Goal: Task Accomplishment & Management: Manage account settings

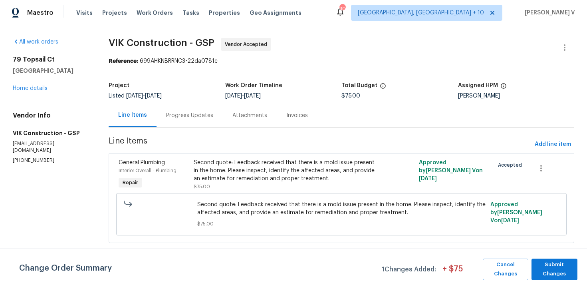
click at [181, 122] on div "Progress Updates" at bounding box center [190, 115] width 66 height 24
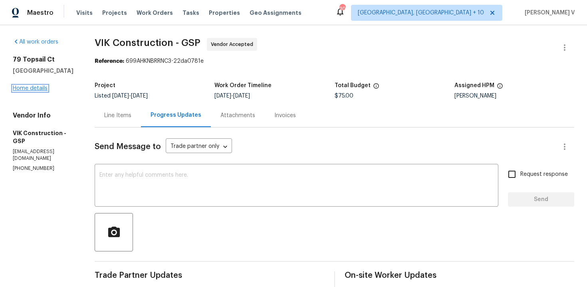
click at [36, 88] on link "Home details" at bounding box center [30, 88] width 35 height 6
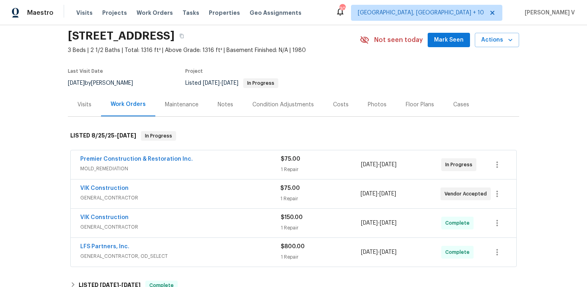
scroll to position [49, 0]
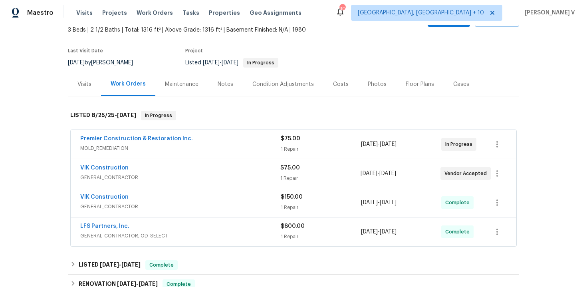
click at [203, 144] on div "Premier Construction & Restoration Inc." at bounding box center [180, 140] width 200 height 10
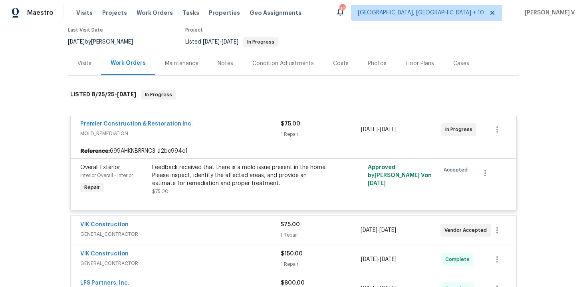
scroll to position [95, 0]
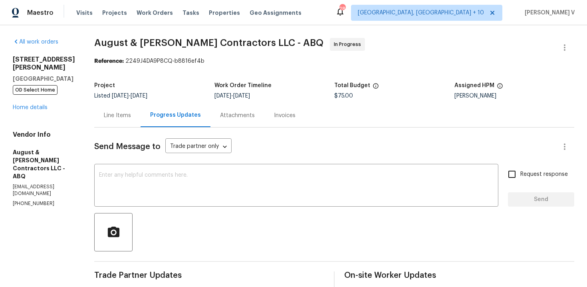
scroll to position [141, 0]
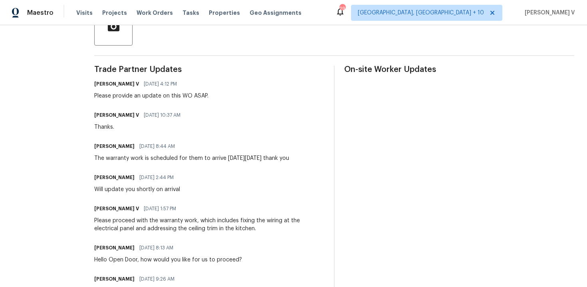
scroll to position [109, 0]
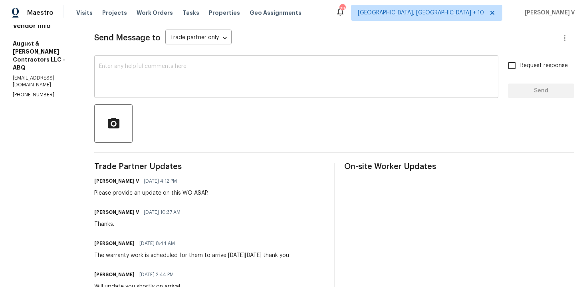
click at [212, 75] on textarea at bounding box center [296, 78] width 395 height 28
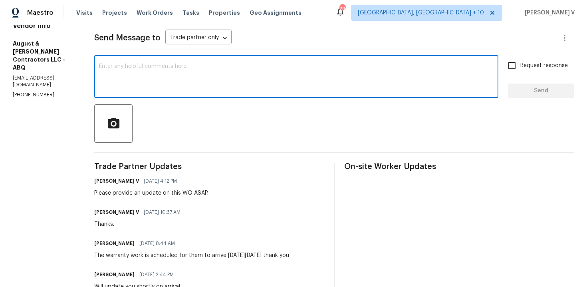
paste textarea "We tried calling but didn’t get a response, so sent a text. Could you please pr…"
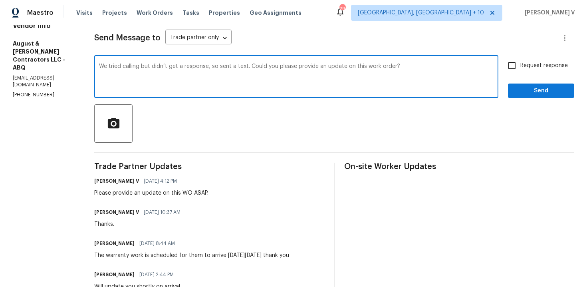
type textarea "We tried calling but didn’t get a response, so sent a text. Could you please pr…"
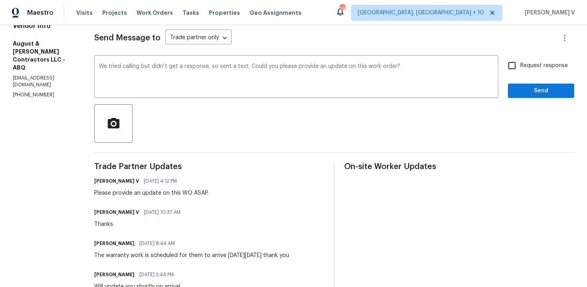
click at [518, 70] on input "Request response" at bounding box center [512, 65] width 17 height 17
checkbox input "true"
click at [521, 89] on span "Send" at bounding box center [541, 91] width 54 height 10
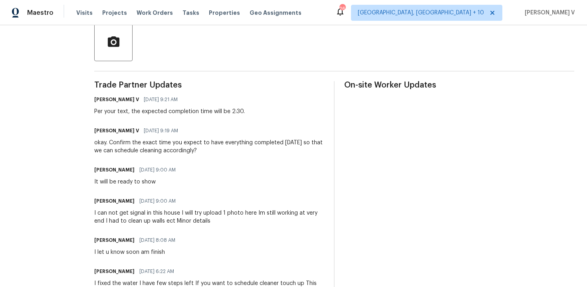
scroll to position [48, 0]
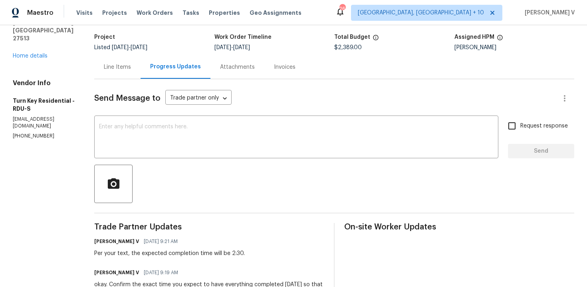
click at [141, 60] on div "Line Items" at bounding box center [117, 67] width 46 height 24
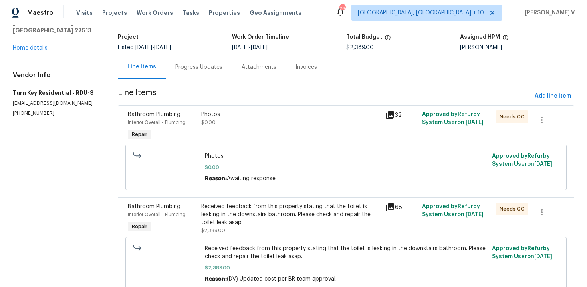
click at [184, 69] on div "Progress Updates" at bounding box center [198, 67] width 47 height 8
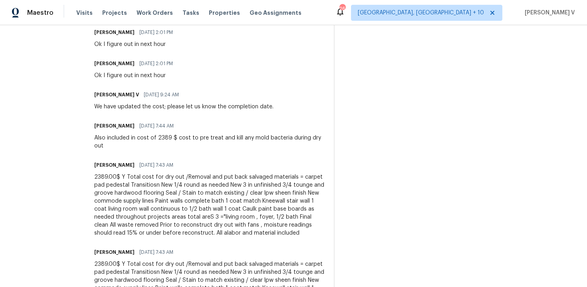
scroll to position [2191, 0]
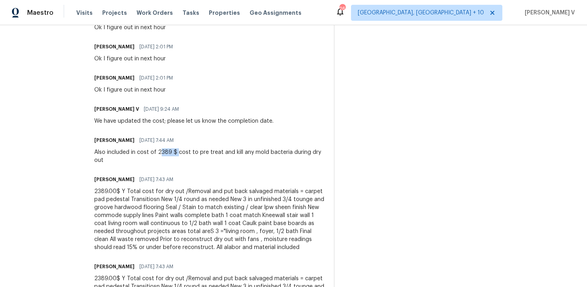
drag, startPoint x: 178, startPoint y: 152, endPoint x: 195, endPoint y: 151, distance: 17.6
click at [195, 151] on div "Also included in cost of 2389 $ cost to pre treat and kill any mold bacteria du…" at bounding box center [209, 156] width 230 height 16
copy div "389 $"
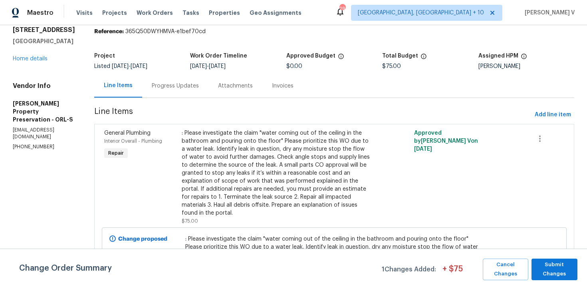
click at [162, 89] on div "Progress Updates" at bounding box center [175, 86] width 47 height 8
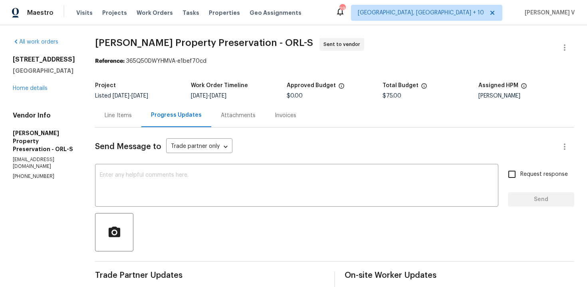
click at [107, 121] on div "Line Items" at bounding box center [118, 115] width 46 height 24
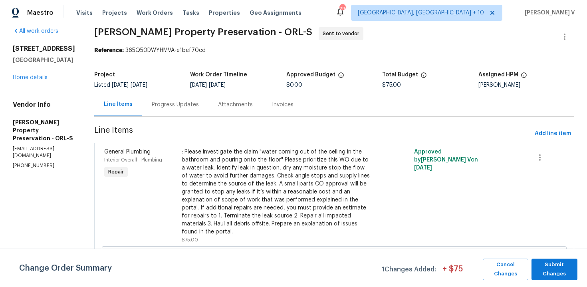
scroll to position [12, 0]
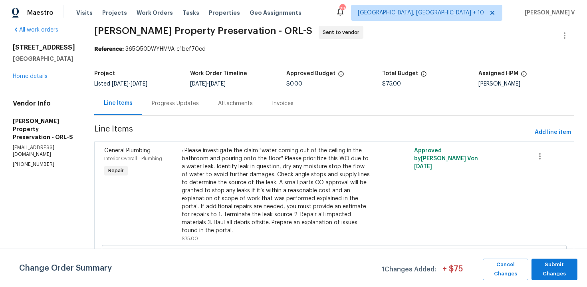
click at [208, 93] on div "Attachments" at bounding box center [235, 103] width 54 height 24
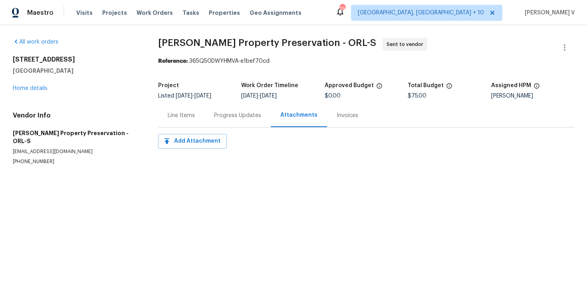
click at [169, 105] on div "Line Items" at bounding box center [181, 115] width 46 height 24
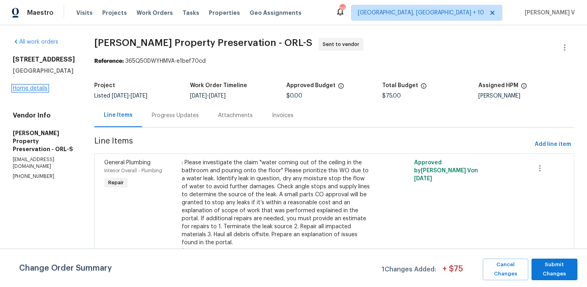
click at [35, 91] on link "Home details" at bounding box center [30, 88] width 35 height 6
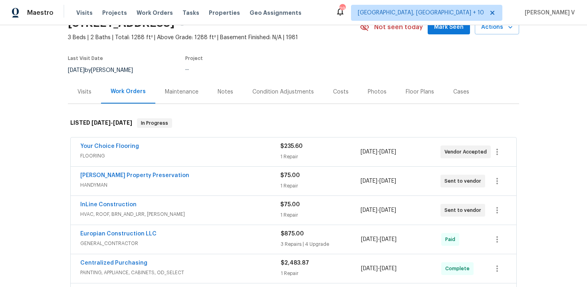
scroll to position [89, 0]
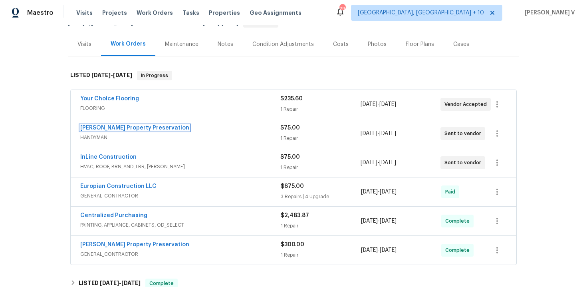
click at [139, 126] on link "Witt's Property Preservation" at bounding box center [134, 128] width 109 height 6
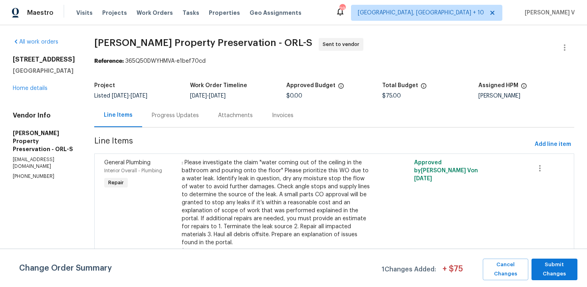
click at [185, 166] on div ": Please investigate the claim "water coming out of the ceiling in the bathroom…" at bounding box center [276, 203] width 189 height 88
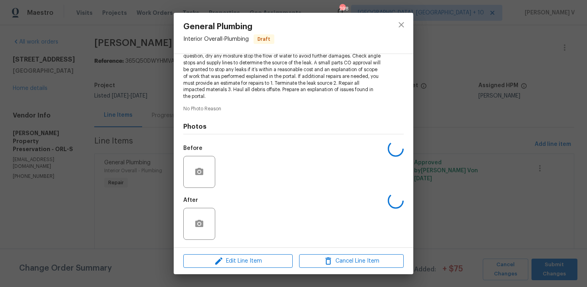
scroll to position [108, 0]
click at [209, 265] on span "Edit Line Item" at bounding box center [238, 261] width 105 height 10
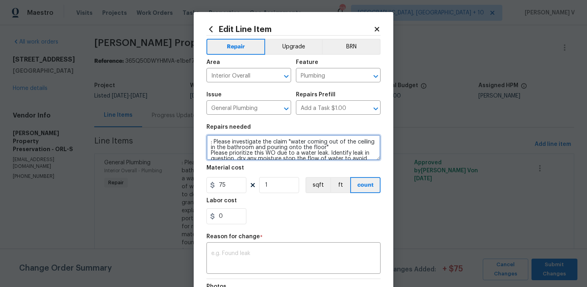
drag, startPoint x: 214, startPoint y: 143, endPoint x: 159, endPoint y: 143, distance: 55.5
click at [159, 143] on div "Edit Line Item Repair Upgrade BRN Area Interior Overall ​ Feature Plumbing ​ Is…" at bounding box center [293, 143] width 587 height 287
type textarea "Please investigate the claim "water coming out of the ceiling in the bathroom a…"
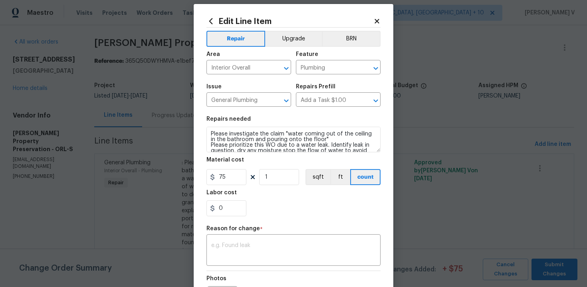
click at [157, 167] on body "Maestro Visits Projects Work Orders Tasks Properties Geo Assignments 298 Cincin…" at bounding box center [293, 143] width 587 height 287
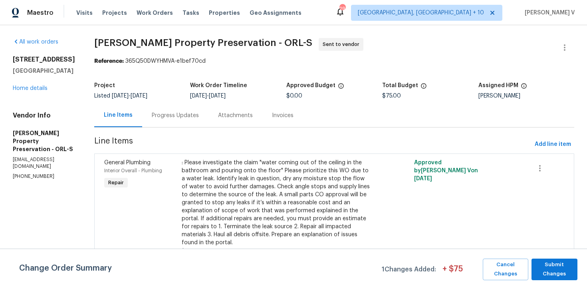
scroll to position [0, 0]
click at [178, 109] on div "Progress Updates" at bounding box center [175, 115] width 66 height 24
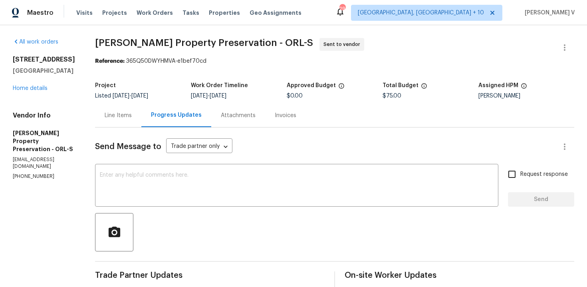
click at [155, 112] on div "Progress Updates" at bounding box center [176, 115] width 51 height 8
click at [133, 113] on div "Line Items" at bounding box center [118, 115] width 46 height 24
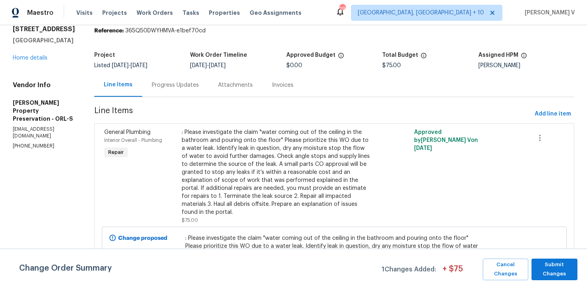
scroll to position [61, 0]
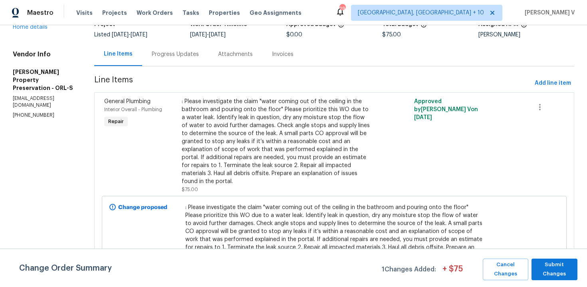
click at [281, 177] on div ": Please investigate the claim "water coming out of the ceiling in the bathroom…" at bounding box center [276, 145] width 189 height 96
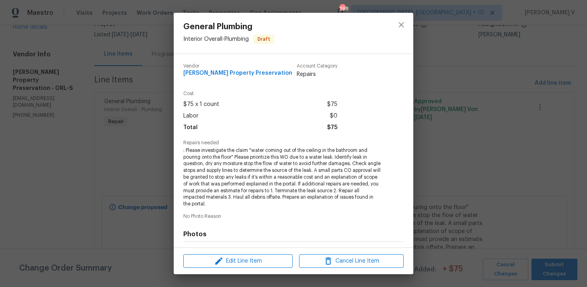
scroll to position [77, 0]
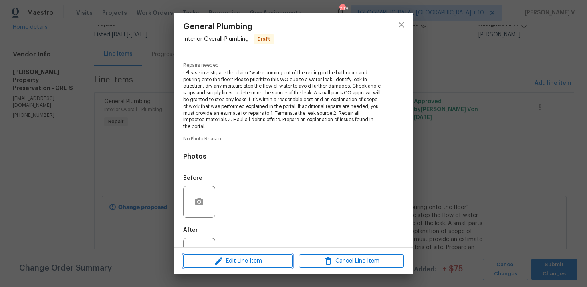
click at [242, 262] on span "Edit Line Item" at bounding box center [238, 261] width 105 height 10
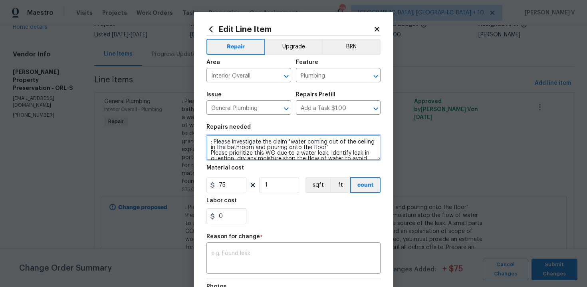
drag, startPoint x: 214, startPoint y: 141, endPoint x: 190, endPoint y: 141, distance: 24.0
click at [191, 141] on div "Edit Line Item Repair Upgrade BRN Area Interior Overall ​ Feature Plumbing ​ Is…" at bounding box center [293, 143] width 587 height 287
type textarea "Please investigate the claim "water coming out of the ceiling in the bathroom a…"
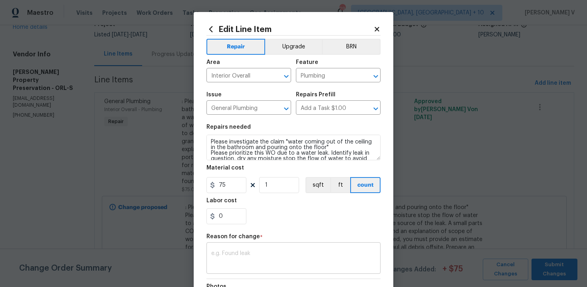
click at [250, 247] on div "x ​" at bounding box center [293, 259] width 174 height 30
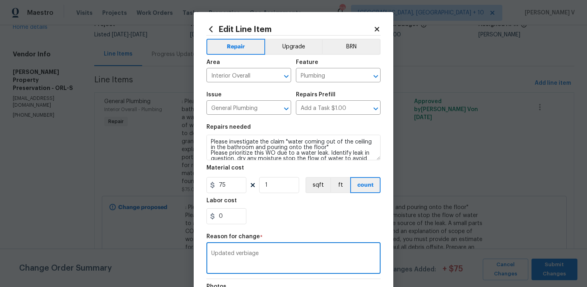
scroll to position [107, 0]
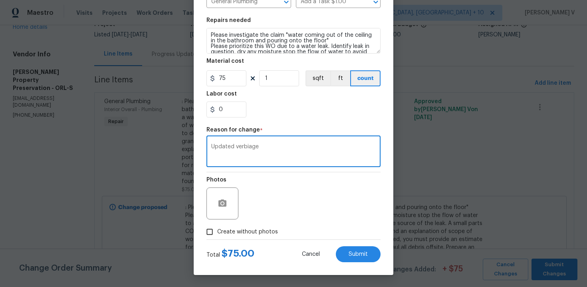
type textarea "Updated verbiage"
click at [365, 242] on div "Total $ 75.00 Cancel Submit" at bounding box center [293, 251] width 174 height 22
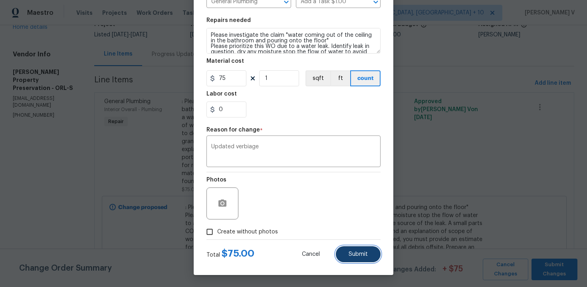
click at [363, 246] on button "Submit" at bounding box center [358, 254] width 45 height 16
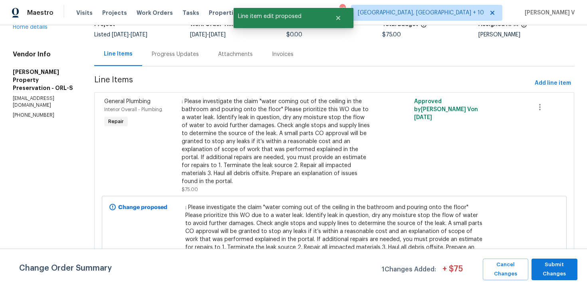
scroll to position [0, 0]
click at [550, 264] on span "Submit Changes" at bounding box center [555, 269] width 38 height 18
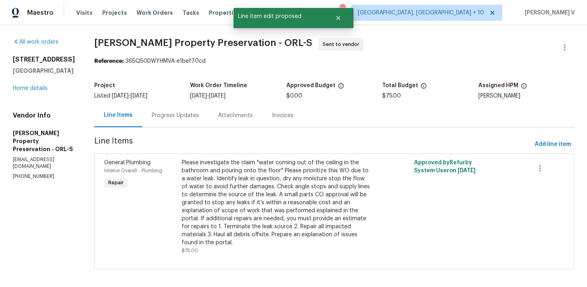
click at [157, 118] on div "Progress Updates" at bounding box center [175, 115] width 47 height 8
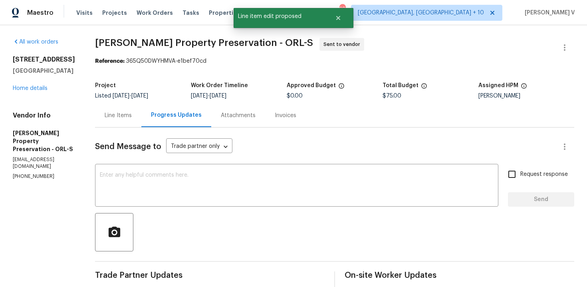
click at [168, 164] on div "Send Message to Trade partner only Trade partner only ​ x ​ Request response Se…" at bounding box center [334, 233] width 479 height 212
click at [164, 171] on div "x ​" at bounding box center [296, 186] width 403 height 41
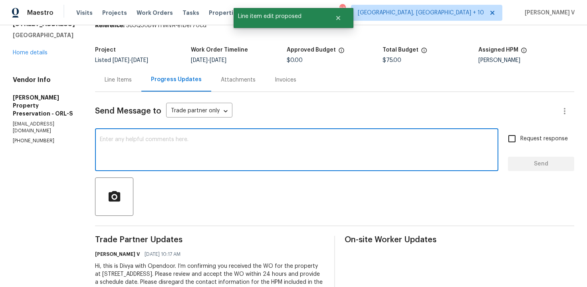
scroll to position [47, 0]
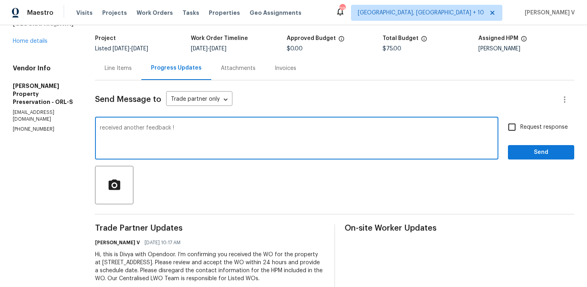
drag, startPoint x: 101, startPoint y: 126, endPoint x: 81, endPoint y: 126, distance: 20.0
click at [81, 126] on div "All work orders 8 Blakeport Ln Palm Coast, FL 32137 Home details Vendor Info Wi…" at bounding box center [293, 141] width 587 height 327
click at [179, 126] on textarea "Received another feedback !" at bounding box center [297, 139] width 394 height 28
paste textarea "The guess bath ceiling is leaking. Carpet entrance to guess bath is wet. We fou…"
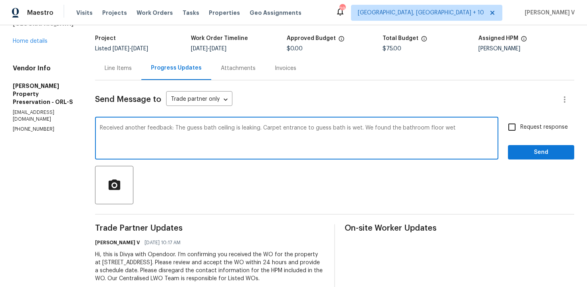
click at [174, 127] on textarea "Received another feedback: The guess bath ceiling is leaking. Carpet entrance t…" at bounding box center [297, 139] width 394 height 28
click at [450, 130] on textarea "Received another feedback: "The guess bath ceiling is leaking. Carpet entrance …" at bounding box center [297, 139] width 394 height 28
click at [100, 138] on textarea "Received another feedback: "The guess bath ceiling is leaking. Carpet entrance …" at bounding box center [297, 139] width 394 height 28
paste textarea "Attention All Work Orders must include before-photos (both close-up and wide-an…"
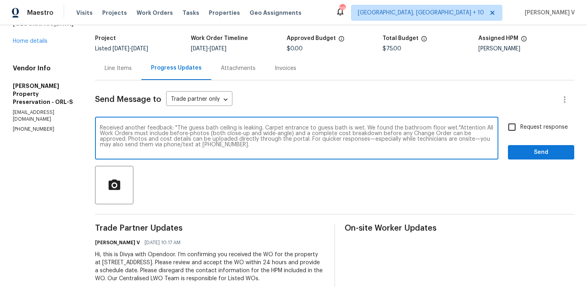
click at [121, 127] on textarea "Received another feedback: "The guess bath ceiling is leaking. Carpet entrance …" at bounding box center [297, 139] width 394 height 28
click at [112, 133] on textarea "Received another feedback: "The guess bath ceiling is leaking. Carpet entrance …" at bounding box center [297, 139] width 394 height 28
click at [97, 135] on div "Received another feedback: "The guess bath ceiling is leaking. Carpet entrance …" at bounding box center [296, 139] width 403 height 41
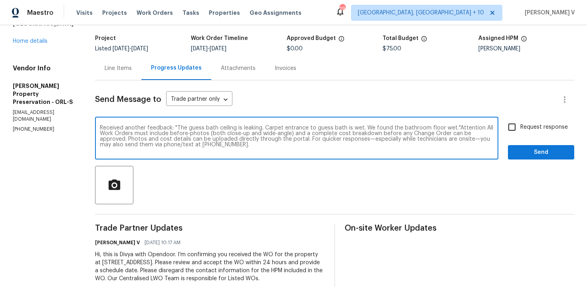
click at [98, 135] on div "Received another feedback: "The guess bath ceiling is leaking. Carpet entrance …" at bounding box center [296, 139] width 403 height 41
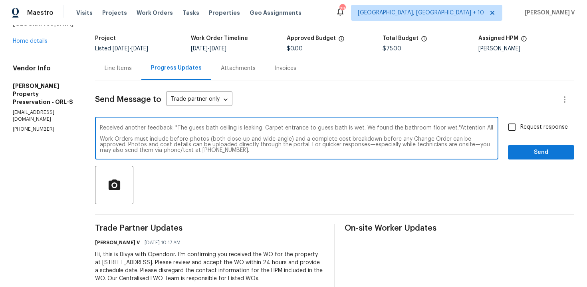
click at [110, 131] on textarea "Received another feedback: "The guess bath ceiling is leaking. Carpet entrance …" at bounding box center [297, 139] width 394 height 28
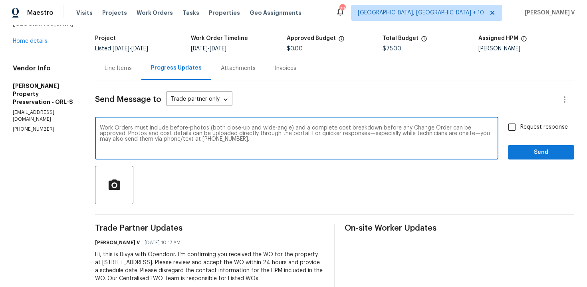
type textarea "Work Orders must include before-photos (both close-up and wide-angle) and a com…"
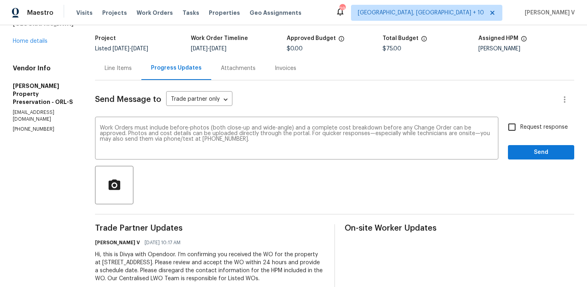
click at [502, 125] on div "Work Orders must include before-photos (both close-up and wide-angle) and a com…" at bounding box center [334, 139] width 479 height 41
click at [517, 129] on input "Request response" at bounding box center [512, 127] width 17 height 17
checkbox input "true"
click at [524, 153] on span "Send" at bounding box center [541, 152] width 54 height 10
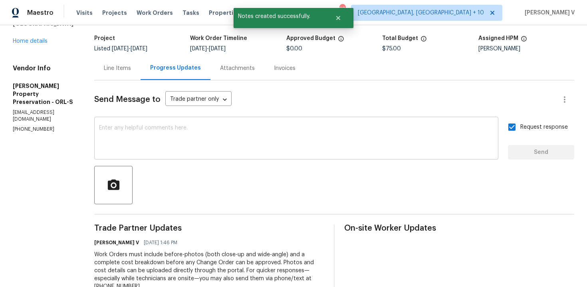
click at [291, 151] on textarea at bounding box center [296, 139] width 395 height 28
paste textarea "Received another feedback: "The guess bath ceiling is leaking. Carpet entrance …"
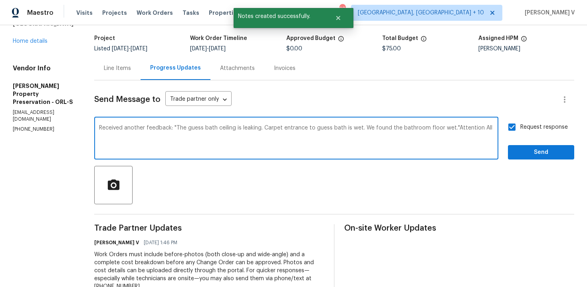
type textarea "Received another feedback: "The guess bath ceiling is leaking. Carpet entrance …"
click at [510, 154] on button "Send" at bounding box center [541, 152] width 66 height 15
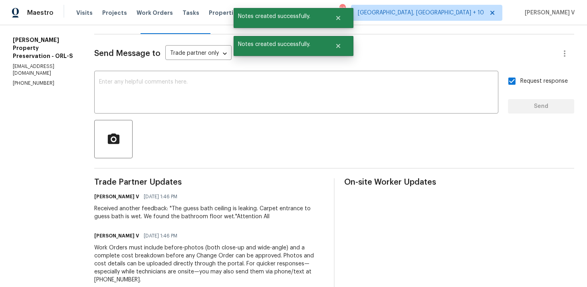
scroll to position [159, 0]
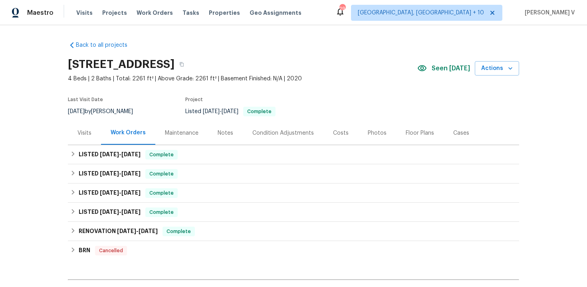
click at [128, 143] on div "Work Orders" at bounding box center [128, 133] width 54 height 24
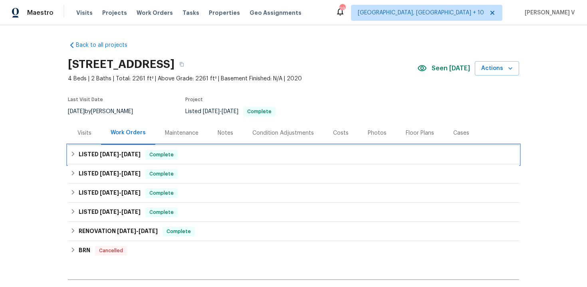
click at [124, 152] on span "[DATE]" at bounding box center [130, 154] width 19 height 6
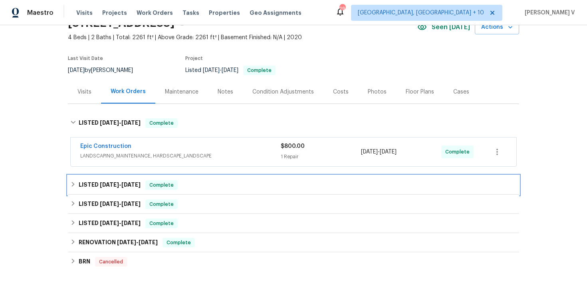
click at [126, 181] on h6 "LISTED 6/30/25 - 7/2/25" at bounding box center [110, 185] width 62 height 10
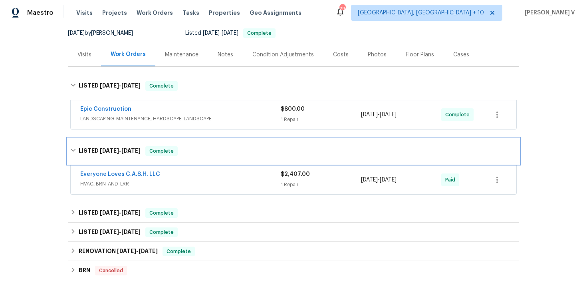
scroll to position [135, 0]
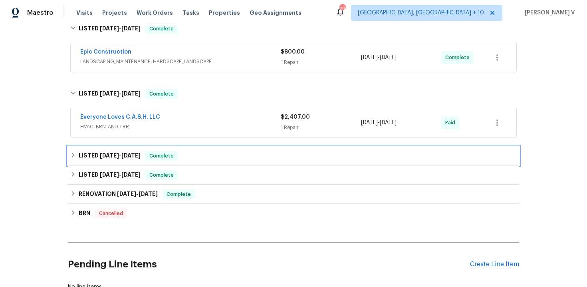
click at [140, 161] on div "LISTED 5/27/25 - 5/30/25 Complete" at bounding box center [293, 155] width 451 height 19
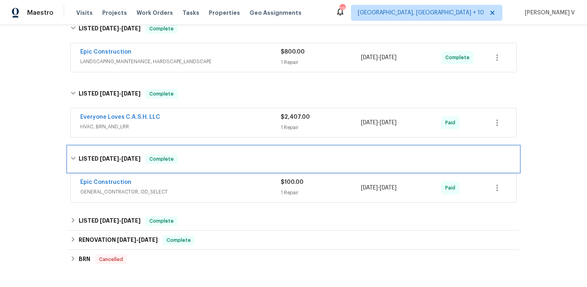
scroll to position [218, 0]
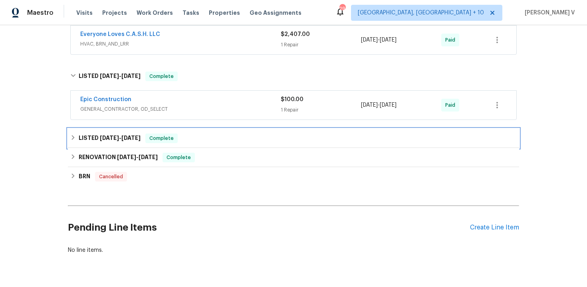
click at [141, 147] on div "LISTED 3/8/25 - 3/10/25 Complete" at bounding box center [293, 138] width 451 height 19
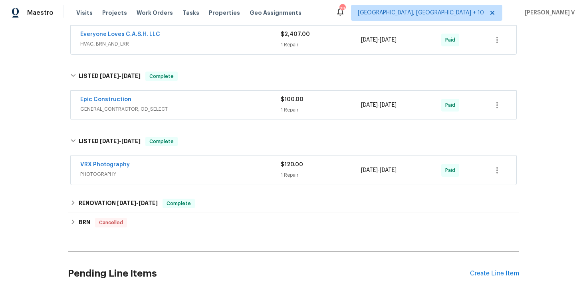
click at [133, 193] on div "Back to all projects 2351 County Road 4010, Decatur, TX 76234 4 Beds | 2 Baths …" at bounding box center [293, 62] width 451 height 490
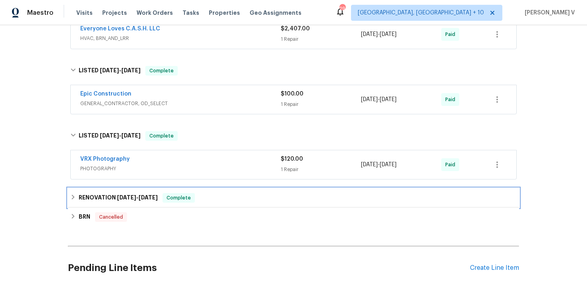
click at [133, 193] on h6 "RENOVATION 1/27/25 - 1/29/25" at bounding box center [118, 198] width 79 height 10
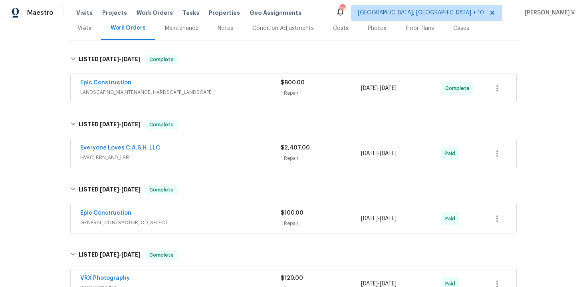
scroll to position [331, 0]
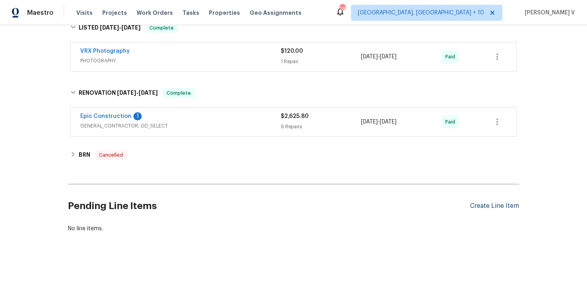
click at [483, 204] on div "Create Line Item" at bounding box center [494, 206] width 49 height 8
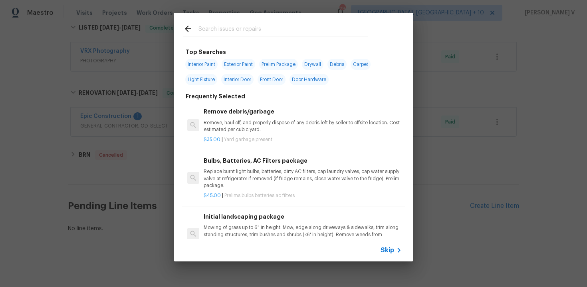
click at [390, 252] on span "Skip" at bounding box center [388, 250] width 14 height 8
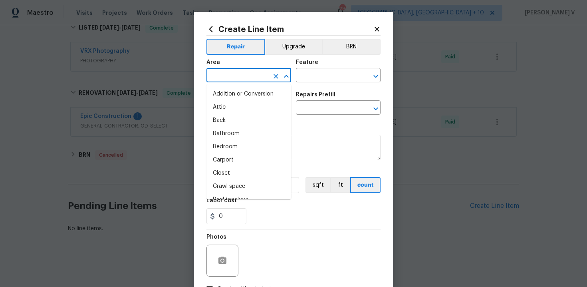
click at [215, 77] on input "text" at bounding box center [237, 76] width 62 height 12
type input "e"
type input "x"
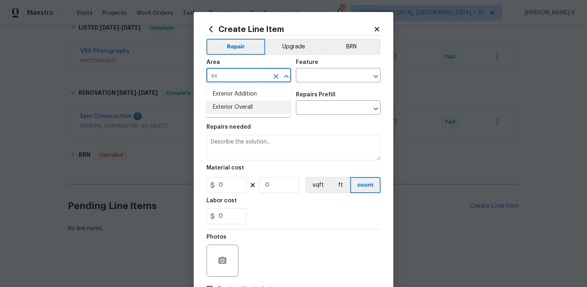
click at [233, 102] on li "Exterior Overall" at bounding box center [248, 107] width 85 height 13
type input "Exterior Overall"
click at [310, 77] on input "text" at bounding box center [327, 76] width 62 height 12
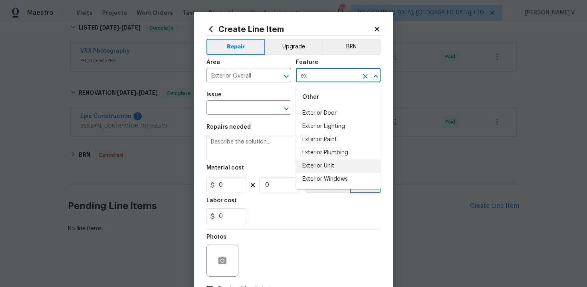
click at [322, 162] on li "Exterior Unit" at bounding box center [338, 165] width 85 height 13
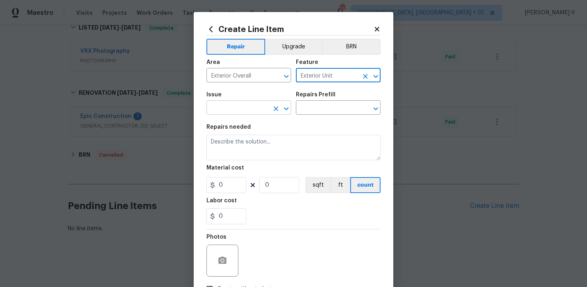
type input "Exterior Unit"
click at [229, 113] on input "text" at bounding box center [237, 108] width 62 height 12
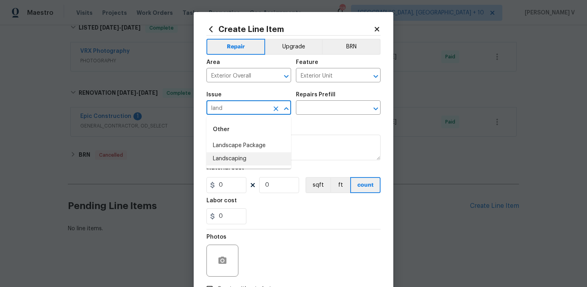
click at [231, 155] on li "Landscaping" at bounding box center [248, 158] width 85 height 13
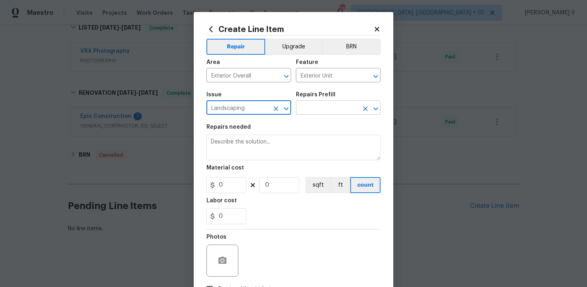
type input "Landscaping"
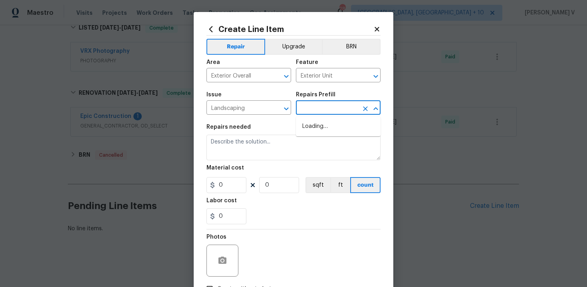
click at [349, 107] on input "text" at bounding box center [327, 108] width 62 height 12
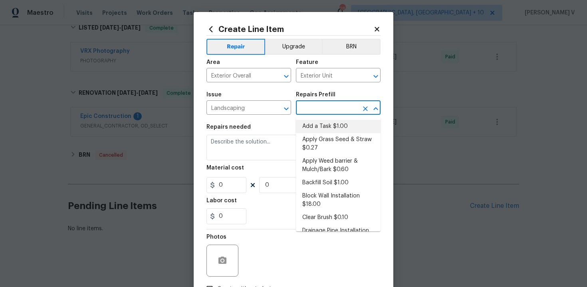
click at [313, 126] on li "Add a Task $1.00" at bounding box center [338, 126] width 85 height 13
type input "Add a Task $1.00"
type textarea "HPM to detail"
type input "1"
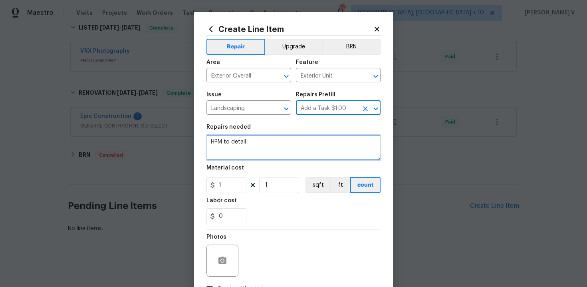
click at [248, 142] on textarea "HPM to detail" at bounding box center [293, 148] width 174 height 26
paste textarea "No weed barrier installed. Weeds already growing through."
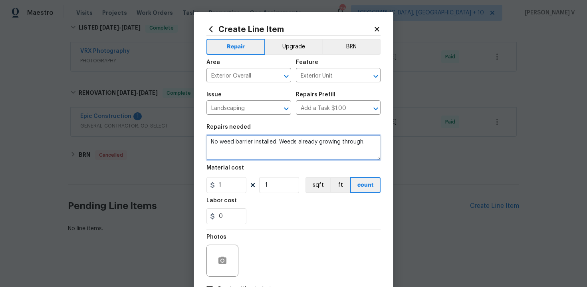
scroll to position [58, 0]
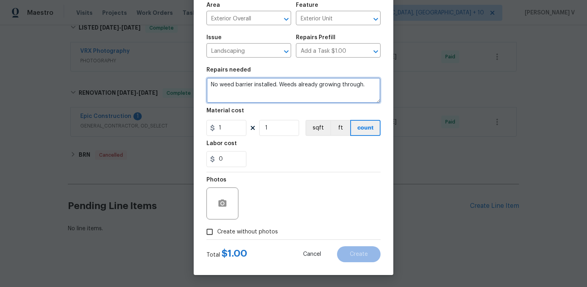
click at [211, 84] on textarea "No weed barrier installed. Weeds already growing through." at bounding box center [293, 90] width 174 height 26
type textarea "Rework: No weed barrier installed. Weeds already growing through."
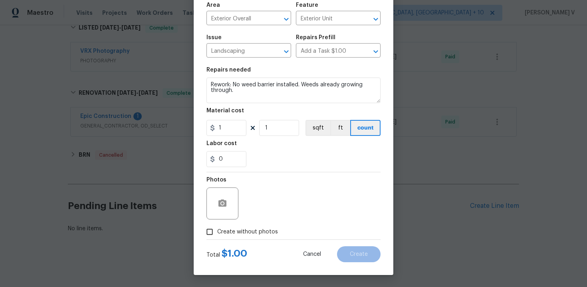
click at [212, 237] on input "Create without photos" at bounding box center [209, 231] width 15 height 15
checkbox input "true"
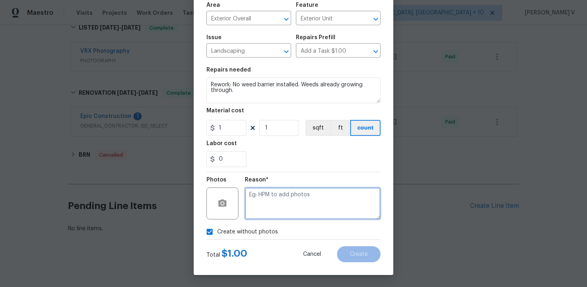
click at [286, 200] on textarea at bounding box center [313, 203] width 136 height 32
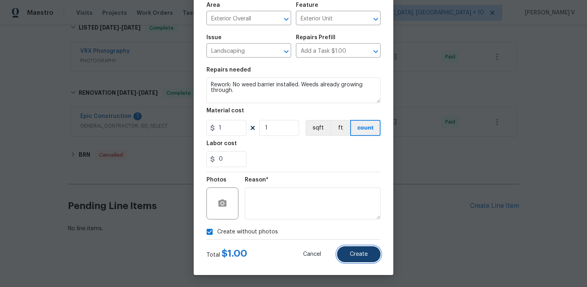
click at [353, 250] on button "Create" at bounding box center [359, 254] width 44 height 16
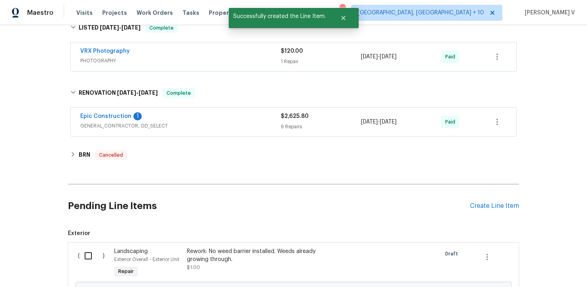
scroll to position [376, 0]
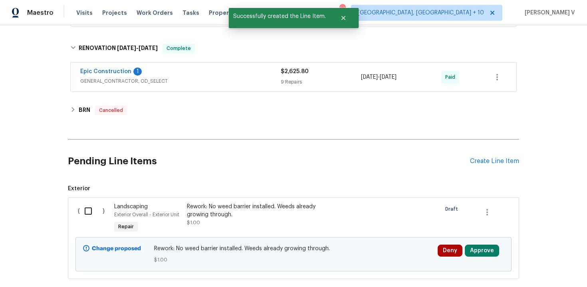
click at [92, 200] on div "( )" at bounding box center [93, 218] width 36 height 37
click at [90, 213] on input "checkbox" at bounding box center [91, 210] width 23 height 17
checkbox input "true"
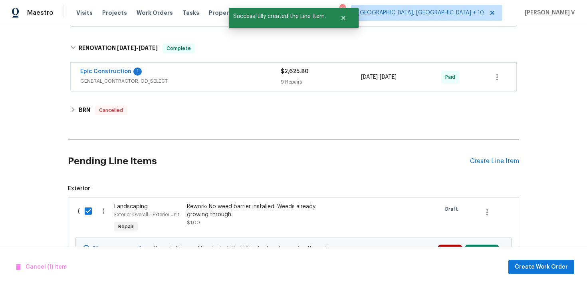
scroll to position [423, 0]
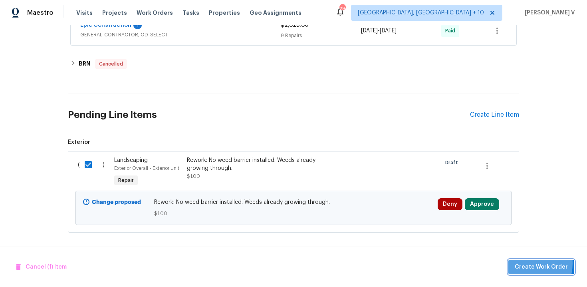
click at [527, 263] on span "Create Work Order" at bounding box center [541, 267] width 53 height 10
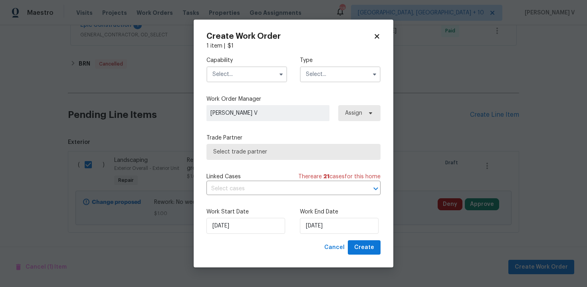
click at [234, 80] on input "text" at bounding box center [246, 74] width 81 height 16
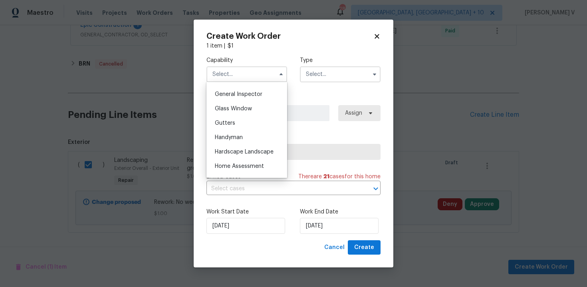
scroll to position [487, 0]
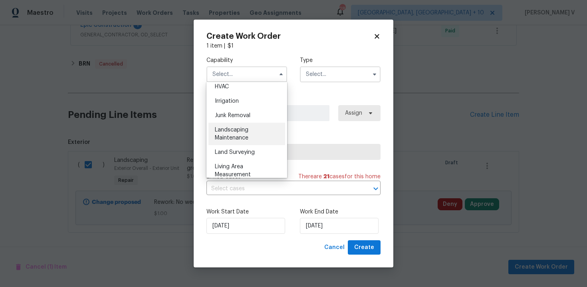
click at [238, 143] on div "Landscaping Maintenance" at bounding box center [246, 134] width 77 height 22
type input "Landscaping Maintenance"
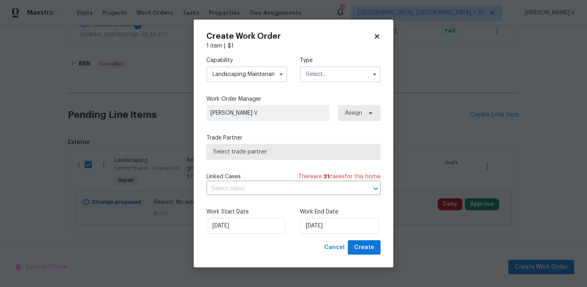
click at [313, 89] on div "Capability Landscaping Maintenance Type Work Order Manager Divya Dharshini V As…" at bounding box center [293, 145] width 174 height 190
click at [313, 77] on input "text" at bounding box center [340, 74] width 81 height 16
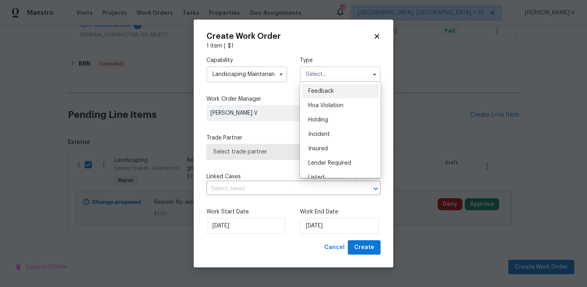
click at [313, 91] on span "Feedback" at bounding box center [321, 91] width 26 height 6
type input "Feedback"
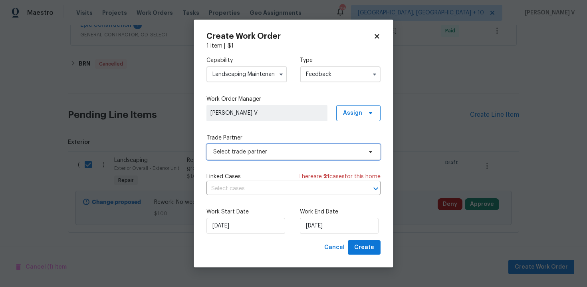
click at [253, 148] on span "Select trade partner" at bounding box center [287, 152] width 149 height 8
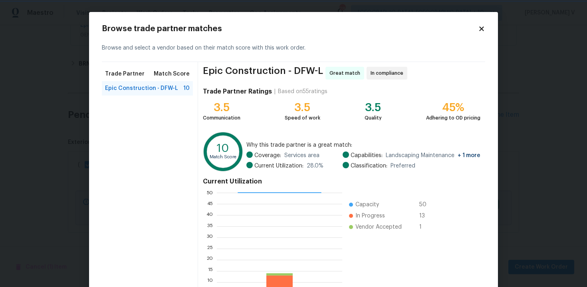
scroll to position [65, 0]
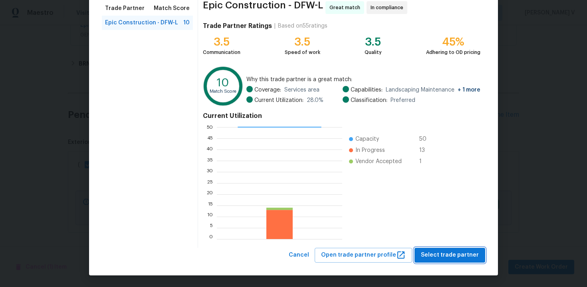
click at [472, 254] on span "Select trade partner" at bounding box center [450, 255] width 58 height 10
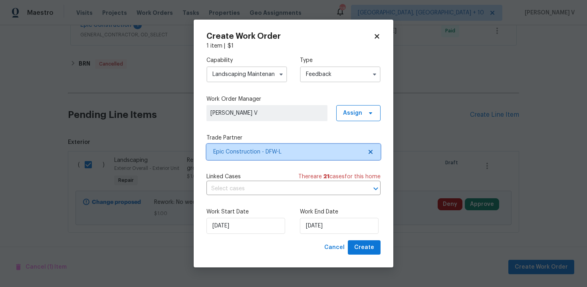
scroll to position [0, 0]
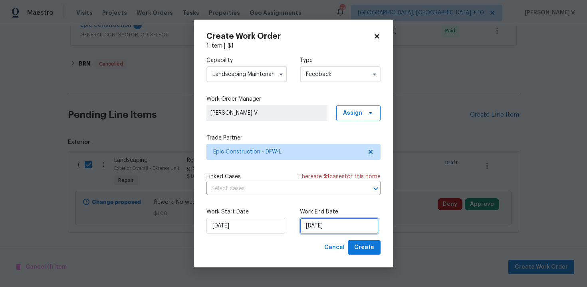
click at [327, 229] on input "[DATE]" at bounding box center [339, 226] width 79 height 16
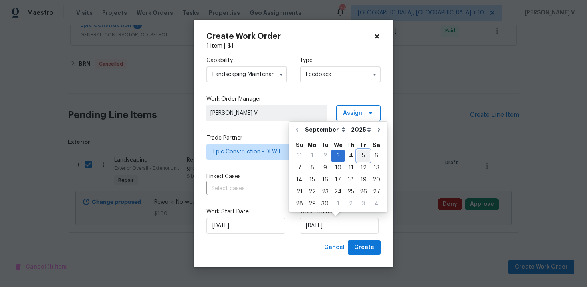
click at [357, 157] on div "5" at bounding box center [363, 155] width 13 height 11
type input "[DATE]"
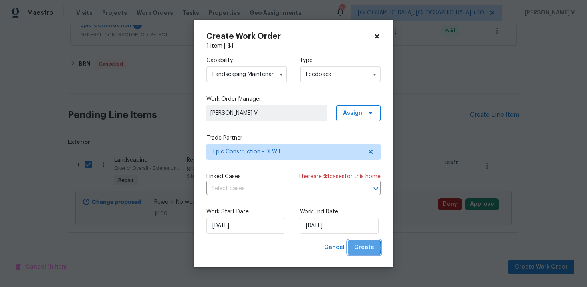
click at [361, 247] on span "Create" at bounding box center [364, 247] width 20 height 10
checkbox input "false"
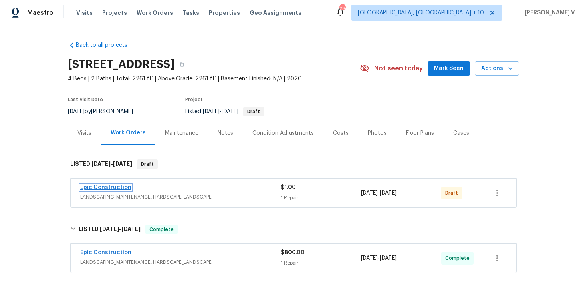
click at [97, 187] on link "Epic Construction" at bounding box center [105, 188] width 51 height 6
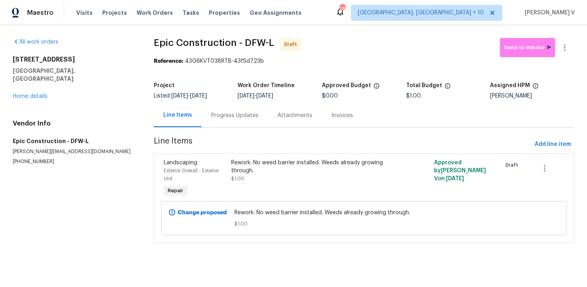
drag, startPoint x: 189, startPoint y: 123, endPoint x: 195, endPoint y: 123, distance: 6.4
click at [189, 123] on div "Line Items" at bounding box center [178, 115] width 48 height 24
click at [202, 123] on div "Progress Updates" at bounding box center [235, 115] width 66 height 24
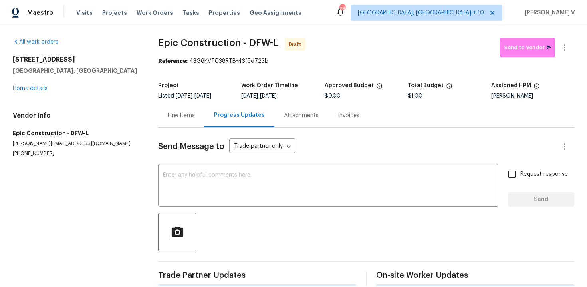
click at [213, 160] on div "Send Message to Trade partner only Trade partner only ​ x ​ Request response Se…" at bounding box center [366, 206] width 416 height 158
click at [183, 197] on textarea at bounding box center [328, 186] width 331 height 28
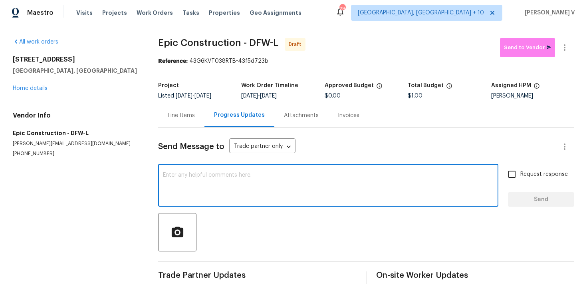
paste textarea "Hi this is Divya with Opendoor. I’m confirming you received the WO for the prop…"
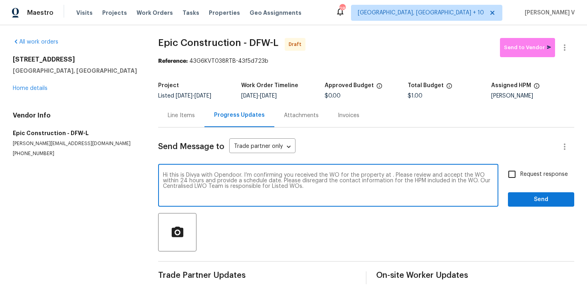
click at [389, 176] on textarea "Hi this is Divya with Opendoor. I’m confirming you received the WO for the prop…" at bounding box center [328, 186] width 331 height 28
paste textarea "2351 County Road 4010, Decatur, TX 76234"
type textarea "Hi this is Divya with Opendoor. I’m confirming you received the WO for the prop…"
click at [514, 180] on input "Request response" at bounding box center [512, 174] width 17 height 17
checkbox input "true"
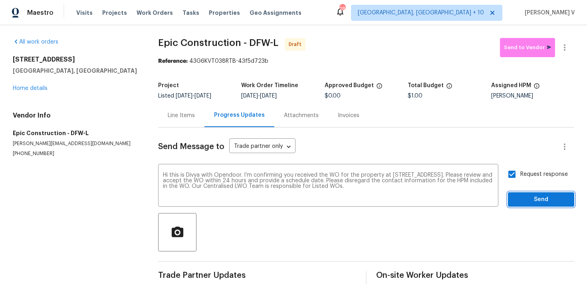
click at [528, 198] on span "Send" at bounding box center [541, 199] width 54 height 10
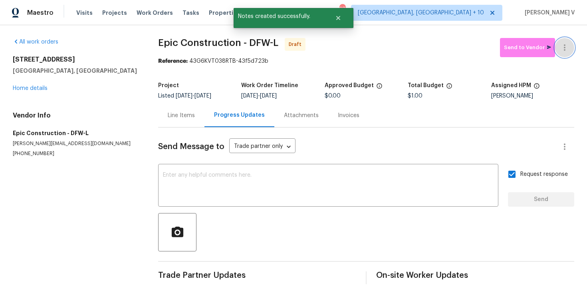
click at [564, 50] on icon "button" at bounding box center [565, 48] width 10 height 10
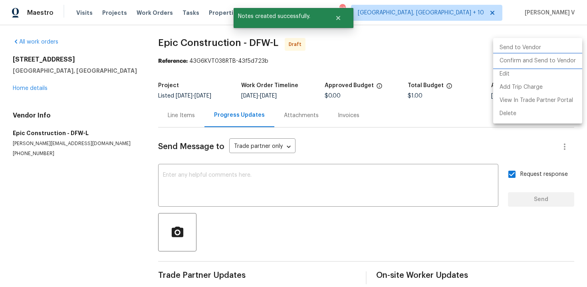
click at [547, 58] on li "Confirm and Send to Vendor" at bounding box center [537, 60] width 89 height 13
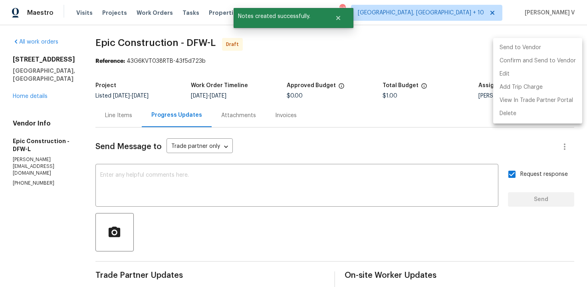
click at [154, 60] on div at bounding box center [293, 143] width 587 height 287
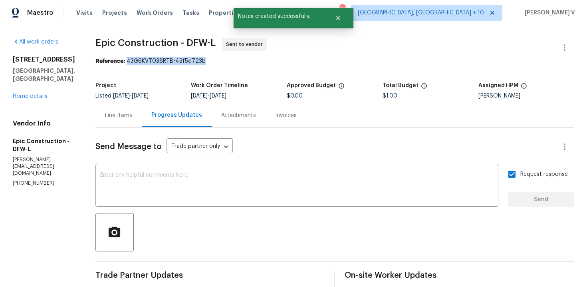
drag, startPoint x: 125, startPoint y: 62, endPoint x: 277, endPoint y: 62, distance: 151.8
click at [277, 62] on div "Reference: 43G6KVT038RTB-43f5d723b" at bounding box center [334, 61] width 479 height 8
copy div "43G6KVT038RTB-43f5d723b"
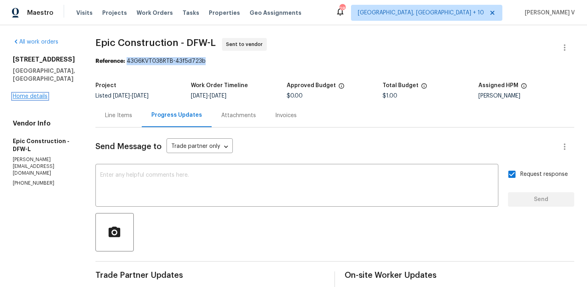
click at [30, 98] on link "Home details" at bounding box center [30, 96] width 35 height 6
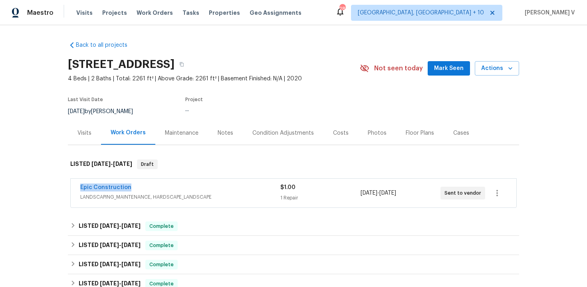
drag, startPoint x: 76, startPoint y: 186, endPoint x: 175, endPoint y: 186, distance: 98.6
click at [175, 186] on div "Epic Construction LANDSCAPING_MAINTENANCE, HARDSCAPE_LANDSCAPE $1.00 1 Repair 9…" at bounding box center [294, 193] width 446 height 29
copy link "Epic Construction"
click at [120, 185] on link "Epic Construction" at bounding box center [105, 188] width 51 height 6
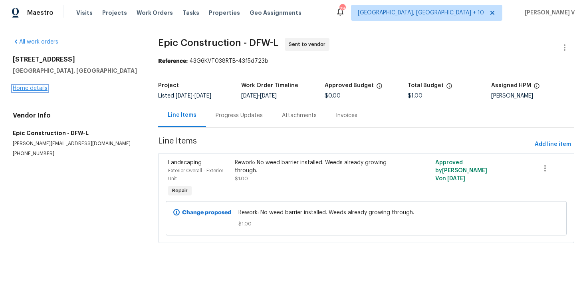
click at [39, 90] on link "Home details" at bounding box center [30, 88] width 35 height 6
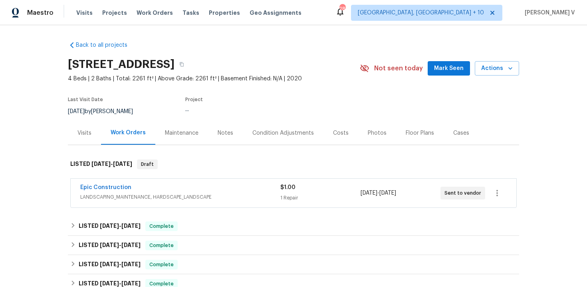
click at [194, 197] on span "LANDSCAPING_MAINTENANCE, HARDSCAPE_LANDSCAPE" at bounding box center [180, 197] width 200 height 8
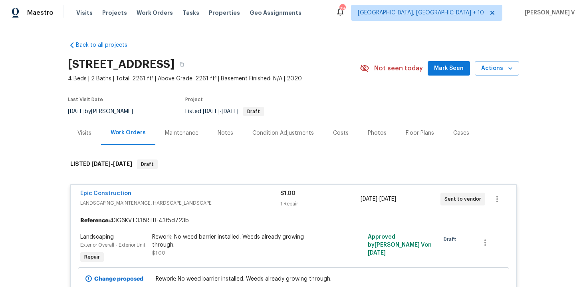
scroll to position [50, 0]
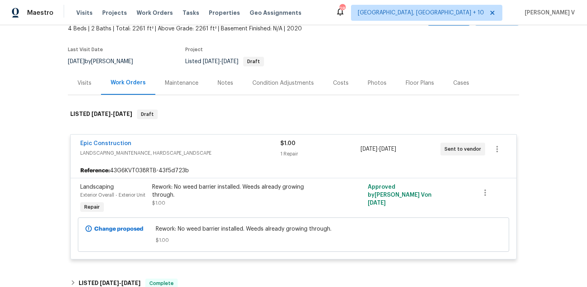
click at [204, 193] on div "Rework: No weed barrier installed. Weeds already growing through." at bounding box center [239, 191] width 175 height 16
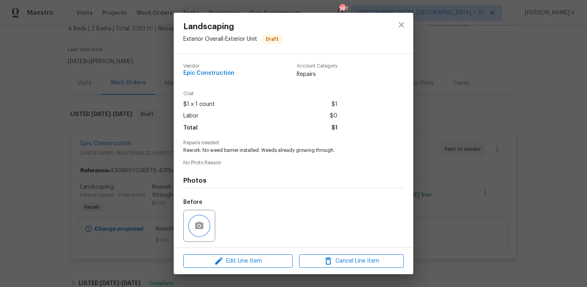
click at [193, 223] on button "button" at bounding box center [199, 225] width 19 height 19
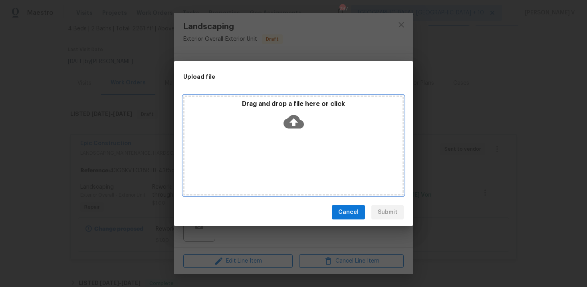
click at [284, 118] on icon at bounding box center [294, 121] width 20 height 20
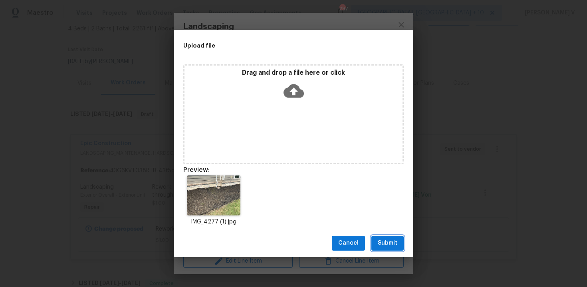
click at [375, 241] on button "Submit" at bounding box center [387, 243] width 32 height 15
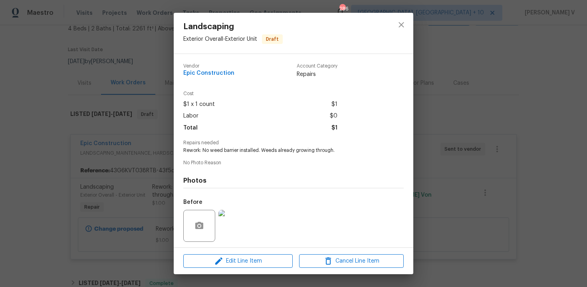
click at [142, 161] on div "Landscaping Exterior Overall - Exterior Unit Draft Vendor Epic Construction Acc…" at bounding box center [293, 143] width 587 height 287
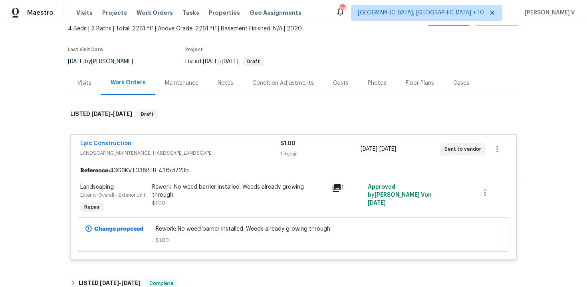
scroll to position [274, 0]
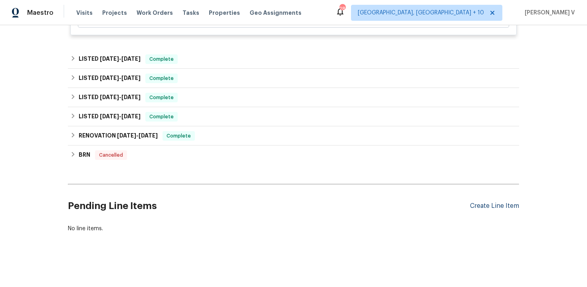
click at [476, 206] on div "Create Line Item" at bounding box center [494, 206] width 49 height 8
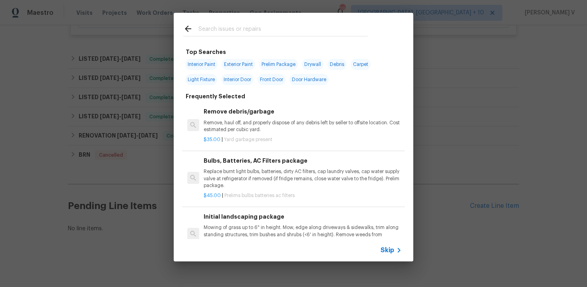
click at [369, 252] on div "Skip" at bounding box center [294, 250] width 240 height 22
click at [385, 250] on span "Skip" at bounding box center [388, 250] width 14 height 8
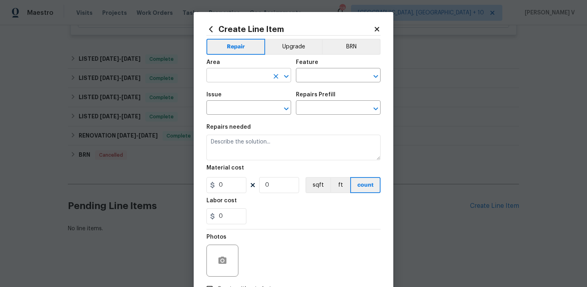
click at [227, 79] on input "text" at bounding box center [237, 76] width 62 height 12
click at [235, 110] on li "Interior Overall" at bounding box center [248, 107] width 85 height 13
type input "Interior Overall"
click at [320, 73] on input "text" at bounding box center [327, 76] width 62 height 12
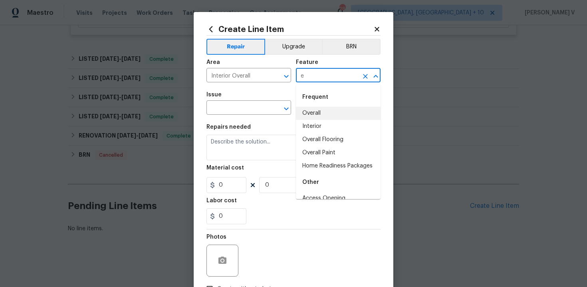
click at [327, 118] on li "Overall" at bounding box center [338, 113] width 85 height 13
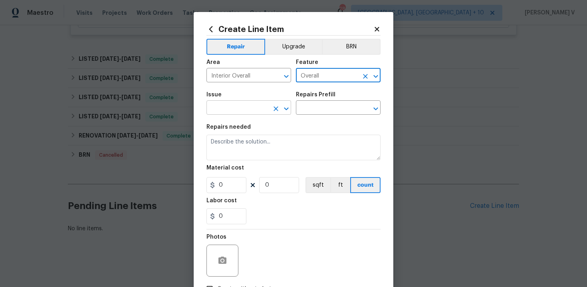
type input "Overall"
click at [258, 111] on input "text" at bounding box center [237, 108] width 62 height 12
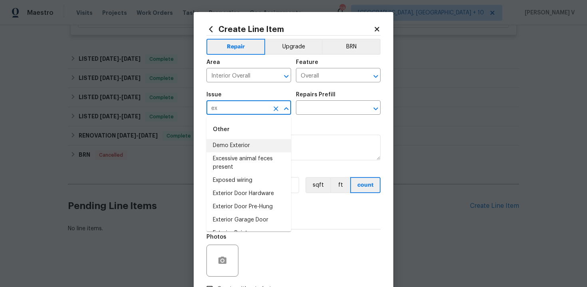
scroll to position [77, 0]
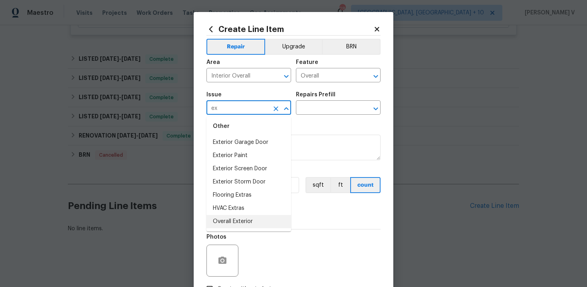
click at [237, 220] on li "Overall Exterior" at bounding box center [248, 221] width 85 height 13
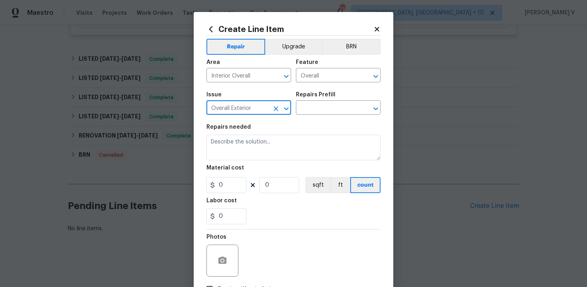
type input "Overall Exterior"
click at [327, 100] on div "Repairs Prefill" at bounding box center [338, 97] width 85 height 10
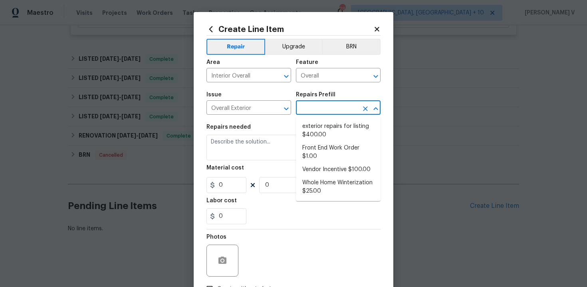
click at [327, 104] on input "text" at bounding box center [327, 108] width 62 height 12
click at [317, 158] on li "Front End Work Order $1.00" at bounding box center [338, 152] width 85 height 22
type input "Front End Work Order $1.00"
type textarea "Placeholder line item for the creation of front end work orders."
type input "1"
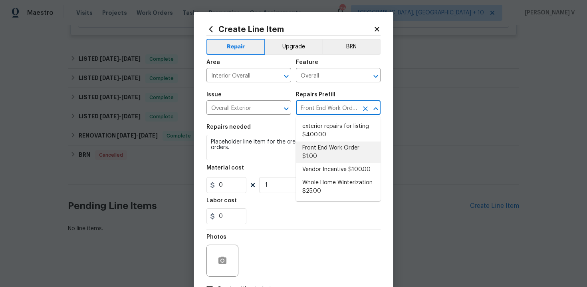
type input "1"
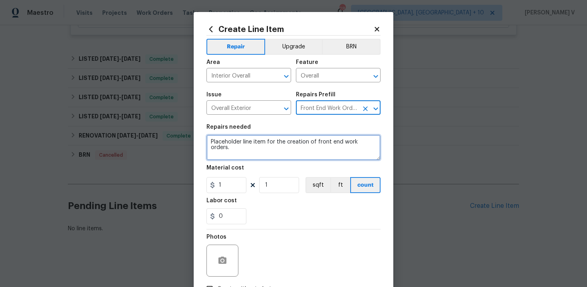
click at [317, 158] on textarea "Placeholder line item for the creation of front end work orders." at bounding box center [293, 148] width 174 height 26
paste textarea "ressure wash home."
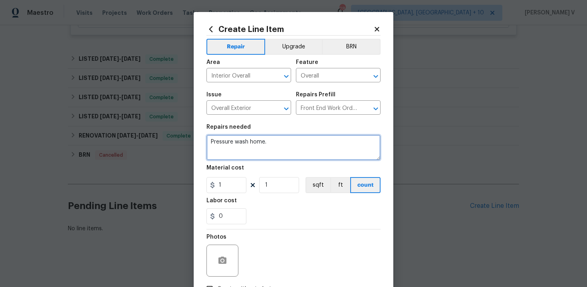
type textarea "Pressure wash home."
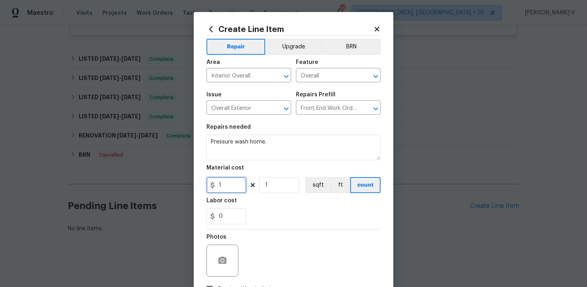
click at [228, 183] on input "1" at bounding box center [226, 185] width 40 height 16
click at [268, 113] on input "Overall Exterior" at bounding box center [237, 108] width 62 height 12
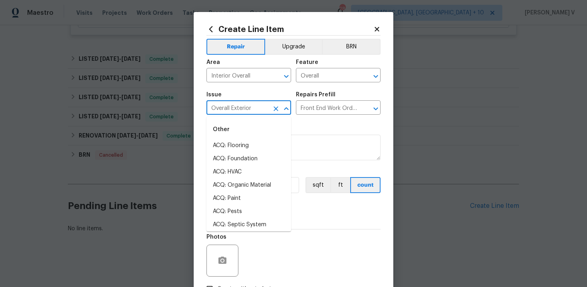
click at [268, 113] on input "Overall Exterior" at bounding box center [237, 108] width 62 height 12
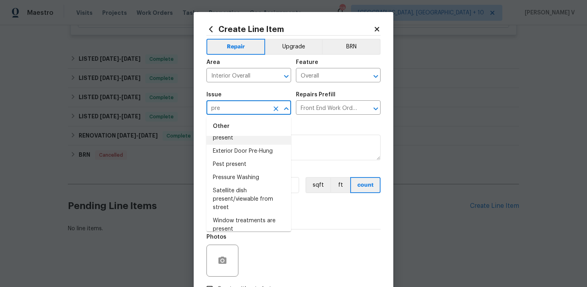
scroll to position [18, 0]
click at [243, 176] on li "Pressure Washing" at bounding box center [248, 175] width 85 height 13
type input "Pressure Washing"
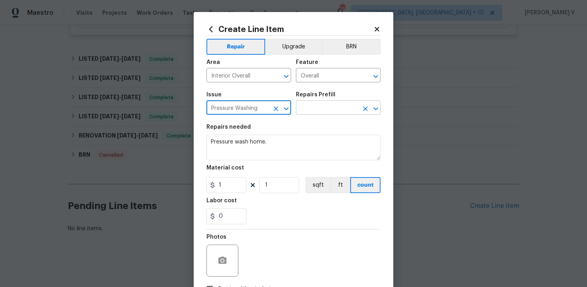
type input "Pressure Washing"
click at [335, 111] on input "text" at bounding box center [327, 108] width 62 height 12
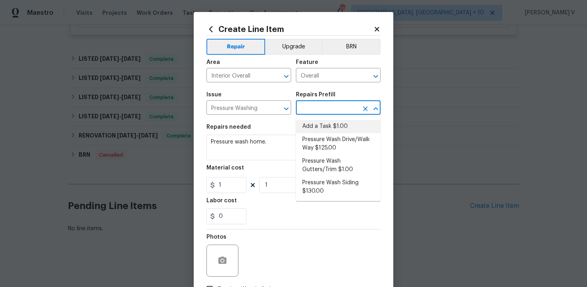
click at [340, 127] on li "Add a Task $1.00" at bounding box center [338, 126] width 85 height 13
type input "Siding"
type input "Add a Task $1.00"
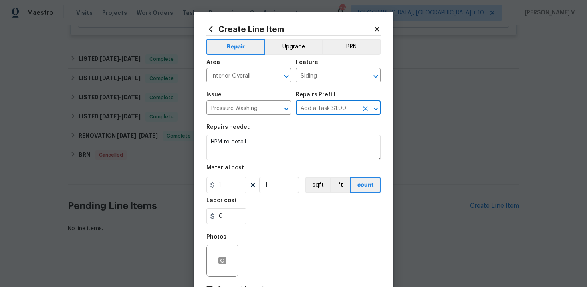
click at [252, 166] on div "Material cost" at bounding box center [293, 170] width 174 height 10
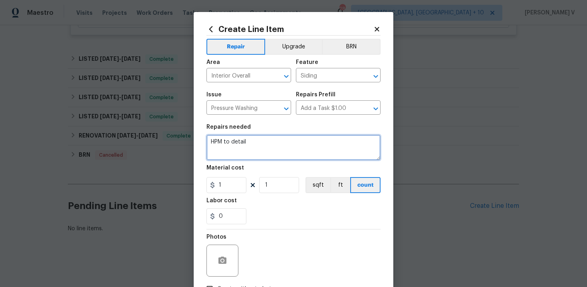
click at [285, 143] on textarea "HPM to detail" at bounding box center [293, 148] width 174 height 26
paste textarea "Pressure wash home."
type textarea "Pressure wash home."
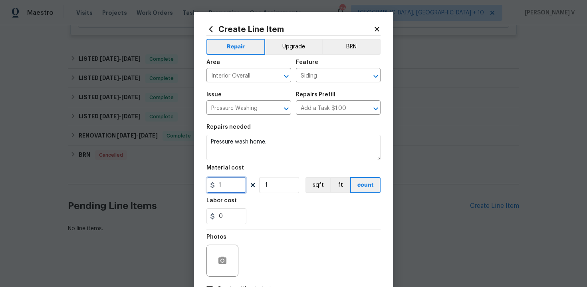
click at [222, 182] on input "1" at bounding box center [226, 185] width 40 height 16
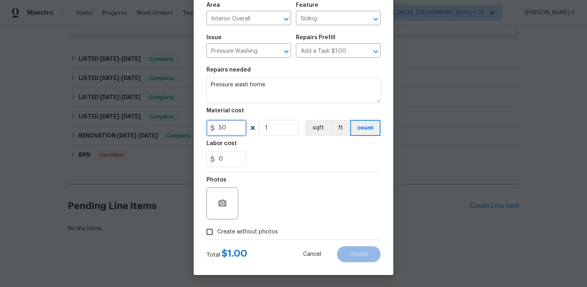
type input "50"
click at [200, 229] on div "Create Line Item Repair Upgrade BRN Area Interior Overall ​ Feature Siding ​ Is…" at bounding box center [294, 115] width 200 height 320
click at [211, 230] on input "Create without photos" at bounding box center [209, 231] width 15 height 15
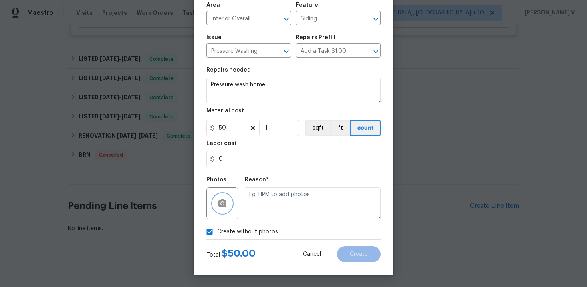
click at [229, 198] on button "button" at bounding box center [222, 203] width 19 height 19
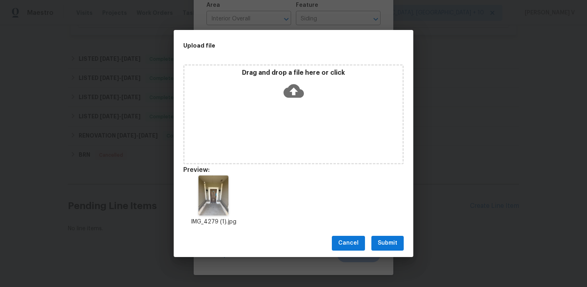
click at [385, 248] on button "Submit" at bounding box center [387, 243] width 32 height 15
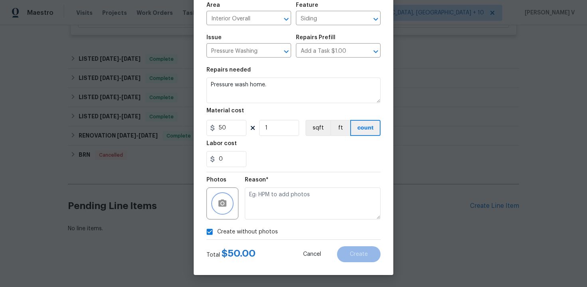
checkbox input "false"
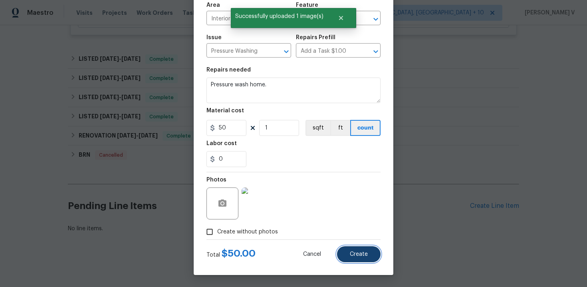
click at [349, 258] on button "Create" at bounding box center [359, 254] width 44 height 16
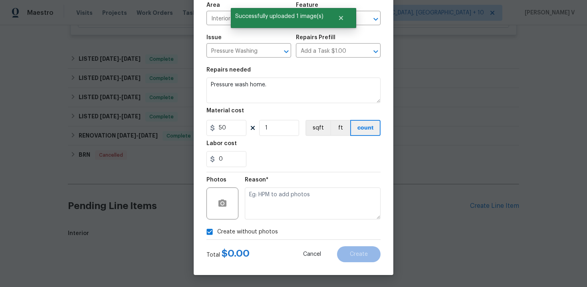
type input "0"
checkbox input "true"
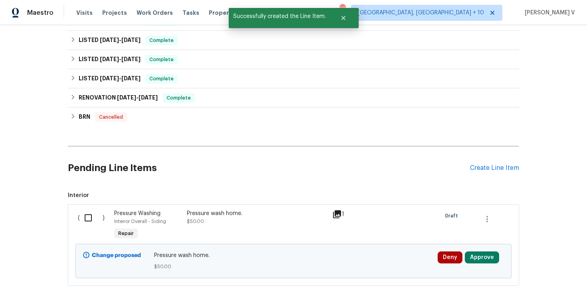
scroll to position [315, 0]
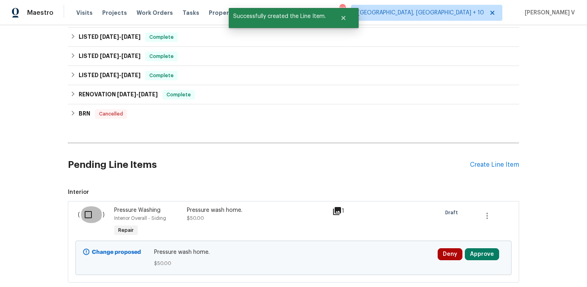
click at [83, 220] on input "checkbox" at bounding box center [91, 214] width 23 height 17
checkbox input "true"
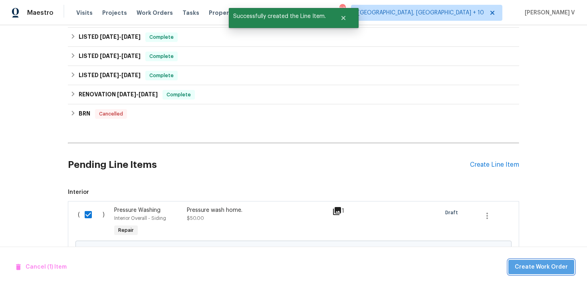
click at [551, 268] on span "Create Work Order" at bounding box center [541, 267] width 53 height 10
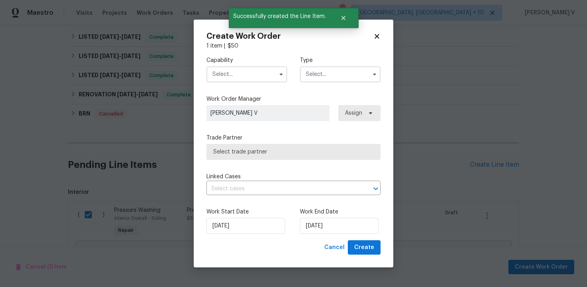
click at [241, 79] on input "text" at bounding box center [246, 74] width 81 height 16
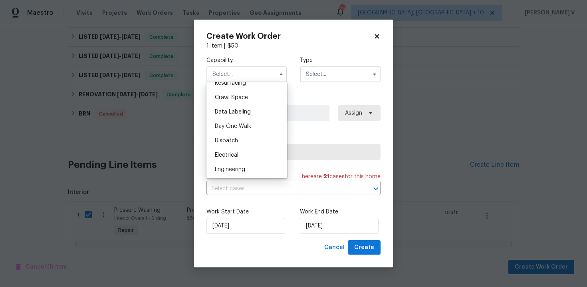
scroll to position [351, 0]
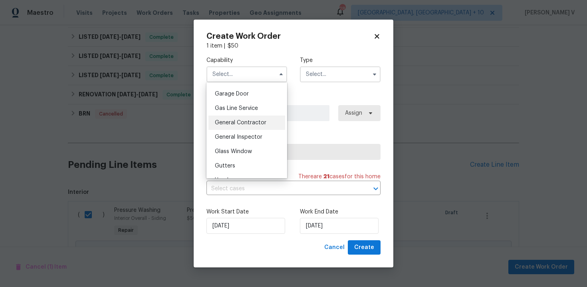
click at [244, 120] on span "General Contractor" at bounding box center [241, 123] width 52 height 6
type input "General Contractor"
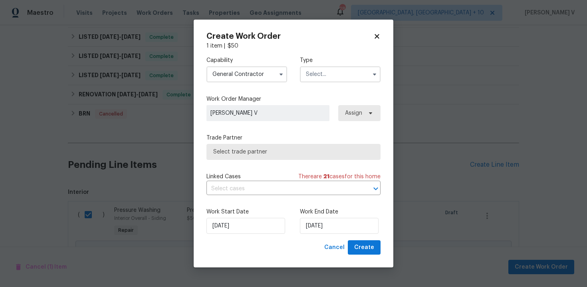
click at [326, 73] on input "text" at bounding box center [340, 74] width 81 height 16
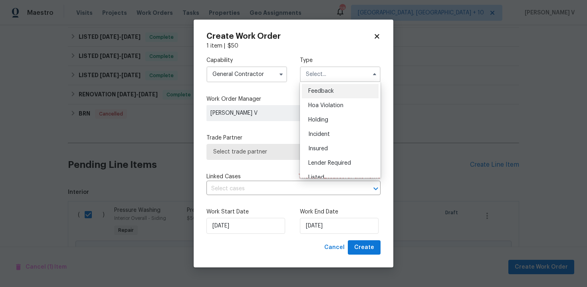
click at [324, 91] on span "Feedback" at bounding box center [321, 91] width 26 height 6
type input "Feedback"
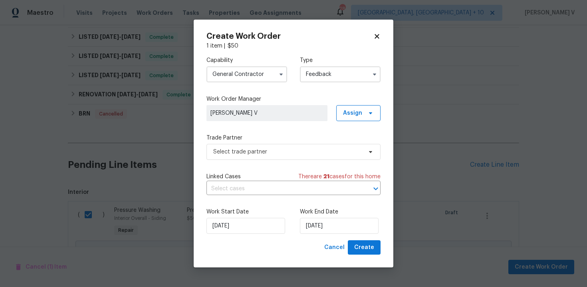
click at [273, 175] on div "Linked Cases There are 21 case s for this home" at bounding box center [293, 177] width 174 height 8
click at [304, 154] on span "Select trade partner" at bounding box center [287, 152] width 149 height 8
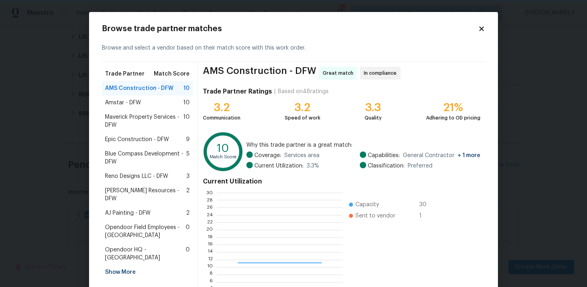
scroll to position [112, 125]
click at [126, 103] on span "Amstar - DFW" at bounding box center [123, 103] width 36 height 8
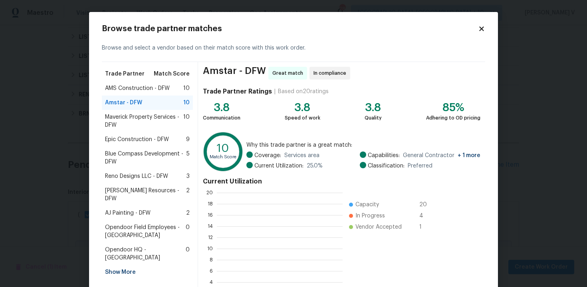
scroll to position [112, 126]
click at [123, 129] on span "Maverick Property Services - DFW" at bounding box center [144, 121] width 78 height 16
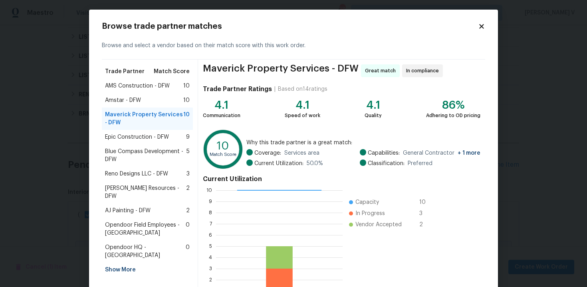
scroll to position [65, 0]
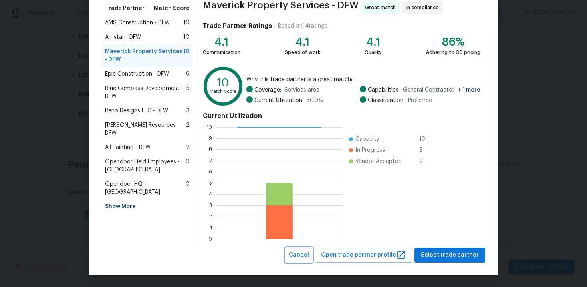
click at [304, 253] on span "Cancel" at bounding box center [299, 255] width 20 height 10
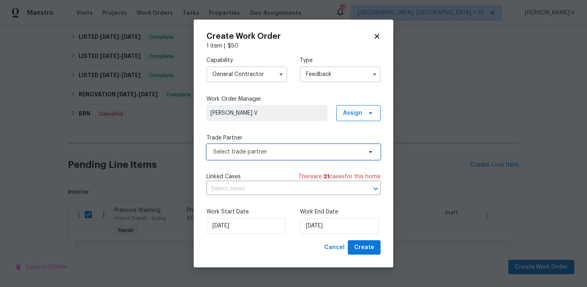
scroll to position [0, 0]
click at [259, 78] on input "General Contractor" at bounding box center [246, 74] width 81 height 16
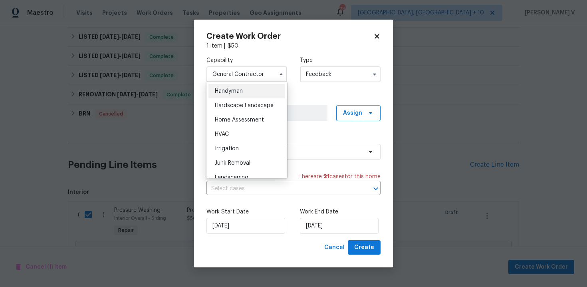
click at [242, 91] on span "Handyman" at bounding box center [229, 91] width 28 height 6
type input "Handyman"
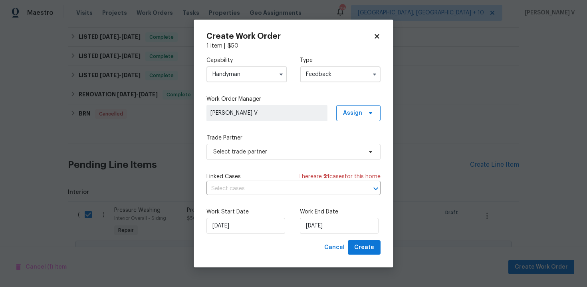
click at [336, 165] on div "Capability Handyman Type Feedback Work Order Manager Divya Dharshini V Assign T…" at bounding box center [293, 145] width 174 height 190
click at [333, 155] on span "Select trade partner" at bounding box center [287, 152] width 149 height 8
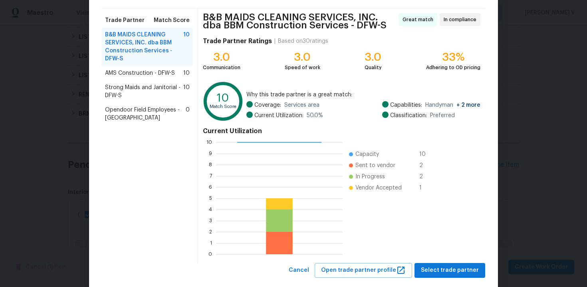
scroll to position [69, 0]
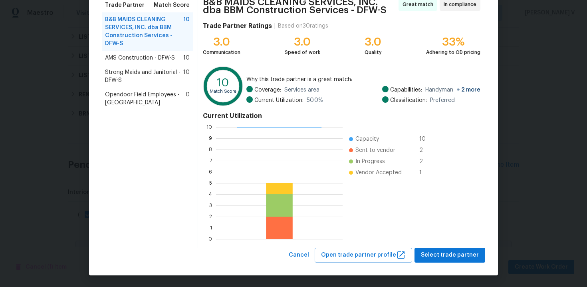
click at [159, 60] on span "AMS Construction - DFW-S" at bounding box center [140, 58] width 70 height 8
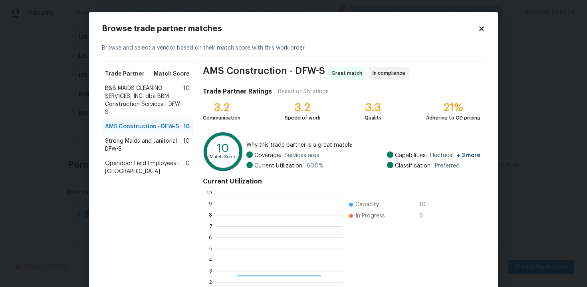
scroll to position [112, 127]
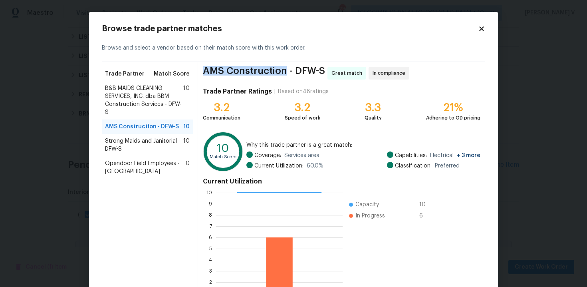
drag, startPoint x: 202, startPoint y: 69, endPoint x: 285, endPoint y: 72, distance: 82.7
click at [285, 72] on div "AMS Construction - DFW-S Great match In compliance Trade Partner Ratings | Base…" at bounding box center [341, 187] width 287 height 251
copy span "AMS Construction"
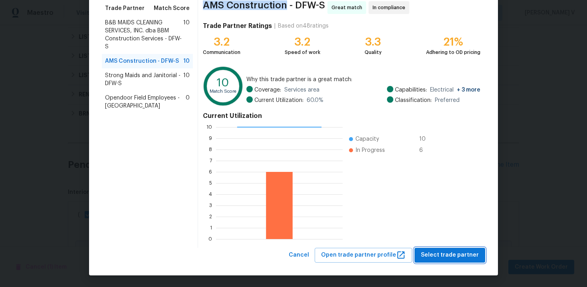
click at [461, 254] on span "Select trade partner" at bounding box center [450, 255] width 58 height 10
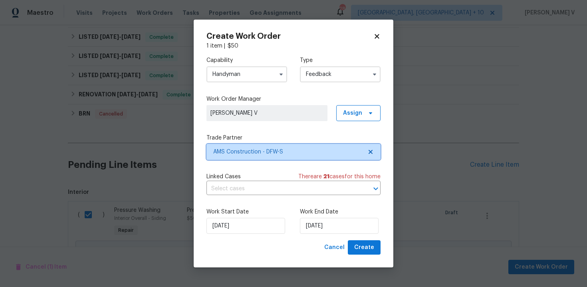
scroll to position [0, 0]
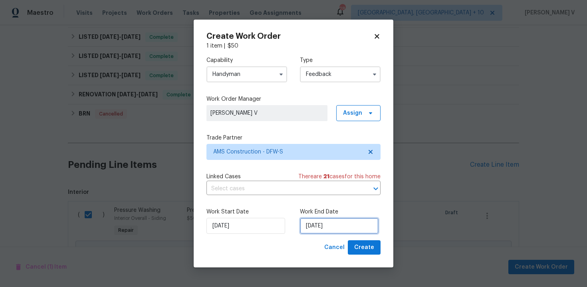
click at [329, 227] on input "03/09/2025" at bounding box center [339, 226] width 79 height 16
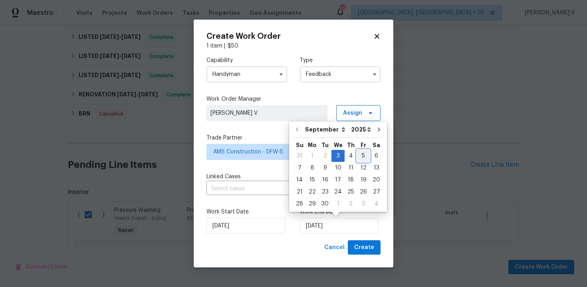
click at [357, 154] on div "5" at bounding box center [363, 155] width 13 height 11
type input "05/09/2025"
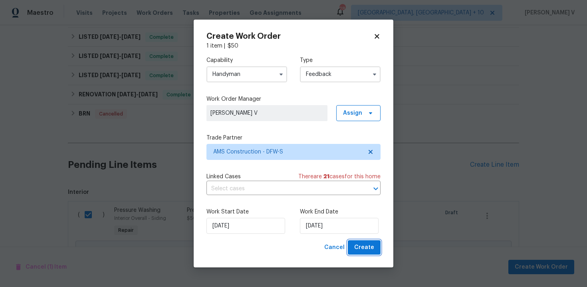
click at [361, 242] on span "Create" at bounding box center [364, 247] width 20 height 10
checkbox input "false"
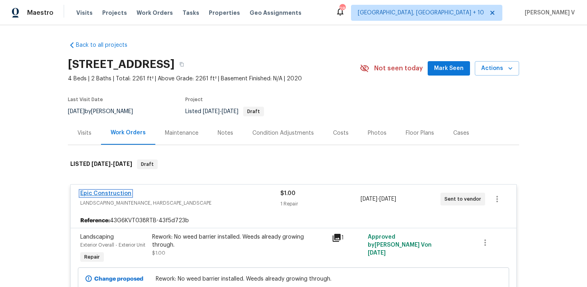
click at [122, 193] on link "Epic Construction" at bounding box center [105, 194] width 51 height 6
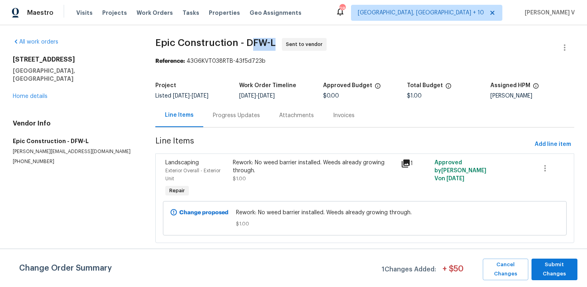
drag, startPoint x: 274, startPoint y: 45, endPoint x: 253, endPoint y: 44, distance: 20.8
click at [253, 45] on span "Epic Construction - DFW-L Sent to vendor" at bounding box center [355, 47] width 400 height 19
click at [28, 93] on link "Home details" at bounding box center [30, 96] width 35 height 6
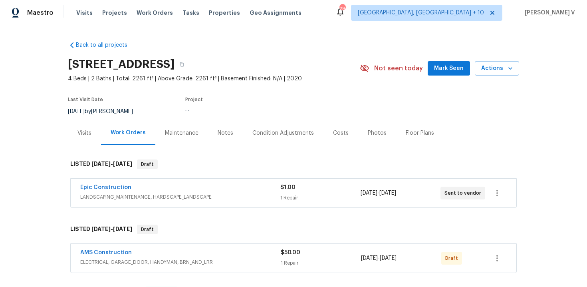
scroll to position [123, 0]
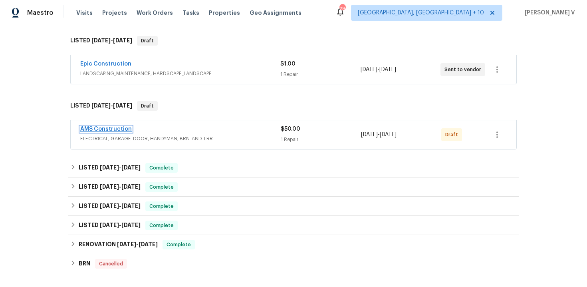
click at [123, 128] on link "AMS Construction" at bounding box center [106, 129] width 52 height 6
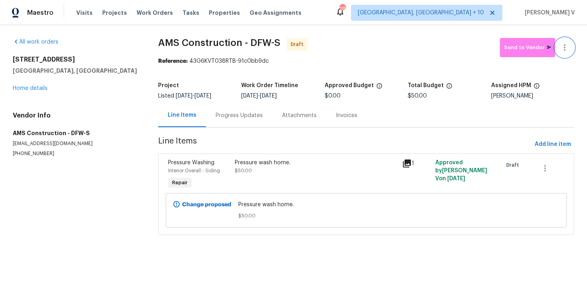
click at [565, 43] on icon "button" at bounding box center [565, 48] width 10 height 10
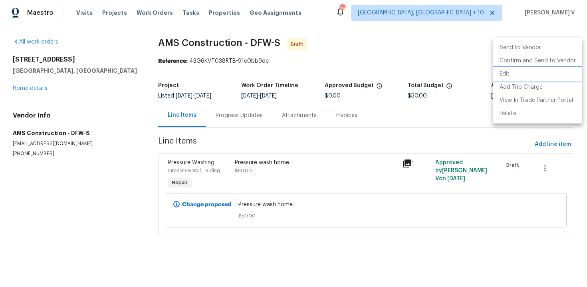
click at [507, 72] on li "Edit" at bounding box center [537, 73] width 89 height 13
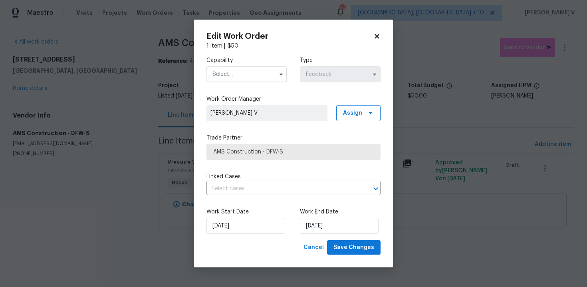
click at [224, 74] on input "text" at bounding box center [246, 74] width 81 height 16
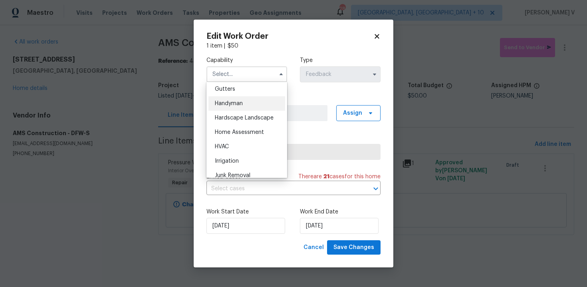
scroll to position [426, 0]
click at [234, 107] on span "Handyman" at bounding box center [229, 105] width 28 height 6
type input "Handyman"
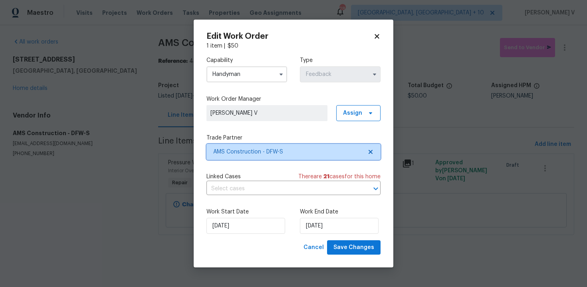
click at [367, 155] on icon at bounding box center [370, 152] width 6 height 6
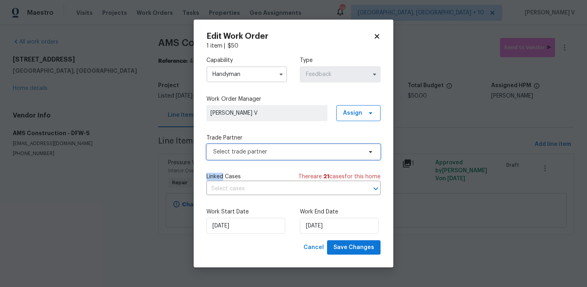
click at [367, 155] on icon at bounding box center [370, 152] width 6 height 6
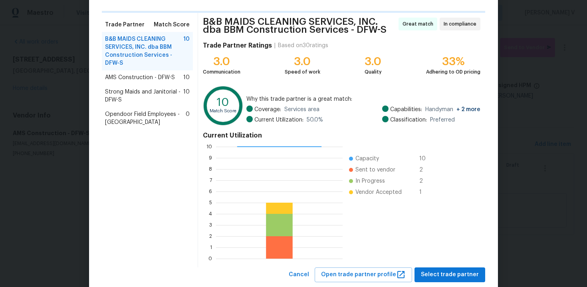
scroll to position [59, 0]
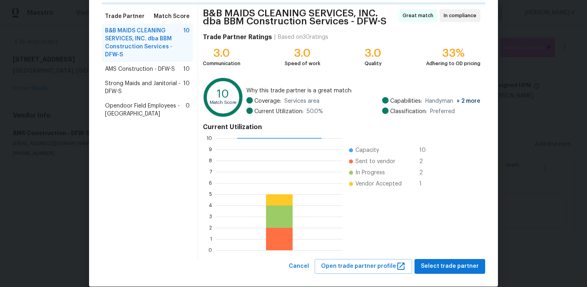
click at [116, 89] on span "Strong Maids and Janitorial - DFW-S" at bounding box center [144, 87] width 78 height 16
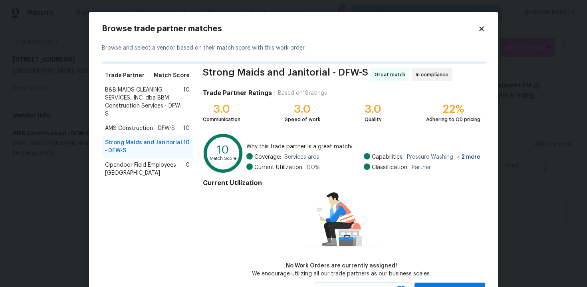
scroll to position [34, 0]
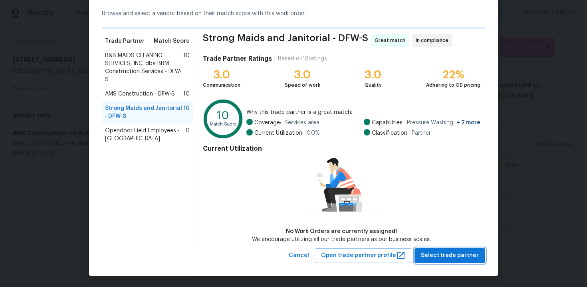
click at [458, 252] on span "Select trade partner" at bounding box center [450, 255] width 58 height 10
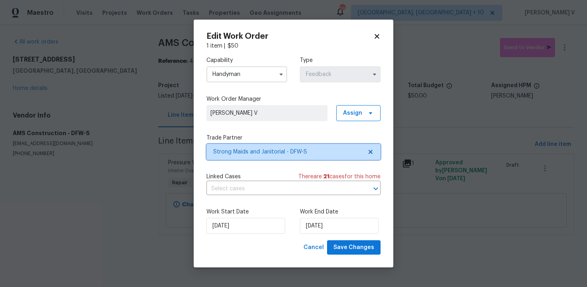
scroll to position [0, 0]
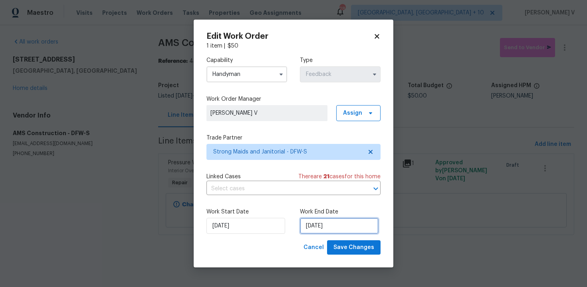
click at [312, 222] on input "[DATE]" at bounding box center [339, 226] width 79 height 16
click at [358, 248] on span "Save Changes" at bounding box center [353, 247] width 41 height 10
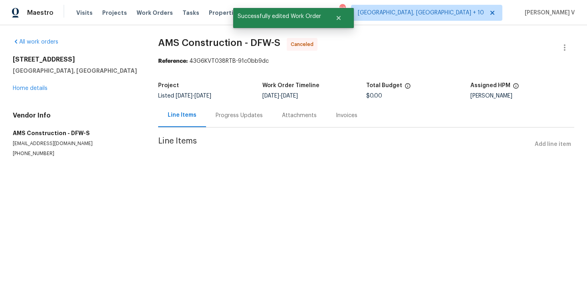
click at [232, 113] on div "Progress Updates" at bounding box center [239, 115] width 47 height 8
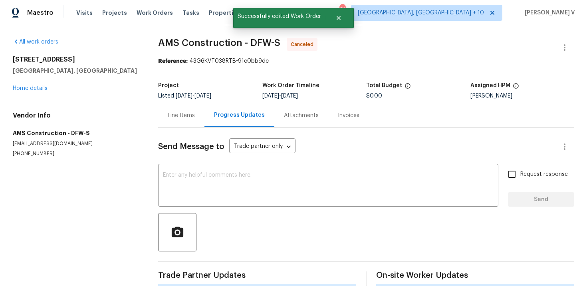
scroll to position [10, 0]
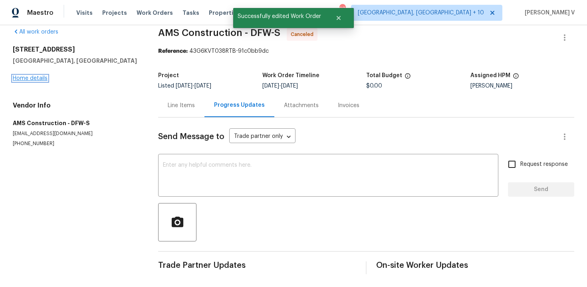
click at [30, 78] on link "Home details" at bounding box center [30, 78] width 35 height 6
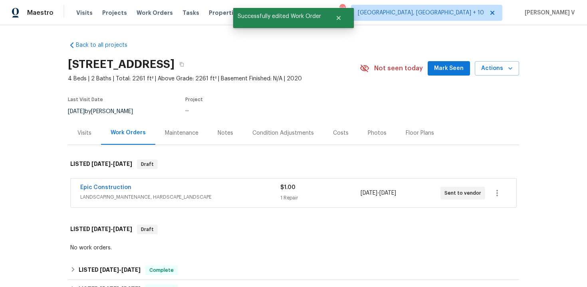
scroll to position [110, 0]
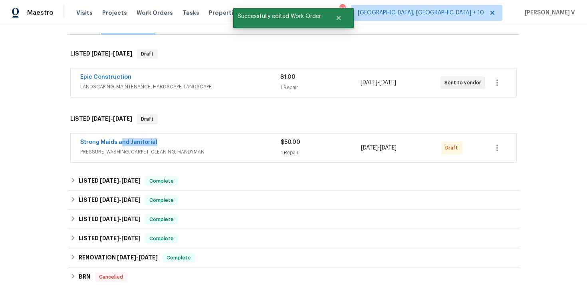
click at [119, 146] on div "Strong Maids and Janitorial" at bounding box center [180, 143] width 200 height 10
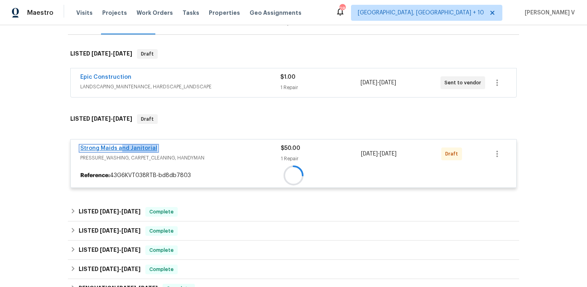
click at [119, 146] on link "Strong Maids and Janitorial" at bounding box center [118, 148] width 77 height 6
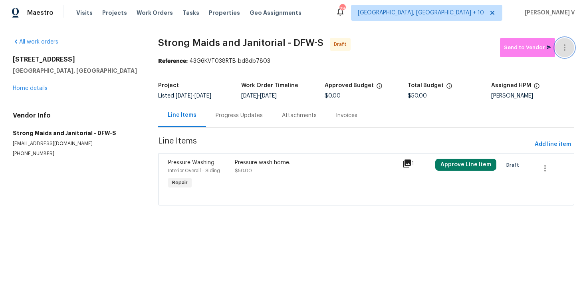
click at [568, 47] on icon "button" at bounding box center [565, 48] width 10 height 10
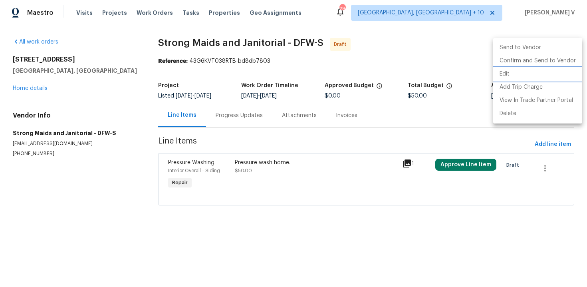
click at [518, 72] on li "Edit" at bounding box center [537, 73] width 89 height 13
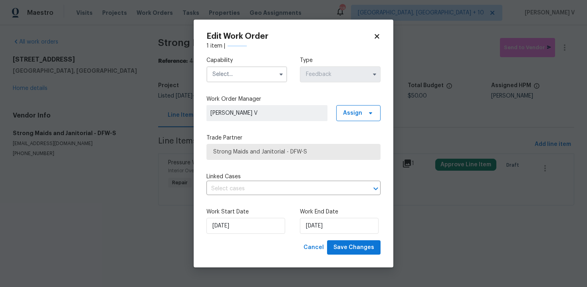
click at [254, 70] on input "text" at bounding box center [246, 74] width 81 height 16
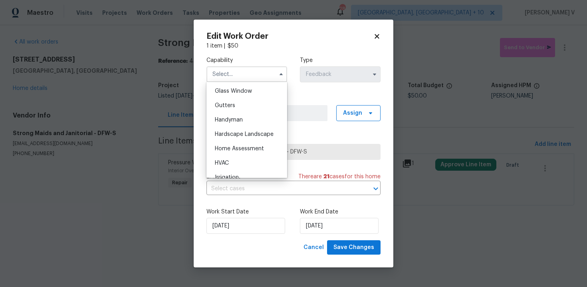
scroll to position [407, 0]
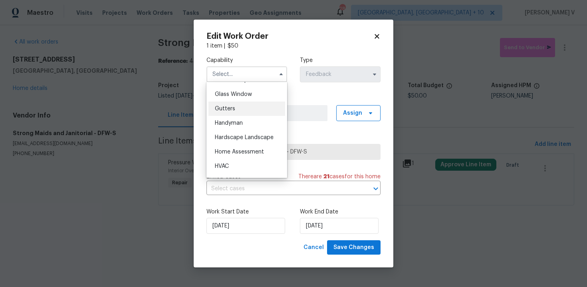
click at [237, 115] on div "Gutters" at bounding box center [246, 108] width 77 height 14
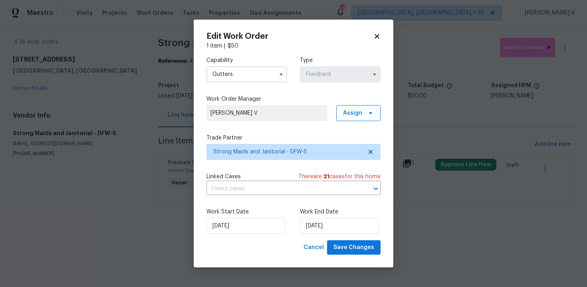
click at [257, 70] on input "Gutters" at bounding box center [246, 74] width 81 height 16
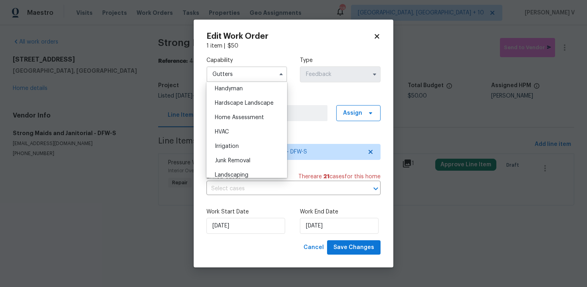
scroll to position [435, 0]
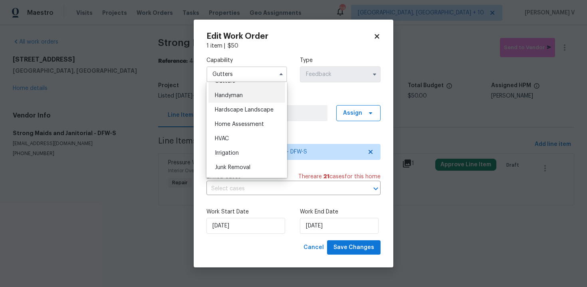
click at [234, 96] on span "Handyman" at bounding box center [229, 96] width 28 height 6
type input "Handyman"
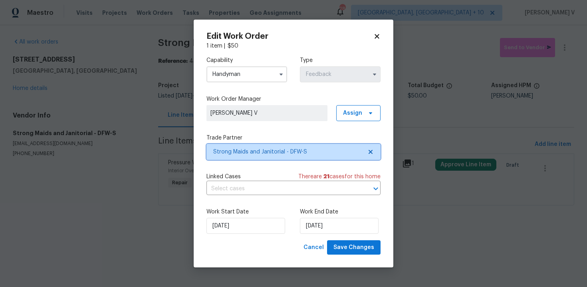
click at [370, 153] on icon at bounding box center [371, 152] width 4 height 4
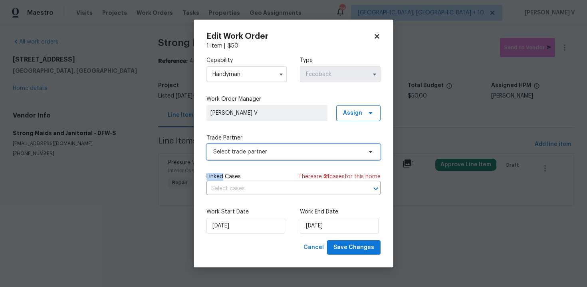
click at [370, 153] on icon at bounding box center [370, 152] width 3 height 2
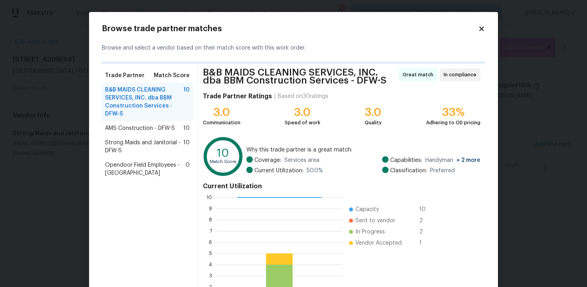
scroll to position [70, 0]
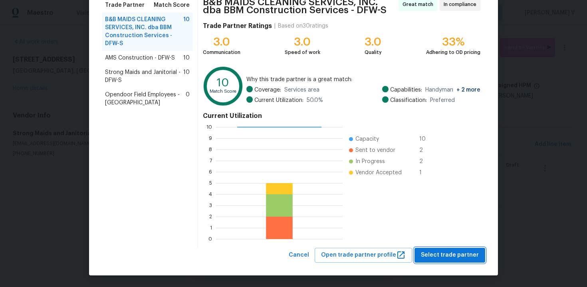
click at [448, 257] on span "Select trade partner" at bounding box center [450, 255] width 58 height 10
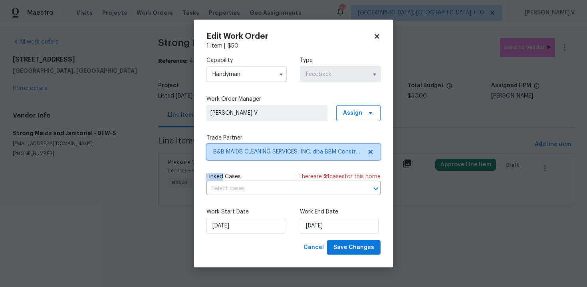
scroll to position [0, 0]
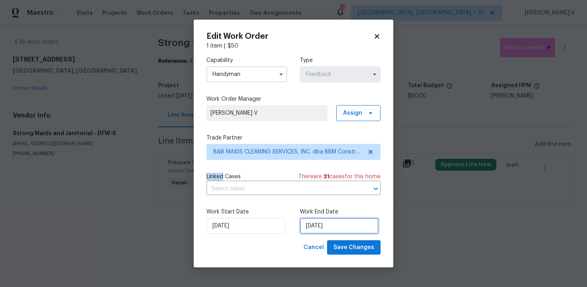
click at [345, 224] on input "[DATE]" at bounding box center [339, 226] width 79 height 16
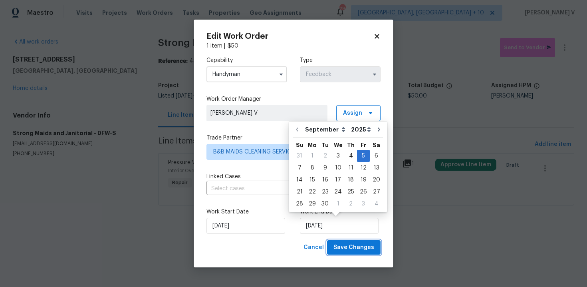
click at [345, 250] on span "Save Changes" at bounding box center [353, 247] width 41 height 10
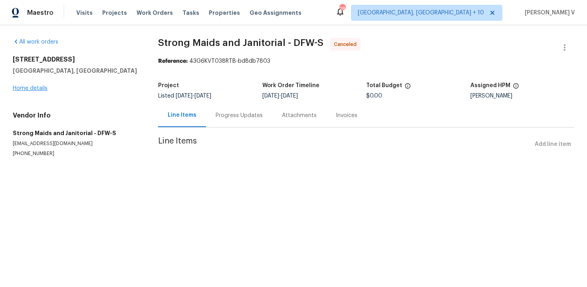
click at [28, 91] on div "2351 County Road 4010 Decatur, TX 76234 Home details" at bounding box center [76, 74] width 126 height 37
click at [28, 91] on link "Home details" at bounding box center [30, 88] width 35 height 6
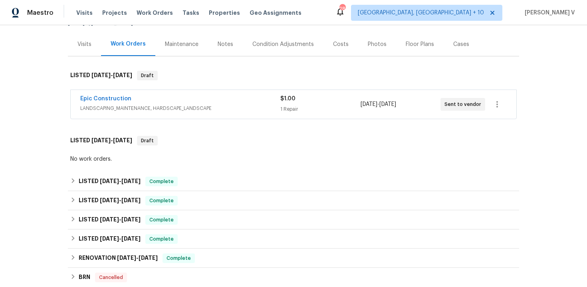
scroll to position [100, 0]
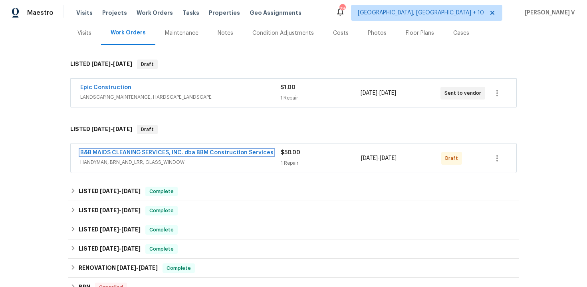
click at [117, 152] on link "B&B MAIDS CLEANING SERVICES, INC. dba BBM Construction Services" at bounding box center [176, 153] width 193 height 6
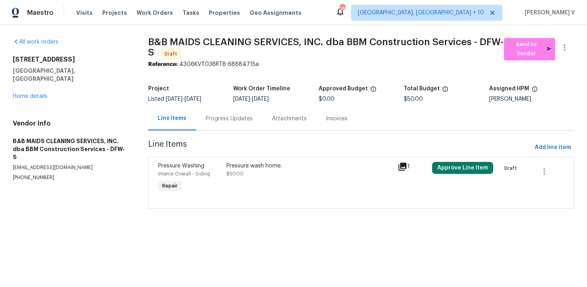
click at [18, 91] on div "2351 County Road 4010 Decatur, TX 76234 Home details" at bounding box center [71, 78] width 116 height 45
click at [28, 85] on div "2351 County Road 4010 Decatur, TX 76234 Home details" at bounding box center [71, 78] width 116 height 45
click at [40, 93] on link "Home details" at bounding box center [30, 96] width 35 height 6
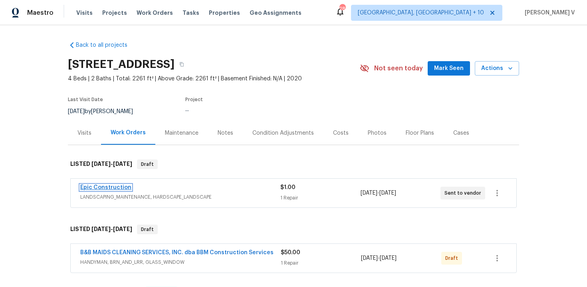
click at [112, 189] on link "Epic Construction" at bounding box center [105, 188] width 51 height 6
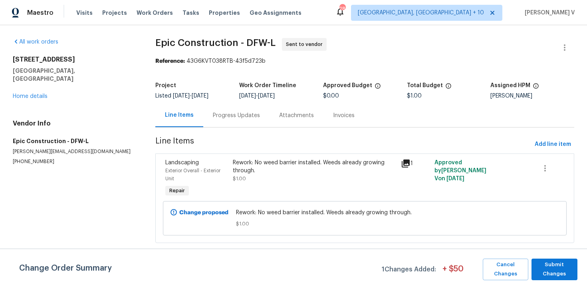
click at [223, 118] on div "Progress Updates" at bounding box center [236, 115] width 47 height 8
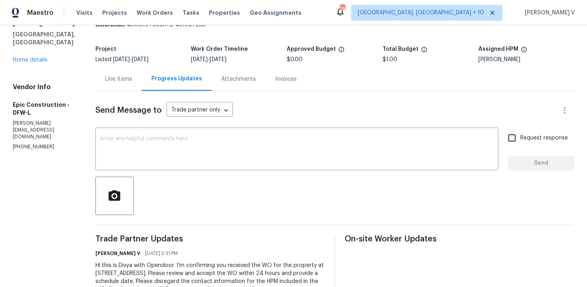
scroll to position [65, 0]
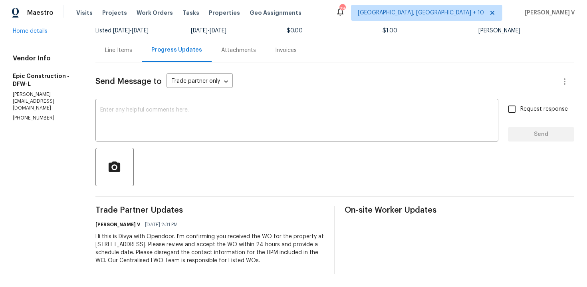
click at [181, 147] on div "Send Message to Trade partner only Trade partner only ​ x ​ Request response Se…" at bounding box center [334, 168] width 479 height 212
click at [220, 124] on textarea at bounding box center [296, 121] width 393 height 28
paste textarea "Attention All Work Orders must include before-photos (both close-up and wide-an…"
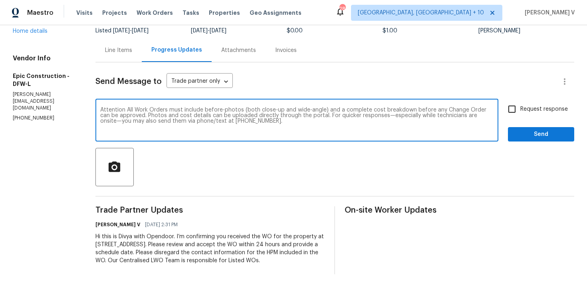
type textarea "Attention All Work Orders must include before-photos (both close-up and wide-an…"
click at [519, 110] on input "Request response" at bounding box center [512, 109] width 17 height 17
checkbox input "true"
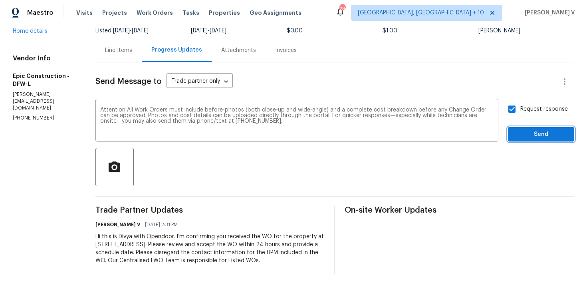
click at [527, 139] on button "Send" at bounding box center [541, 134] width 66 height 15
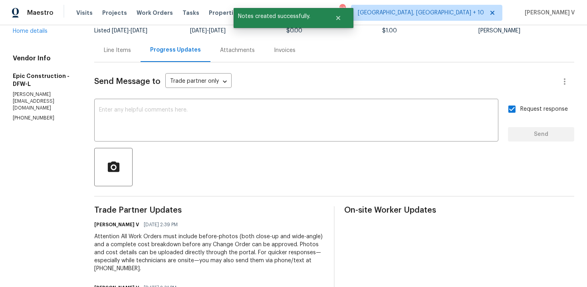
scroll to position [128, 0]
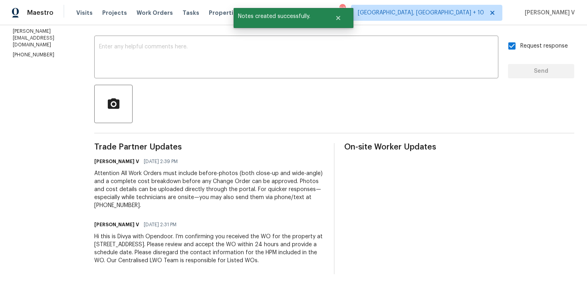
click at [116, 247] on div "Hi this is Divya with Opendoor. I’m confirming you received the WO for the prop…" at bounding box center [209, 248] width 230 height 32
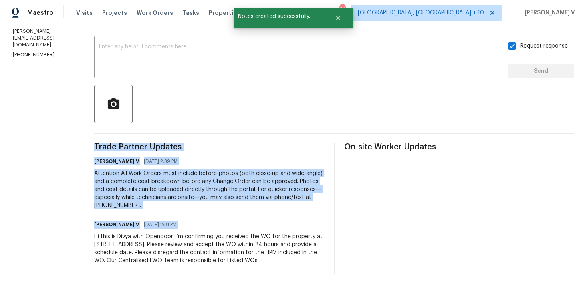
copy div "Trade Partner Updates Divya Dharshini V 09/03/2025 2:39 PM Attention All Work O…"
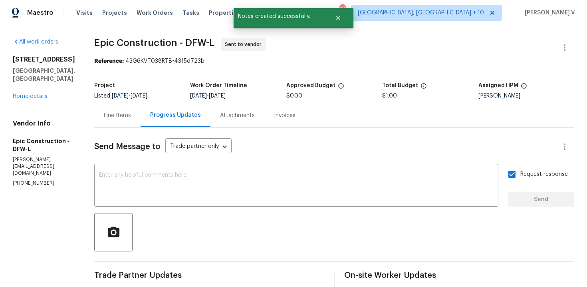
click at [34, 92] on div "2351 County Road 4010 Decatur, TX 76234 Home details" at bounding box center [44, 78] width 62 height 45
click at [36, 96] on link "Home details" at bounding box center [30, 96] width 35 height 6
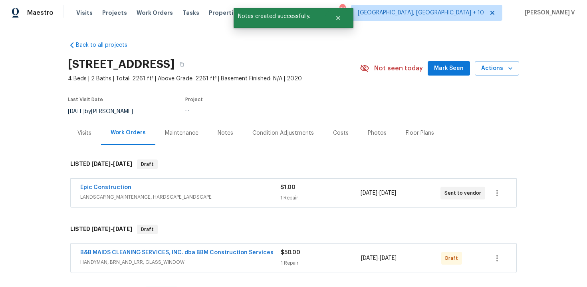
scroll to position [37, 0]
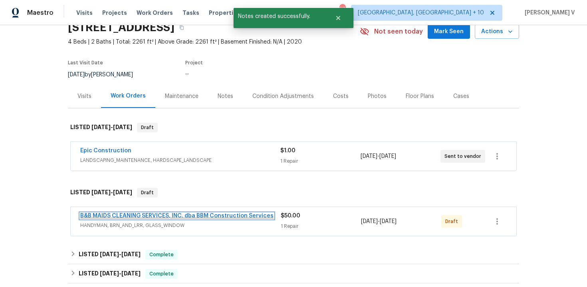
click at [199, 214] on link "B&B MAIDS CLEANING SERVICES, INC. dba BBM Construction Services" at bounding box center [176, 216] width 193 height 6
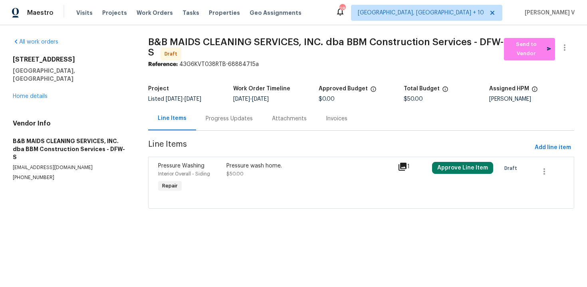
click at [218, 128] on div "Progress Updates" at bounding box center [229, 119] width 66 height 24
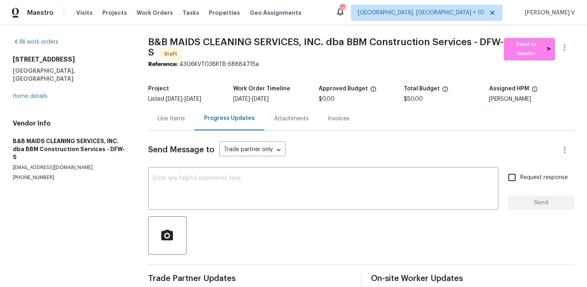
click at [221, 163] on div "Send Message to Trade partner only Trade partner only ​ x ​ Request response Se…" at bounding box center [361, 210] width 426 height 158
click at [222, 185] on textarea at bounding box center [323, 189] width 341 height 28
paste textarea "Hi this is Divya with Opendoor. I’m confirming you received the WO for the prop…"
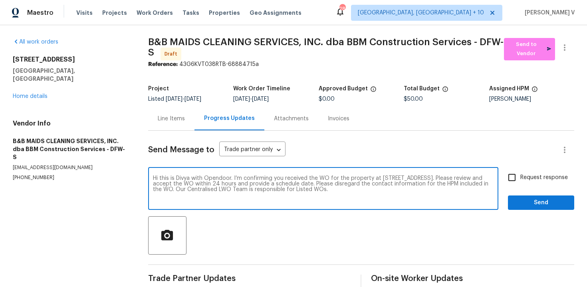
type textarea "Hi this is Divya with Opendoor. I’m confirming you received the WO for the prop…"
click at [505, 184] on input "Request response" at bounding box center [512, 177] width 17 height 17
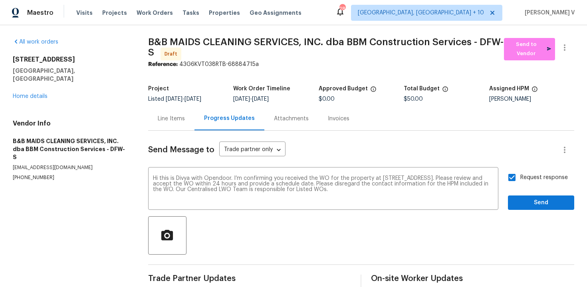
click at [515, 182] on input "Request response" at bounding box center [512, 177] width 17 height 17
click at [508, 180] on input "Request response" at bounding box center [512, 177] width 17 height 17
checkbox input "true"
click at [520, 199] on span "Send" at bounding box center [541, 203] width 54 height 10
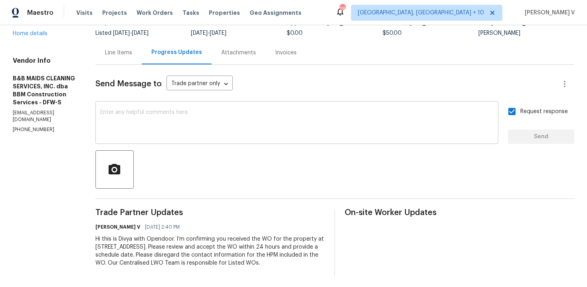
scroll to position [76, 0]
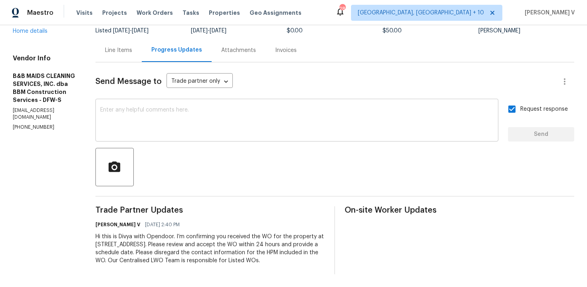
click at [167, 111] on textarea at bounding box center [296, 121] width 393 height 28
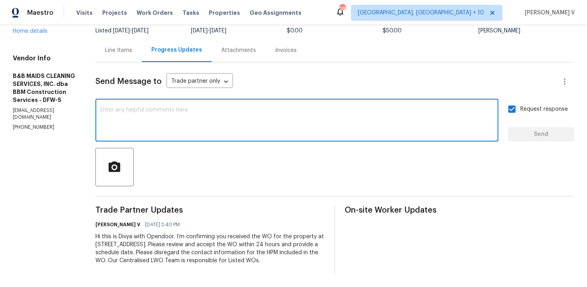
paste textarea "Attention All Work Orders must include before-photos (both close-up and wide-an…"
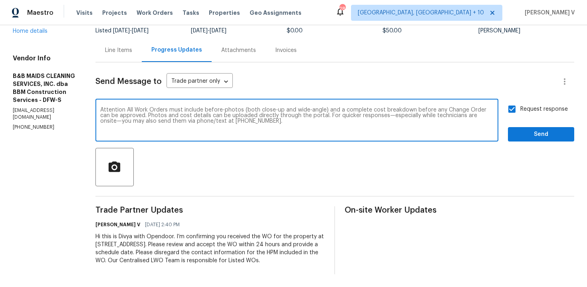
type textarea "Attention All Work Orders must include before-photos (both close-up and wide-an…"
click at [545, 105] on span "Request response" at bounding box center [544, 109] width 48 height 8
click at [520, 103] on input "Request response" at bounding box center [512, 109] width 17 height 17
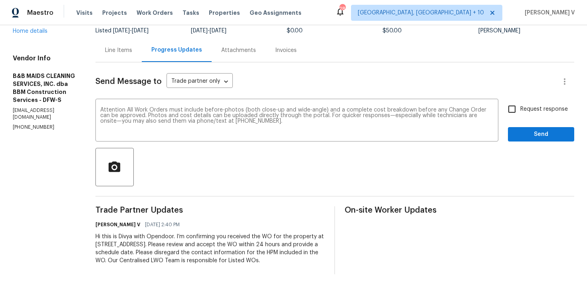
click at [530, 106] on label "Request response" at bounding box center [536, 109] width 64 height 17
click at [520, 106] on input "Request response" at bounding box center [512, 109] width 17 height 17
checkbox input "true"
click at [530, 129] on span "Send" at bounding box center [541, 134] width 54 height 10
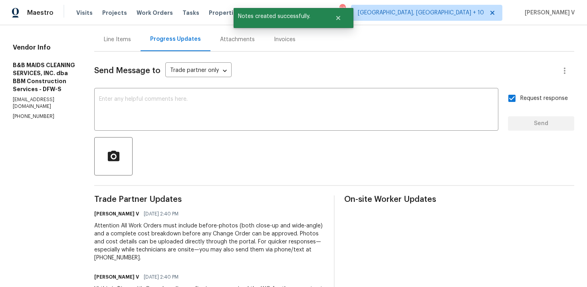
click at [144, 54] on div "Send Message to Trade partner only Trade partner only ​ x ​ Request response Se…" at bounding box center [334, 189] width 480 height 275
click at [180, 36] on div "Progress Updates" at bounding box center [176, 40] width 70 height 24
click at [129, 61] on div "Send Message to Trade partner only Trade partner only ​ x ​ Request response Se…" at bounding box center [334, 189] width 480 height 275
click at [131, 44] on div "Line Items" at bounding box center [117, 40] width 27 height 8
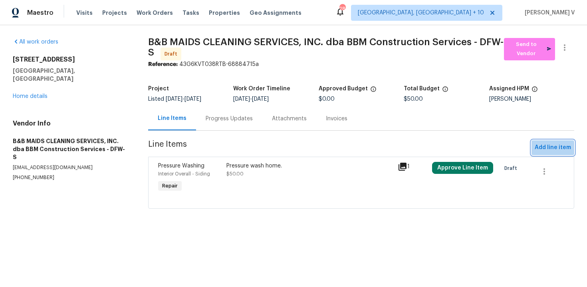
click at [540, 151] on span "Add line item" at bounding box center [553, 148] width 36 height 10
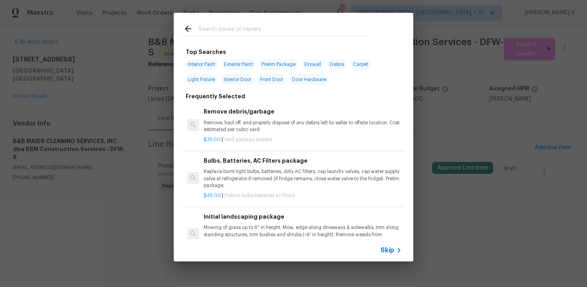
click at [391, 249] on span "Skip" at bounding box center [388, 250] width 14 height 8
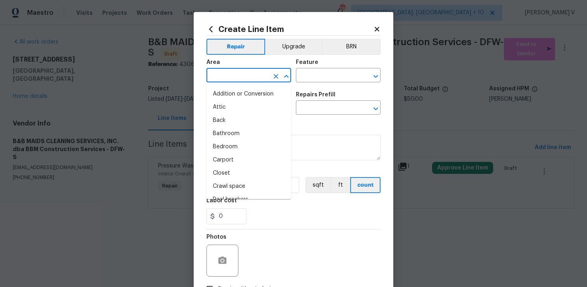
click at [250, 82] on input "text" at bounding box center [237, 76] width 62 height 12
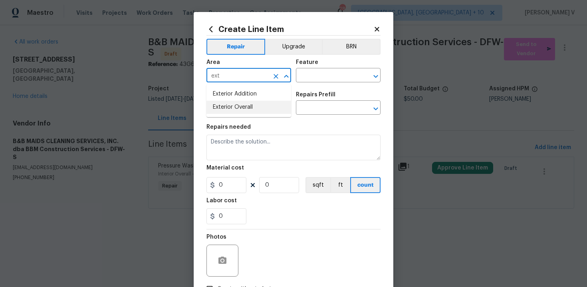
click at [248, 114] on ul "Exterior Addition Exterior Overall" at bounding box center [248, 100] width 85 height 33
click at [260, 99] on li "Exterior Addition" at bounding box center [248, 93] width 85 height 13
click at [265, 76] on input "Exterior Addition" at bounding box center [237, 76] width 62 height 12
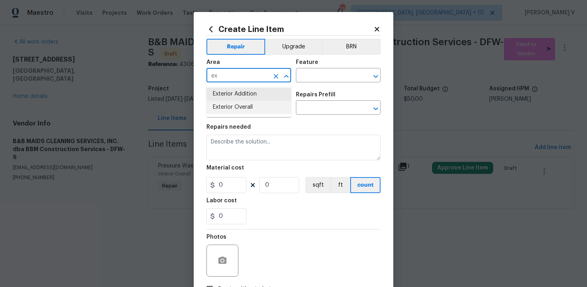
click at [250, 108] on li "Exterior Overall" at bounding box center [248, 107] width 85 height 13
type input "Exterior Overall"
click at [323, 79] on input "text" at bounding box center [327, 76] width 62 height 12
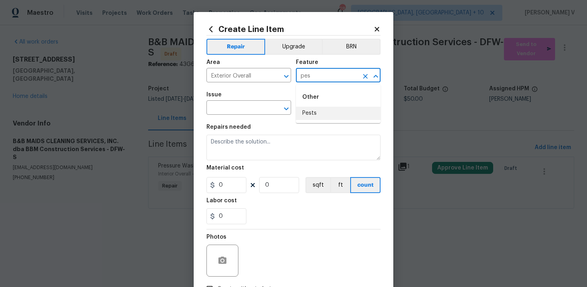
click at [316, 113] on li "Pests" at bounding box center [338, 113] width 85 height 13
type input "Pests"
click at [236, 109] on input "text" at bounding box center [237, 108] width 62 height 12
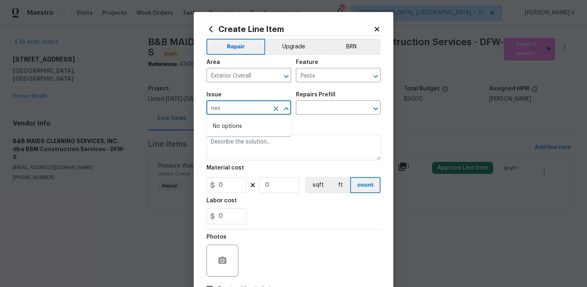
type input "nes"
click at [238, 109] on input "text" at bounding box center [237, 108] width 62 height 12
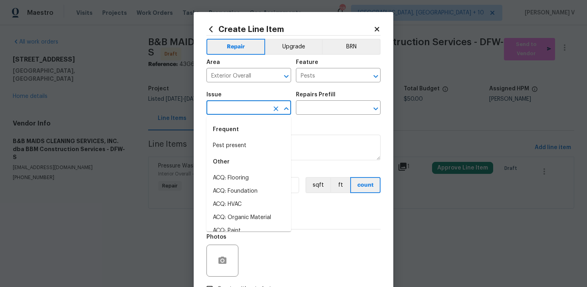
click at [238, 109] on input "text" at bounding box center [237, 108] width 62 height 12
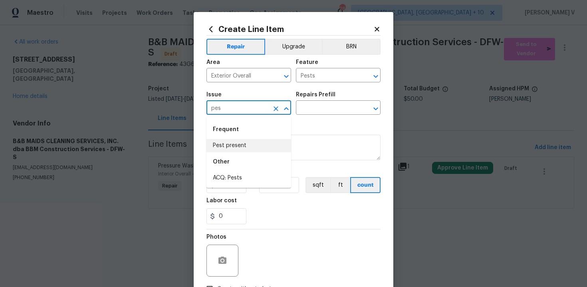
click at [244, 142] on li "Pest present" at bounding box center [248, 145] width 85 height 13
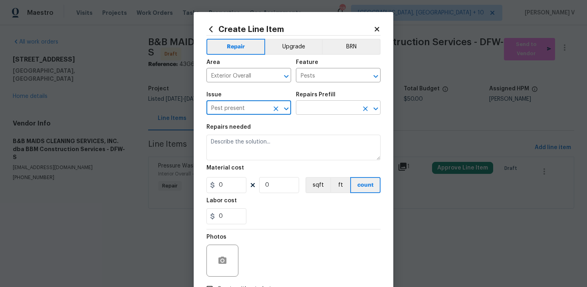
type input "Pest present"
click at [333, 107] on input "text" at bounding box center [327, 108] width 62 height 12
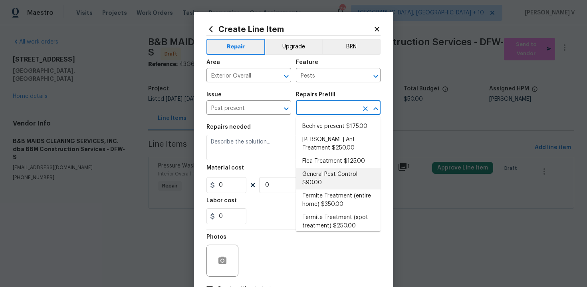
scroll to position [4, 0]
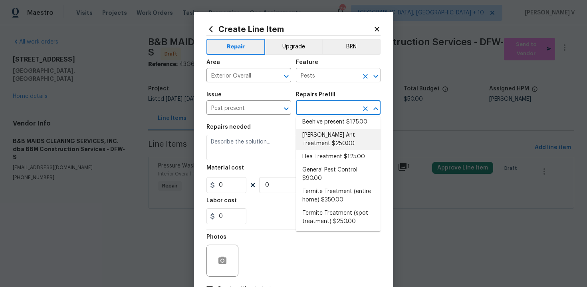
click at [316, 77] on input "Pests" at bounding box center [327, 76] width 62 height 12
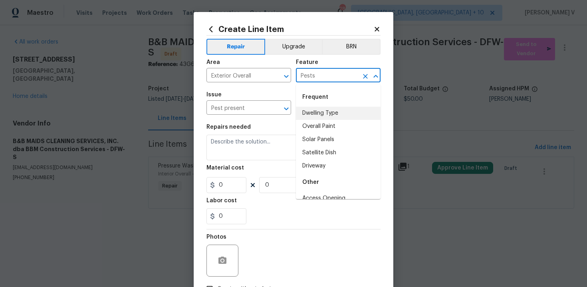
click at [316, 77] on input "Pests" at bounding box center [327, 76] width 62 height 12
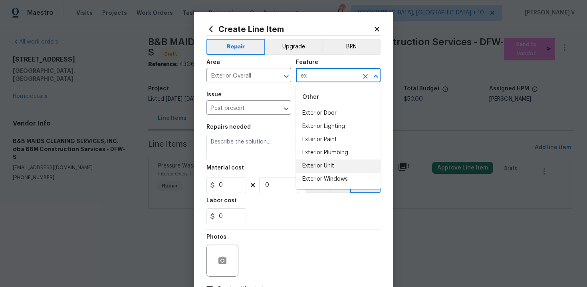
click at [326, 161] on li "Exterior Unit" at bounding box center [338, 165] width 85 height 13
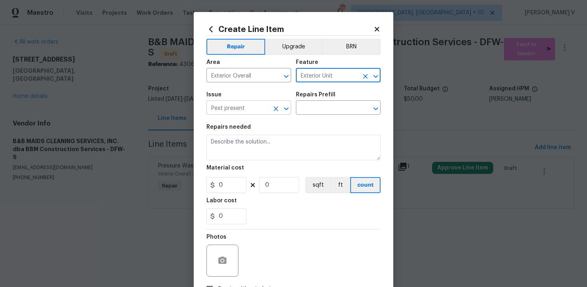
type input "Exterior Unit"
click at [258, 107] on input "Pest present" at bounding box center [237, 108] width 62 height 12
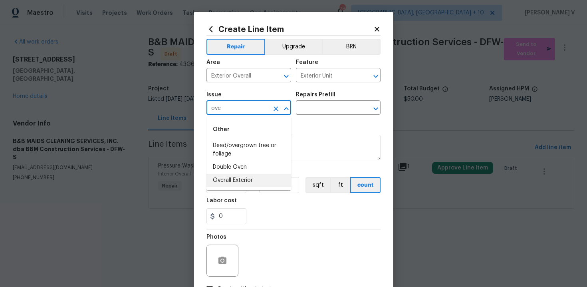
click at [242, 178] on li "Overall Exterior" at bounding box center [248, 180] width 85 height 13
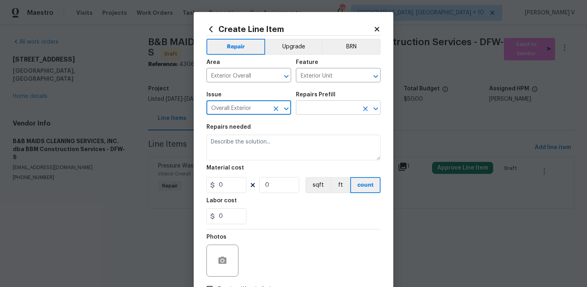
type input "Overall Exterior"
click at [330, 113] on input "text" at bounding box center [327, 108] width 62 height 12
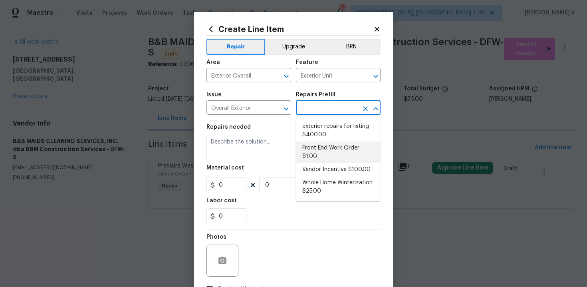
click at [321, 150] on li "Front End Work Order $1.00" at bounding box center [338, 152] width 85 height 22
type input "Front End Work Order $1.00"
type textarea "Placeholder line item for the creation of front end work orders."
type input "1"
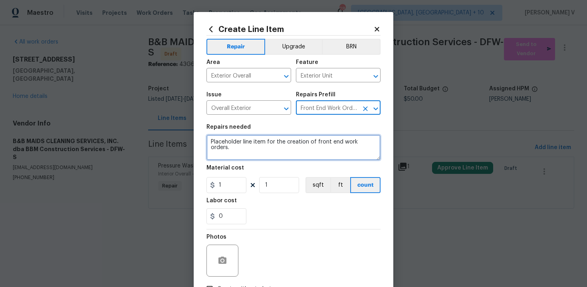
click at [321, 150] on textarea "Placeholder line item for the creation of front end work orders." at bounding box center [293, 148] width 174 height 26
paste textarea "Remove birds nest. Old."
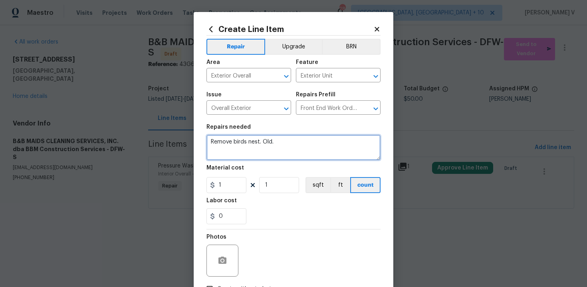
type textarea "Remove birds nest. Old."
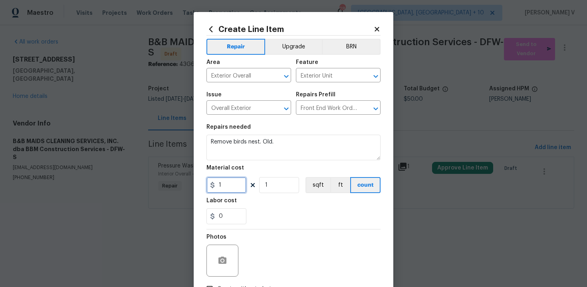
click at [233, 189] on input "1" at bounding box center [226, 185] width 40 height 16
type input "50"
click at [219, 260] on icon "button" at bounding box center [222, 259] width 8 height 7
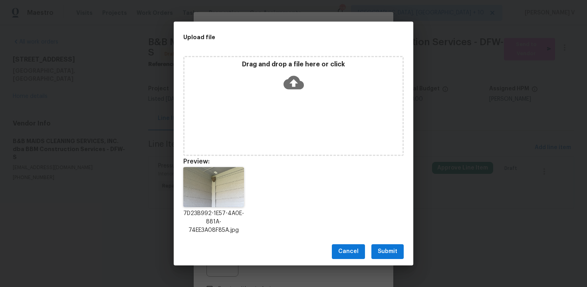
click at [375, 250] on button "Submit" at bounding box center [387, 251] width 32 height 15
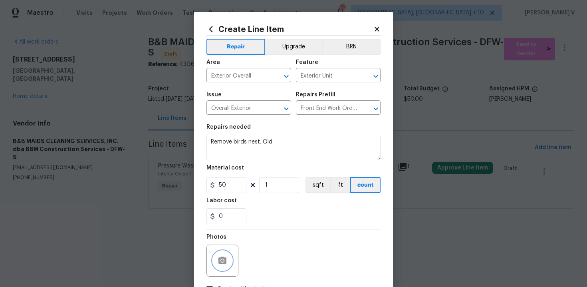
scroll to position [58, 0]
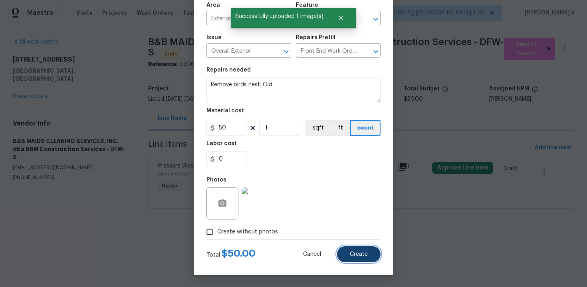
click at [359, 250] on button "Create" at bounding box center [359, 254] width 44 height 16
type input "0"
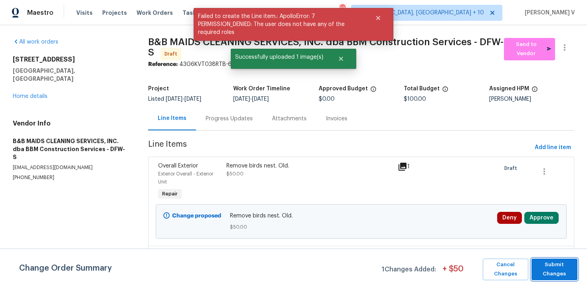
click at [543, 264] on span "Submit Changes" at bounding box center [555, 269] width 38 height 18
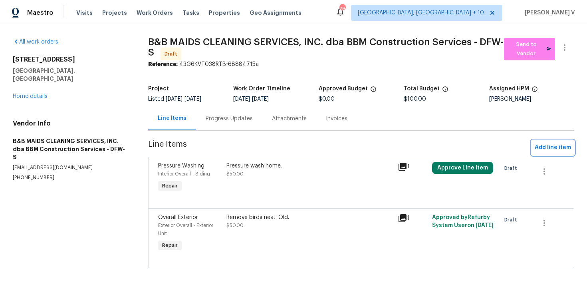
click at [558, 144] on span "Add line item" at bounding box center [553, 148] width 36 height 10
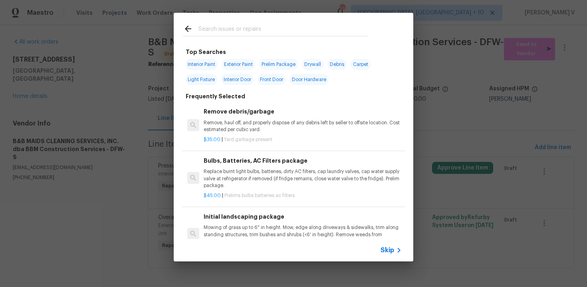
click at [384, 254] on div "Skip" at bounding box center [392, 250] width 23 height 10
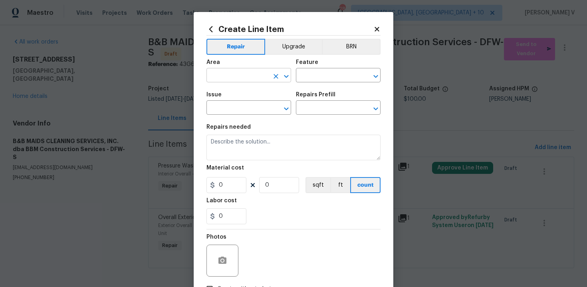
click at [254, 81] on input "text" at bounding box center [237, 76] width 62 height 12
type input "fro"
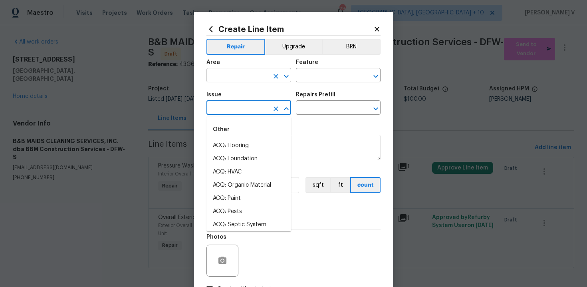
click at [252, 70] on input "text" at bounding box center [237, 76] width 62 height 12
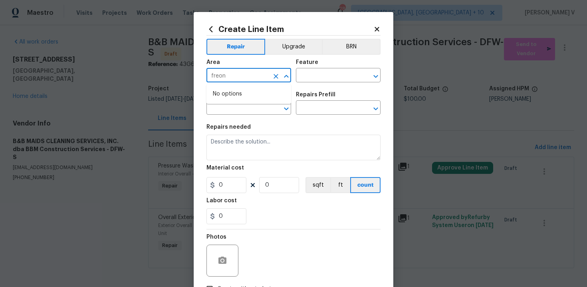
click at [213, 73] on input "freon" at bounding box center [237, 76] width 62 height 12
click at [216, 78] on input "freon" at bounding box center [237, 76] width 62 height 12
click at [217, 88] on li "Front" at bounding box center [248, 93] width 85 height 13
type input "Front"
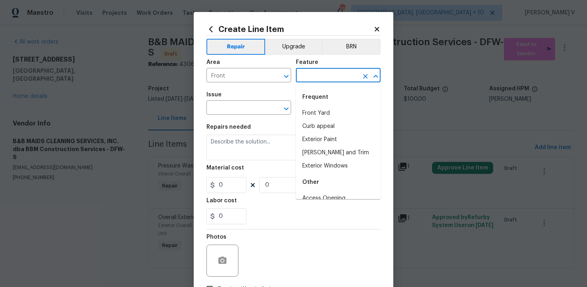
click at [308, 74] on input "text" at bounding box center [327, 76] width 62 height 12
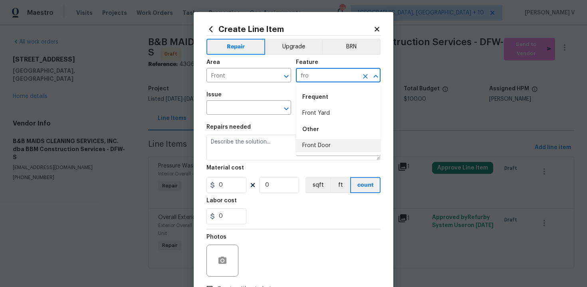
click at [317, 146] on li "Front Door" at bounding box center [338, 145] width 85 height 13
type input "Front Door"
click at [242, 115] on span "Issue ​" at bounding box center [248, 103] width 85 height 32
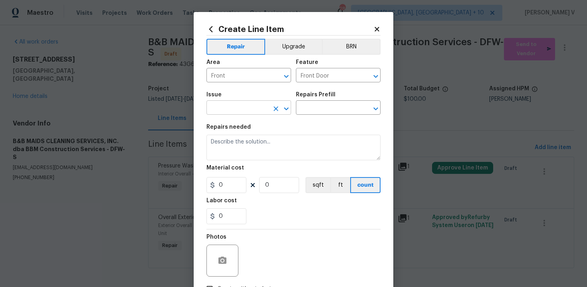
click at [236, 108] on input "text" at bounding box center [237, 108] width 62 height 12
click at [226, 110] on input "fron" at bounding box center [237, 108] width 62 height 12
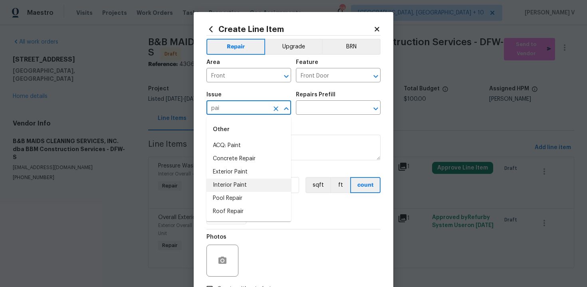
click at [230, 182] on li "Interior Paint" at bounding box center [248, 185] width 85 height 13
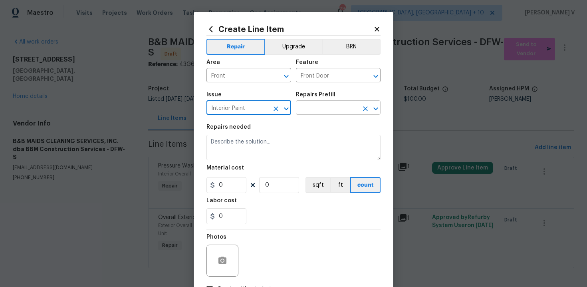
type input "Interior Paint"
click at [329, 108] on input "text" at bounding box center [327, 108] width 62 height 12
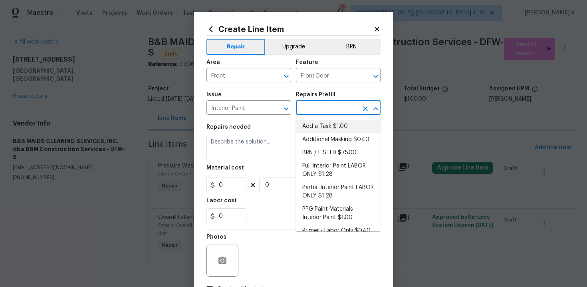
click at [315, 125] on li "Add a Task $1.00" at bounding box center [338, 126] width 85 height 13
type input "Overall Paint"
type input "Add a Task $1.00"
type textarea "HPM to detail"
type input "1"
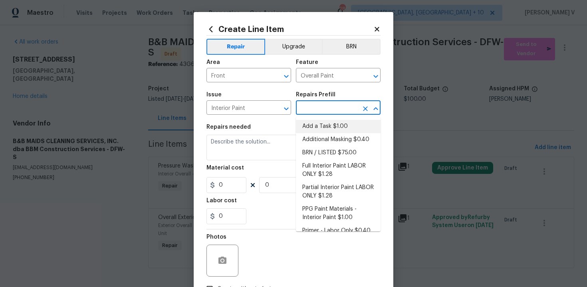
type input "1"
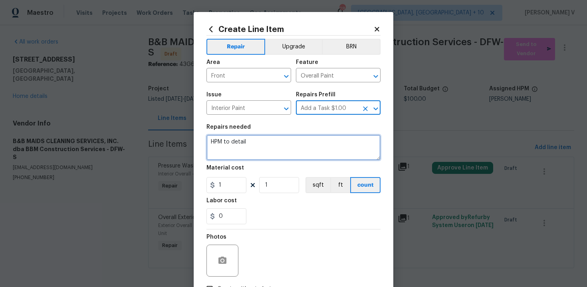
click at [251, 157] on textarea "HPM to detail" at bounding box center [293, 148] width 174 height 26
paste textarea "Stain front door."
type textarea "Stain front door."
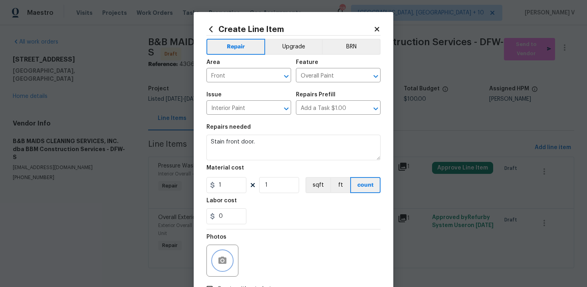
click at [221, 255] on button "button" at bounding box center [222, 260] width 19 height 19
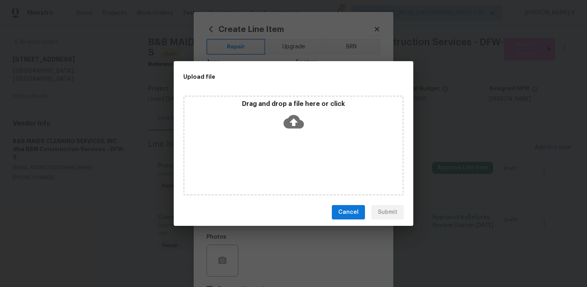
click at [292, 110] on div "Drag and drop a file here or click" at bounding box center [294, 117] width 218 height 34
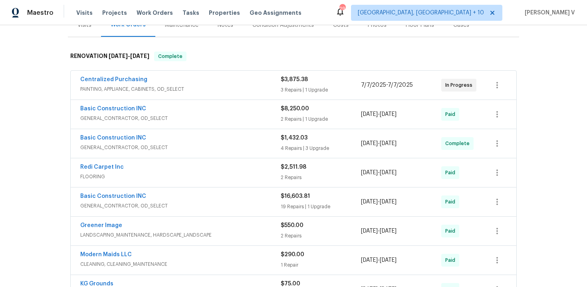
scroll to position [250, 0]
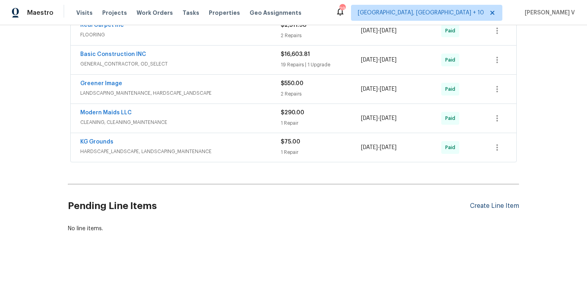
click at [492, 202] on div "Create Line Item" at bounding box center [494, 206] width 49 height 8
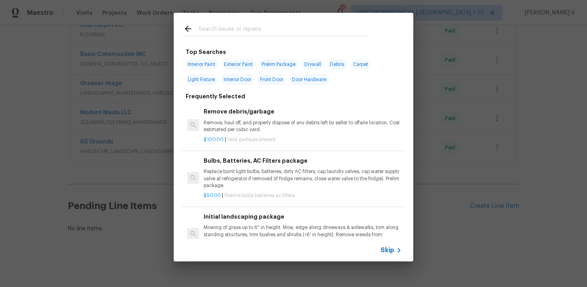
click at [388, 248] on span "Skip" at bounding box center [388, 250] width 14 height 8
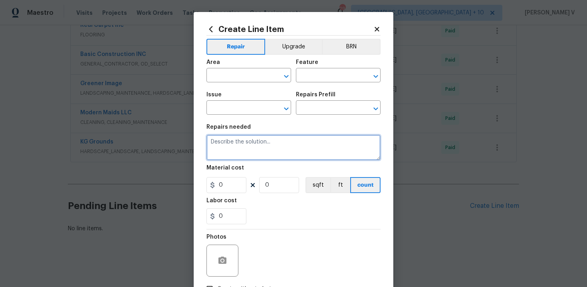
click at [290, 151] on textarea at bounding box center [293, 148] width 174 height 26
paste textarea "Inspect and repair electrical issue causing master bathroom lights to flicker a…"
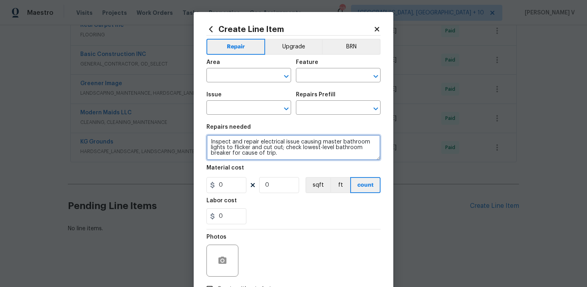
scroll to position [0, 0]
type textarea "Inspect and repair electrical issue causing master bathroom lights to flicker a…"
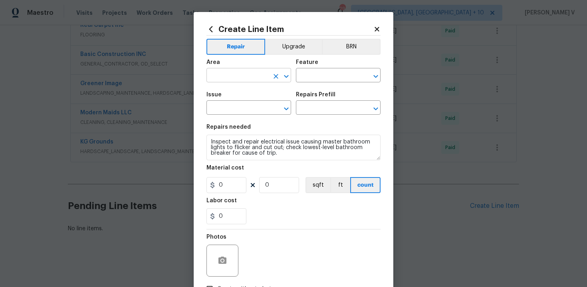
click at [240, 77] on input "text" at bounding box center [237, 76] width 62 height 12
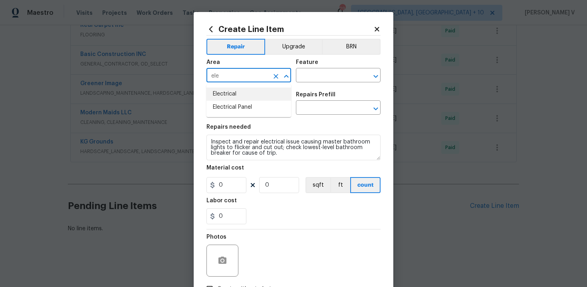
click at [238, 95] on li "Electrical" at bounding box center [248, 93] width 85 height 13
type input "Electrical"
click at [340, 67] on div "Feature" at bounding box center [338, 65] width 85 height 10
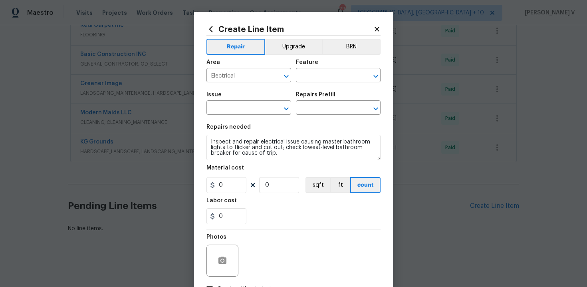
click at [330, 69] on div "Feature" at bounding box center [338, 65] width 85 height 10
click at [324, 77] on input "text" at bounding box center [327, 76] width 62 height 12
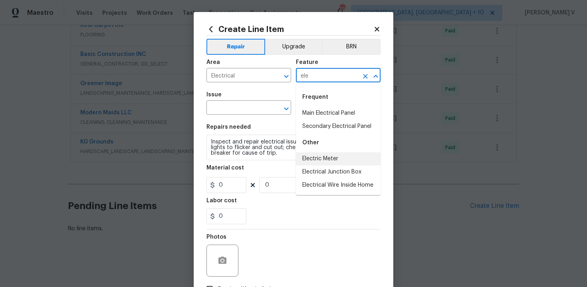
click at [314, 156] on li "Electric Meter" at bounding box center [338, 158] width 85 height 13
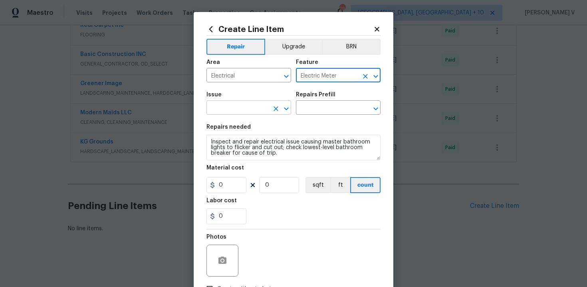
type input "Electric Meter"
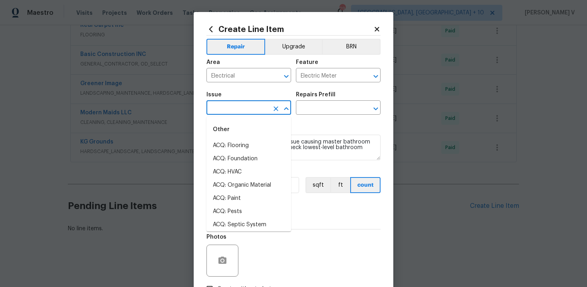
click at [230, 112] on input "text" at bounding box center [237, 108] width 62 height 12
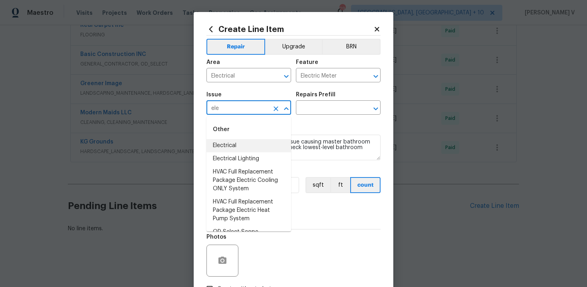
click at [225, 145] on li "Electrical" at bounding box center [248, 145] width 85 height 13
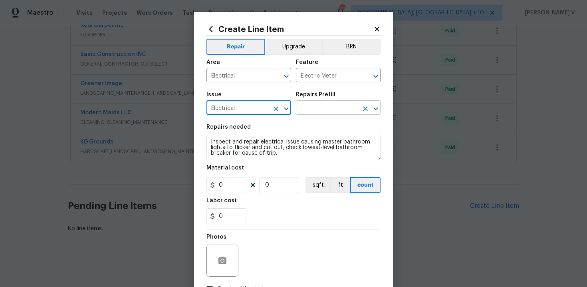
type input "Electrical"
click at [306, 104] on input "text" at bounding box center [327, 108] width 62 height 12
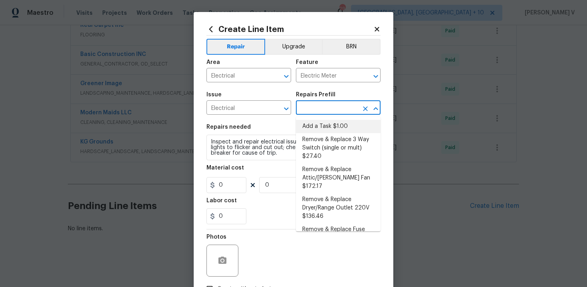
drag, startPoint x: 307, startPoint y: 113, endPoint x: 309, endPoint y: 123, distance: 10.2
click at [309, 123] on li "Add a Task $1.00" at bounding box center [338, 126] width 85 height 13
type input "Add a Task $1.00"
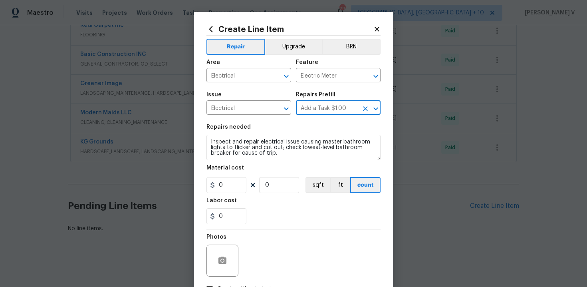
type textarea "HPM to detail"
type input "1"
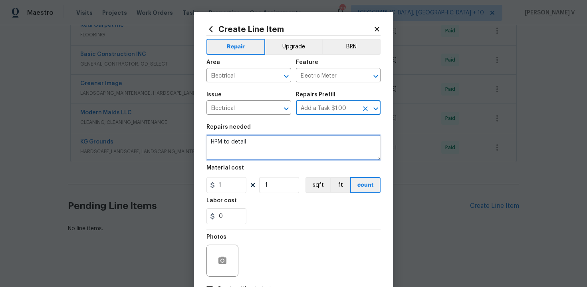
click at [249, 149] on textarea "HPM to detail" at bounding box center [293, 148] width 174 height 26
paste textarea "Inspect and repair electrical issue causing master bathroom lights to flicker a…"
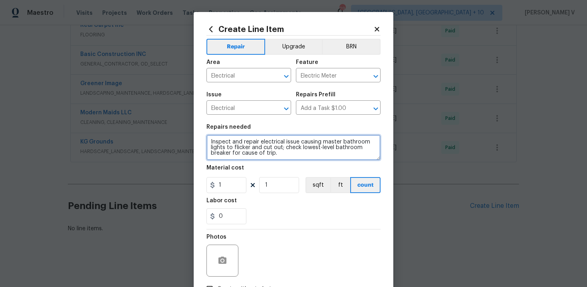
scroll to position [30, 0]
type textarea "Inspect and repair electrical issue causing master bathroom lights to flicker a…"
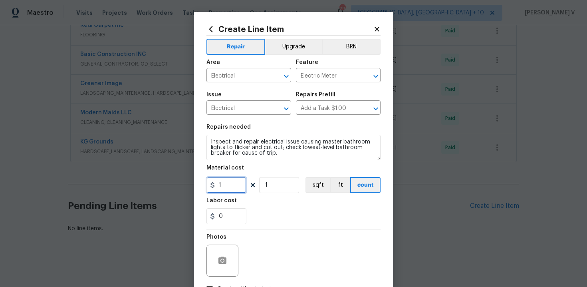
click at [230, 186] on input "1" at bounding box center [226, 185] width 40 height 16
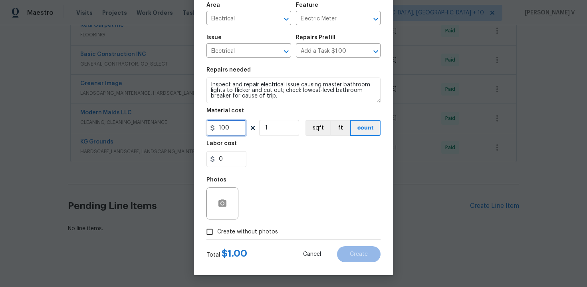
type input "100"
click at [229, 199] on button "button" at bounding box center [222, 203] width 19 height 19
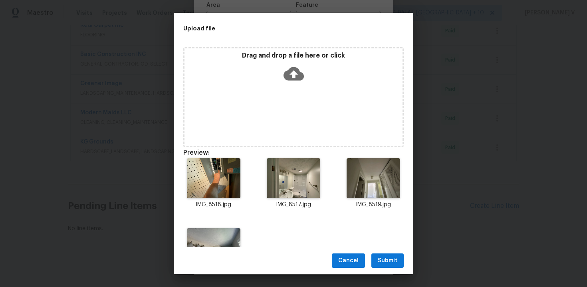
click at [399, 273] on div "Cancel Submit" at bounding box center [294, 261] width 240 height 28
click at [390, 263] on span "Submit" at bounding box center [388, 261] width 20 height 10
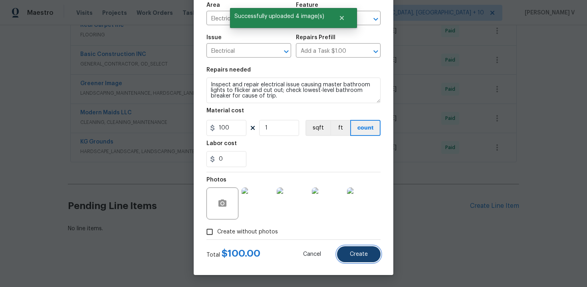
click at [371, 258] on button "Create" at bounding box center [359, 254] width 44 height 16
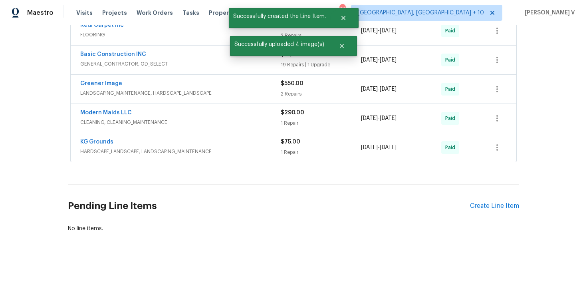
scroll to position [0, 0]
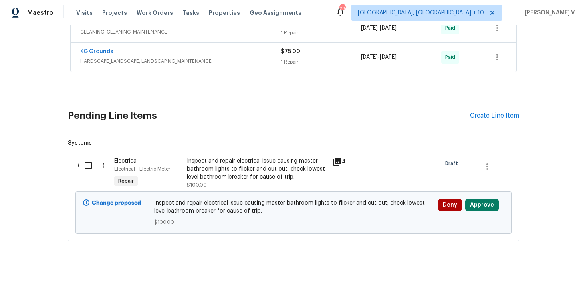
scroll to position [349, 0]
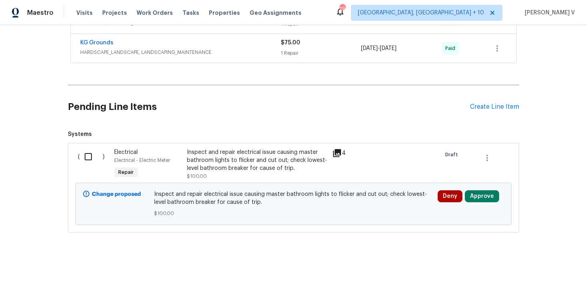
click at [89, 141] on span "Systems ( ) Electrical Electrical - Electric Meter Repair Inspect and repair el…" at bounding box center [293, 181] width 451 height 102
click at [92, 155] on input "checkbox" at bounding box center [91, 156] width 23 height 17
checkbox input "true"
click at [547, 268] on span "Create Work Order" at bounding box center [541, 267] width 53 height 10
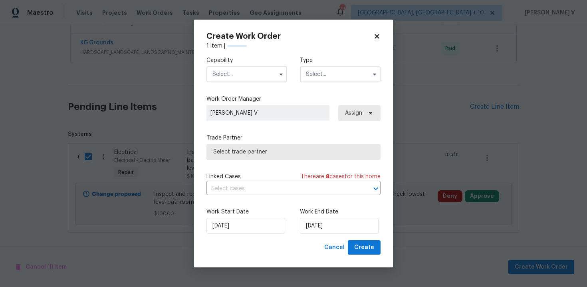
click at [225, 73] on input "text" at bounding box center [246, 74] width 81 height 16
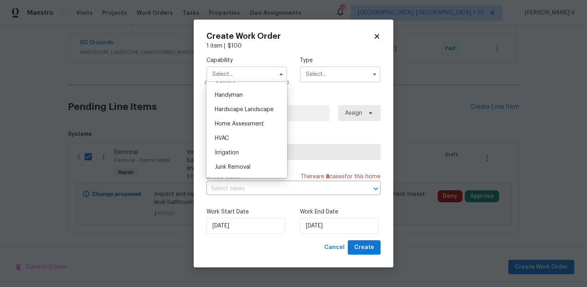
scroll to position [416, 0]
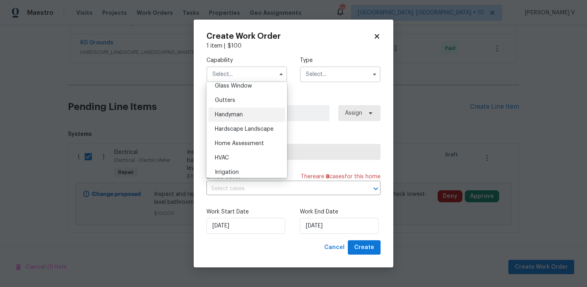
click at [242, 111] on div "Handyman" at bounding box center [246, 114] width 77 height 14
type input "Handyman"
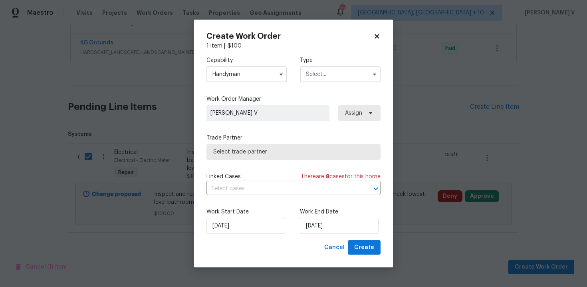
click at [314, 75] on input "text" at bounding box center [340, 74] width 81 height 16
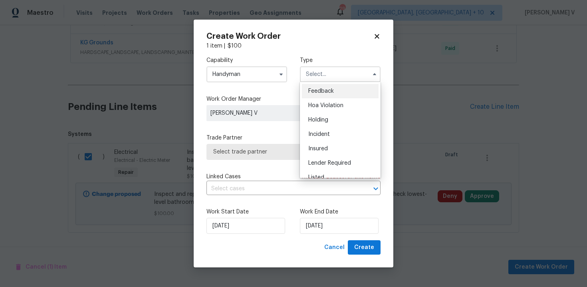
click at [313, 87] on div "Feedback" at bounding box center [340, 91] width 77 height 14
type input "Feedback"
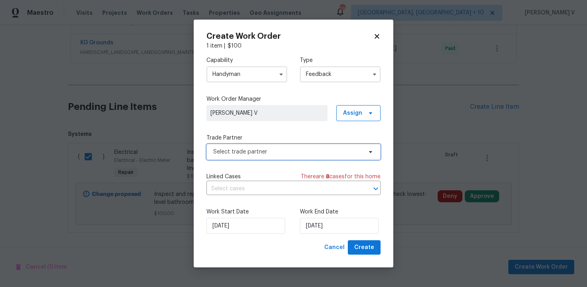
click at [264, 155] on span "Select trade partner" at bounding box center [287, 152] width 149 height 8
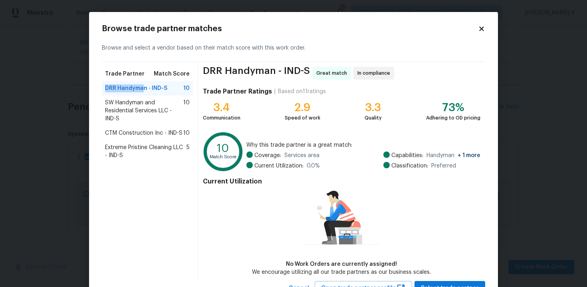
drag, startPoint x: 104, startPoint y: 89, endPoint x: 144, endPoint y: 89, distance: 39.9
click at [145, 90] on div "DRR [PERSON_NAME] - IND-S 10" at bounding box center [147, 88] width 91 height 14
copy span "DRR Handyma"
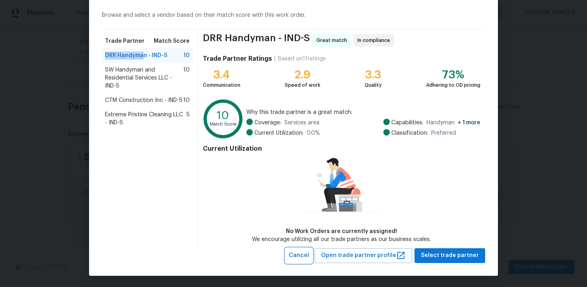
click at [309, 250] on span "Cancel" at bounding box center [299, 255] width 20 height 10
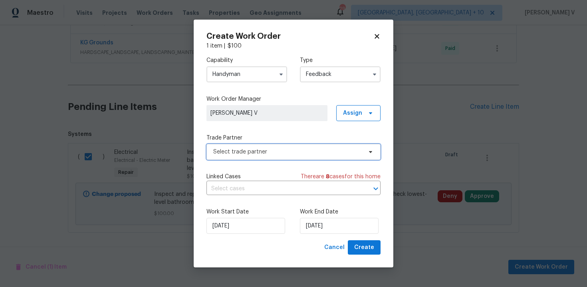
scroll to position [0, 0]
click at [222, 85] on div "Capability Handyman Type Feedback" at bounding box center [293, 69] width 174 height 39
click at [234, 77] on input "Handyman" at bounding box center [246, 74] width 81 height 16
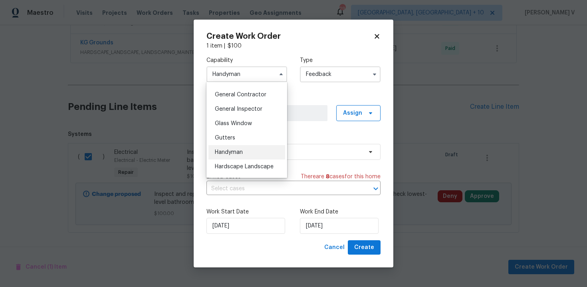
scroll to position [369, 0]
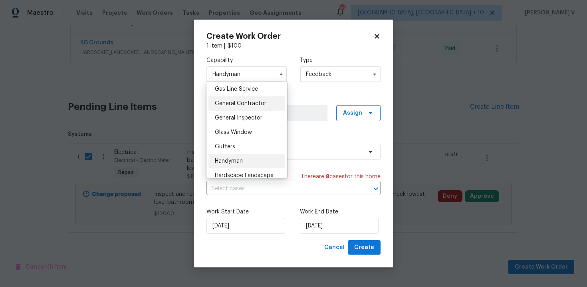
click at [253, 105] on span "General Contractor" at bounding box center [241, 104] width 52 height 6
type input "General Contractor"
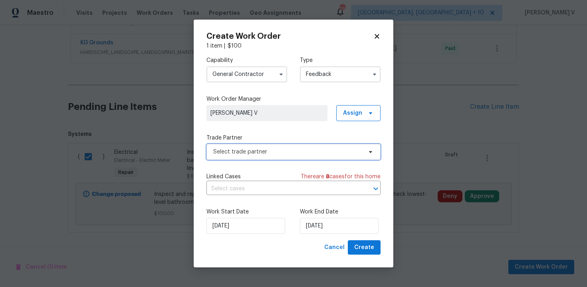
click at [286, 152] on span "Select trade partner" at bounding box center [287, 152] width 149 height 8
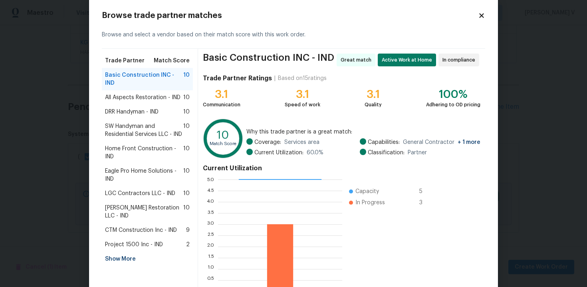
scroll to position [0, 0]
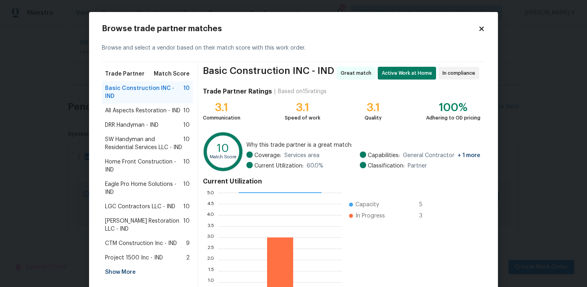
click at [167, 107] on span "All Aspects Restoration - IND" at bounding box center [142, 111] width 75 height 8
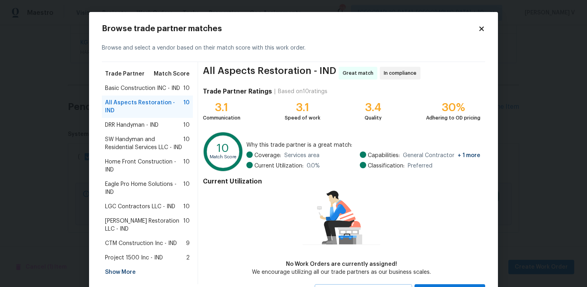
click at [147, 91] on span "Basic Construction INC - IND" at bounding box center [142, 88] width 75 height 8
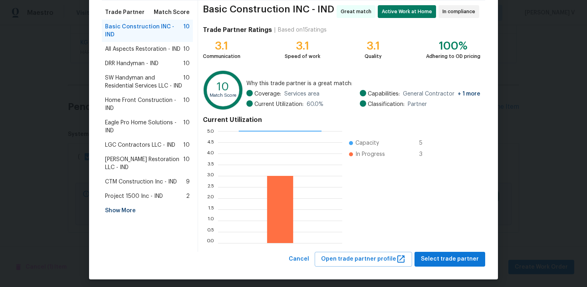
scroll to position [65, 0]
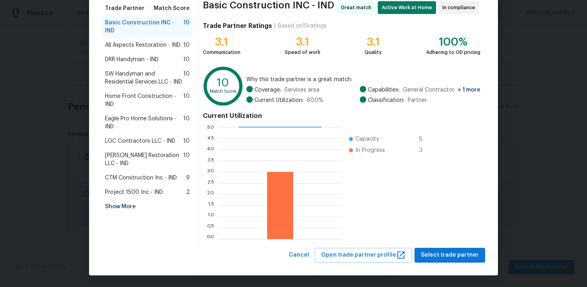
click at [126, 115] on span "Eagle Pro Home Solutions - IND" at bounding box center [144, 123] width 78 height 16
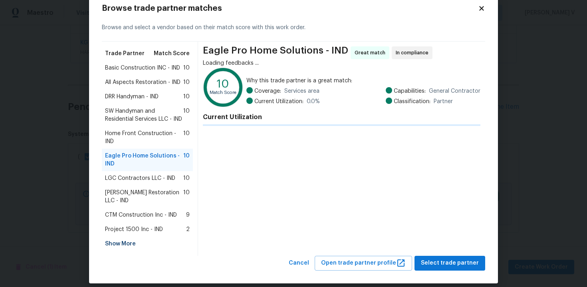
scroll to position [33, 0]
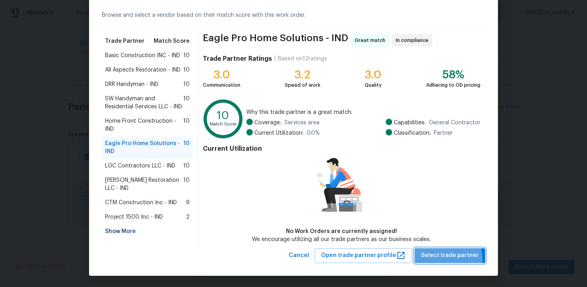
click at [439, 258] on span "Select trade partner" at bounding box center [450, 255] width 58 height 10
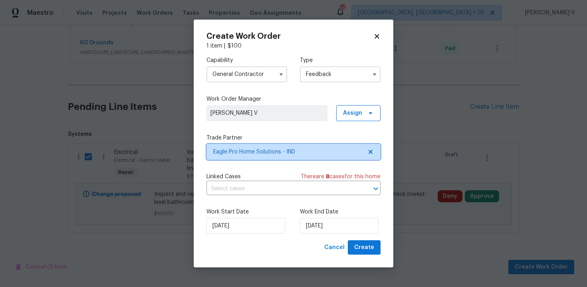
scroll to position [0, 0]
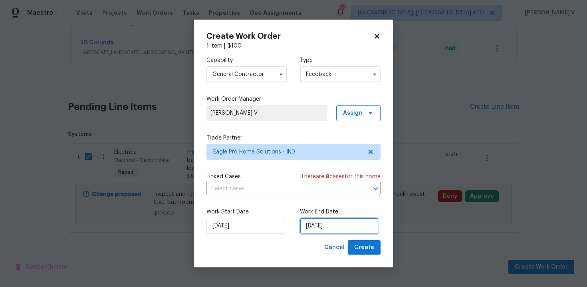
click at [333, 230] on input "[DATE]" at bounding box center [339, 226] width 79 height 16
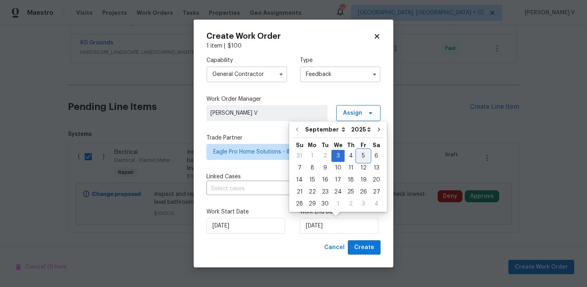
click at [361, 153] on div "5" at bounding box center [363, 155] width 13 height 11
type input "[DATE]"
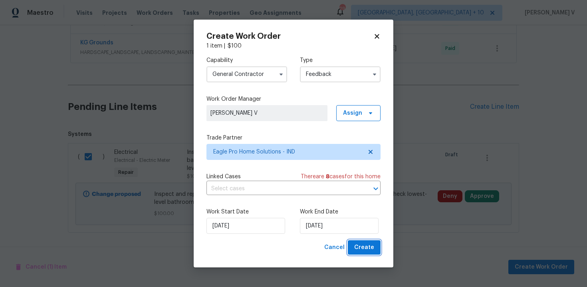
click at [358, 251] on span "Create" at bounding box center [364, 247] width 20 height 10
checkbox input "false"
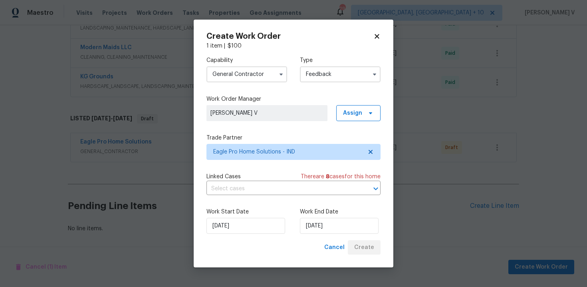
scroll to position [315, 0]
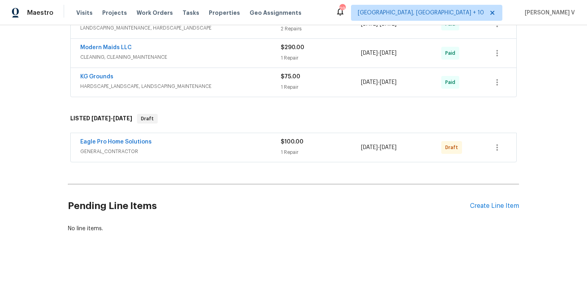
click at [109, 135] on div "Eagle Pro Home Solutions GENERAL_CONTRACTOR $100.00 1 Repair 9/3/2025 - 9/5/202…" at bounding box center [294, 147] width 446 height 29
click at [109, 138] on span "Eagle Pro Home Solutions" at bounding box center [115, 142] width 71 height 8
click at [109, 139] on div "Eagle Pro Home Solutions GENERAL_CONTRACTOR $100.00 1 Repair 9/3/2025 - 9/5/202…" at bounding box center [293, 148] width 447 height 30
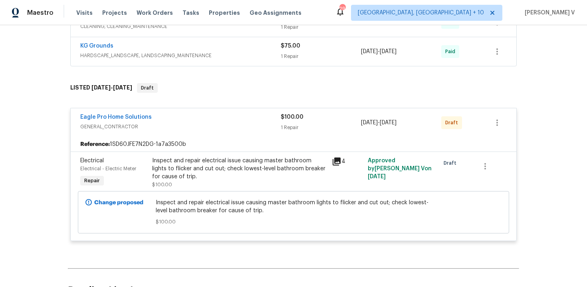
scroll to position [349, 0]
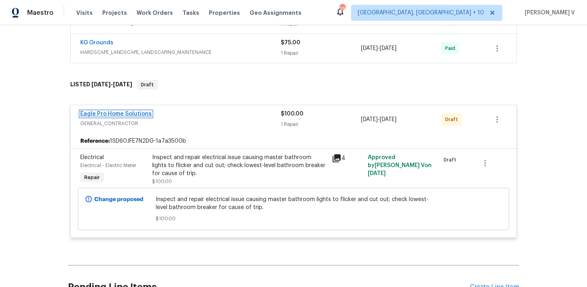
click at [109, 114] on link "Eagle Pro Home Solutions" at bounding box center [115, 114] width 71 height 6
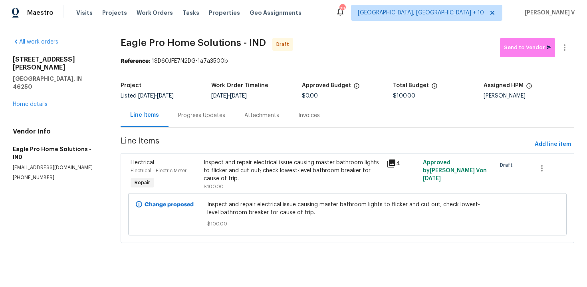
click at [196, 113] on div "Progress Updates" at bounding box center [201, 115] width 47 height 8
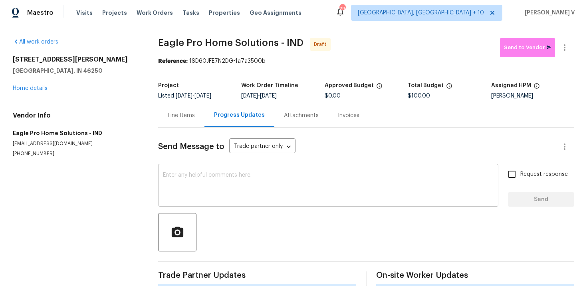
click at [194, 204] on div "x ​" at bounding box center [328, 186] width 340 height 41
paste textarea "Hi this is Divya with Opendoor. I’m confirming you received the WO for the prop…"
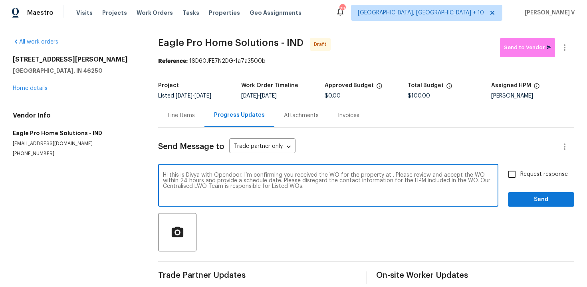
click at [390, 177] on textarea "Hi this is Divya with Opendoor. I’m confirming you received the WO for the prop…" at bounding box center [328, 186] width 331 height 28
paste textarea "9177 Budd Run Dr, Indianapolis, IN 46250"
type textarea "Hi this is Divya with Opendoor. I’m confirming you received the WO for the prop…"
click at [516, 171] on input "Request response" at bounding box center [512, 174] width 17 height 17
checkbox input "true"
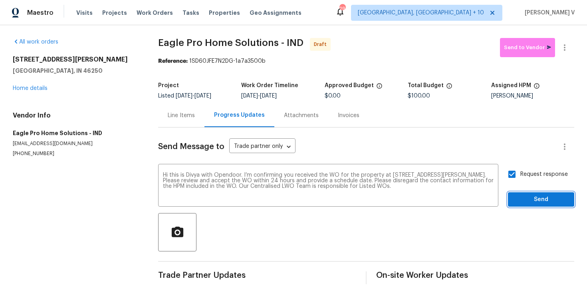
click at [529, 194] on span "Send" at bounding box center [541, 199] width 54 height 10
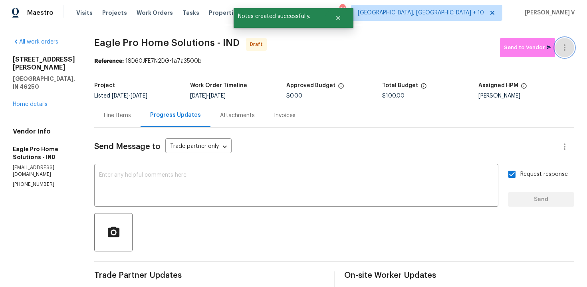
click at [569, 43] on icon "button" at bounding box center [565, 48] width 10 height 10
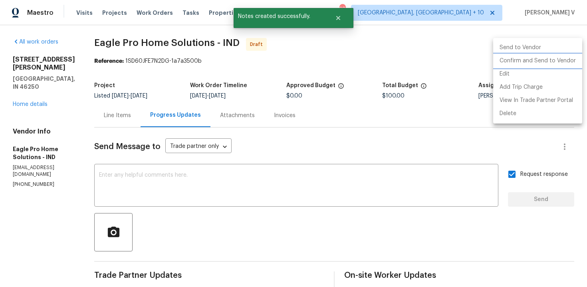
click at [531, 55] on li "Confirm and Send to Vendor" at bounding box center [537, 60] width 89 height 13
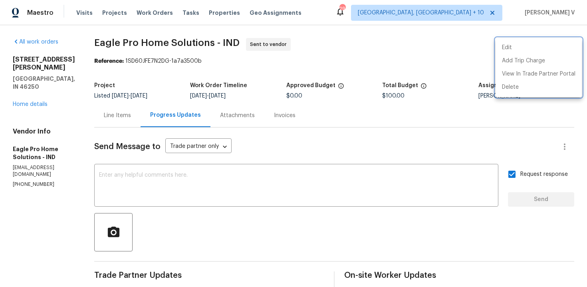
click at [166, 136] on div at bounding box center [293, 143] width 587 height 287
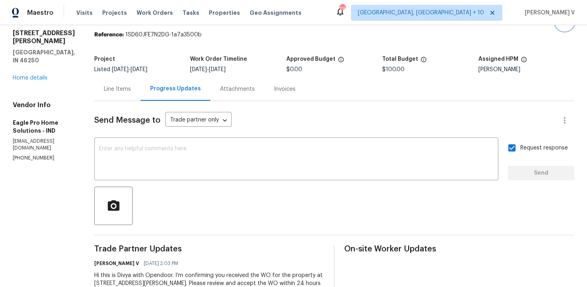
scroll to position [50, 0]
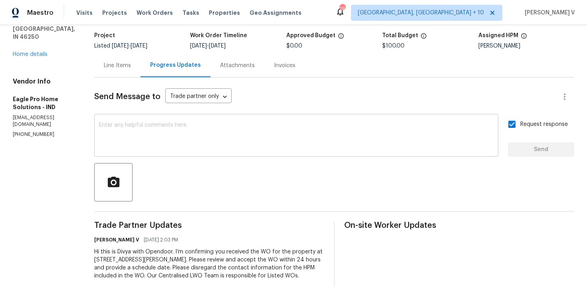
click at [305, 130] on textarea at bounding box center [296, 136] width 395 height 28
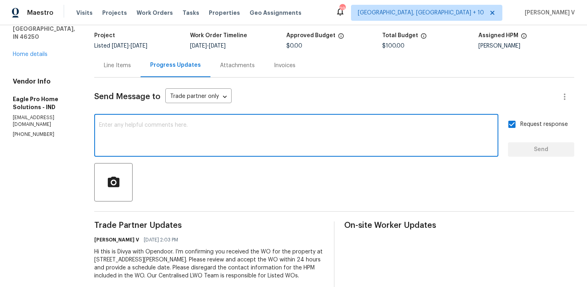
paste textarea "Attention All Work Orders must include before-photos (both close-up and wide-an…"
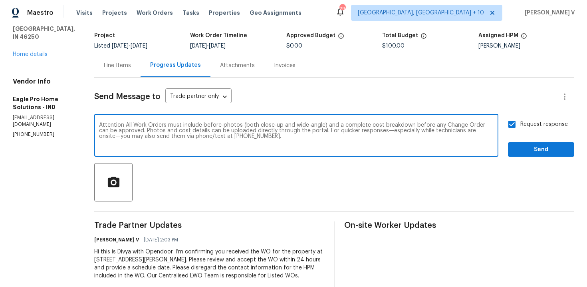
type textarea "Attention All Work Orders must include before-photos (both close-up and wide-an…"
click at [516, 126] on input "Request response" at bounding box center [512, 124] width 17 height 17
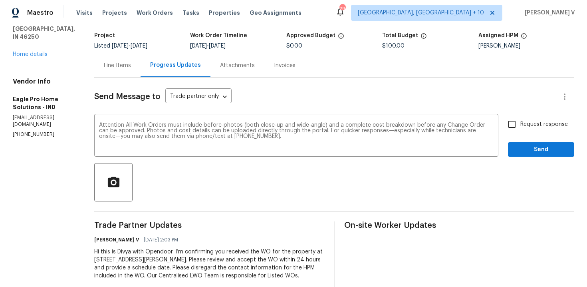
click at [514, 126] on input "Request response" at bounding box center [512, 124] width 17 height 17
checkbox input "true"
click at [536, 154] on span "Send" at bounding box center [541, 150] width 54 height 10
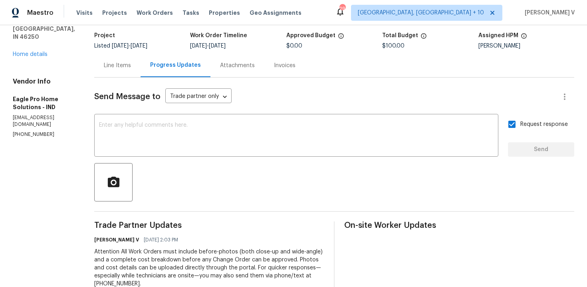
scroll to position [0, 0]
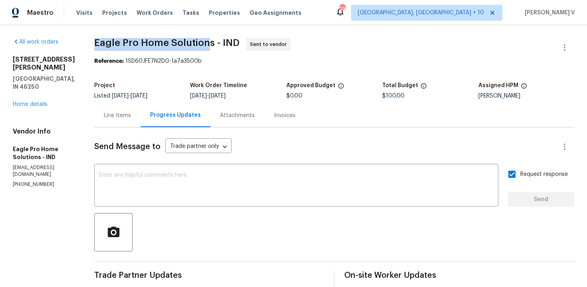
drag, startPoint x: 115, startPoint y: 40, endPoint x: 228, endPoint y: 41, distance: 113.8
click at [228, 42] on span "Eagle Pro Home Solutions - IND" at bounding box center [166, 43] width 145 height 10
copy span "Eagle Pro Home Solution"
click at [33, 85] on div "9177 Budd Run Dr Indianapolis, IN 46250 Home details" at bounding box center [44, 82] width 62 height 53
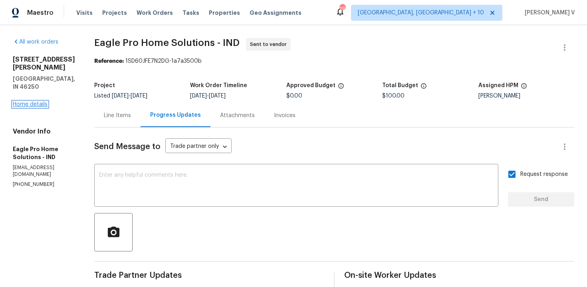
click at [35, 101] on link "Home details" at bounding box center [30, 104] width 35 height 6
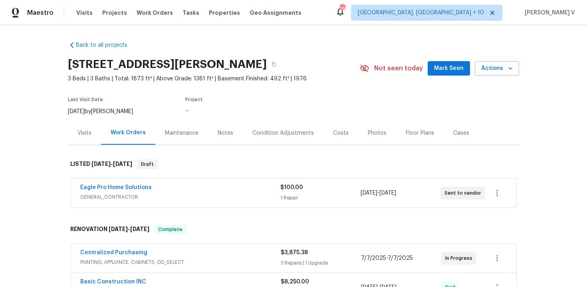
drag, startPoint x: 64, startPoint y: 192, endPoint x: 187, endPoint y: 191, distance: 123.8
click at [187, 191] on div "Back to all projects 9177 Budd Run Dr, Indianapolis, IN 46250 3 Beds | 3 Baths …" at bounding box center [293, 156] width 587 height 262
drag, startPoint x: 69, startPoint y: 188, endPoint x: 217, endPoint y: 177, distance: 148.5
click at [217, 177] on div "Eagle Pro Home Solutions GENERAL_CONTRACTOR $100.00 1 Repair 9/3/2025 - 9/5/202…" at bounding box center [293, 193] width 451 height 33
click at [157, 189] on div "Eagle Pro Home Solutions" at bounding box center [180, 188] width 200 height 10
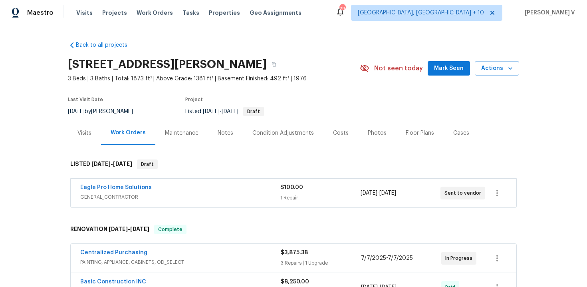
click at [157, 189] on div "Eagle Pro Home Solutions" at bounding box center [180, 188] width 200 height 10
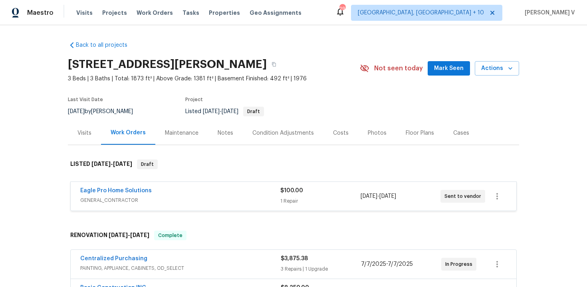
click at [157, 189] on div "Eagle Pro Home Solutions" at bounding box center [180, 192] width 200 height 10
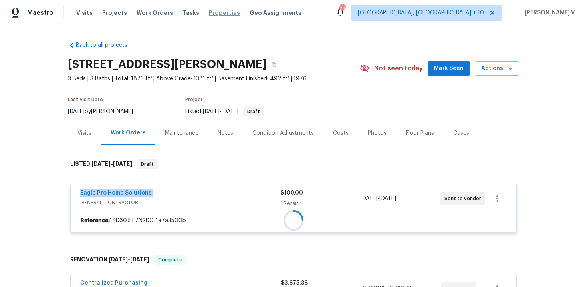
copy link "Eagle Pro Home Solutions"
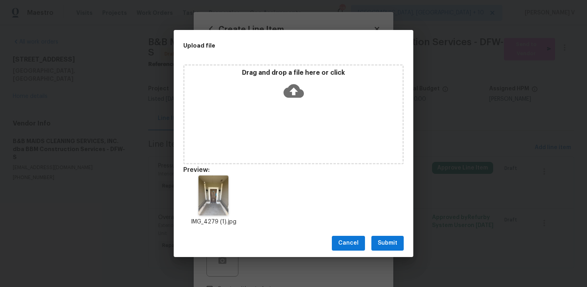
click at [380, 244] on span "Submit" at bounding box center [388, 243] width 20 height 10
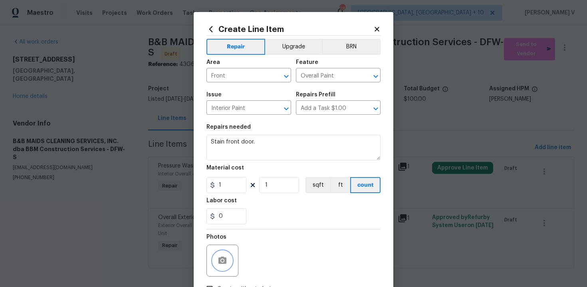
scroll to position [58, 0]
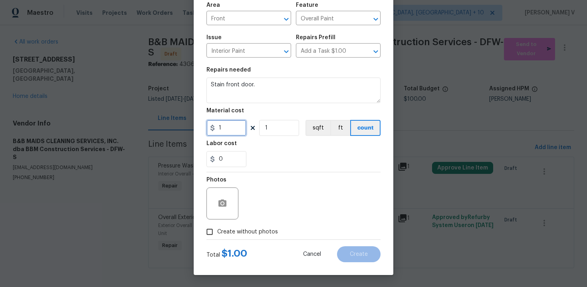
click at [224, 131] on input "1" at bounding box center [226, 128] width 40 height 16
type input "50"
click at [218, 204] on icon "button" at bounding box center [222, 202] width 8 height 7
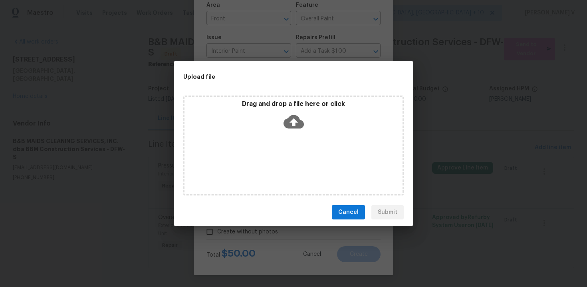
click at [275, 235] on div "Upload file Drag and drop a file here or click Cancel Submit" at bounding box center [293, 143] width 587 height 287
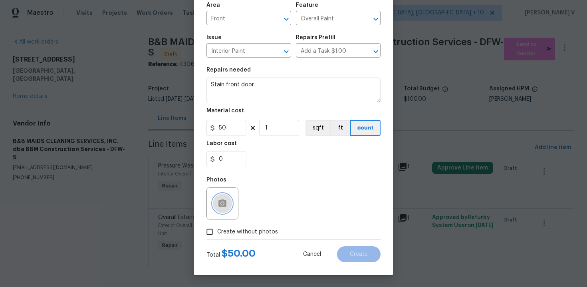
click at [220, 206] on icon "button" at bounding box center [222, 202] width 8 height 7
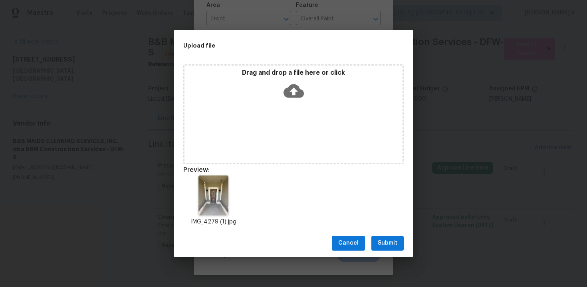
click at [376, 243] on button "Submit" at bounding box center [387, 243] width 32 height 15
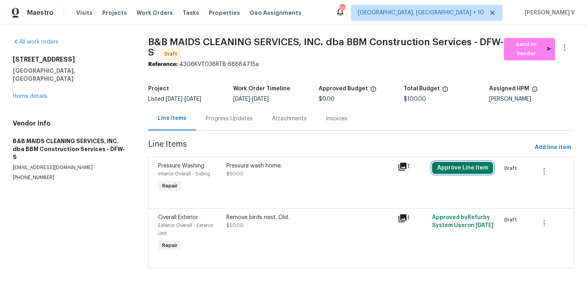
click at [455, 168] on button "Approve Line Item" at bounding box center [462, 168] width 61 height 12
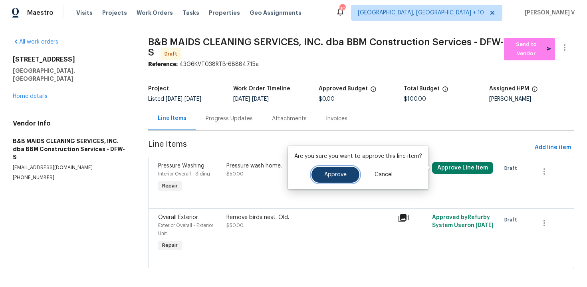
click at [341, 175] on span "Approve" at bounding box center [335, 175] width 22 height 6
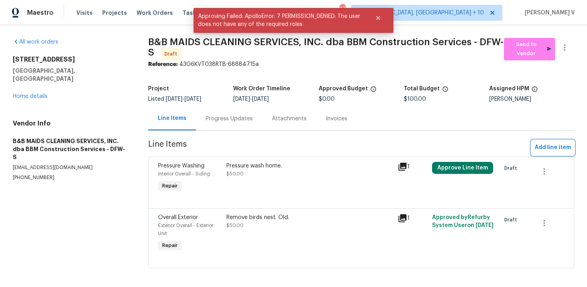
click at [558, 147] on span "Add line item" at bounding box center [553, 148] width 36 height 10
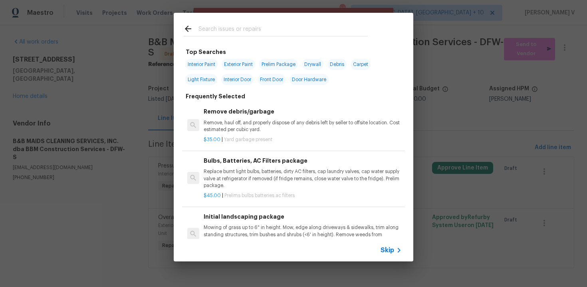
click at [387, 250] on span "Skip" at bounding box center [388, 250] width 14 height 8
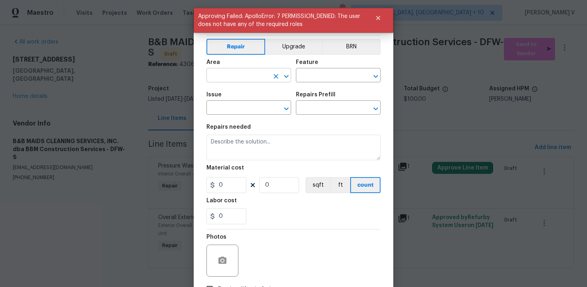
click at [235, 77] on input "text" at bounding box center [237, 76] width 62 height 12
click at [236, 98] on li "Front" at bounding box center [248, 93] width 85 height 13
type input "Front"
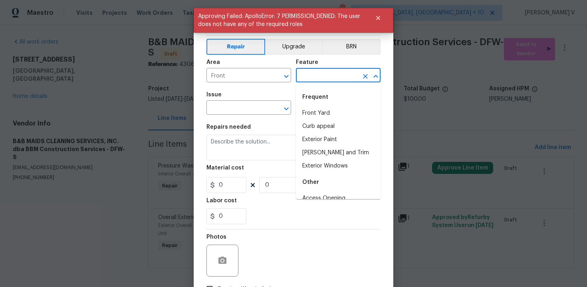
click at [323, 78] on input "text" at bounding box center [327, 76] width 62 height 12
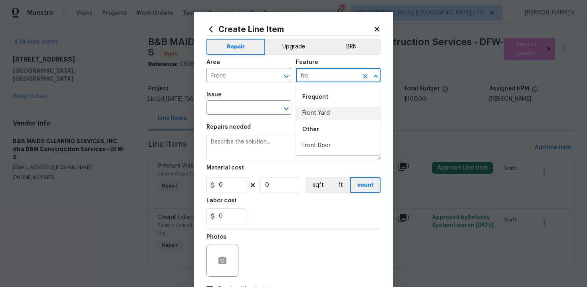
click at [312, 150] on li "Front Door" at bounding box center [338, 145] width 85 height 13
type input "Front Door"
click at [248, 103] on input "text" at bounding box center [237, 108] width 62 height 12
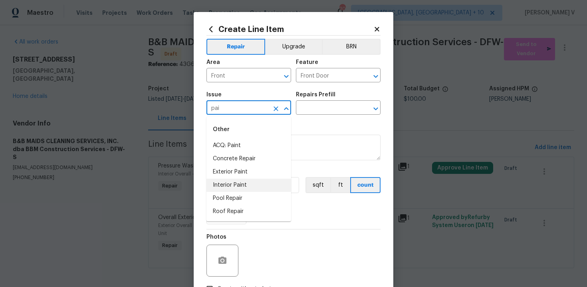
click at [247, 179] on li "Interior Paint" at bounding box center [248, 185] width 85 height 13
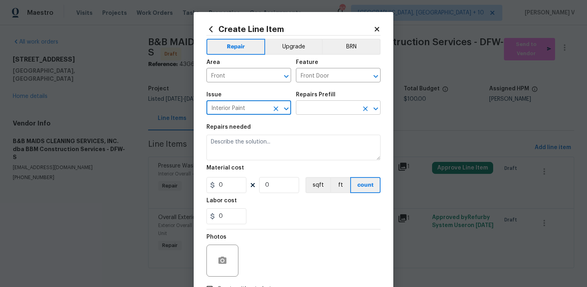
type input "Interior Paint"
click at [322, 109] on input "text" at bounding box center [327, 108] width 62 height 12
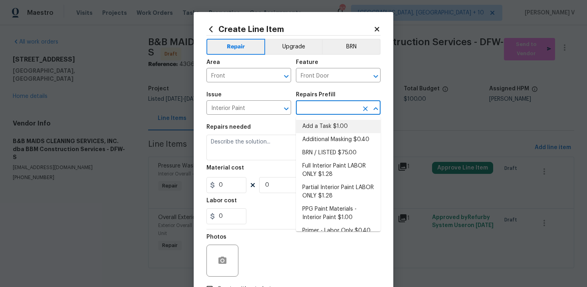
click at [318, 129] on li "Add a Task $1.00" at bounding box center [338, 126] width 85 height 13
type input "Overall Paint"
type input "Add a Task $1.00"
type textarea "HPM to detail"
type input "1"
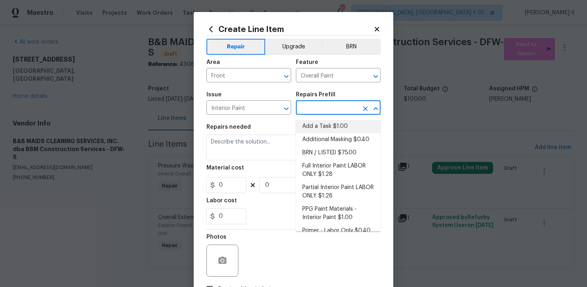
type input "1"
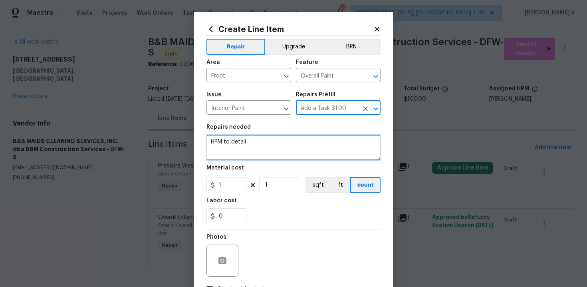
click at [270, 141] on textarea "HPM to detail" at bounding box center [293, 148] width 174 height 26
paste textarea "Stain front door."
type textarea "Stain front door."
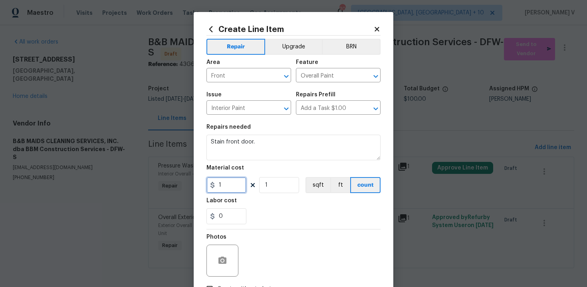
click at [238, 181] on input "1" at bounding box center [226, 185] width 40 height 16
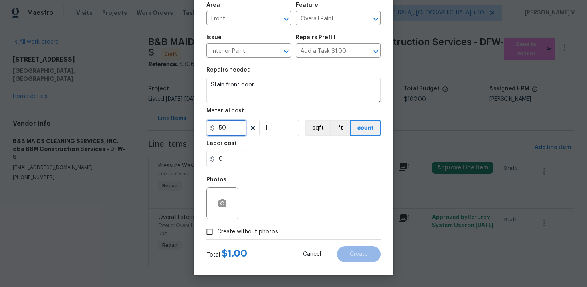
type input "50"
click at [219, 229] on span "Create without photos" at bounding box center [247, 232] width 61 height 8
click at [217, 229] on input "Create without photos" at bounding box center [209, 231] width 15 height 15
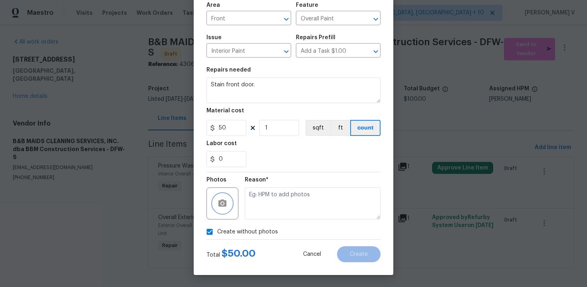
click at [227, 207] on button "button" at bounding box center [222, 203] width 19 height 19
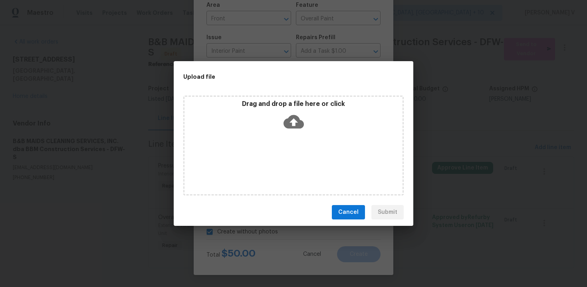
click at [286, 124] on icon at bounding box center [294, 122] width 20 height 14
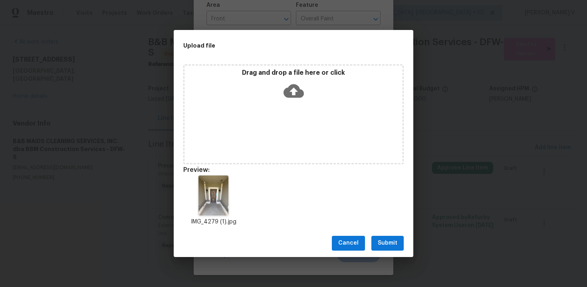
click at [384, 253] on div "Cancel Submit" at bounding box center [294, 243] width 240 height 28
click at [384, 250] on div "Cancel Submit" at bounding box center [294, 243] width 240 height 28
click at [384, 247] on span "Submit" at bounding box center [388, 243] width 20 height 10
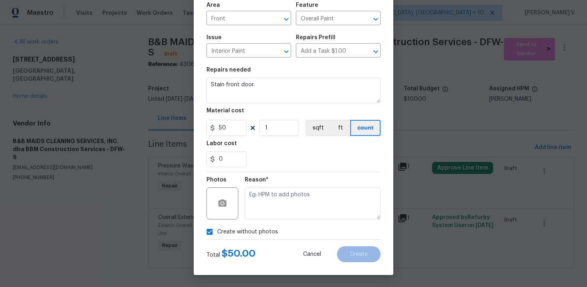
checkbox input "false"
click at [376, 255] on button "Create" at bounding box center [359, 254] width 44 height 16
type input "0"
checkbox input "true"
type input "0"
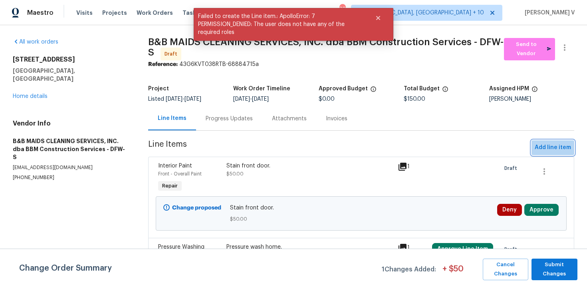
click at [554, 144] on span "Add line item" at bounding box center [553, 148] width 36 height 10
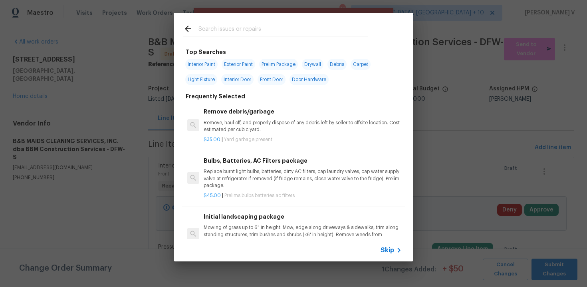
click at [399, 251] on icon at bounding box center [399, 250] width 3 height 5
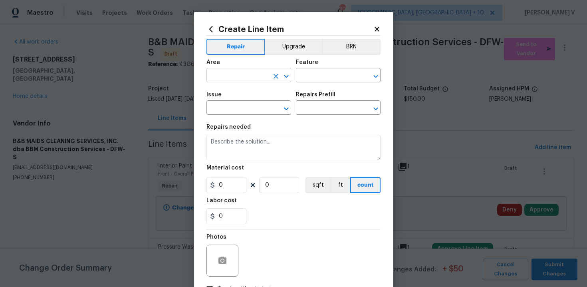
click at [243, 80] on input "text" at bounding box center [237, 76] width 62 height 12
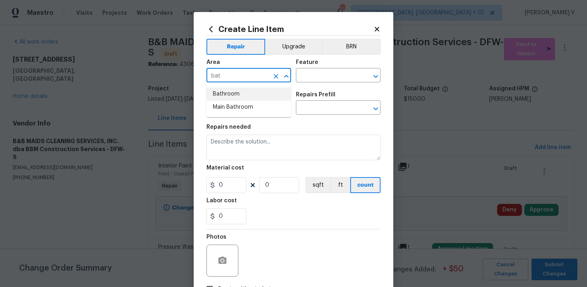
click at [243, 92] on li "Bathroom" at bounding box center [248, 93] width 85 height 13
type input "Bathroom"
click at [298, 74] on input "text" at bounding box center [327, 76] width 62 height 12
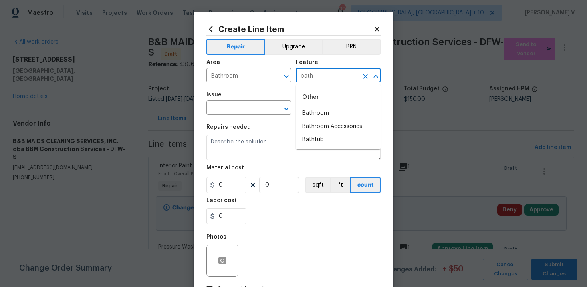
click at [303, 107] on li "Bathroom" at bounding box center [338, 113] width 85 height 13
type input "Bathroom"
click at [234, 107] on input "text" at bounding box center [237, 108] width 62 height 12
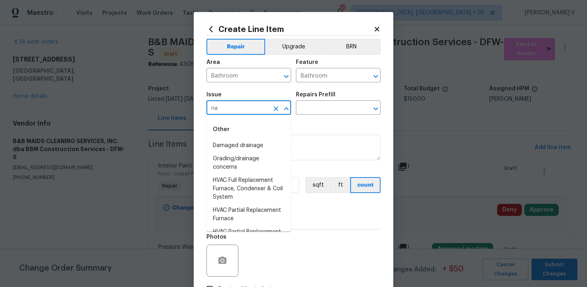
type input "n"
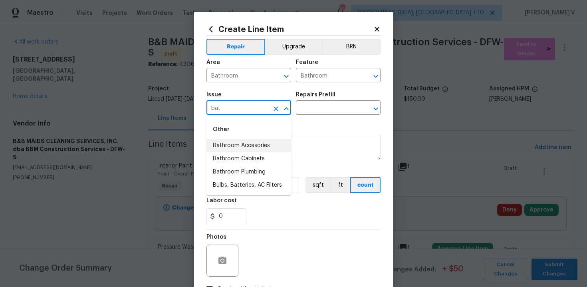
click at [250, 151] on li "Bathroom Accesories" at bounding box center [248, 145] width 85 height 13
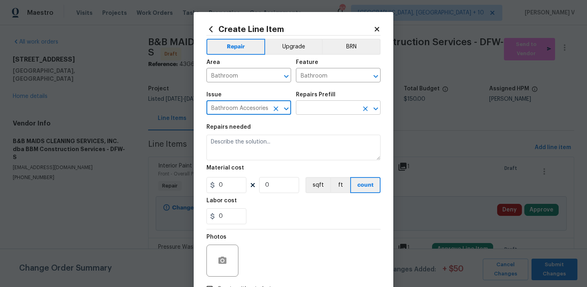
type input "Bathroom Accesories"
click at [330, 104] on input "text" at bounding box center [327, 108] width 62 height 12
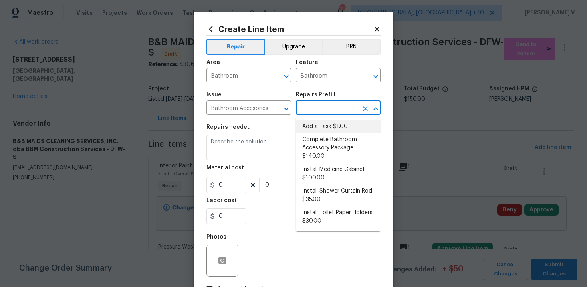
click at [303, 129] on li "Add a Task $1.00" at bounding box center [338, 126] width 85 height 13
type input "Interior Trim"
type textarea "HPM to detail"
type input "1"
type input "Add a Task $1.00"
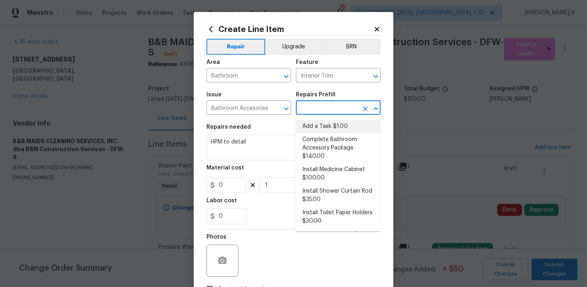
type input "1"
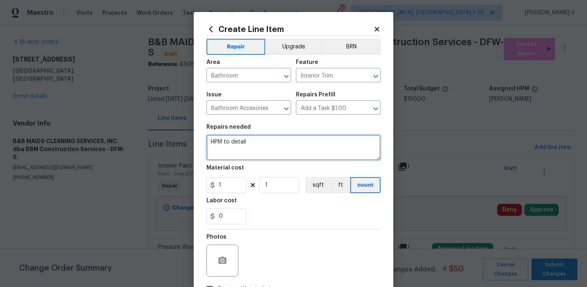
click at [250, 146] on textarea "HPM to detail" at bounding box center [293, 148] width 174 height 26
paste textarea "Remove hair collector on shower wall and clean away residue/adhesive."
type textarea "Remove hair collector on shower wall and clean away residue/adhesive."
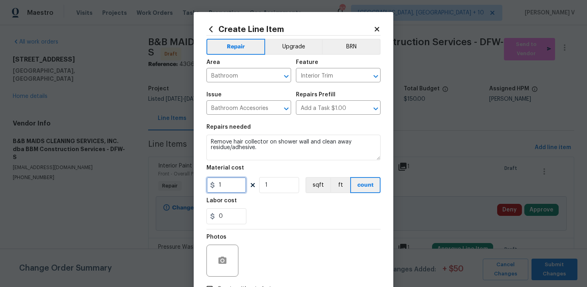
click at [220, 179] on input "1" at bounding box center [226, 185] width 40 height 16
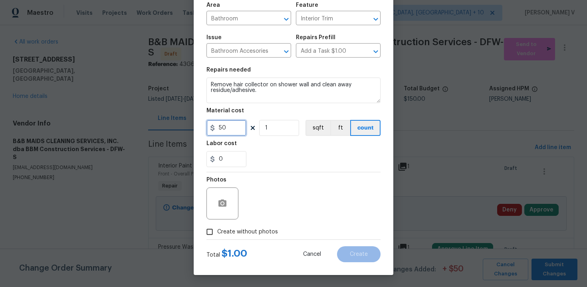
type input "50"
click at [222, 206] on icon "button" at bounding box center [222, 202] width 8 height 7
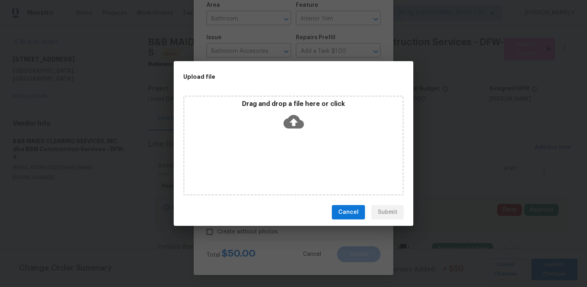
click at [347, 212] on span "Cancel" at bounding box center [348, 212] width 20 height 10
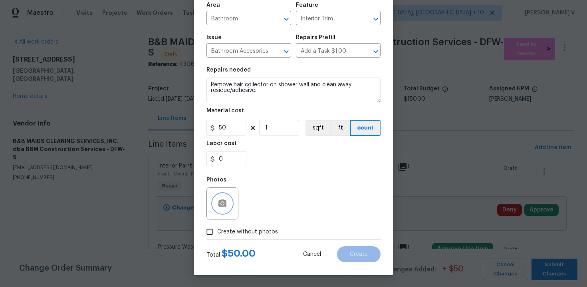
click at [217, 199] on button "button" at bounding box center [222, 203] width 19 height 19
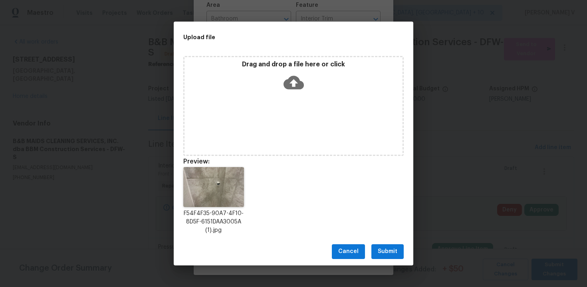
click at [389, 254] on span "Submit" at bounding box center [388, 251] width 20 height 10
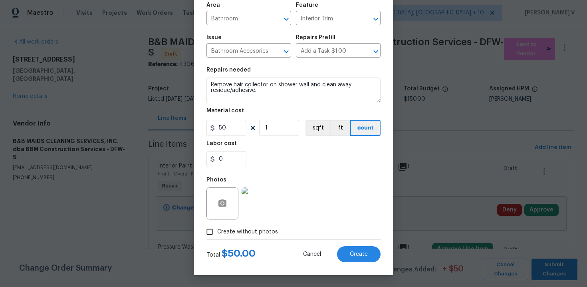
click at [352, 264] on div "Create Line Item Repair Upgrade BRN Area Bathroom ​ Feature Interior Trim ​ Iss…" at bounding box center [294, 115] width 200 height 320
click at [352, 258] on button "Create" at bounding box center [359, 254] width 44 height 16
type input "0"
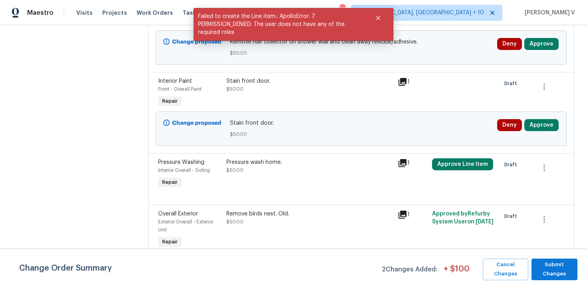
scroll to position [0, 0]
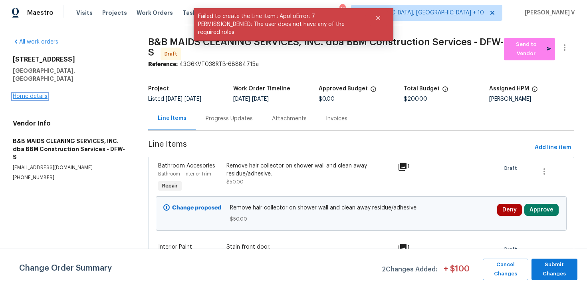
click at [30, 93] on link "Home details" at bounding box center [30, 96] width 35 height 6
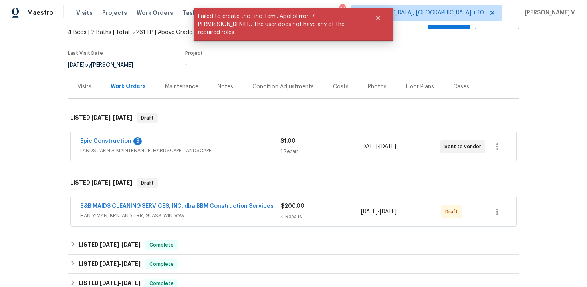
scroll to position [84, 0]
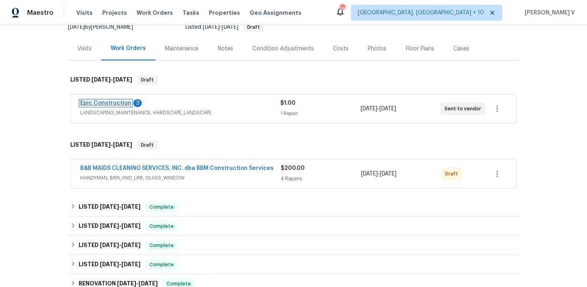
click at [112, 105] on link "Epic Construction" at bounding box center [105, 103] width 51 height 6
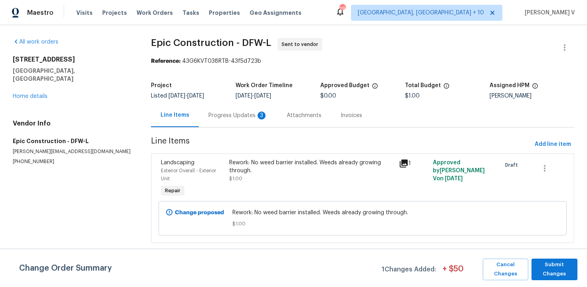
click at [217, 115] on div "Progress Updates 3" at bounding box center [237, 115] width 59 height 8
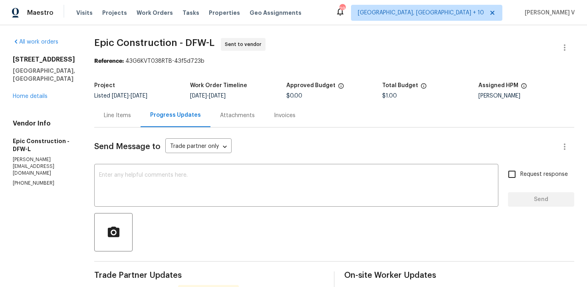
click at [124, 116] on div "Line Items" at bounding box center [117, 115] width 27 height 8
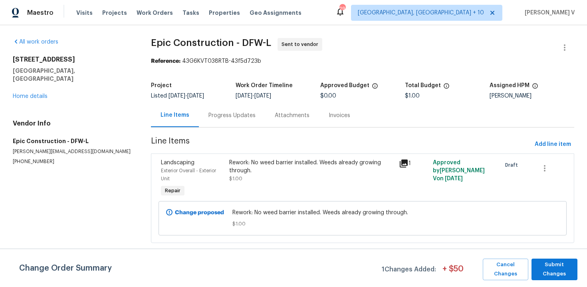
drag, startPoint x: 244, startPoint y: 202, endPoint x: 243, endPoint y: 195, distance: 6.5
click at [244, 202] on div "Change proposed Rework: No weed barrier installed. Weeds already growing throug…" at bounding box center [363, 218] width 408 height 34
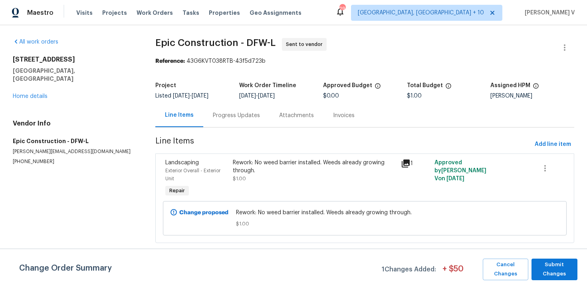
click at [241, 175] on div "Rework: No weed barrier installed. Weeds already growing through. $1.00" at bounding box center [314, 171] width 163 height 24
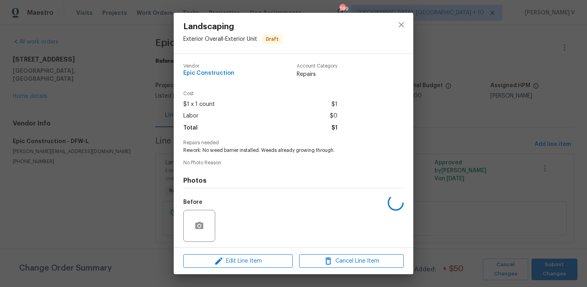
scroll to position [54, 0]
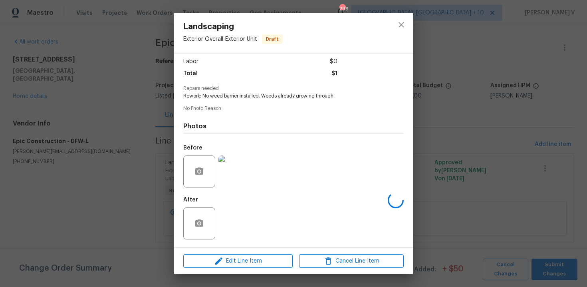
click at [155, 155] on div "Landscaping Exterior Overall - Exterior Unit Draft Vendor Epic Construction Acc…" at bounding box center [293, 143] width 587 height 287
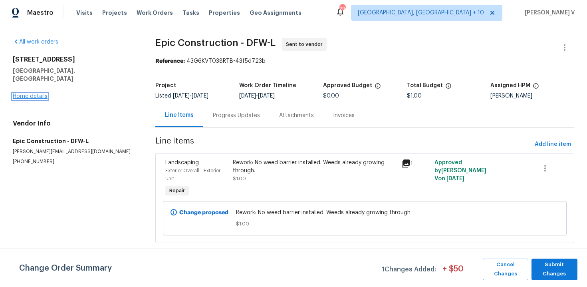
click at [35, 93] on link "Home details" at bounding box center [30, 96] width 35 height 6
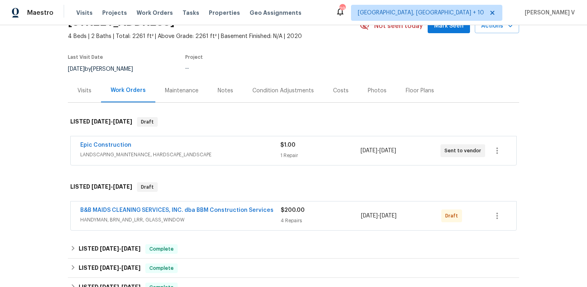
scroll to position [93, 0]
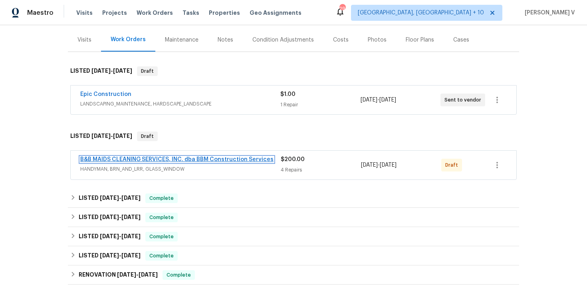
click at [244, 161] on link "B&B MAIDS CLEANING SERVICES, INC. dba BBM Construction Services" at bounding box center [176, 160] width 193 height 6
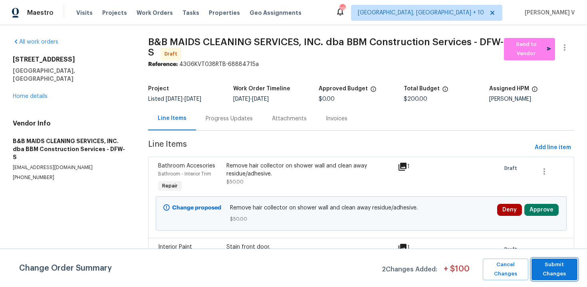
click at [550, 266] on span "Submit Changes" at bounding box center [555, 269] width 38 height 18
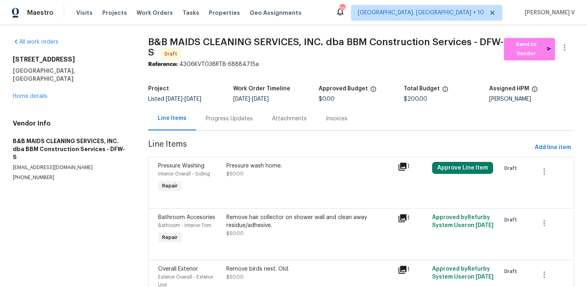
click at [250, 145] on span "Line Items" at bounding box center [339, 147] width 383 height 15
click at [237, 131] on section "B&B MAIDS CLEANING SERVICES, INC. dba BBM Construction Services - DFW-S Draft S…" at bounding box center [361, 209] width 426 height 343
click at [236, 131] on section "B&B MAIDS CLEANING SERVICES, INC. dba BBM Construction Services - DFW-S Draft S…" at bounding box center [361, 209] width 426 height 343
click at [215, 108] on div "Progress Updates" at bounding box center [229, 119] width 66 height 24
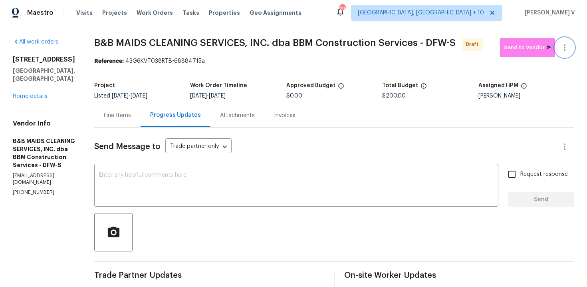
click at [566, 57] on button "button" at bounding box center [564, 47] width 19 height 19
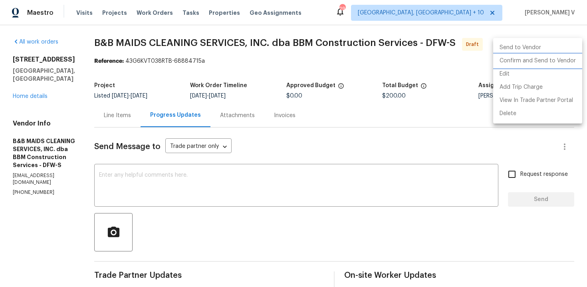
click at [536, 67] on li "Confirm and Send to Vendor" at bounding box center [537, 60] width 89 height 13
click at [140, 109] on div at bounding box center [293, 143] width 587 height 287
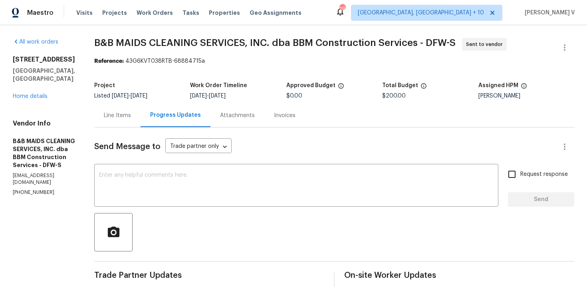
click at [131, 112] on div "Line Items" at bounding box center [117, 115] width 27 height 8
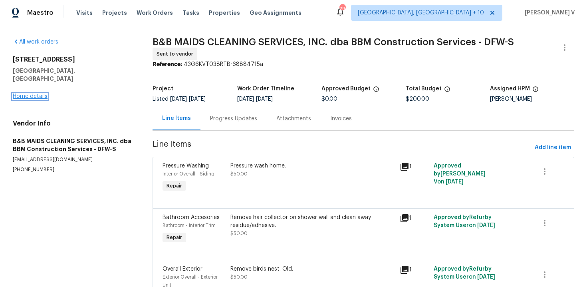
click at [41, 93] on link "Home details" at bounding box center [30, 96] width 35 height 6
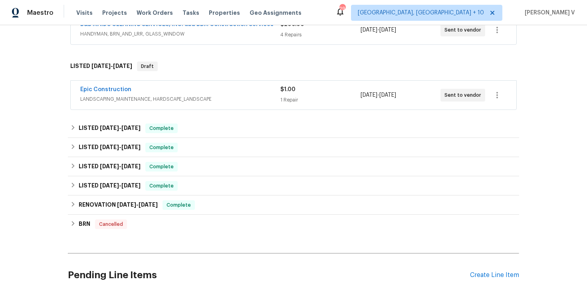
scroll to position [193, 0]
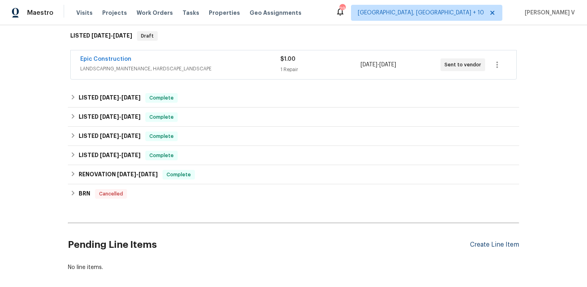
click at [485, 242] on div "Create Line Item" at bounding box center [494, 245] width 49 height 8
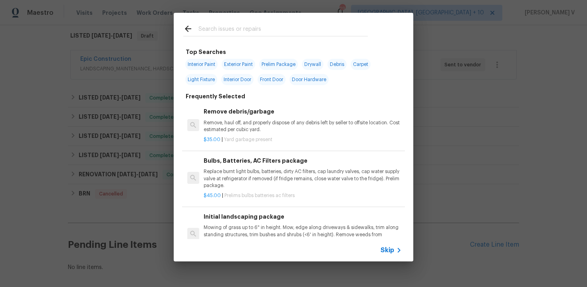
click at [388, 250] on span "Skip" at bounding box center [388, 250] width 14 height 8
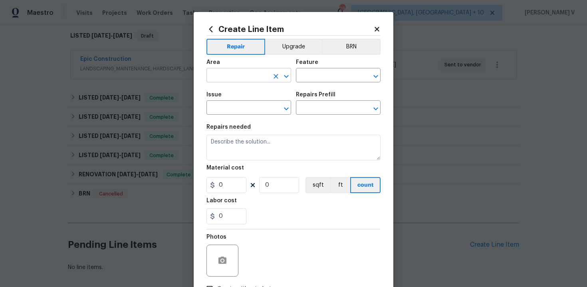
click at [246, 74] on input "text" at bounding box center [237, 76] width 62 height 12
click at [254, 107] on li "Interior Overall" at bounding box center [248, 107] width 85 height 13
type input "Interior Overall"
click at [336, 81] on input "text" at bounding box center [327, 76] width 62 height 12
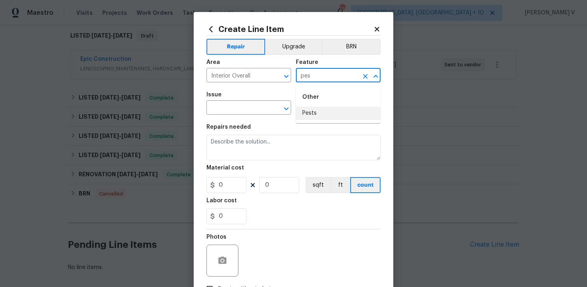
click at [337, 112] on li "Pests" at bounding box center [338, 113] width 85 height 13
type input "Pests"
click at [228, 108] on input "text" at bounding box center [237, 108] width 62 height 12
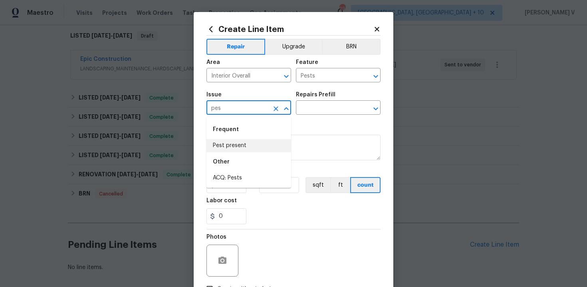
click at [232, 145] on li "Pest present" at bounding box center [248, 145] width 85 height 13
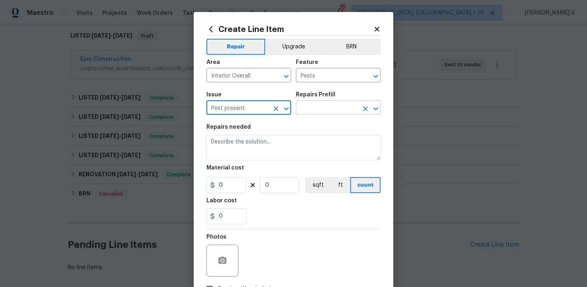
type input "Pest present"
click at [317, 113] on input "text" at bounding box center [327, 108] width 62 height 12
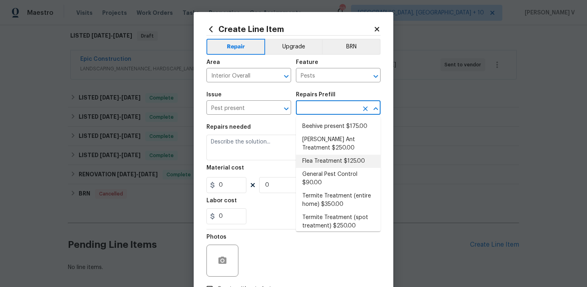
click at [317, 159] on li "Flea Treatment $125.00" at bounding box center [338, 161] width 85 height 13
type input "Flea Treatment $125.00"
type textarea "Treat for active flea infestation"
type input "125"
type input "1"
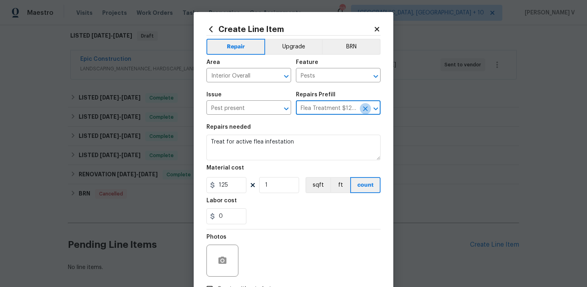
click at [361, 110] on icon "Clear" at bounding box center [365, 109] width 8 height 8
click at [374, 110] on icon "Open" at bounding box center [376, 109] width 10 height 10
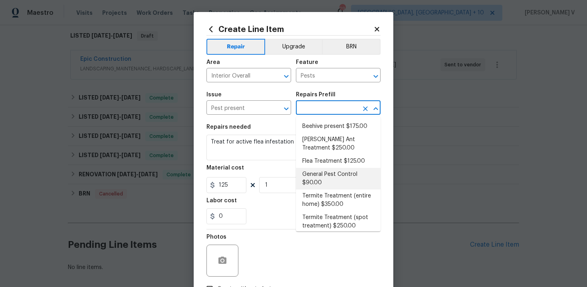
click at [309, 175] on li "General Pest Control $90.00" at bounding box center [338, 179] width 85 height 22
type input "General Pest Control $90.00"
type textarea "General pest treatment for active pest/insect infestation - non termite"
type input "90"
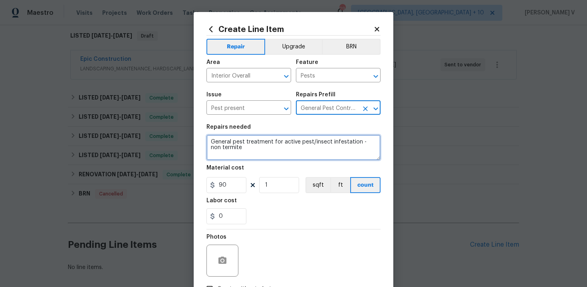
click at [239, 151] on textarea "General pest treatment for active pest/insect infestation - non termite" at bounding box center [293, 148] width 174 height 26
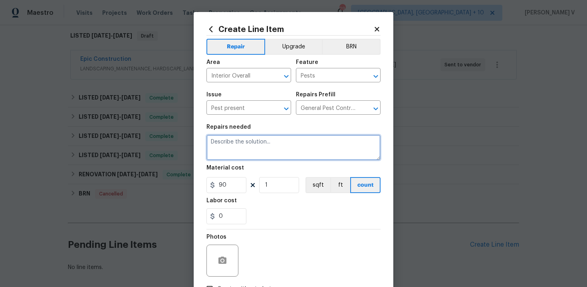
paste textarea "To remove large bananna spiders on exterior of home."
type textarea "To remove large bananna spiders on exterior of home."
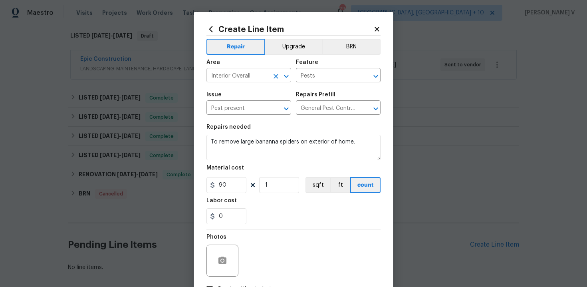
click at [226, 80] on input "Interior Overall" at bounding box center [237, 76] width 62 height 12
click at [233, 103] on li "Exterior Overall" at bounding box center [248, 107] width 85 height 13
type input "Exterior Overall"
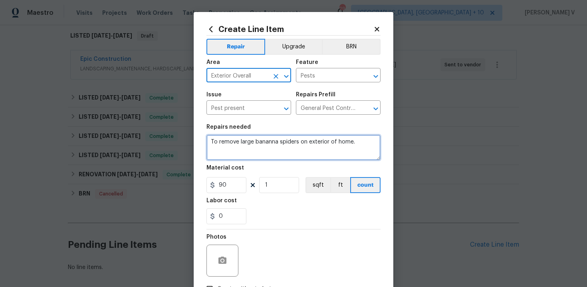
click at [234, 139] on textarea "To remove large bananna spiders on exterior of home." at bounding box center [293, 148] width 174 height 26
paste textarea "R"
drag, startPoint x: 220, startPoint y: 144, endPoint x: 199, endPoint y: 144, distance: 20.8
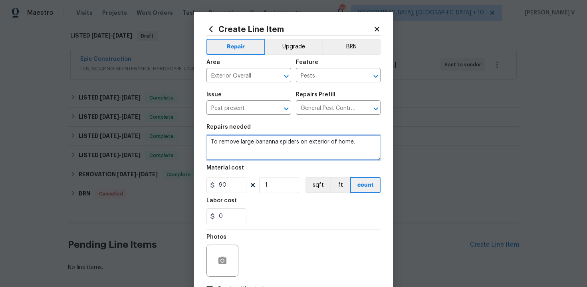
click at [199, 144] on div "Create Line Item Repair Upgrade BRN Area Exterior Overall ​ Feature Pests ​ Iss…" at bounding box center [294, 172] width 200 height 320
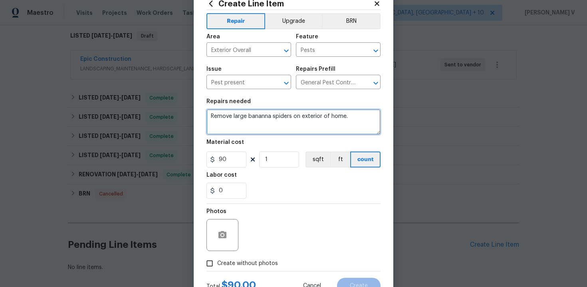
scroll to position [40, 0]
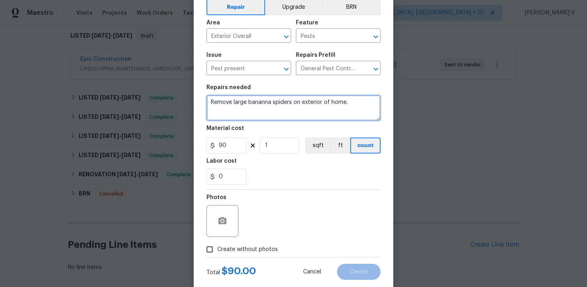
click at [0, 0] on span "banana" at bounding box center [0, 0] width 0 height 0
type textarea "Remove large banana spiders on exterior of home."
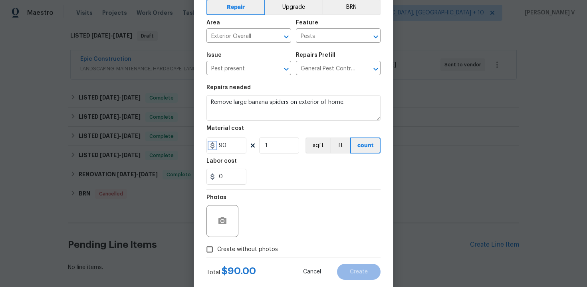
click at [215, 148] on icon at bounding box center [212, 145] width 6 height 6
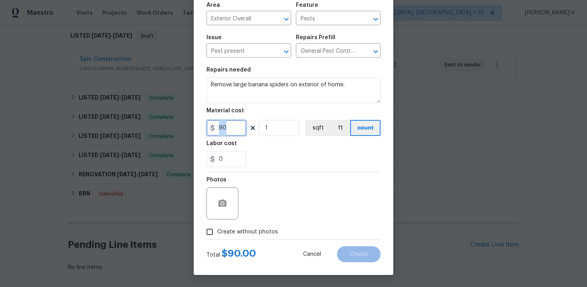
click at [237, 129] on input "90" at bounding box center [226, 128] width 40 height 16
click at [213, 233] on input "Create without photos" at bounding box center [209, 231] width 15 height 15
checkbox input "true"
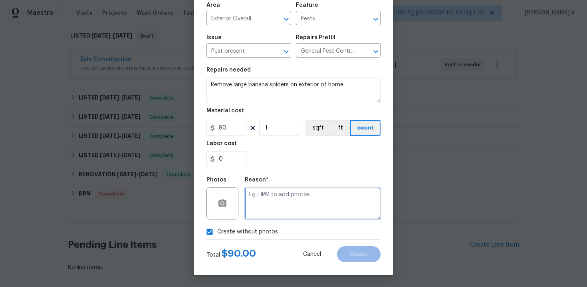
click at [286, 192] on textarea at bounding box center [313, 203] width 136 height 32
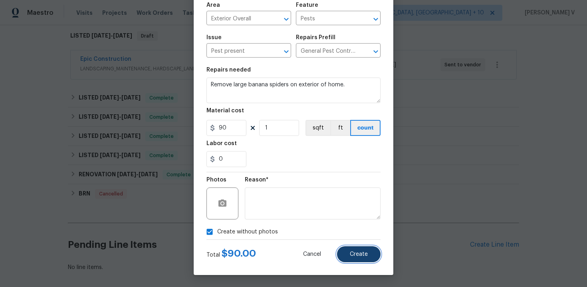
click at [363, 255] on span "Create" at bounding box center [359, 254] width 18 height 6
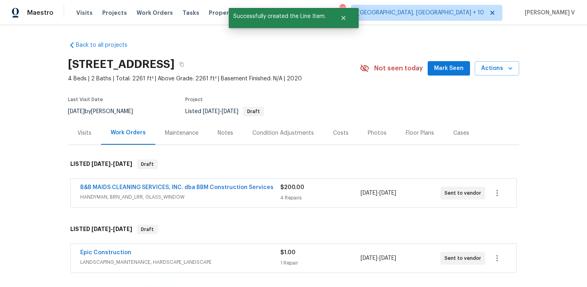
scroll to position [323, 0]
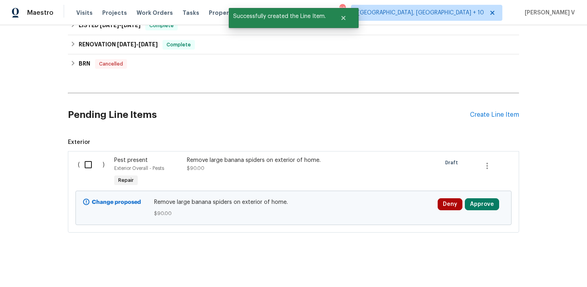
click at [96, 166] on input "checkbox" at bounding box center [91, 164] width 23 height 17
checkbox input "true"
click at [277, 174] on div "Remove large banana spiders on exterior of home. $90.00" at bounding box center [257, 172] width 145 height 37
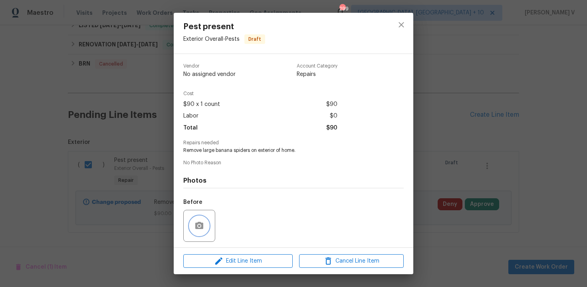
click at [200, 228] on icon "button" at bounding box center [199, 225] width 8 height 7
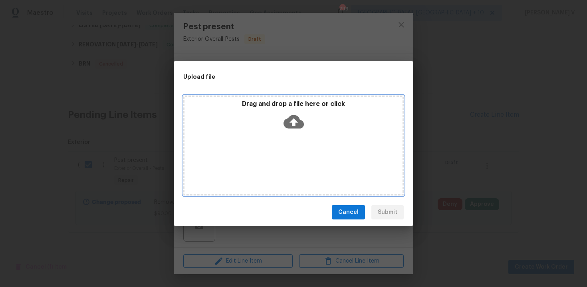
click at [297, 125] on icon at bounding box center [294, 122] width 20 height 14
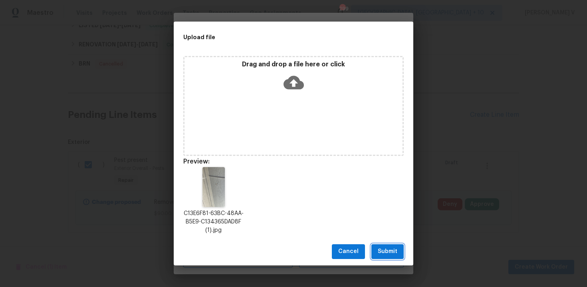
click at [385, 249] on span "Submit" at bounding box center [388, 251] width 20 height 10
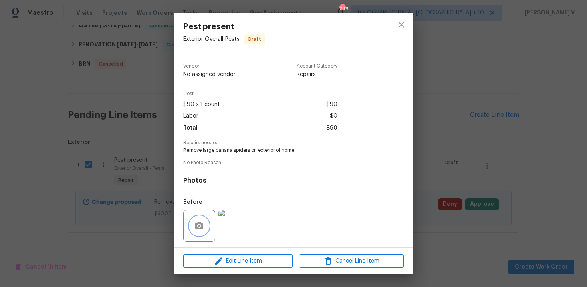
scroll to position [54, 0]
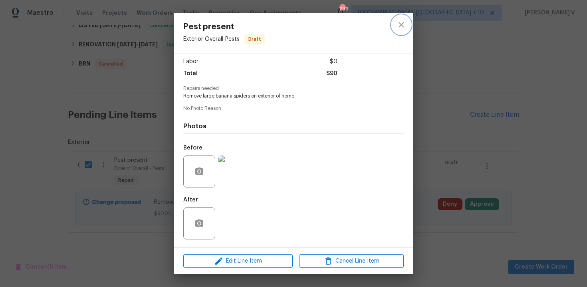
click at [406, 30] on button "close" at bounding box center [401, 24] width 19 height 19
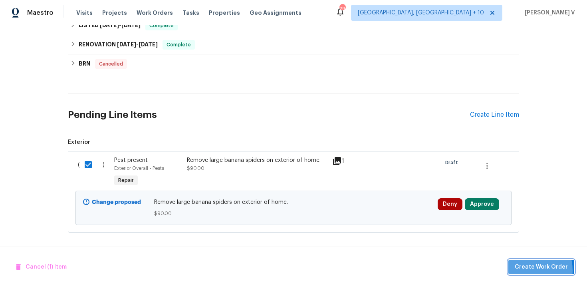
click at [528, 270] on span "Create Work Order" at bounding box center [541, 267] width 53 height 10
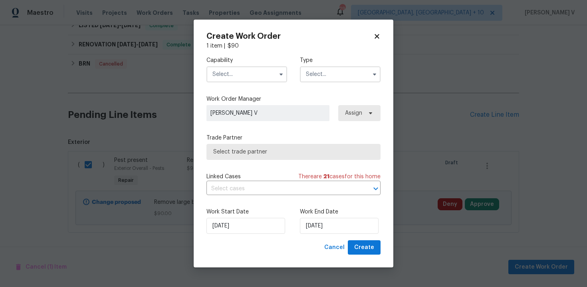
click at [237, 73] on input "text" at bounding box center [246, 74] width 81 height 16
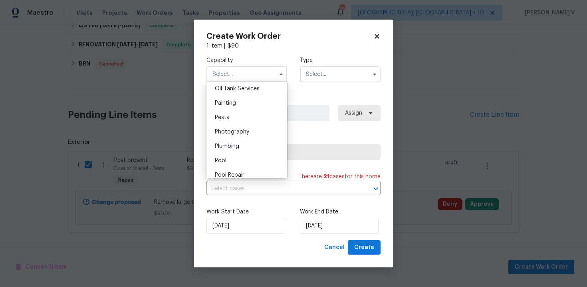
scroll to position [666, 0]
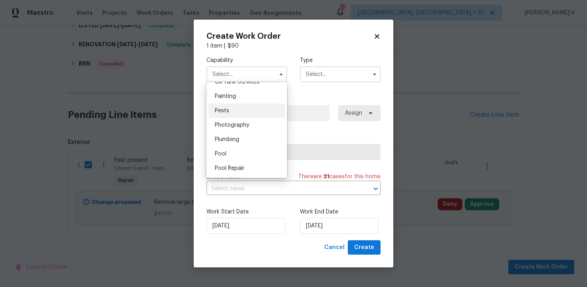
click at [233, 110] on div "Pests" at bounding box center [246, 110] width 77 height 14
type input "Pests"
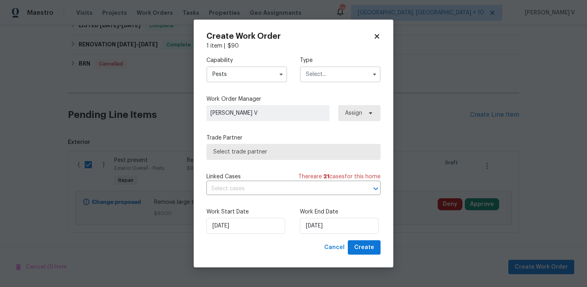
click at [324, 81] on input "text" at bounding box center [340, 74] width 81 height 16
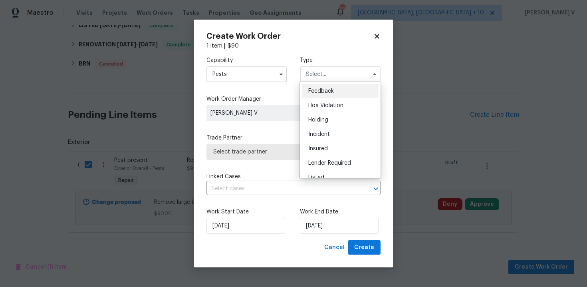
click at [313, 90] on span "Feedback" at bounding box center [321, 91] width 26 height 6
type input "Feedback"
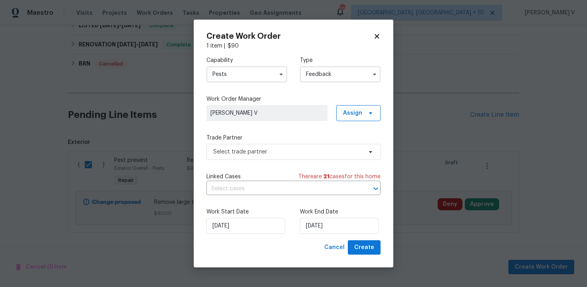
click at [257, 137] on label "Trade Partner" at bounding box center [293, 138] width 174 height 8
click at [244, 148] on span "Select trade partner" at bounding box center [287, 152] width 149 height 8
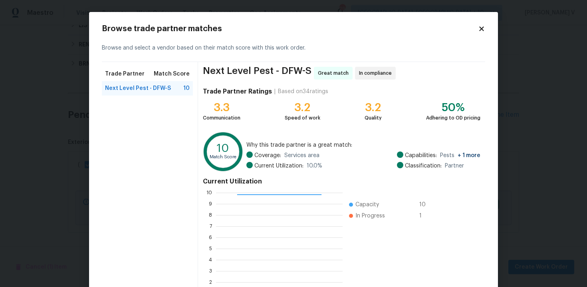
scroll to position [65, 0]
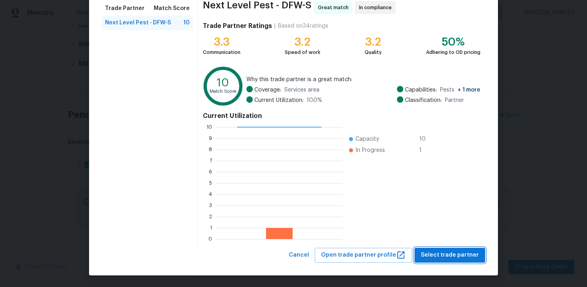
click at [449, 250] on span "Select trade partner" at bounding box center [450, 255] width 58 height 10
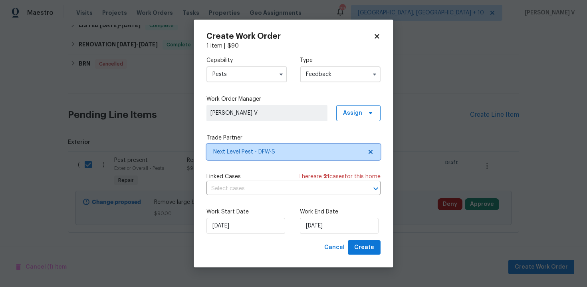
scroll to position [0, 0]
click at [345, 215] on label "Work End Date" at bounding box center [340, 212] width 81 height 8
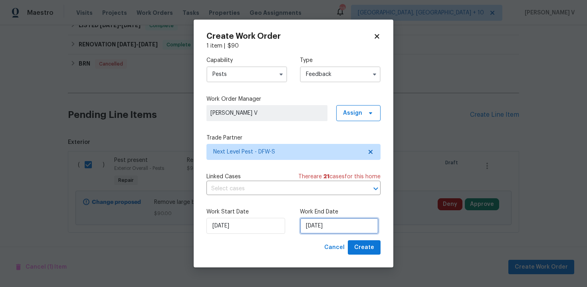
click at [338, 221] on input "03/09/2025" at bounding box center [339, 226] width 79 height 16
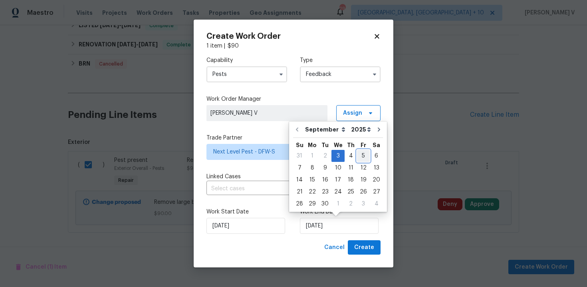
click at [357, 154] on div "5" at bounding box center [363, 155] width 13 height 11
type input "05/09/2025"
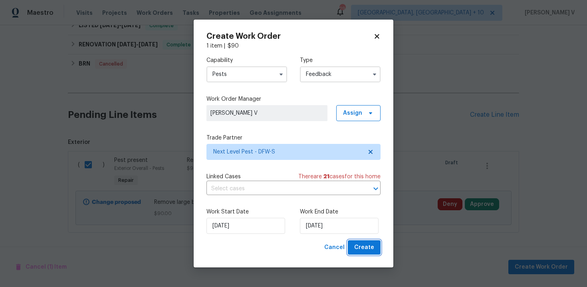
click at [365, 249] on span "Create" at bounding box center [364, 247] width 20 height 10
checkbox input "false"
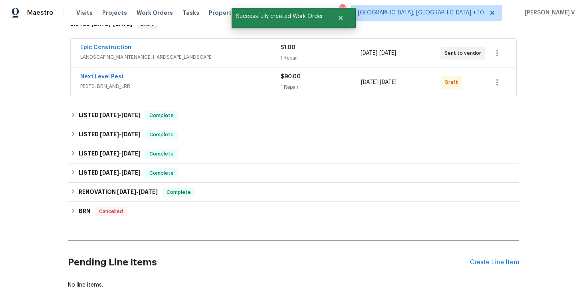
scroll to position [92, 0]
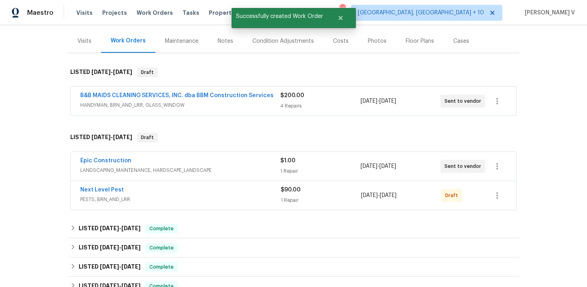
click at [191, 101] on span "HANDYMAN, BRN_AND_LRR, GLASS_WINDOW" at bounding box center [180, 105] width 200 height 8
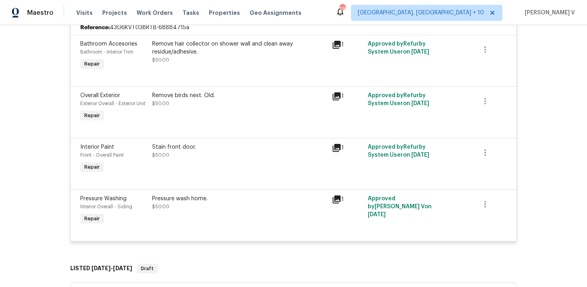
scroll to position [197, 0]
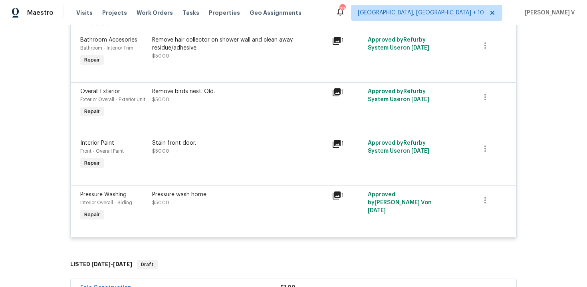
click at [208, 195] on div "Pressure wash home." at bounding box center [239, 195] width 175 height 8
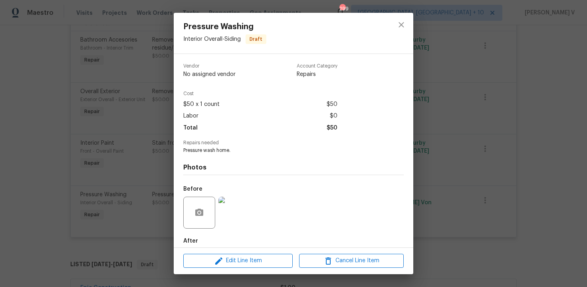
scroll to position [46, 0]
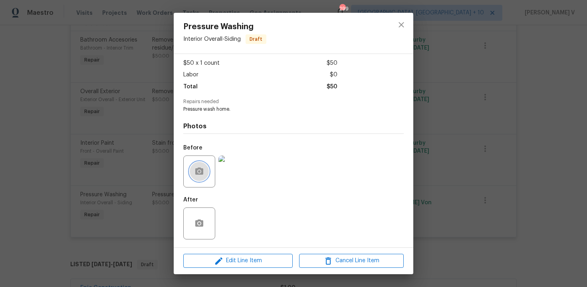
click at [198, 170] on icon "button" at bounding box center [199, 172] width 10 height 10
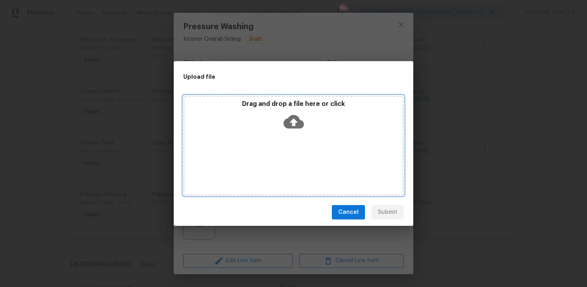
click at [297, 117] on icon at bounding box center [294, 122] width 20 height 14
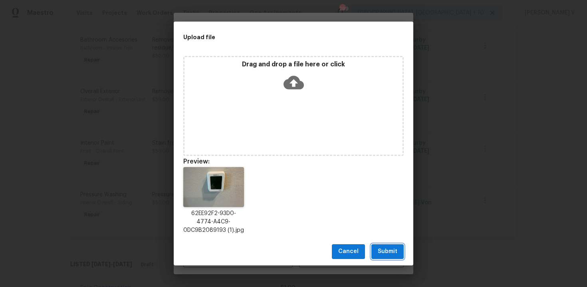
click at [384, 248] on span "Submit" at bounding box center [388, 251] width 20 height 10
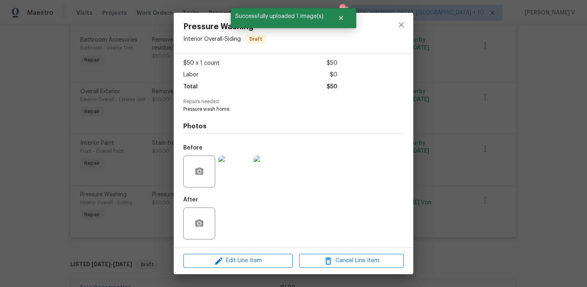
click at [122, 115] on div "Pressure Washing Interior Overall - Siding Draft Vendor B&B MAIDS CLEANING SERV…" at bounding box center [293, 143] width 587 height 287
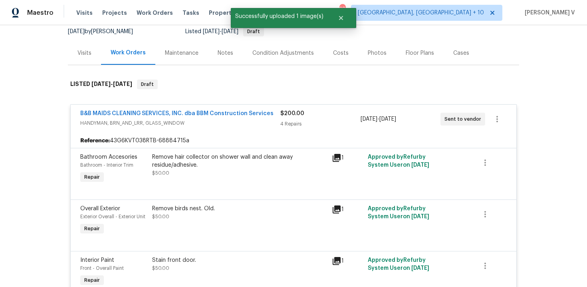
scroll to position [31, 0]
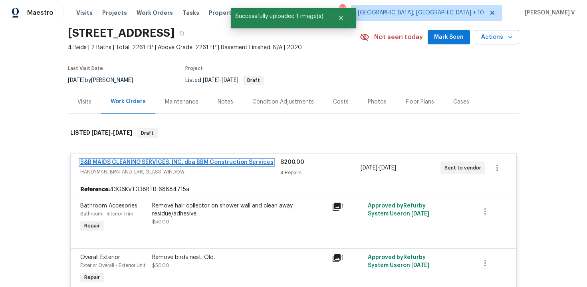
click at [109, 160] on link "B&B MAIDS CLEANING SERVICES, INC. dba BBM Construction Services" at bounding box center [176, 162] width 193 height 6
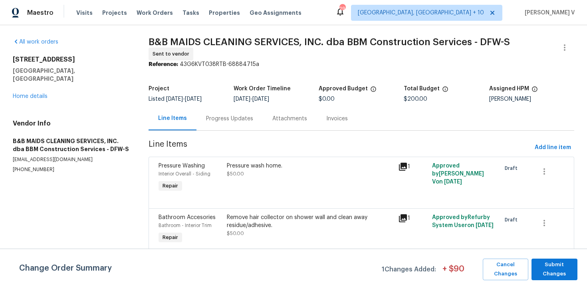
click at [212, 119] on div "Progress Updates" at bounding box center [229, 119] width 47 height 8
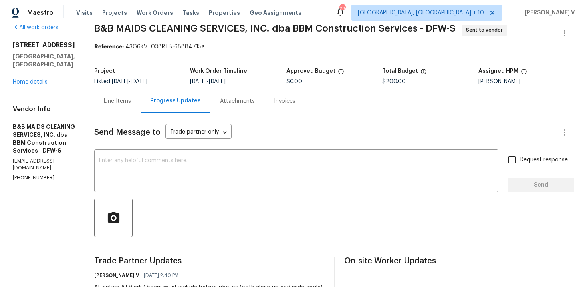
scroll to position [136, 0]
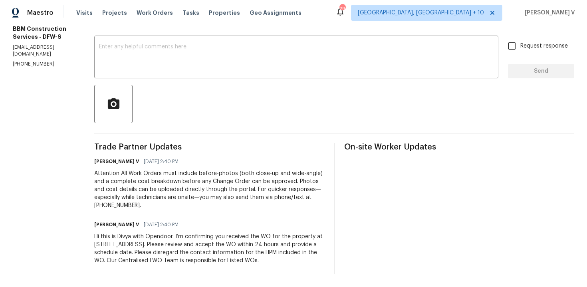
click at [137, 235] on div "Hi this is Divya with Opendoor. I’m confirming you received the WO for the prop…" at bounding box center [209, 248] width 230 height 32
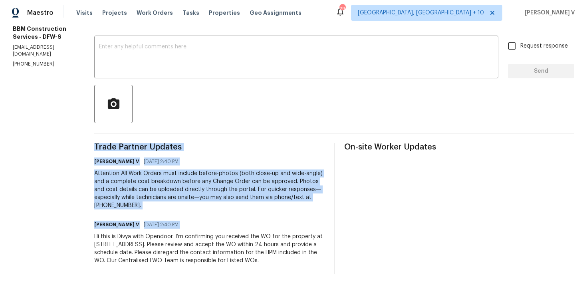
copy div "Trade Partner Updates Divya Dharshini V 09/03/2025 2:40 PM Attention All Work O…"
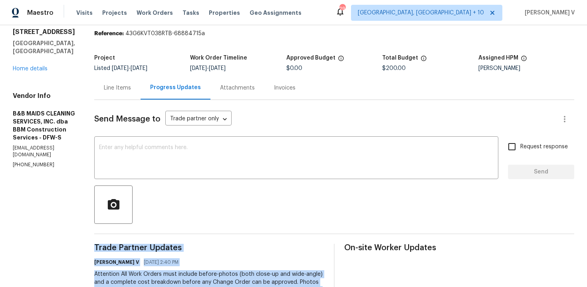
scroll to position [0, 0]
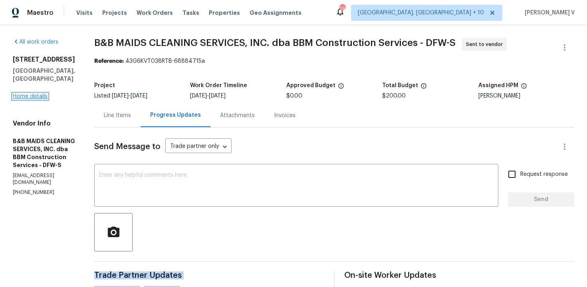
click at [37, 93] on link "Home details" at bounding box center [30, 96] width 35 height 6
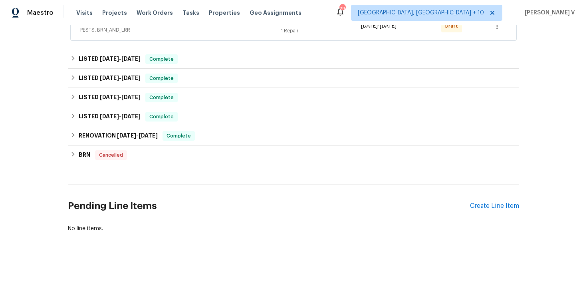
scroll to position [177, 0]
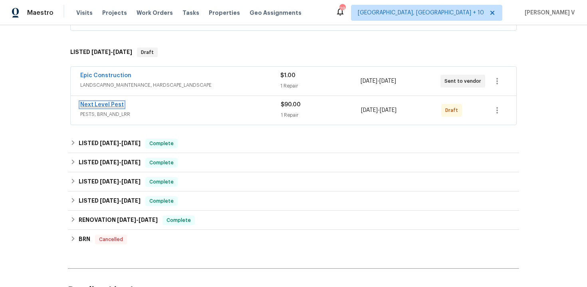
click at [111, 104] on link "Next Level Pest" at bounding box center [102, 105] width 44 height 6
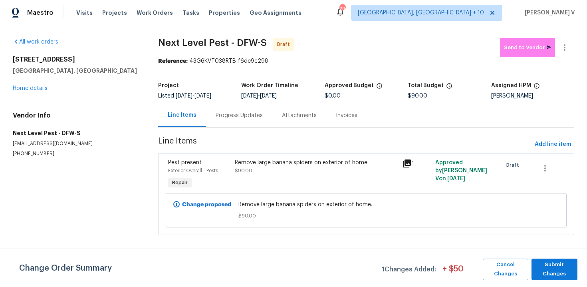
click at [218, 119] on div "Progress Updates" at bounding box center [239, 115] width 47 height 8
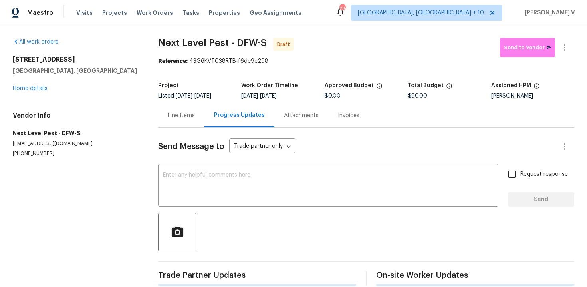
click at [222, 153] on div "Send Message to Trade partner only Trade partner only ​" at bounding box center [356, 146] width 397 height 19
click at [220, 172] on textarea at bounding box center [328, 186] width 331 height 28
paste textarea "Hi this is Divya with Opendoor. I’m confirming you received the WO for the prop…"
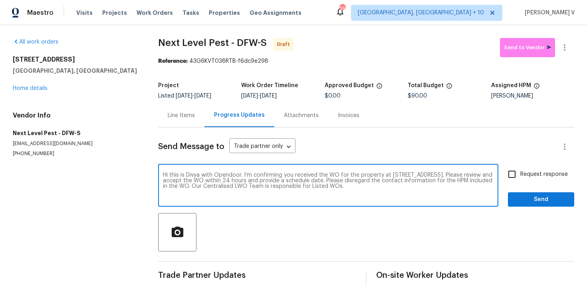
type textarea "Hi this is Divya with Opendoor. I’m confirming you received the WO for the prop…"
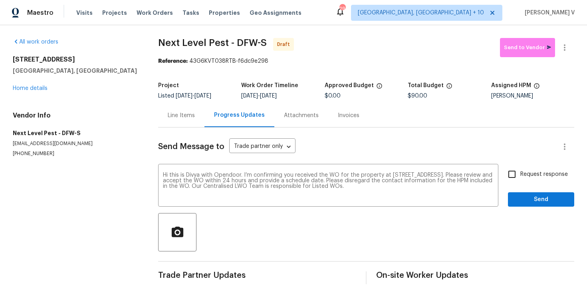
click at [522, 179] on label "Request response" at bounding box center [536, 174] width 64 height 17
click at [520, 179] on input "Request response" at bounding box center [512, 174] width 17 height 17
checkbox input "true"
click at [526, 202] on span "Send" at bounding box center [541, 199] width 54 height 10
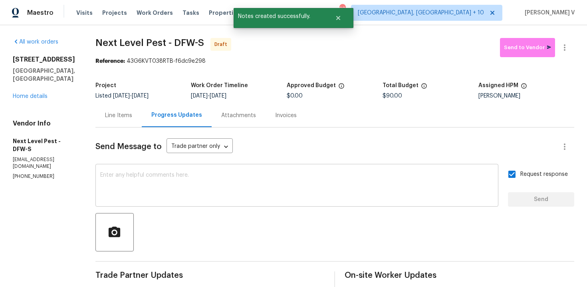
click at [239, 203] on div "x ​" at bounding box center [296, 186] width 403 height 41
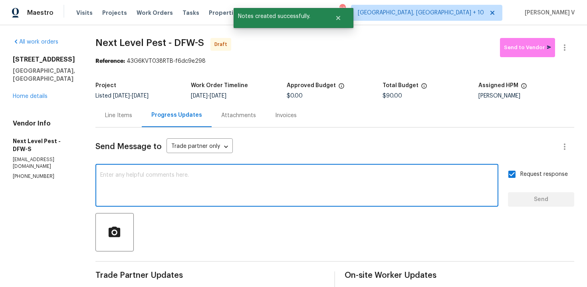
paste textarea "Attention All Work Orders must include before-photos (both close-up and wide-an…"
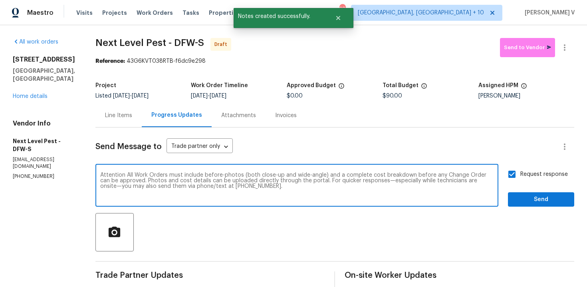
type textarea "Attention All Work Orders must include before-photos (both close-up and wide-an…"
click at [513, 198] on button "Send" at bounding box center [541, 199] width 66 height 15
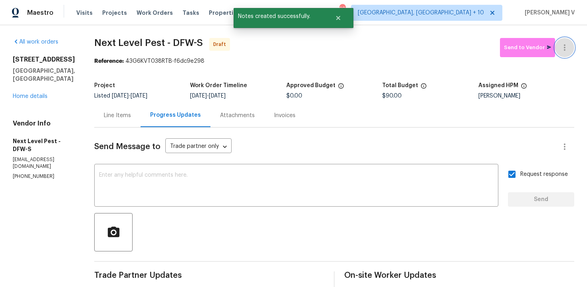
click at [560, 51] on button "button" at bounding box center [564, 47] width 19 height 19
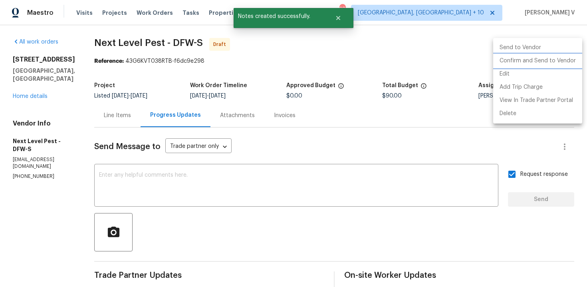
click at [527, 60] on li "Confirm and Send to Vendor" at bounding box center [537, 60] width 89 height 13
click at [123, 107] on div at bounding box center [293, 143] width 587 height 287
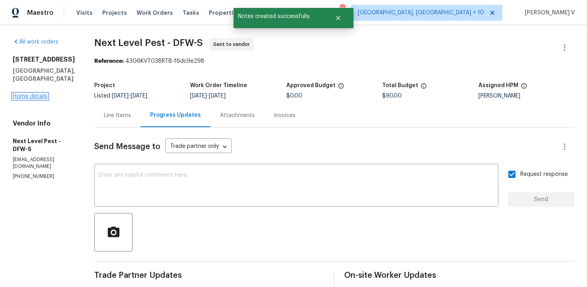
click at [39, 97] on link "Home details" at bounding box center [30, 96] width 35 height 6
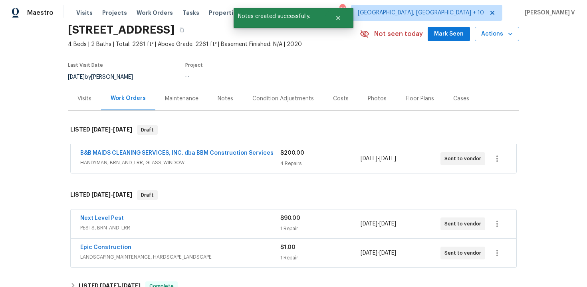
scroll to position [65, 0]
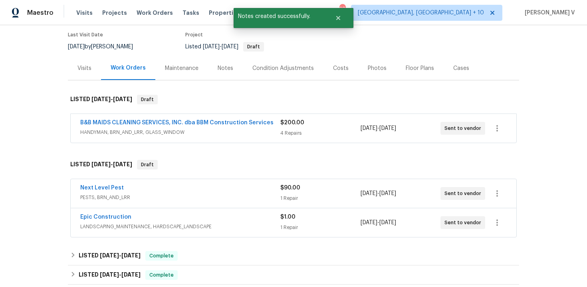
click at [155, 195] on span "PESTS, BRN_AND_LRR" at bounding box center [180, 197] width 200 height 8
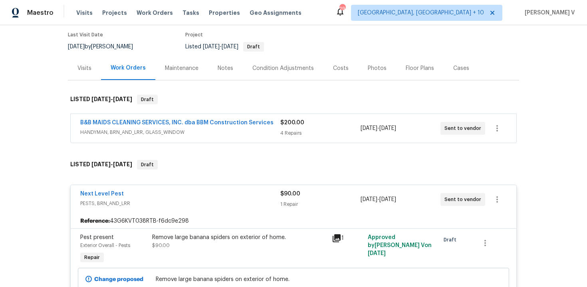
click at [121, 223] on div "Reference: 43G6KVT038RTB-f6dc9e298" at bounding box center [294, 221] width 446 height 14
copy div "43G6KVT038RTB-f6dc9e298"
click at [138, 137] on div "B&B MAIDS CLEANING SERVICES, INC. dba BBM Construction Services HANDYMAN, BRN_A…" at bounding box center [180, 128] width 200 height 19
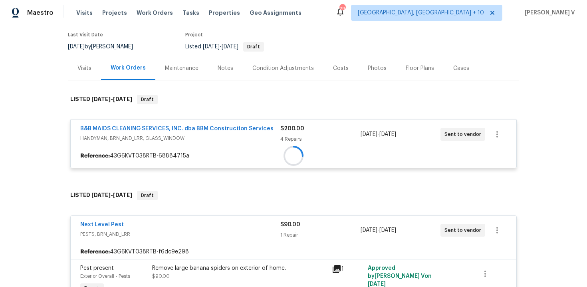
click at [144, 157] on div "Reference: 43G6KVT038RTB-68884715a" at bounding box center [294, 156] width 446 height 14
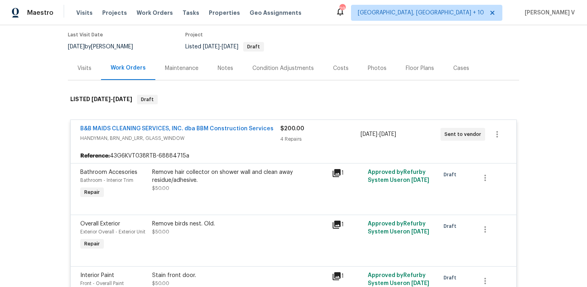
click at [144, 157] on div "Reference: 43G6KVT038RTB-68884715a" at bounding box center [294, 156] width 446 height 14
copy div "43G6KVT038RTB-68884715a"
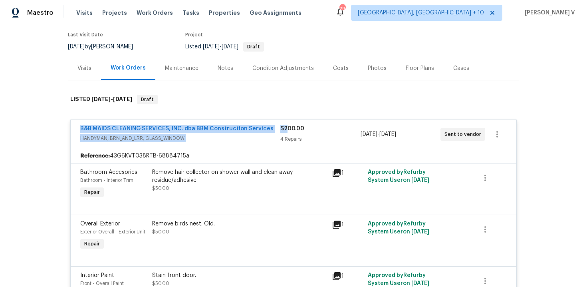
drag, startPoint x: 75, startPoint y: 126, endPoint x: 288, endPoint y: 125, distance: 212.1
click at [288, 125] on div "B&B MAIDS CLEANING SERVICES, INC. dba BBM Construction Services HANDYMAN, BRN_A…" at bounding box center [294, 134] width 446 height 29
click at [11, 122] on div "Back to all projects 2351 County Road 4010, Decatur, TX 76234 4 Beds | 2 Baths …" at bounding box center [293, 156] width 587 height 262
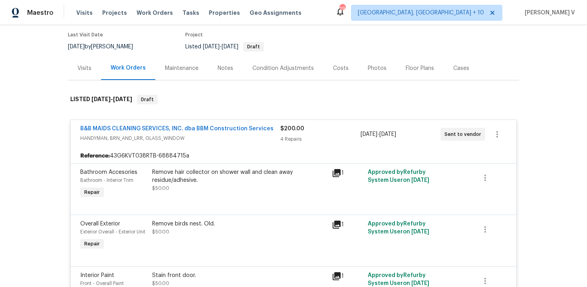
click at [11, 122] on div "Back to all projects 2351 County Road 4010, Decatur, TX 76234 4 Beds | 2 Baths …" at bounding box center [293, 156] width 587 height 262
drag, startPoint x: 75, startPoint y: 125, endPoint x: 274, endPoint y: 124, distance: 199.7
click at [274, 125] on div "B&B MAIDS CLEANING SERVICES, INC. dba BBM Construction Services HANDYMAN, BRN_A…" at bounding box center [294, 134] width 446 height 29
copy link "B&B MAIDS CLEANING SERVICES, INC. dba BBM Construction Services"
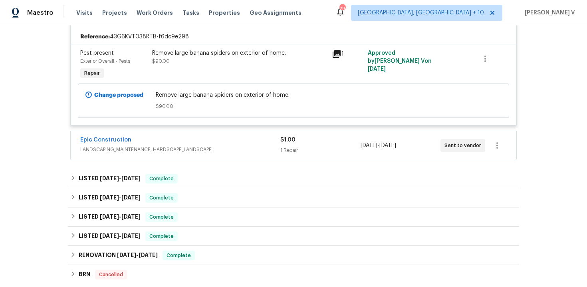
scroll to position [427, 0]
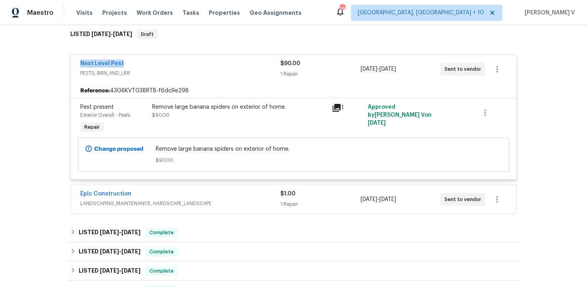
drag, startPoint x: 75, startPoint y: 63, endPoint x: 149, endPoint y: 63, distance: 73.5
click at [149, 63] on div "Next Level Pest PESTS, BRN_AND_LRR $90.00 1 Repair 9/3/2025 - 9/5/2025 Sent to …" at bounding box center [294, 69] width 446 height 29
copy link "Next Level Pest"
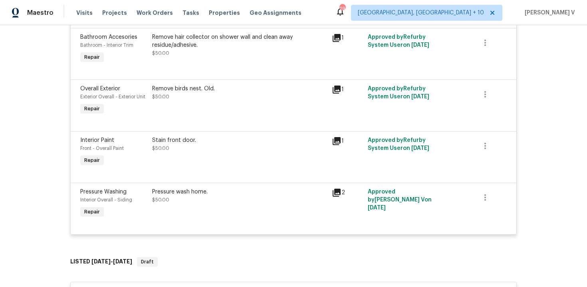
scroll to position [0, 0]
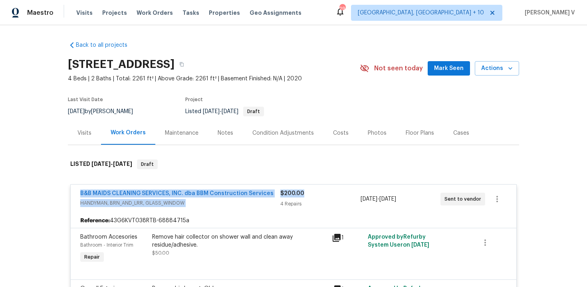
drag, startPoint x: 73, startPoint y: 191, endPoint x: 303, endPoint y: 191, distance: 229.6
click at [303, 191] on div "B&B MAIDS CLEANING SERVICES, INC. dba BBM Construction Services HANDYMAN, BRN_A…" at bounding box center [294, 199] width 446 height 29
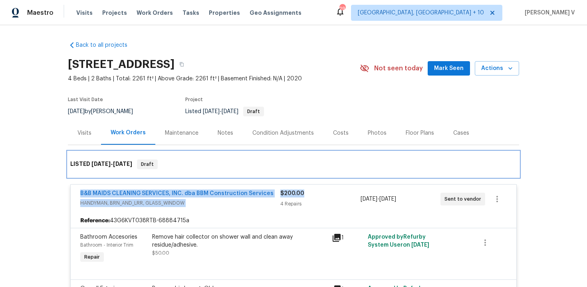
click at [75, 176] on div "LISTED 9/3/25 - 9/5/25 Draft" at bounding box center [293, 164] width 451 height 26
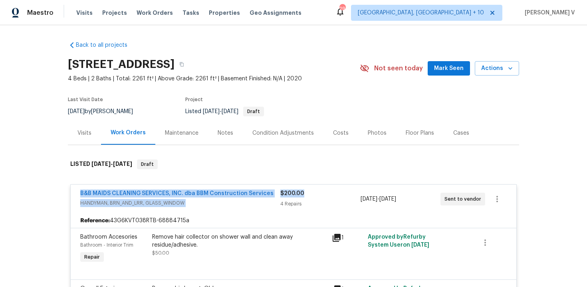
click at [75, 189] on div "B&B MAIDS CLEANING SERVICES, INC. dba BBM Construction Services HANDYMAN, BRN_A…" at bounding box center [294, 199] width 446 height 29
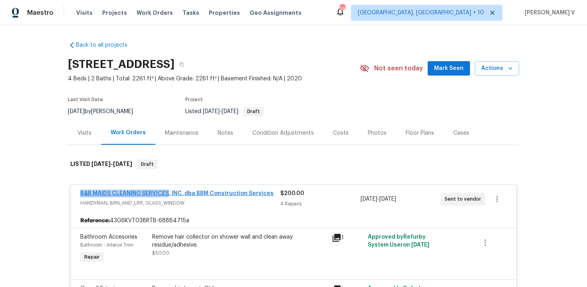
drag, startPoint x: 77, startPoint y: 191, endPoint x: 168, endPoint y: 191, distance: 91.1
click at [169, 192] on div "B&B MAIDS CLEANING SERVICES, INC. dba BBM Construction Services HANDYMAN, BRN_A…" at bounding box center [294, 199] width 446 height 29
copy link "B&B MAIDS CLEANING SERVICES"
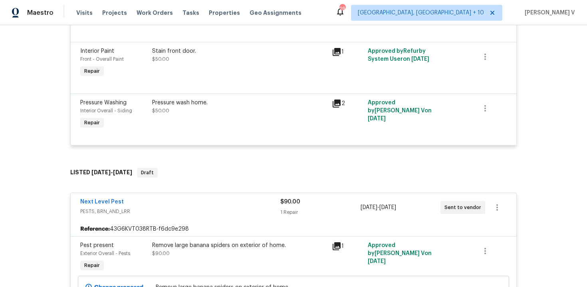
scroll to position [362, 0]
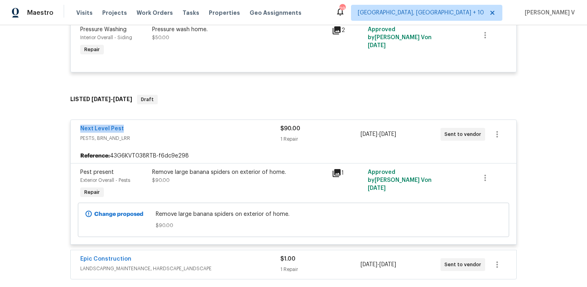
drag, startPoint x: 75, startPoint y: 129, endPoint x: 137, endPoint y: 129, distance: 61.1
click at [137, 129] on div "Next Level Pest PESTS, BRN_AND_LRR $90.00 1 Repair 9/3/2025 - 9/5/2025 Sent to …" at bounding box center [294, 134] width 446 height 29
copy link "Next Level Pest"
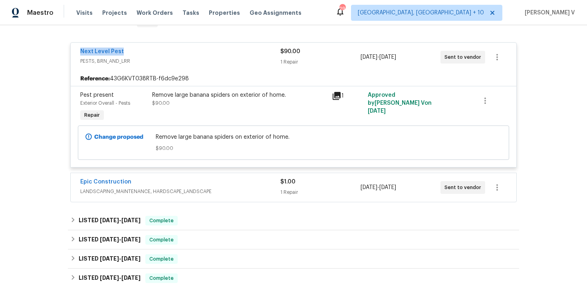
scroll to position [507, 0]
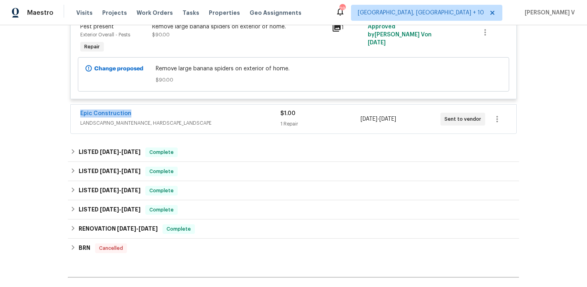
drag, startPoint x: 73, startPoint y: 113, endPoint x: 163, endPoint y: 113, distance: 89.5
click at [163, 113] on div "Epic Construction LANDSCAPING_MAINTENANCE, HARDSCAPE_LANDSCAPE $1.00 1 Repair 9…" at bounding box center [294, 119] width 446 height 29
copy link "Epic Construction"
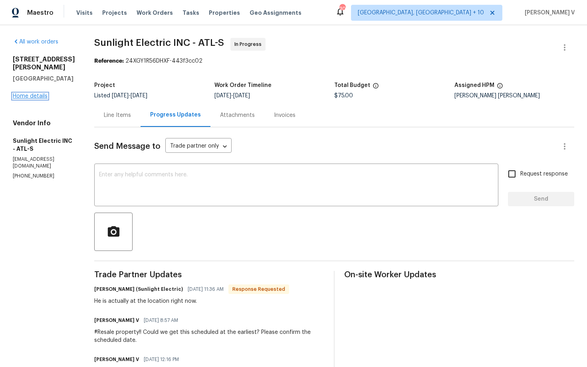
click at [35, 93] on link "Home details" at bounding box center [30, 96] width 35 height 6
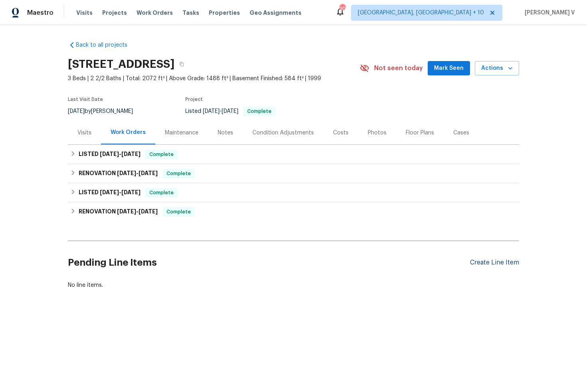
click at [503, 266] on div "Create Line Item" at bounding box center [494, 263] width 49 height 8
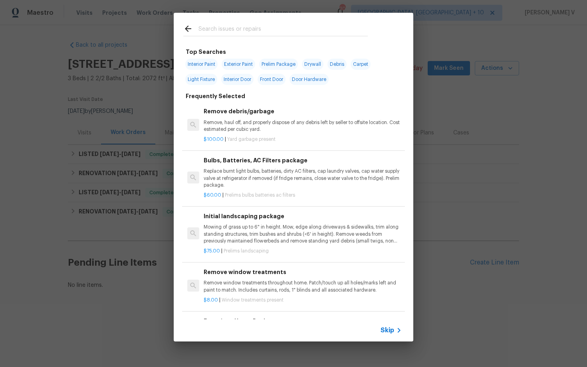
click at [390, 333] on span "Skip" at bounding box center [388, 331] width 14 height 8
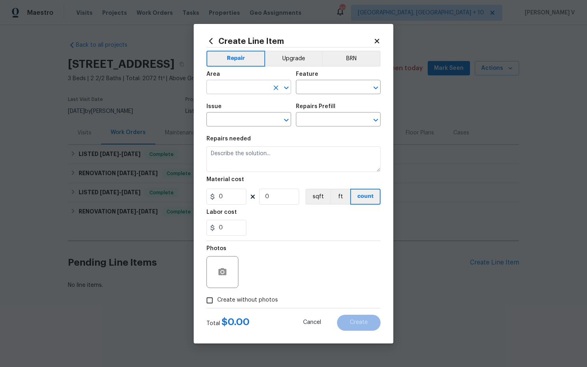
click at [235, 92] on input "text" at bounding box center [237, 88] width 62 height 12
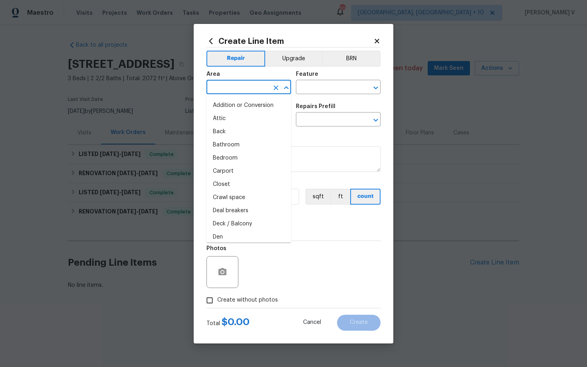
type input "e"
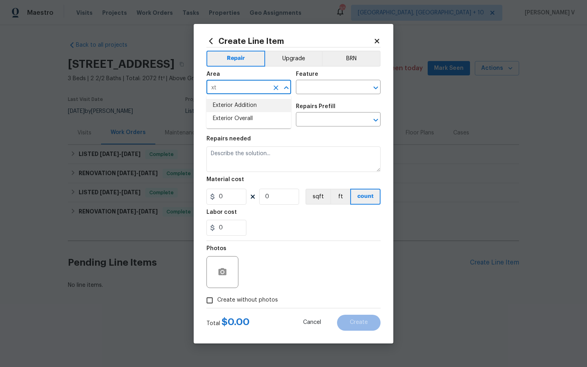
click at [244, 109] on li "Exterior Addition" at bounding box center [248, 105] width 85 height 13
click at [238, 80] on div "Area" at bounding box center [248, 76] width 85 height 10
click at [226, 89] on input "Exterior Addition" at bounding box center [237, 88] width 62 height 12
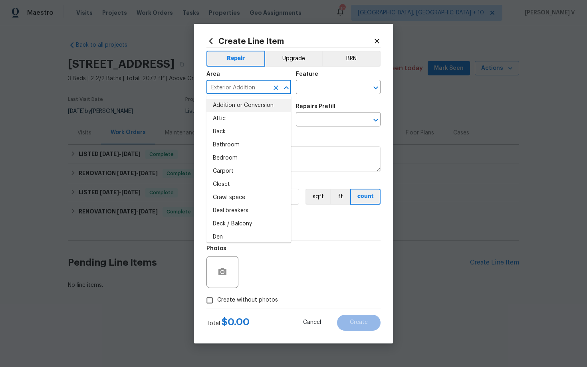
click at [226, 89] on input "Exterior Addition" at bounding box center [237, 88] width 62 height 12
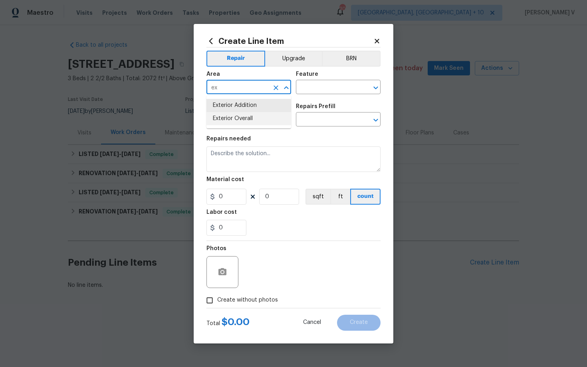
click at [230, 113] on li "Exterior Overall" at bounding box center [248, 118] width 85 height 13
type input "Exterior Overall"
click at [318, 93] on input "text" at bounding box center [327, 88] width 62 height 12
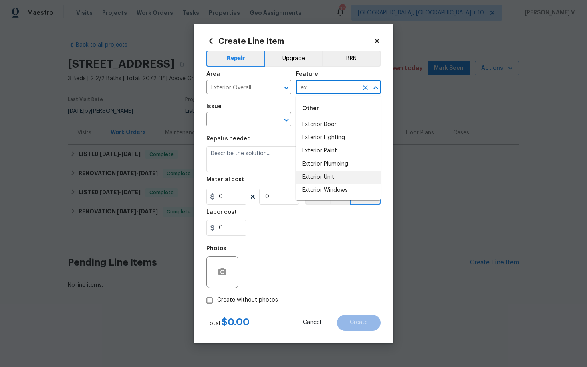
click at [317, 174] on li "Exterior Unit" at bounding box center [338, 177] width 85 height 13
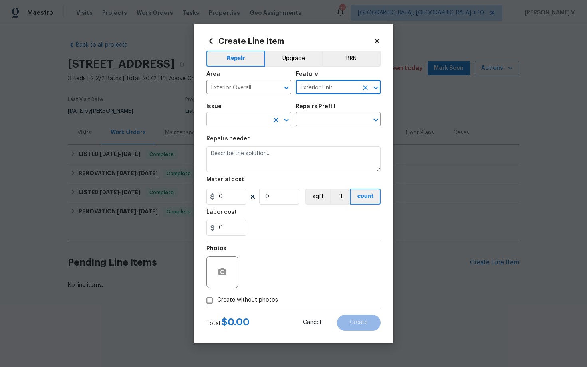
type input "Exterior Unit"
click at [230, 123] on input "text" at bounding box center [237, 120] width 62 height 12
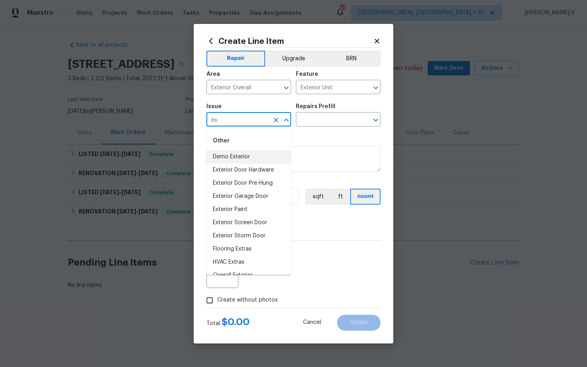
type input "ex"
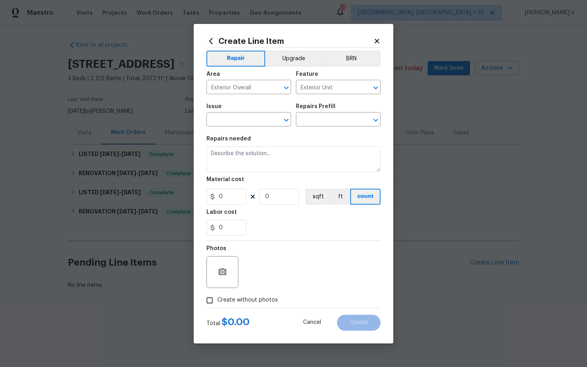
click at [304, 145] on div "Repairs needed" at bounding box center [293, 141] width 174 height 10
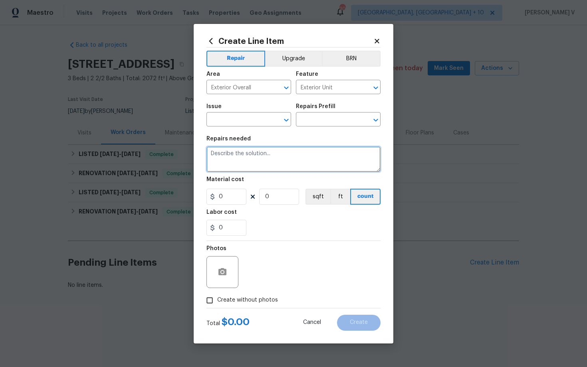
click at [304, 153] on textarea at bounding box center [293, 160] width 174 height 26
paste textarea "Received feedback the key to the detached garage is broken in the door handle. …"
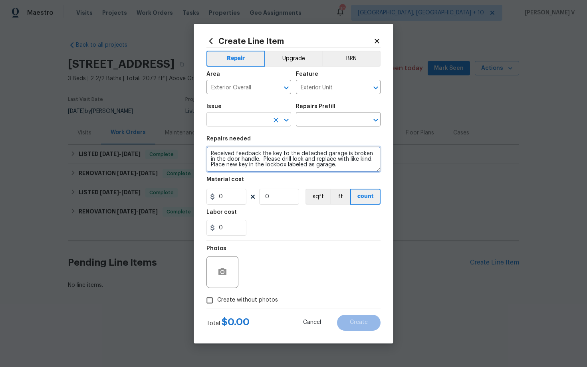
type textarea "Received feedback the key to the detached garage is broken in the door handle. …"
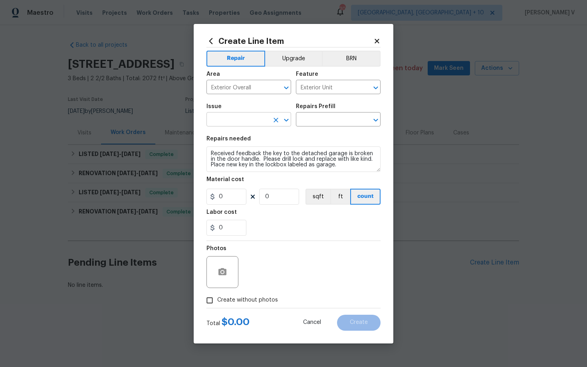
click at [260, 120] on input "text" at bounding box center [237, 120] width 62 height 12
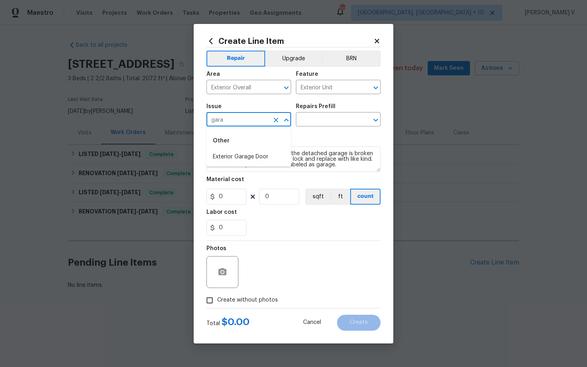
click at [267, 155] on li "Exterior Garage Door" at bounding box center [248, 157] width 85 height 13
type input "Exterior Garage Door"
click at [321, 122] on input "text" at bounding box center [327, 120] width 62 height 12
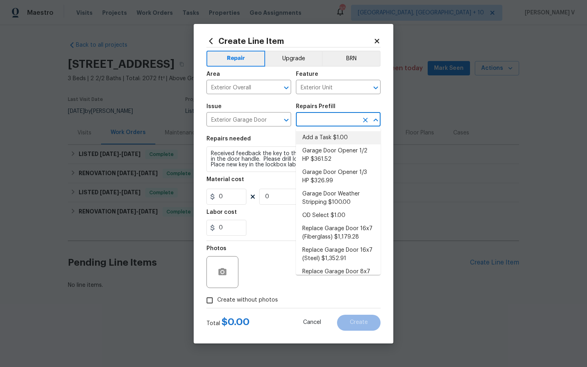
click at [317, 135] on li "Add a Task $1.00" at bounding box center [338, 137] width 85 height 13
type input "Interior Door"
type input "Add a Task $1.00"
type textarea "HPM to detail"
type input "1"
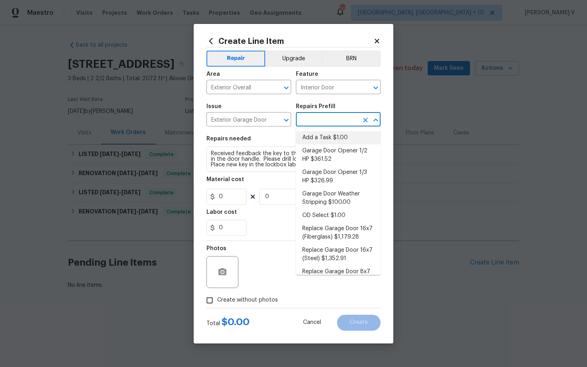
type input "1"
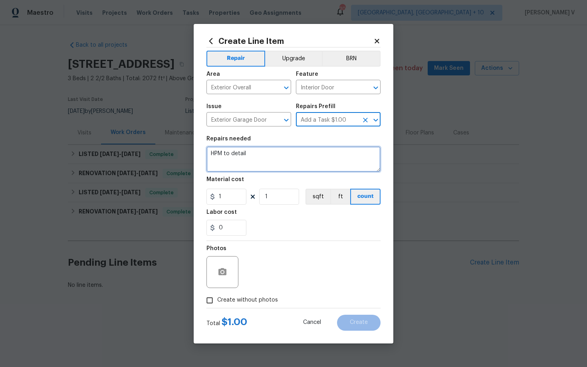
click at [278, 156] on textarea "HPM to detail" at bounding box center [293, 160] width 174 height 26
paste textarea "Received feedback the key to the detached garage is broken in the door handle. …"
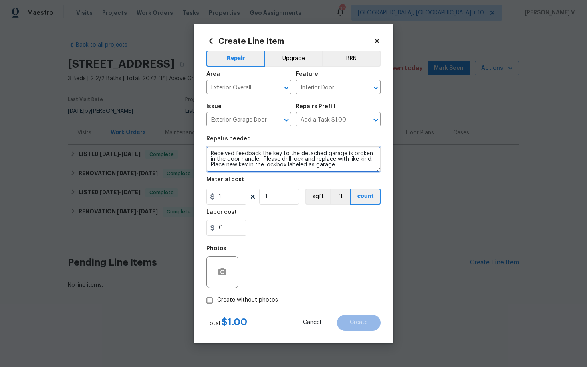
type textarea "Received feedback the key to the detached garage is broken in the door handle. …"
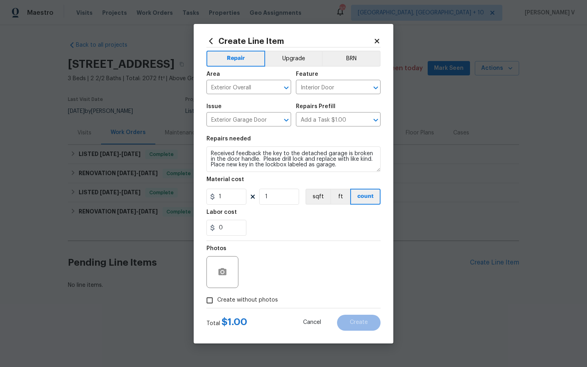
click at [224, 208] on section "Repairs needed Received feedback the key to the detached garage is broken in th…" at bounding box center [293, 185] width 174 height 109
click at [226, 200] on input "1" at bounding box center [226, 197] width 40 height 16
click at [229, 196] on input "14698" at bounding box center [226, 197] width 40 height 16
type input "146.98"
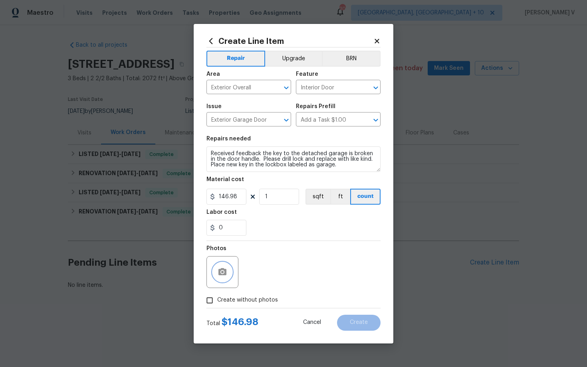
click at [223, 267] on button "button" at bounding box center [222, 272] width 19 height 19
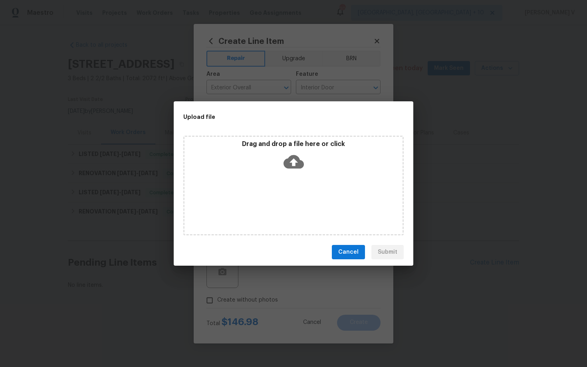
click at [293, 173] on div "Drag and drop a file here or click" at bounding box center [294, 157] width 218 height 34
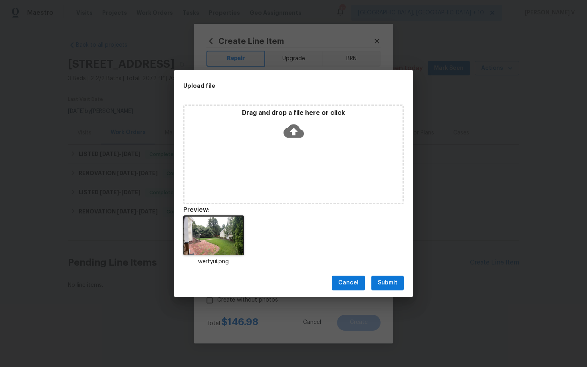
click at [395, 290] on button "Submit" at bounding box center [387, 283] width 32 height 15
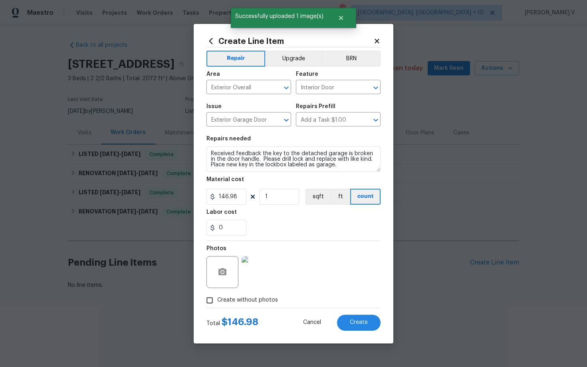
click at [370, 331] on div "Create Line Item Repair Upgrade BRN Area Exterior Overall ​ Feature Interior Do…" at bounding box center [294, 184] width 200 height 320
click at [368, 329] on button "Create" at bounding box center [359, 323] width 44 height 16
type input "0"
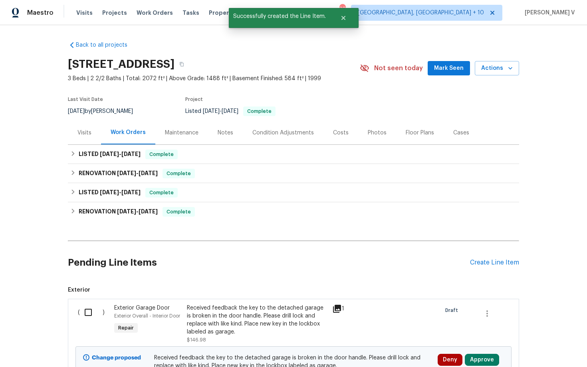
click at [84, 312] on input "checkbox" at bounding box center [91, 312] width 23 height 17
checkbox input "true"
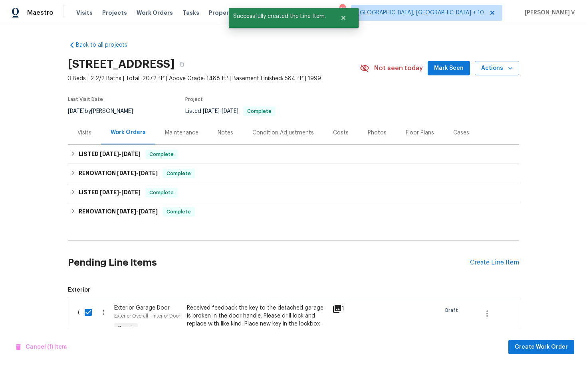
scroll to position [83, 0]
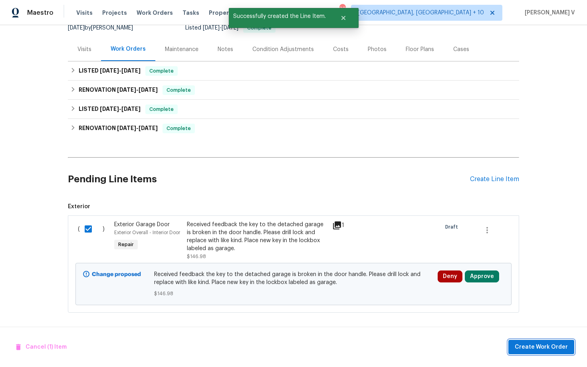
click at [544, 353] on button "Create Work Order" at bounding box center [541, 347] width 66 height 15
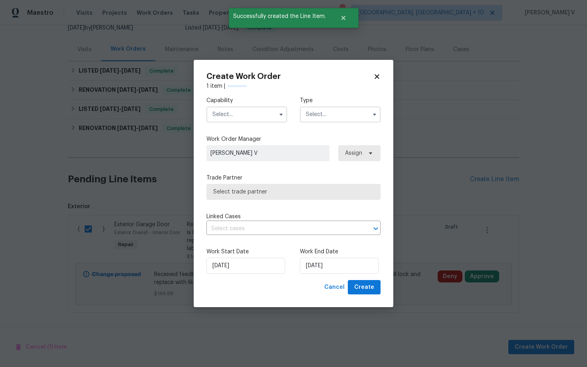
click at [241, 123] on div "Capability Type" at bounding box center [293, 109] width 174 height 39
click at [238, 115] on input "text" at bounding box center [246, 115] width 81 height 16
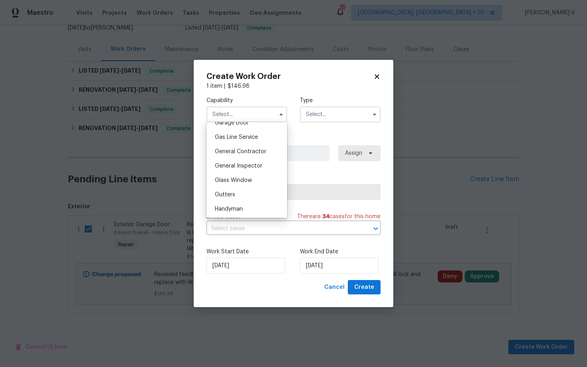
scroll to position [392, 0]
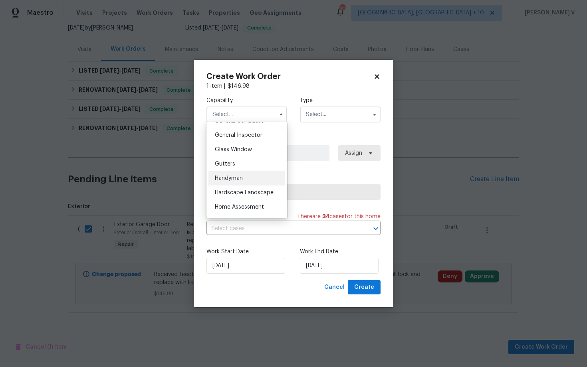
click at [239, 181] on div "Handyman" at bounding box center [246, 178] width 77 height 14
type input "Handyman"
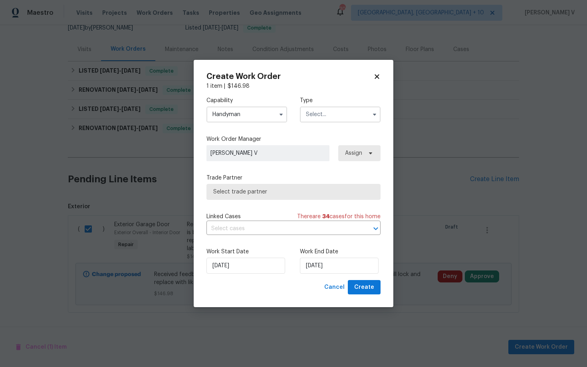
click at [333, 119] on input "text" at bounding box center [340, 115] width 81 height 16
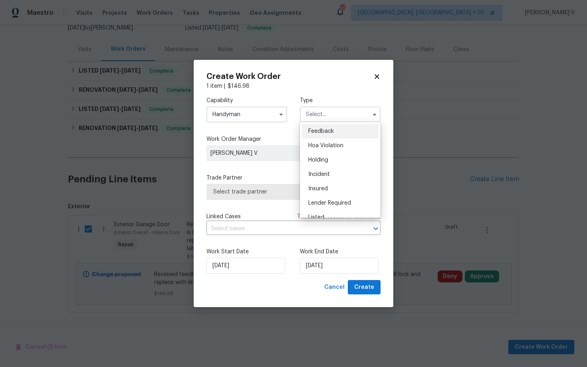
click at [316, 130] on span "Feedback" at bounding box center [321, 132] width 26 height 6
type input "Feedback"
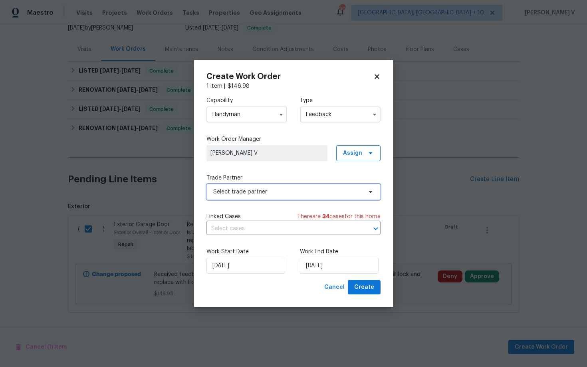
click at [264, 192] on span "Select trade partner" at bounding box center [287, 192] width 149 height 8
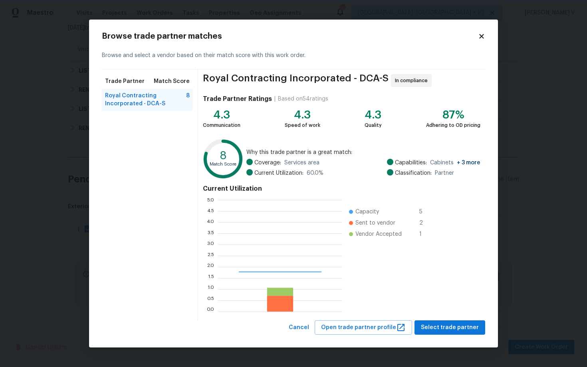
scroll to position [112, 124]
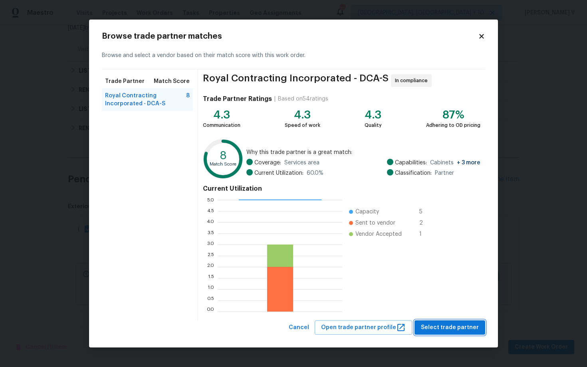
click at [436, 325] on span "Select trade partner" at bounding box center [450, 328] width 58 height 10
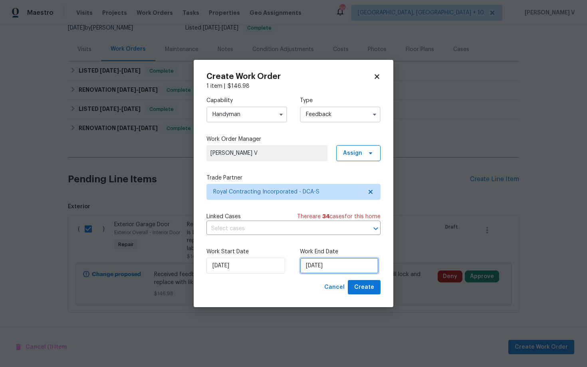
click at [321, 268] on input "03/09/2025" at bounding box center [339, 266] width 79 height 16
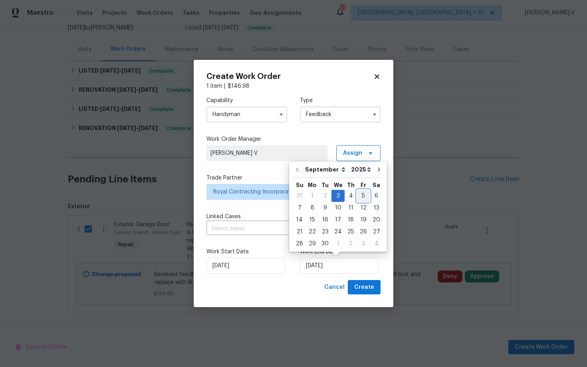
click at [360, 199] on div "5" at bounding box center [363, 196] width 13 height 11
type input "05/09/2025"
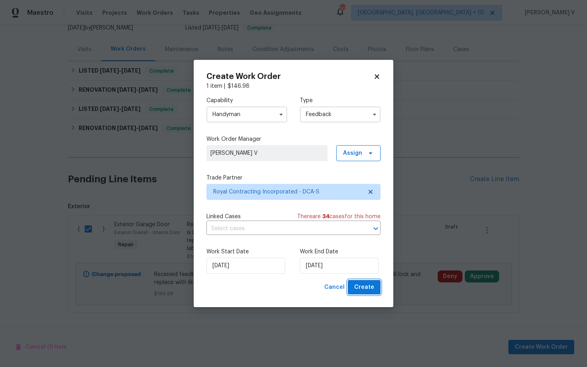
click at [368, 289] on span "Create" at bounding box center [364, 288] width 20 height 10
checkbox input "false"
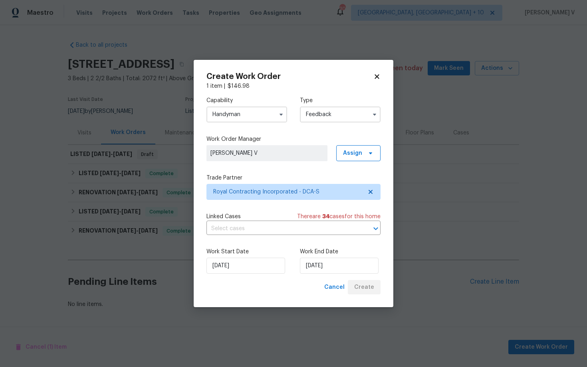
scroll to position [0, 0]
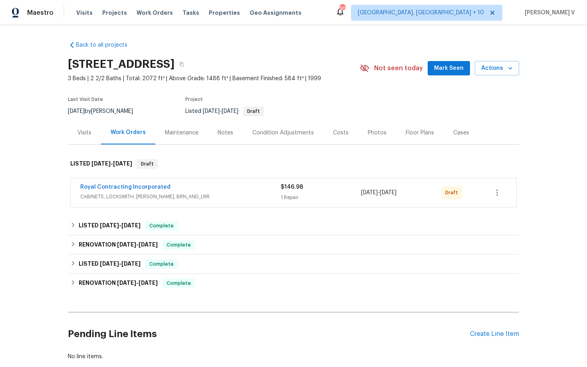
click at [215, 191] on div "Royal Contracting Incorporated" at bounding box center [180, 188] width 200 height 10
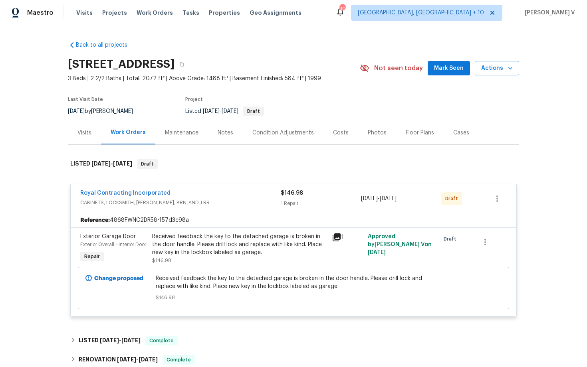
click at [209, 247] on div "Received feedback the key to the detached garage is broken in the door handle. …" at bounding box center [239, 245] width 175 height 24
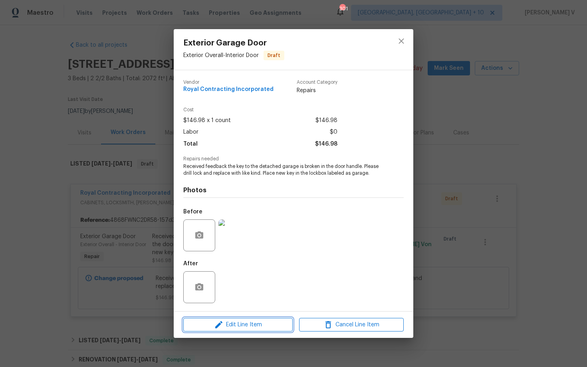
click at [210, 324] on span "Edit Line Item" at bounding box center [238, 325] width 105 height 10
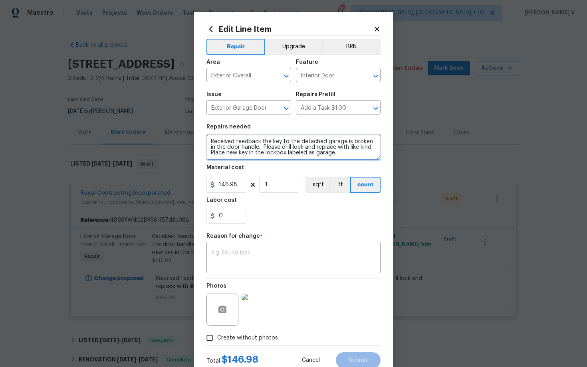
click at [212, 143] on textarea "Received feedback the key to the detached garage is broken in the door handle. …" at bounding box center [293, 148] width 174 height 26
type textarea "#Resale. Received feedback the key to the detached garage is broken in the door…"
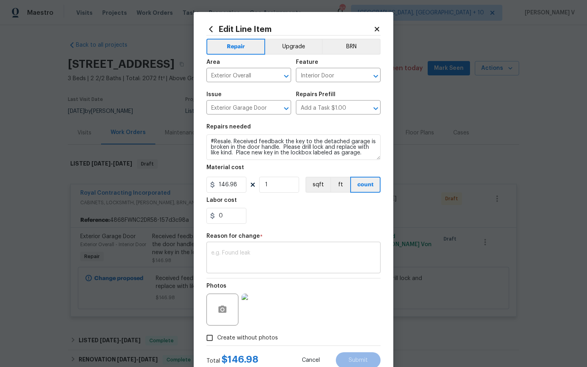
click at [227, 255] on textarea at bounding box center [293, 258] width 165 height 17
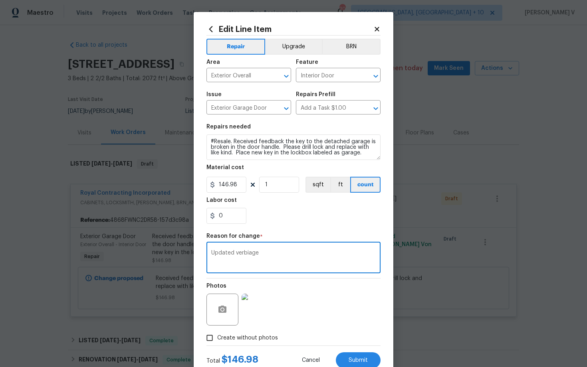
scroll to position [26, 0]
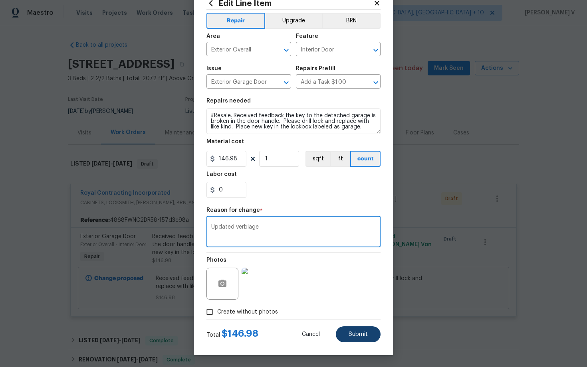
type textarea "Updated verbiage"
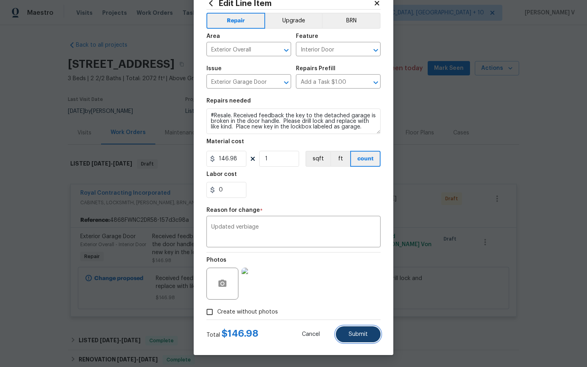
click at [346, 333] on button "Submit" at bounding box center [358, 335] width 45 height 16
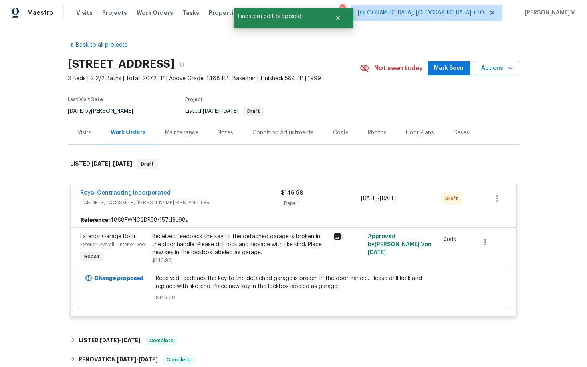
scroll to position [0, 0]
click at [127, 196] on span "Royal Contracting Incorporated" at bounding box center [125, 193] width 90 height 8
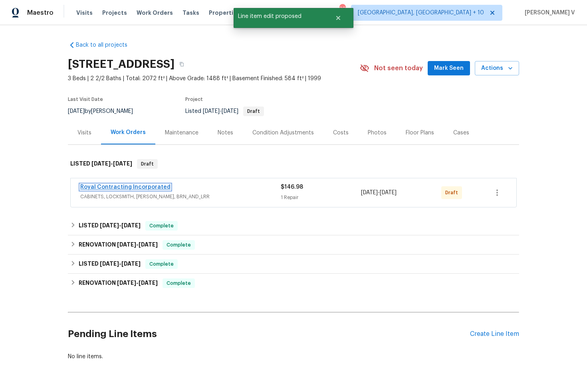
click at [122, 189] on link "Royal Contracting Incorporated" at bounding box center [125, 188] width 90 height 6
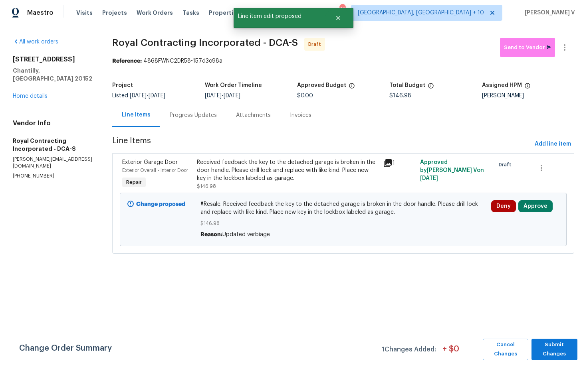
click at [206, 124] on div "Progress Updates" at bounding box center [193, 115] width 66 height 24
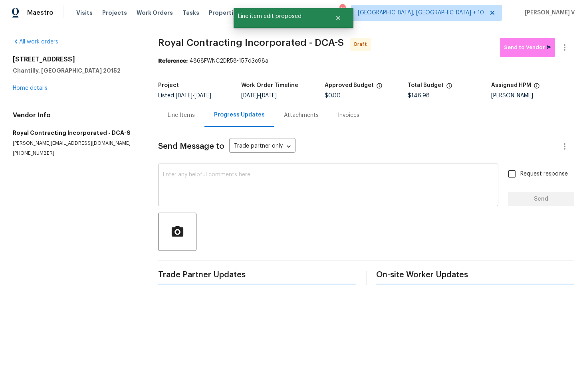
click at [209, 180] on textarea at bounding box center [328, 186] width 331 height 28
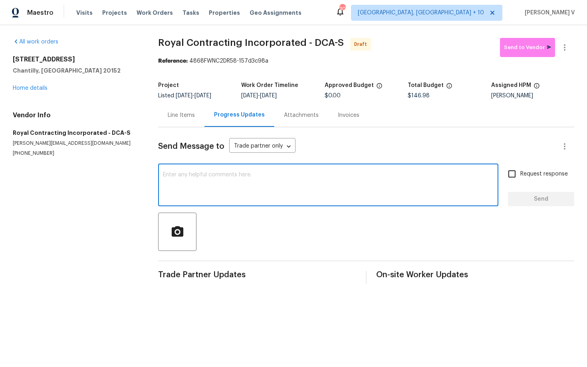
paste textarea "Hi this is Divya with Opendoor. I’m confirming you received the WO for the prop…"
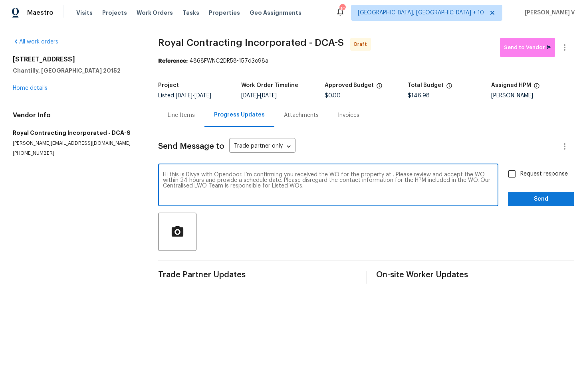
click at [389, 177] on textarea "Hi this is Divya with Opendoor. I’m confirming you received the WO for the prop…" at bounding box center [328, 186] width 331 height 28
paste textarea "[STREET_ADDRESS]"
type textarea "Hi this is Divya with Opendoor. I’m confirming you received the WO for the prop…"
click at [531, 172] on span "Request response" at bounding box center [544, 174] width 48 height 8
click at [520, 172] on input "Request response" at bounding box center [512, 174] width 17 height 17
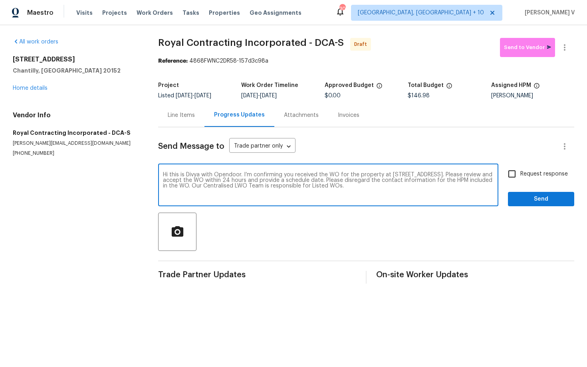
checkbox input "true"
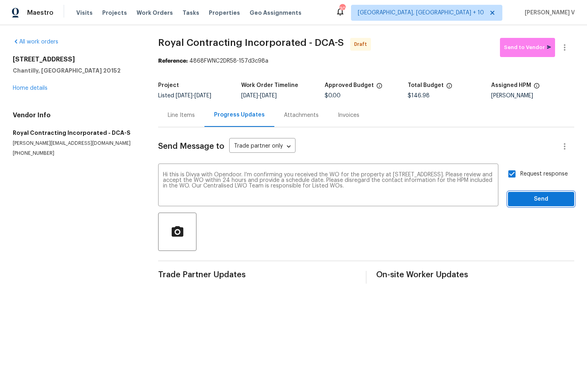
click at [534, 200] on span "Send" at bounding box center [541, 199] width 54 height 10
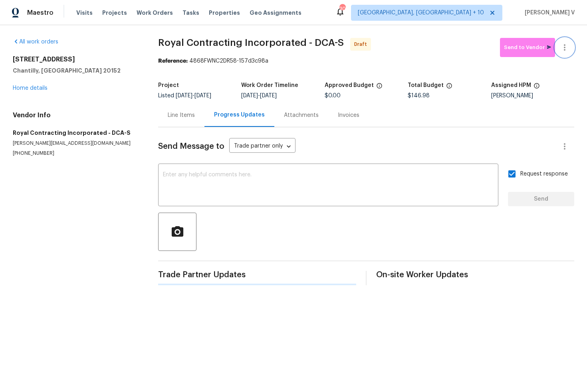
click at [567, 49] on icon "button" at bounding box center [565, 48] width 10 height 10
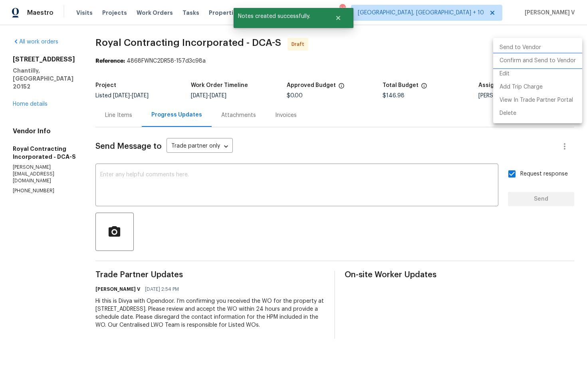
click at [526, 58] on li "Confirm and Send to Vendor" at bounding box center [537, 60] width 89 height 13
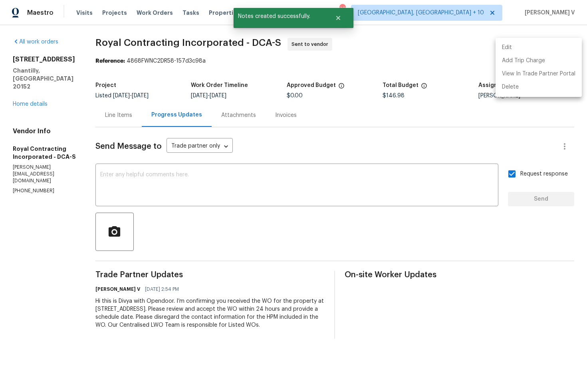
click at [334, 16] on div at bounding box center [293, 183] width 587 height 367
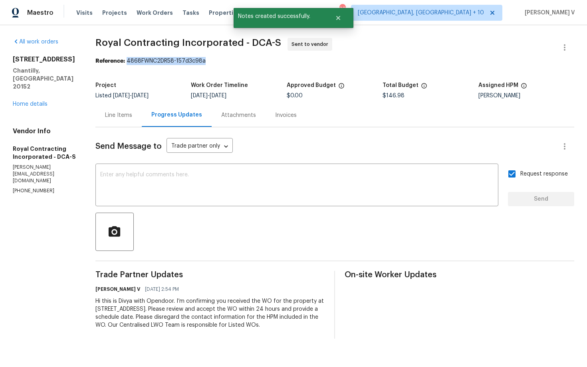
drag, startPoint x: 135, startPoint y: 61, endPoint x: 233, endPoint y: 59, distance: 97.9
click at [233, 59] on div "Reference: 4868FWNC2DR58-157d3c98a" at bounding box center [334, 61] width 479 height 8
copy div "4868FWNC2DR58-157d3c98a"
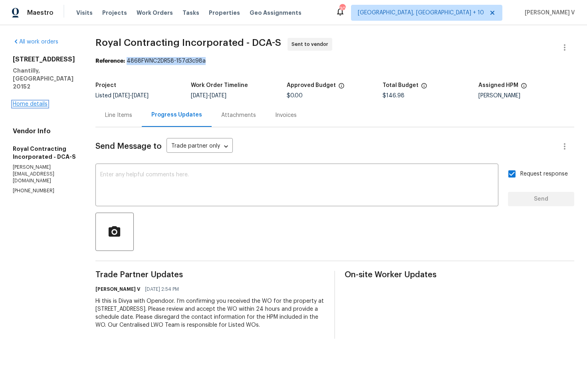
click at [39, 101] on link "Home details" at bounding box center [30, 104] width 35 height 6
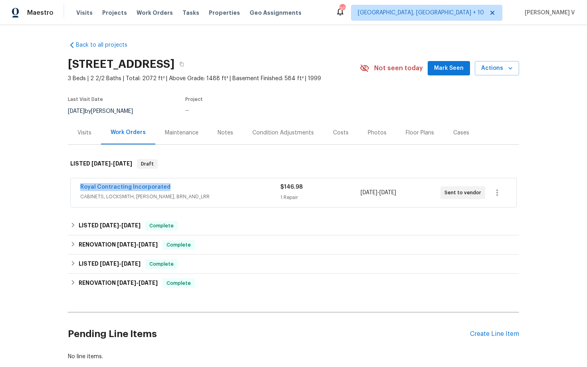
drag, startPoint x: 86, startPoint y: 183, endPoint x: 224, endPoint y: 187, distance: 137.4
click at [224, 187] on div "Royal Contracting Incorporated" at bounding box center [180, 188] width 200 height 10
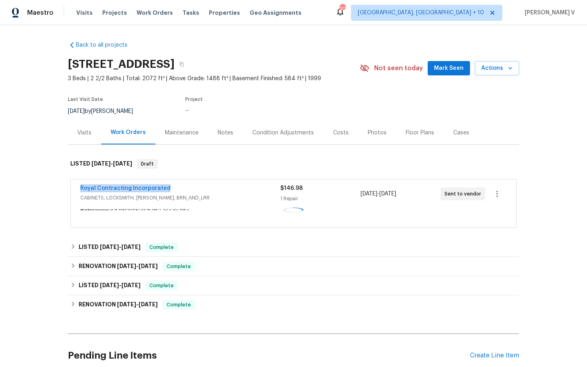
copy link "Royal Contracting Incorporated"
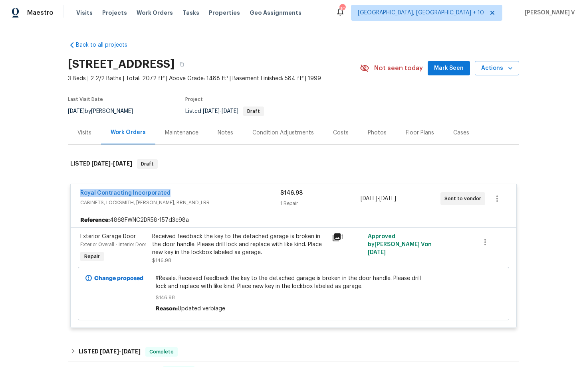
click at [149, 196] on span "Royal Contracting Incorporated" at bounding box center [125, 193] width 90 height 8
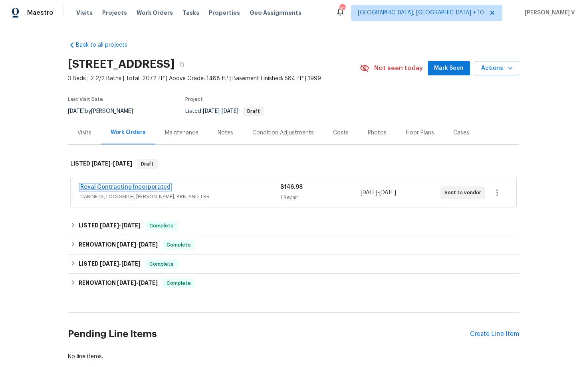
click at [146, 185] on link "Royal Contracting Incorporated" at bounding box center [125, 188] width 90 height 6
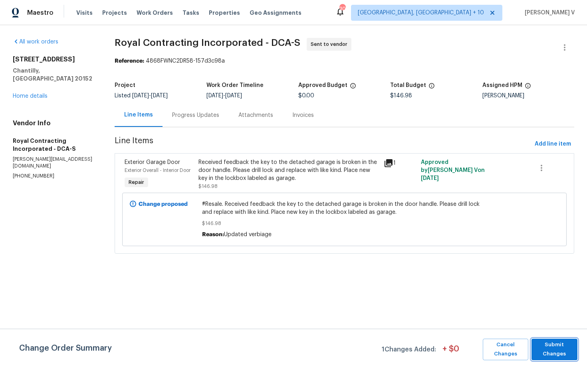
click at [550, 346] on span "Submit Changes" at bounding box center [555, 350] width 38 height 18
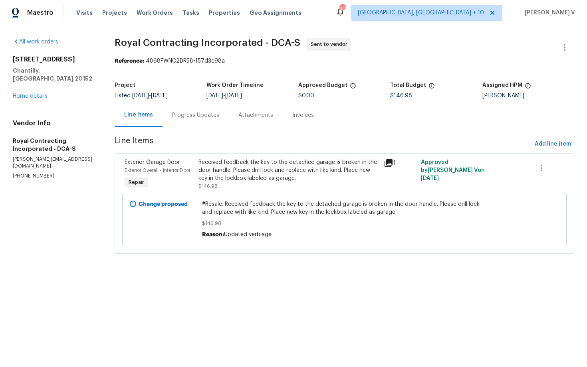
click at [211, 120] on div "Progress Updates" at bounding box center [196, 115] width 66 height 24
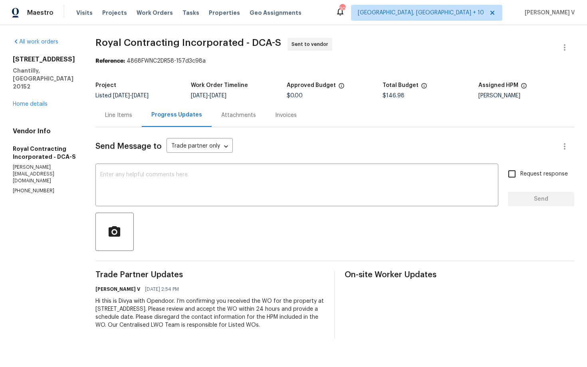
click at [109, 121] on div "Line Items" at bounding box center [118, 115] width 46 height 24
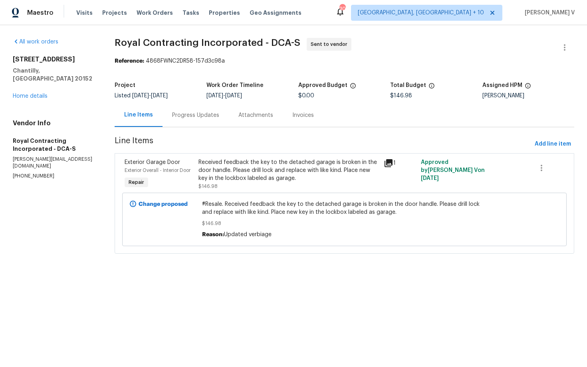
click at [200, 119] on div "Progress Updates" at bounding box center [195, 115] width 47 height 8
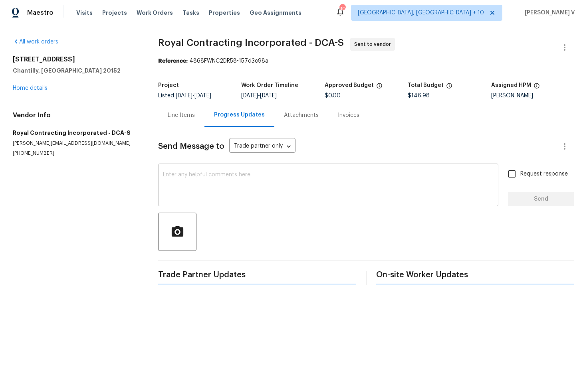
click at [210, 171] on div "x ​" at bounding box center [328, 186] width 340 height 41
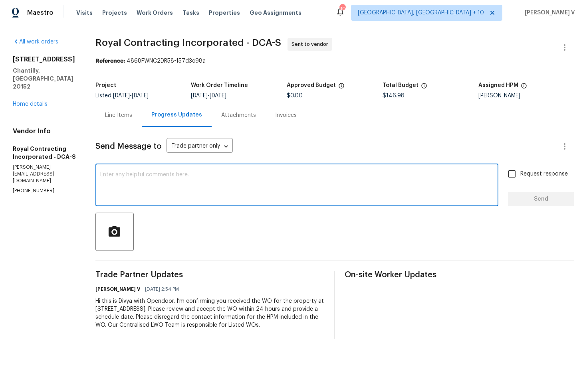
paste textarea "Attention All Work Orders must include before-photos (both close-up and wide-an…"
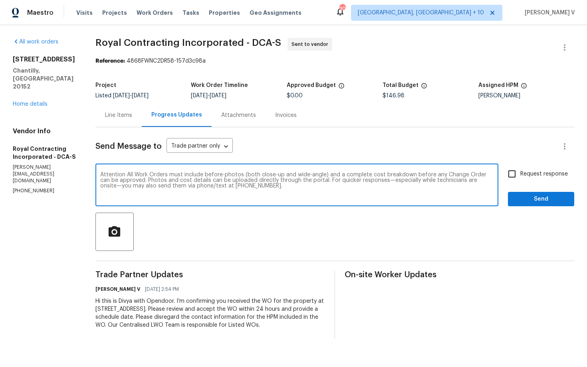
type textarea "Attention All Work Orders must include before-photos (both close-up and wide-an…"
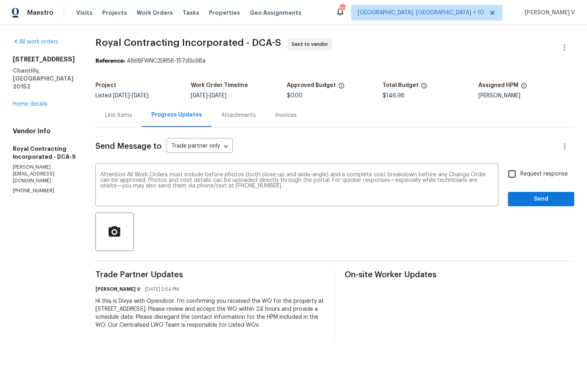
click at [502, 177] on div "Attention All Work Orders must include before-photos (both close-up and wide-an…" at bounding box center [334, 186] width 479 height 41
click at [515, 178] on input "Request response" at bounding box center [512, 174] width 17 height 17
checkbox input "true"
click at [532, 196] on span "Send" at bounding box center [541, 199] width 54 height 10
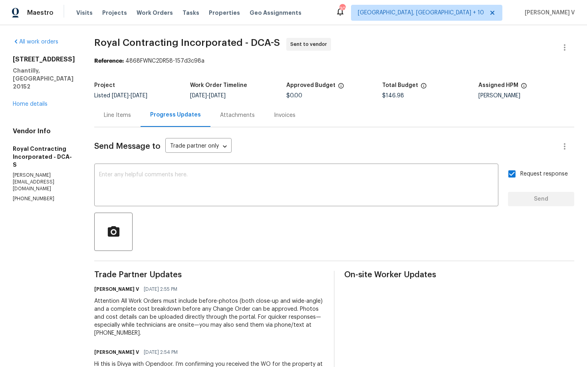
click at [147, 95] on span "9/3/2025 - 9/5/2025" at bounding box center [130, 96] width 36 height 6
drag, startPoint x: 100, startPoint y: 43, endPoint x: 248, endPoint y: 41, distance: 147.8
click at [248, 42] on div "All work orders 26124 Flintonbridge Dr Chantilly, VA 20152 Home details Vendor …" at bounding box center [293, 220] width 587 height 390
copy span "Royal Contracting Incorporated"
click at [141, 110] on div "Line Items" at bounding box center [117, 115] width 46 height 24
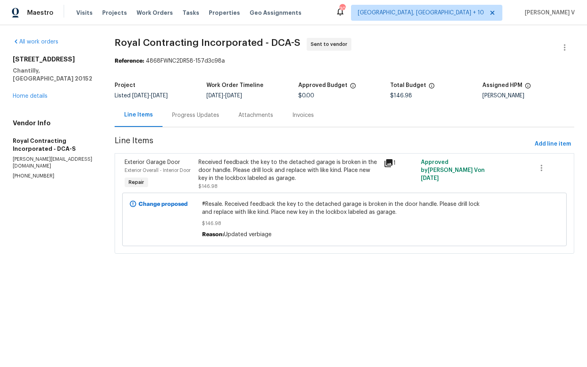
click at [240, 206] on span "#Resale. Received feedback the key to the detached garage is broken in the door…" at bounding box center [344, 208] width 285 height 16
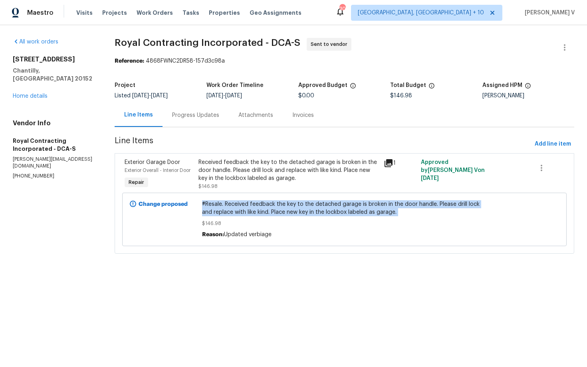
copy span "#Resale. Received feedback the key to the detached garage is broken in the door…"
click at [402, 102] on div "Project Listed 9/3/2025 - 9/5/2025 Work Order Timeline 9/3/2025 - 9/5/2025 Appr…" at bounding box center [345, 91] width 460 height 26
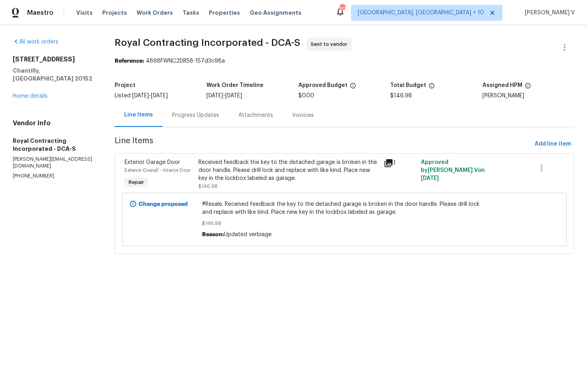
click at [402, 102] on div "Project Listed 9/3/2025 - 9/5/2025 Work Order Timeline 9/3/2025 - 9/5/2025 Appr…" at bounding box center [345, 91] width 460 height 26
copy span "$146.98"
click at [207, 126] on div "Progress Updates" at bounding box center [196, 115] width 66 height 24
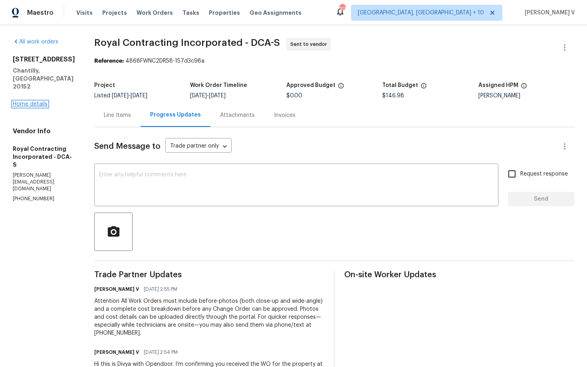
click at [40, 101] on link "Home details" at bounding box center [30, 104] width 35 height 6
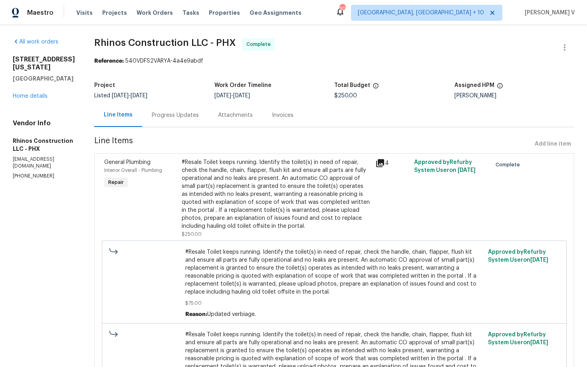
click at [155, 103] on div "Project Listed [DATE] - [DATE] Work Order Timeline [DATE] - [DATE] Total Budget…" at bounding box center [334, 91] width 480 height 26
click at [157, 112] on div "Progress Updates" at bounding box center [175, 115] width 47 height 8
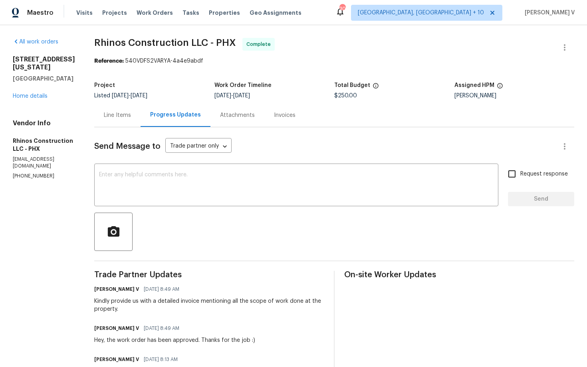
click at [201, 229] on div at bounding box center [334, 232] width 480 height 38
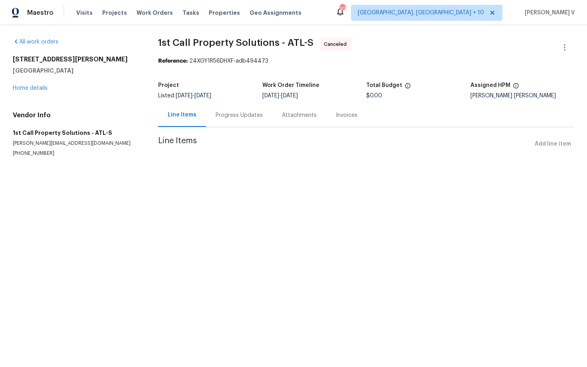
click at [194, 189] on html "Maestro Visits Projects Work Orders Tasks Properties Geo Assignments [STREET_AD…" at bounding box center [293, 94] width 587 height 189
click at [26, 89] on link "Home details" at bounding box center [30, 88] width 35 height 6
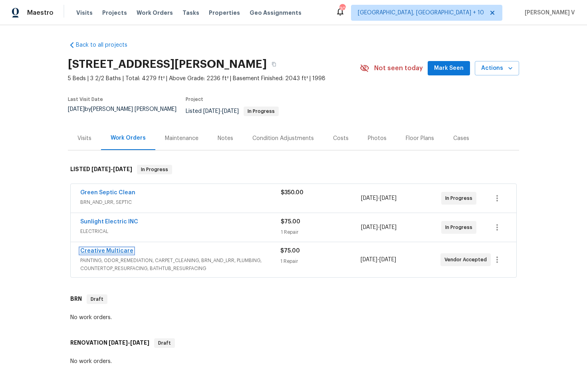
click at [119, 248] on link "Creative Multicare" at bounding box center [106, 251] width 53 height 6
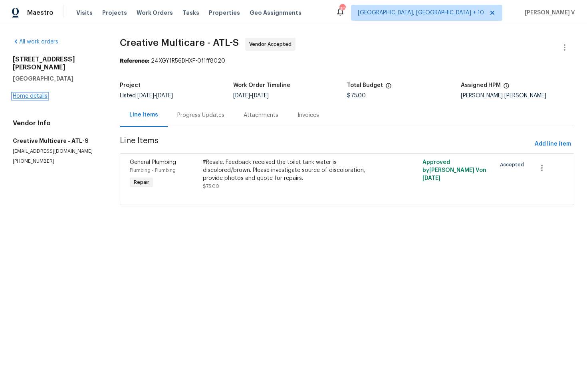
click at [38, 93] on link "Home details" at bounding box center [30, 96] width 35 height 6
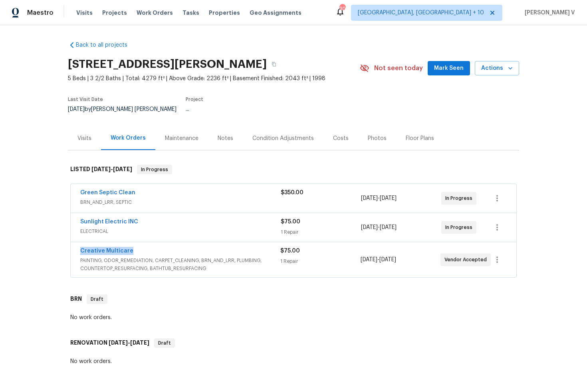
drag, startPoint x: 71, startPoint y: 249, endPoint x: 208, endPoint y: 248, distance: 137.4
click at [208, 248] on div "Creative Multicare PAINTING, ODOR_REMEDIATION, CARPET_CLEANING, BRN_AND_LRR, PL…" at bounding box center [294, 259] width 446 height 35
copy link "Creative Multicare"
drag, startPoint x: 68, startPoint y: 214, endPoint x: 202, endPoint y: 214, distance: 134.2
click at [202, 214] on div "Green Septic Clean BRN_AND_LRR, SEPTIC $350.00 [DATE] - [DATE] In Progress Sunl…" at bounding box center [293, 232] width 451 height 98
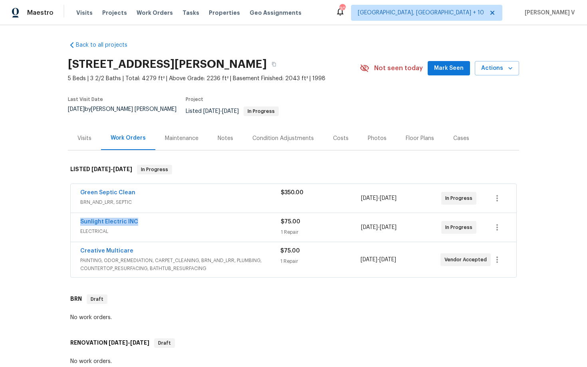
copy link "Sunlight Electric INC"
click at [203, 228] on span "ELECTRICAL" at bounding box center [180, 232] width 200 height 8
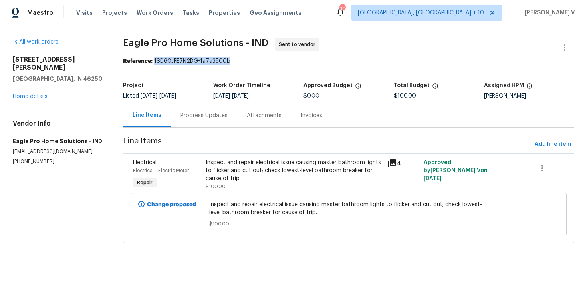
drag, startPoint x: 155, startPoint y: 62, endPoint x: 274, endPoint y: 61, distance: 119.0
click at [274, 61] on div "Reference: 1SD60JFE7N2DG-1a7a3500b" at bounding box center [348, 61] width 451 height 8
copy div "1SD60JFE7N2DG-1a7a3500b"
click at [40, 93] on link "Home details" at bounding box center [30, 96] width 35 height 6
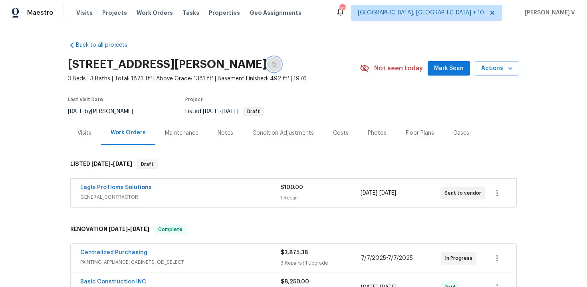
click at [276, 65] on icon "button" at bounding box center [274, 64] width 5 height 5
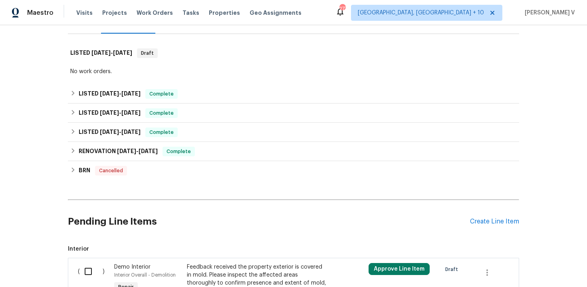
scroll to position [212, 0]
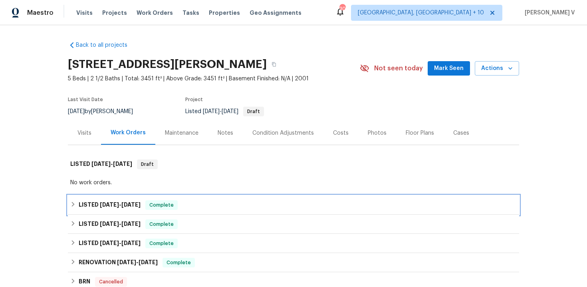
click at [192, 205] on div "LISTED 7/30/25 - 8/1/25 Complete" at bounding box center [293, 205] width 447 height 10
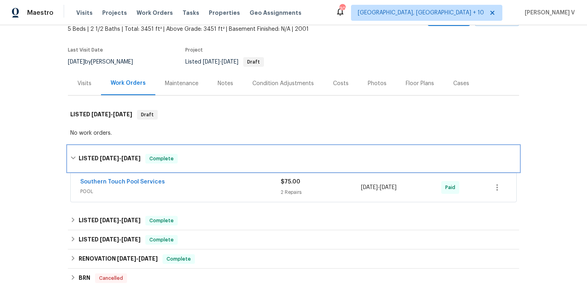
scroll to position [107, 0]
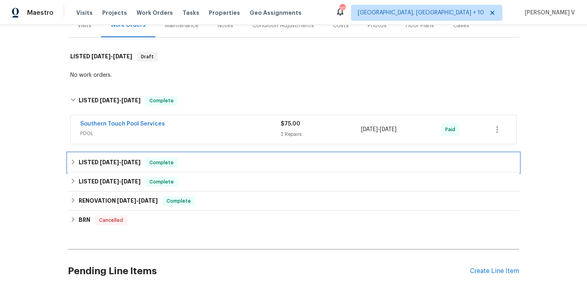
click at [203, 168] on div "LISTED 7/2/25 - 7/9/25 Complete" at bounding box center [293, 162] width 451 height 19
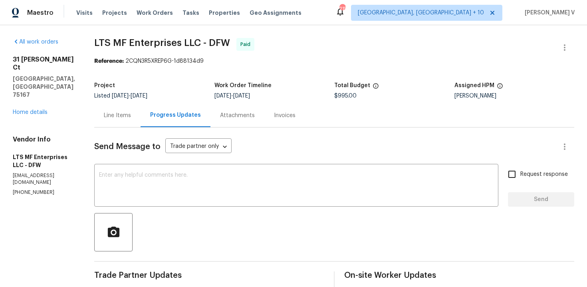
scroll to position [105, 0]
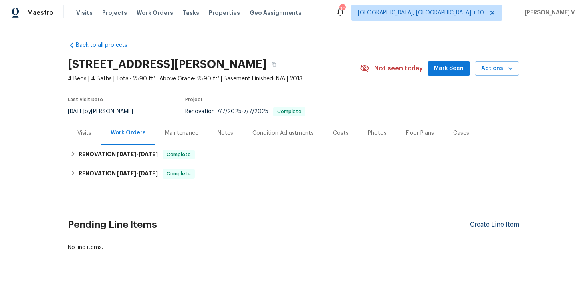
click at [500, 224] on div "Create Line Item" at bounding box center [494, 225] width 49 height 8
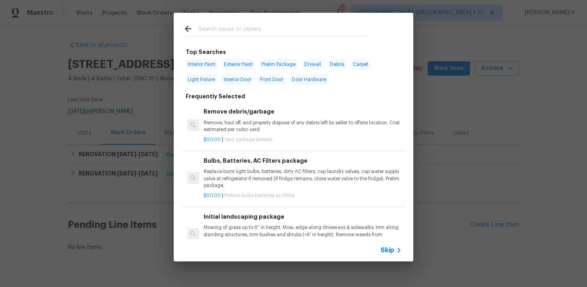
click at [398, 249] on icon at bounding box center [399, 250] width 10 height 10
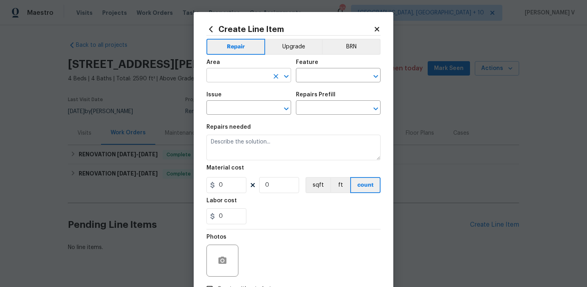
click at [239, 79] on input "text" at bounding box center [237, 76] width 62 height 12
type input "hv"
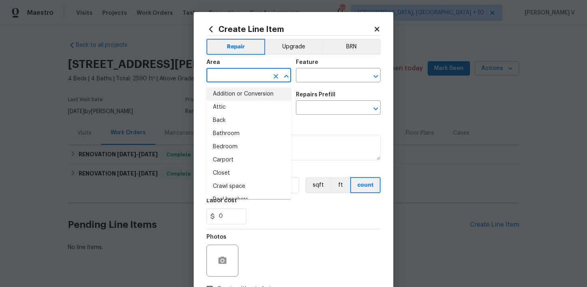
click at [240, 78] on input "text" at bounding box center [237, 76] width 62 height 12
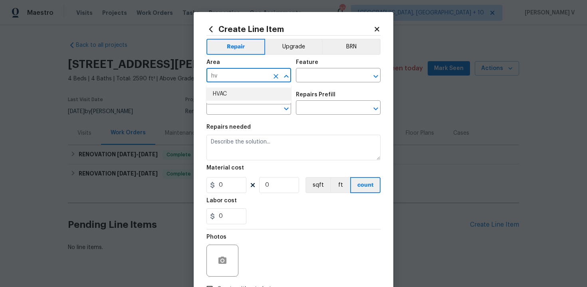
click at [239, 89] on li "HVAC" at bounding box center [248, 93] width 85 height 13
type input "HVAC"
click at [301, 79] on input "text" at bounding box center [327, 76] width 62 height 12
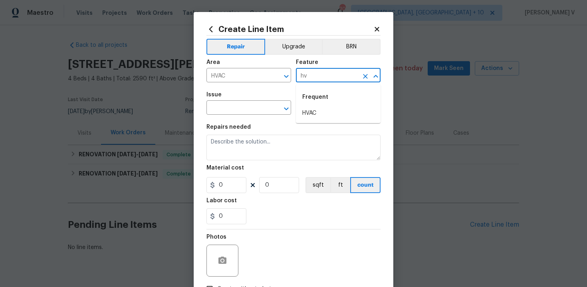
click at [312, 106] on div "Frequent" at bounding box center [338, 96] width 85 height 19
click at [312, 111] on li "HVAC" at bounding box center [338, 113] width 85 height 13
type input "HVAC"
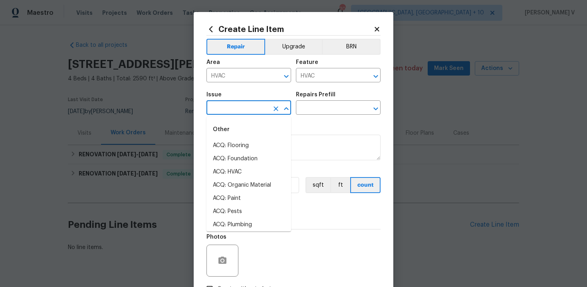
click at [245, 111] on input "text" at bounding box center [237, 108] width 62 height 12
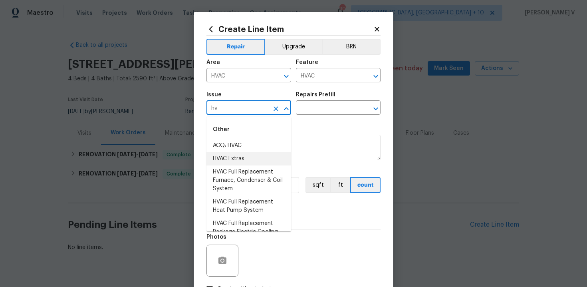
click at [252, 155] on li "HVAC Extras" at bounding box center [248, 158] width 85 height 13
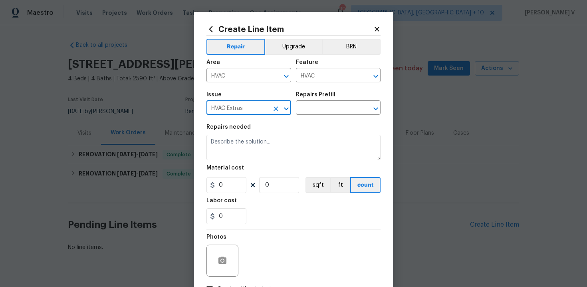
type input "HVAC Extras"
click at [344, 117] on div "Issue HVAC Extras ​ Repairs Prefill ​" at bounding box center [293, 103] width 174 height 32
click at [339, 113] on input "text" at bounding box center [327, 108] width 62 height 12
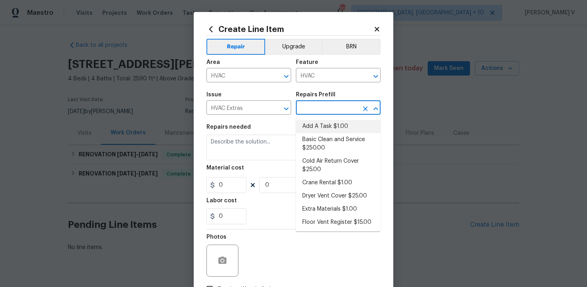
click at [316, 127] on li "Add A Task $1.00" at bounding box center [338, 126] width 85 height 13
type input "Add A Task $1.00"
type textarea "HPM to detail"
type input "1"
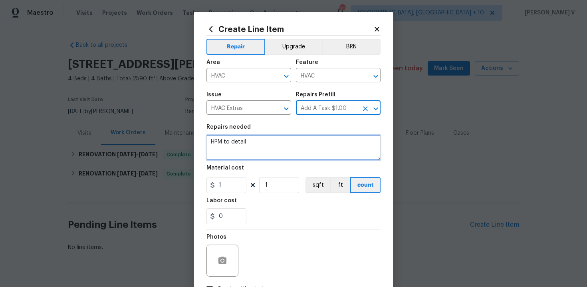
click at [228, 159] on textarea "HPM to detail" at bounding box center [293, 148] width 174 height 26
paste textarea "The thermostat is not working (blank display and unresponsive). Please assess a…"
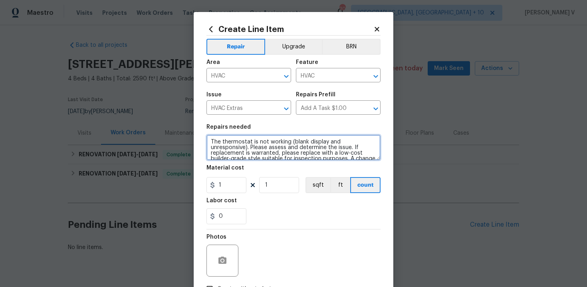
scroll to position [18, 0]
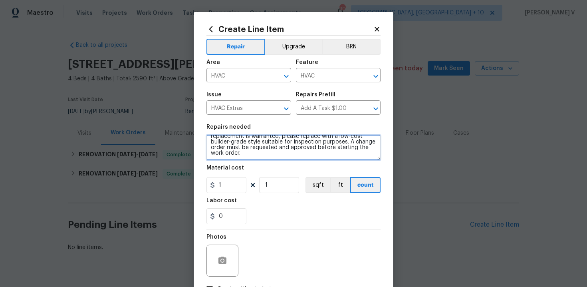
type textarea "The thermostat is not working (blank display and unresponsive). Please assess a…"
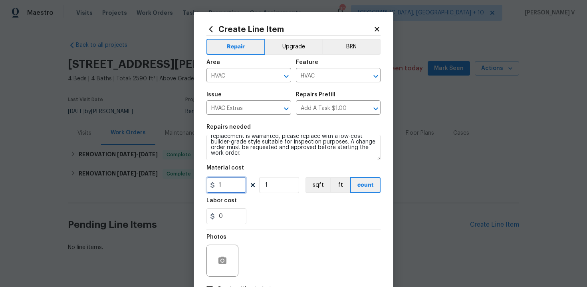
click at [228, 177] on input "1" at bounding box center [226, 185] width 40 height 16
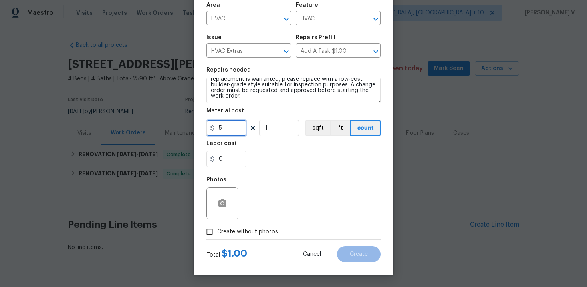
drag, startPoint x: 219, startPoint y: 127, endPoint x: 219, endPoint y: 131, distance: 4.8
click at [219, 127] on input "5" at bounding box center [226, 128] width 40 height 16
type input "75"
click at [230, 209] on div "Photos" at bounding box center [223, 198] width 34 height 52
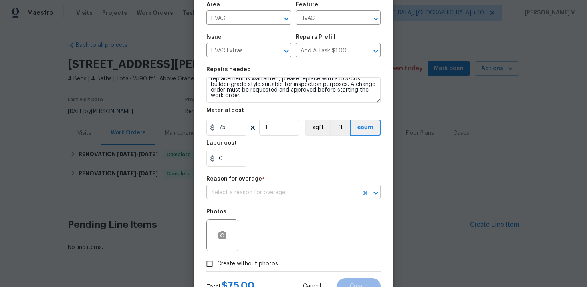
click at [234, 192] on input "text" at bounding box center [282, 193] width 152 height 12
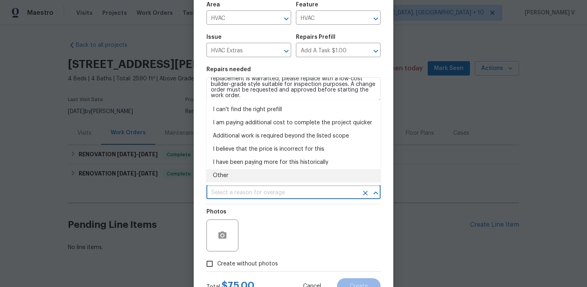
click at [241, 180] on li "Other" at bounding box center [293, 175] width 174 height 13
type input "Other"
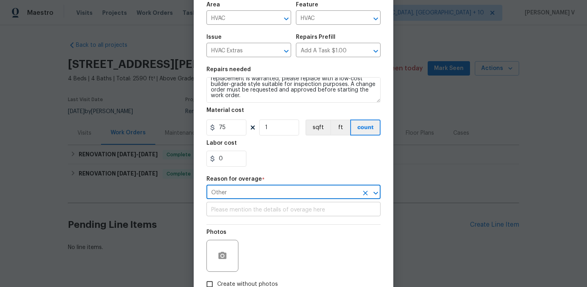
click at [238, 208] on input "text" at bounding box center [293, 210] width 174 height 12
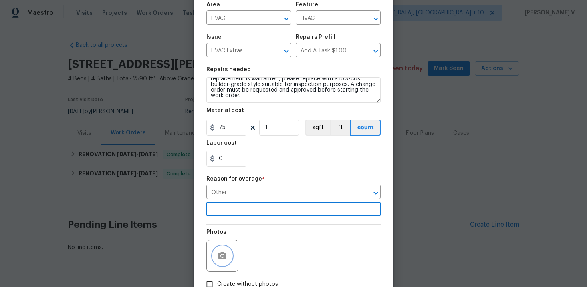
click at [226, 250] on button "button" at bounding box center [222, 255] width 19 height 19
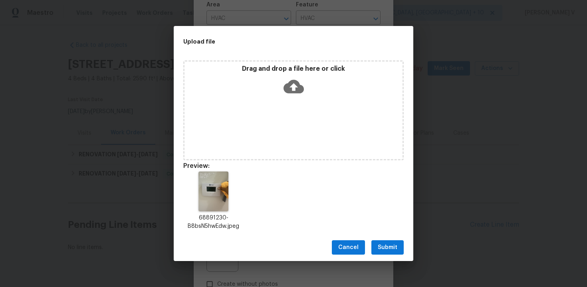
click at [377, 244] on button "Submit" at bounding box center [387, 247] width 32 height 15
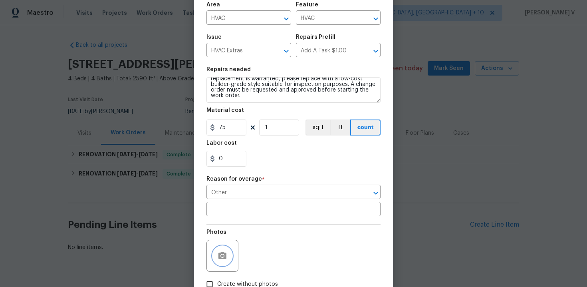
scroll to position [111, 0]
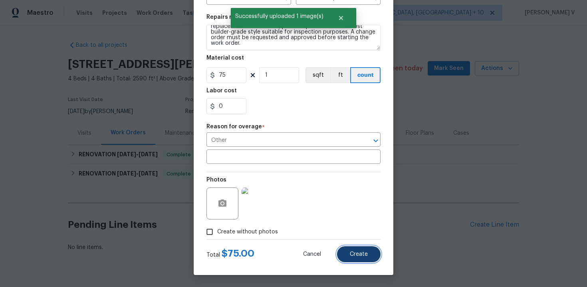
click at [362, 256] on span "Create" at bounding box center [359, 254] width 18 height 6
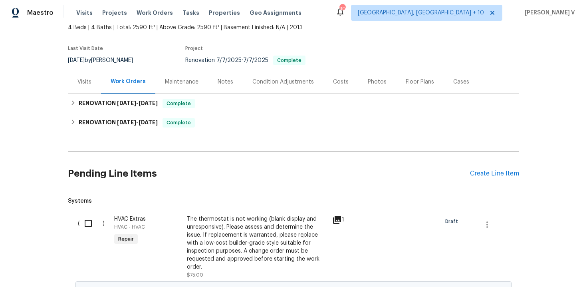
scroll to position [104, 0]
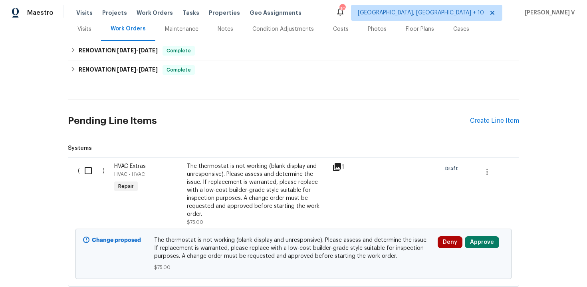
click at [94, 171] on input "checkbox" at bounding box center [91, 170] width 23 height 17
checkbox input "true"
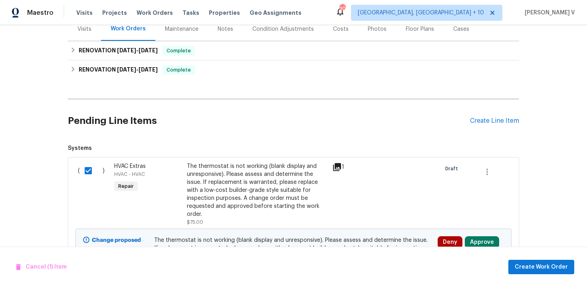
click at [534, 258] on div "Cancel (1) Item Create Work Order" at bounding box center [293, 266] width 587 height 41
click at [534, 266] on span "Create Work Order" at bounding box center [541, 267] width 53 height 10
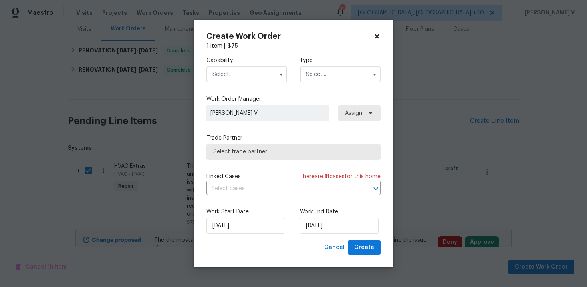
click at [254, 78] on input "text" at bounding box center [246, 74] width 81 height 16
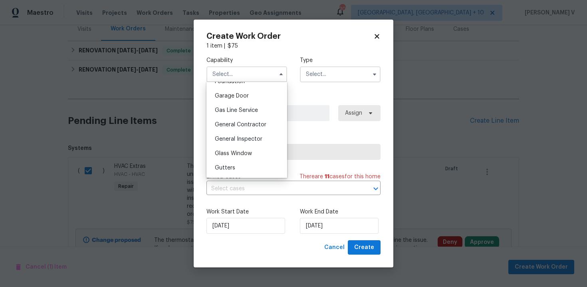
scroll to position [407, 0]
click at [229, 161] on div "HVAC" at bounding box center [246, 167] width 77 height 14
type input "HVAC"
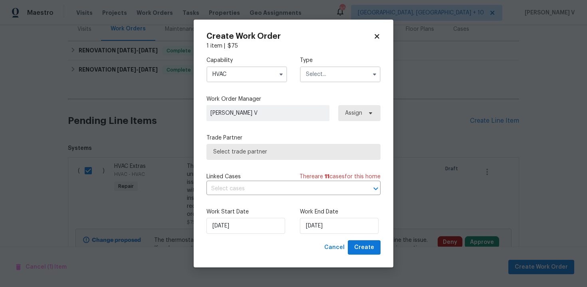
click at [325, 74] on input "text" at bounding box center [340, 74] width 81 height 16
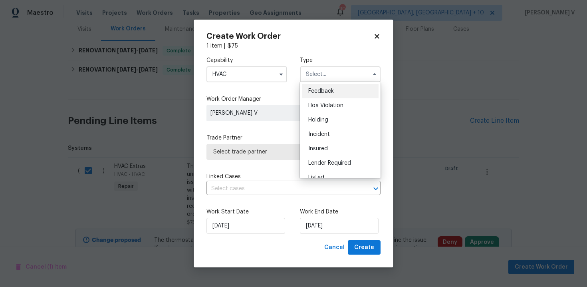
click at [320, 88] on span "Feedback" at bounding box center [321, 91] width 26 height 6
type input "Feedback"
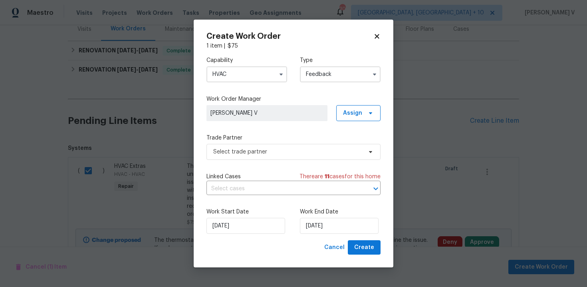
click at [270, 166] on div "Capability HVAC Type Feedback Feedback Hoa Violation Holding Incident Insured L…" at bounding box center [293, 145] width 174 height 190
click at [278, 148] on span "Select trade partner" at bounding box center [287, 152] width 149 height 8
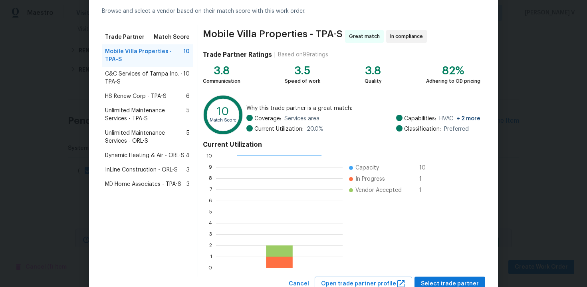
scroll to position [65, 0]
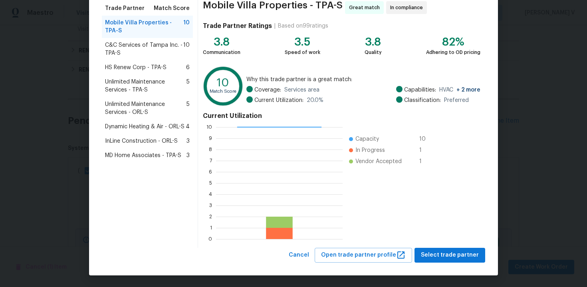
click at [309, 246] on div "Mobile Villa Properties - TPA-S Great match In compliance Trade Partner Ratings…" at bounding box center [341, 121] width 287 height 251
click at [307, 255] on span "Cancel" at bounding box center [299, 255] width 20 height 10
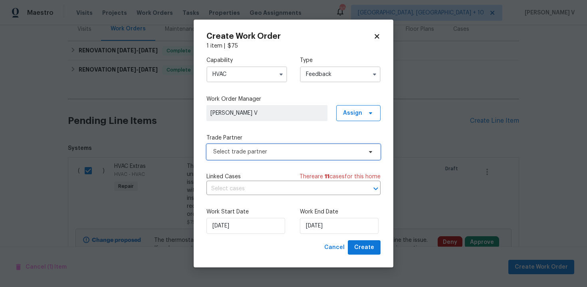
scroll to position [0, 0]
click at [262, 78] on input "HVAC" at bounding box center [246, 74] width 81 height 16
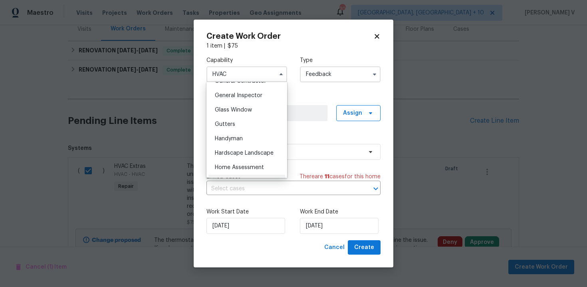
scroll to position [417, 0]
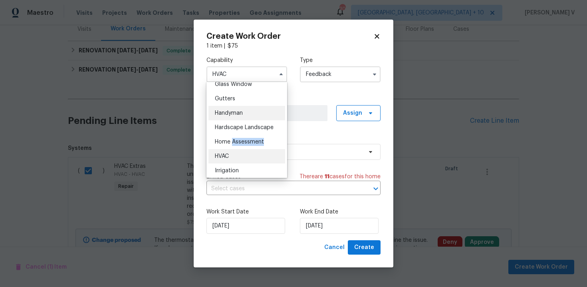
click at [242, 113] on span "Handyman" at bounding box center [229, 113] width 28 height 6
type input "Handyman"
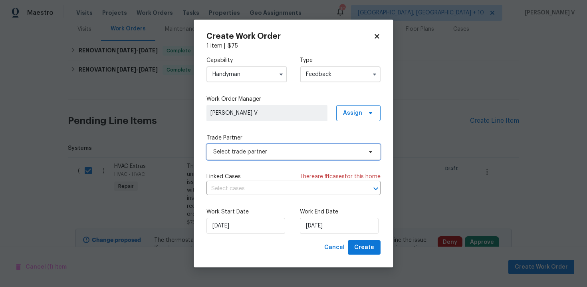
click at [278, 147] on span "Select trade partner" at bounding box center [293, 152] width 174 height 16
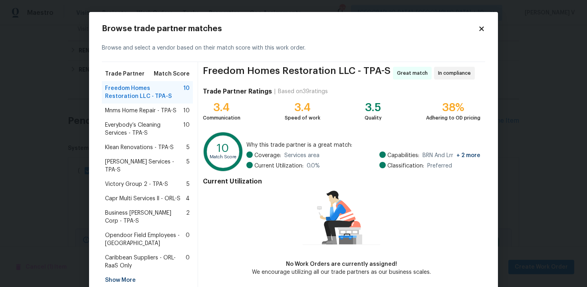
click at [167, 107] on span "Mnms Home Repair - TPA-S" at bounding box center [140, 111] width 71 height 8
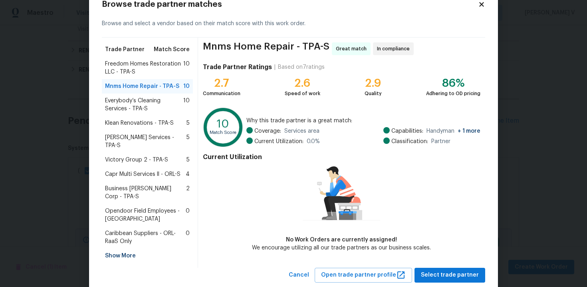
scroll to position [33, 0]
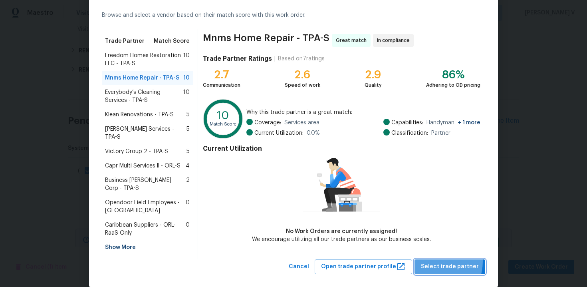
click at [435, 259] on button "Select trade partner" at bounding box center [450, 266] width 71 height 15
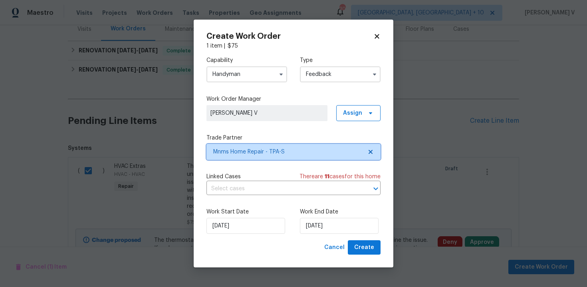
scroll to position [0, 0]
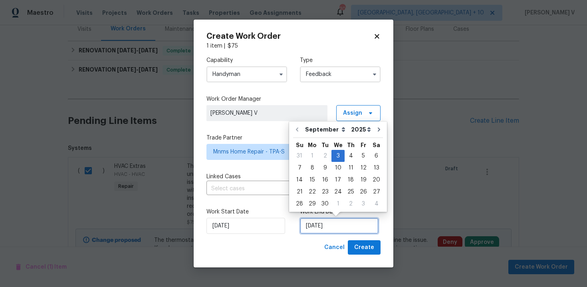
click at [316, 231] on input "03/09/2025" at bounding box center [339, 226] width 79 height 16
click at [363, 155] on div "5" at bounding box center [363, 155] width 13 height 11
type input "05/09/2025"
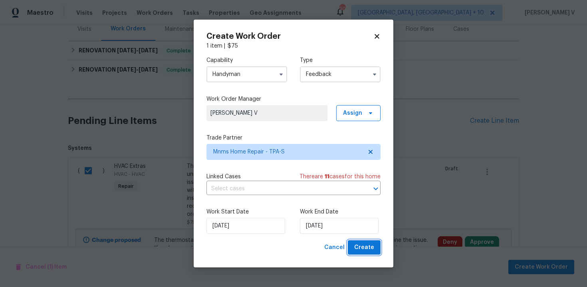
click at [363, 245] on span "Create" at bounding box center [364, 247] width 20 height 10
checkbox input "false"
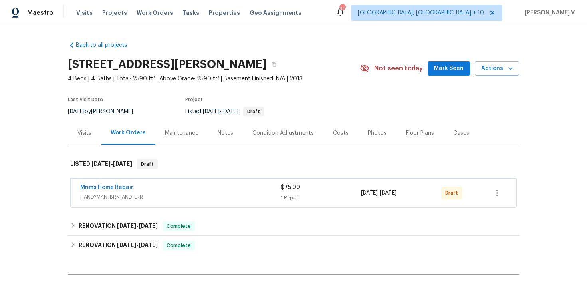
click at [121, 184] on span "Mnms Home Repair" at bounding box center [106, 187] width 53 height 8
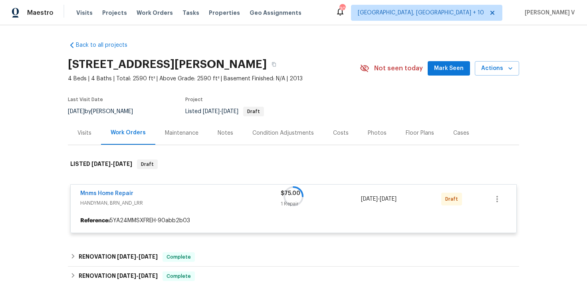
click at [117, 192] on div at bounding box center [293, 195] width 451 height 89
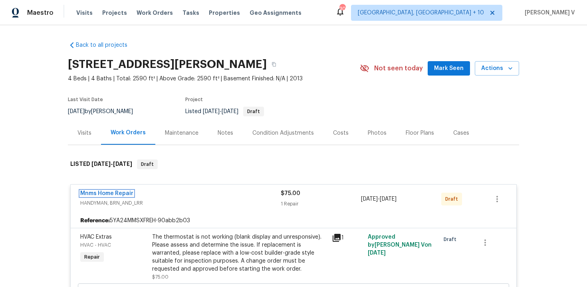
click at [117, 192] on link "Mnms Home Repair" at bounding box center [106, 194] width 53 height 6
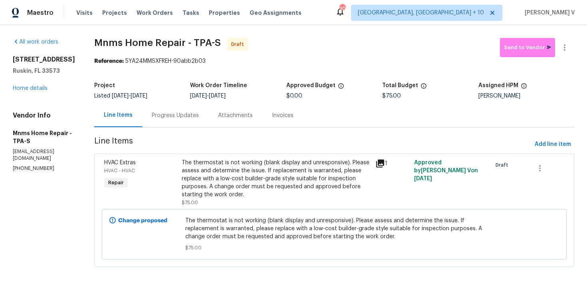
click at [175, 115] on div "Progress Updates" at bounding box center [175, 115] width 47 height 8
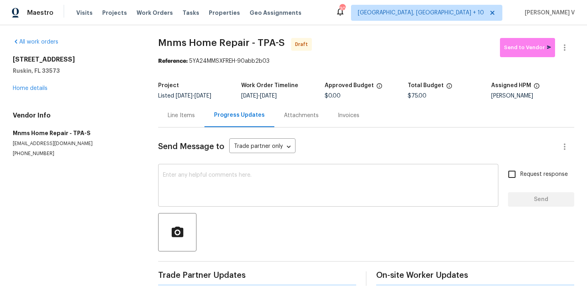
click at [176, 169] on div "x ​" at bounding box center [328, 186] width 340 height 41
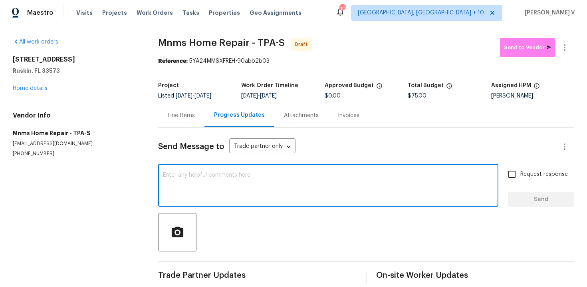
paste textarea "Hi this is Divya with Opendoor. I’m confirming you received the WO for the prop…"
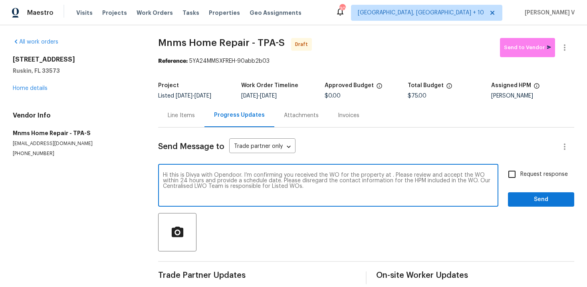
click at [389, 175] on textarea "Hi this is Divya with Opendoor. I’m confirming you received the WO for the prop…" at bounding box center [328, 186] width 331 height 28
paste textarea "[STREET_ADDRESS][PERSON_NAME]"
type textarea "Hi this is Divya with Opendoor. I’m confirming you received the WO for the prop…"
click at [507, 178] on input "Request response" at bounding box center [512, 174] width 17 height 17
checkbox input "true"
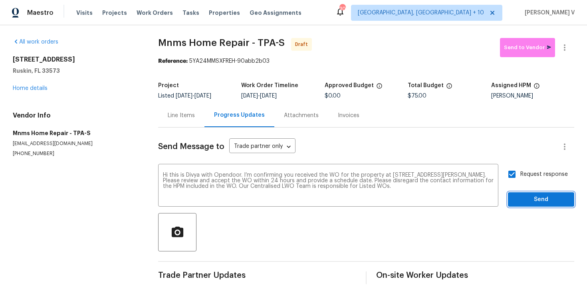
click at [526, 198] on span "Send" at bounding box center [541, 199] width 54 height 10
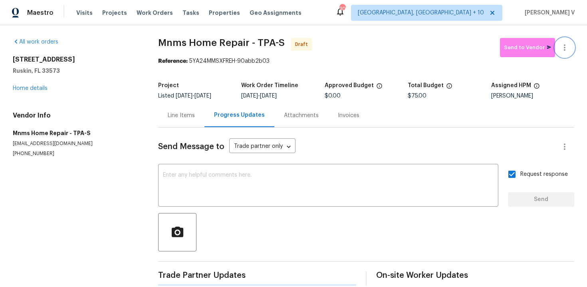
click at [571, 48] on button "button" at bounding box center [564, 47] width 19 height 19
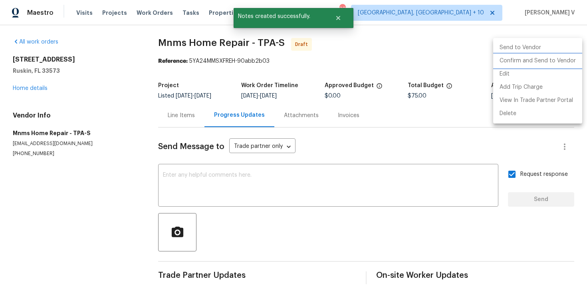
click at [517, 63] on li "Confirm and Send to Vendor" at bounding box center [537, 60] width 89 height 13
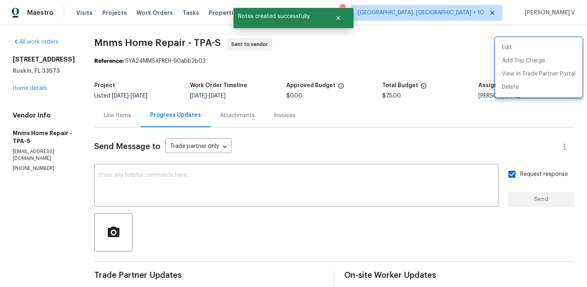
click at [213, 188] on div at bounding box center [293, 143] width 587 height 287
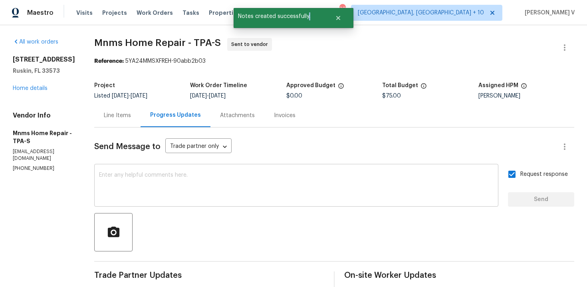
click at [421, 187] on textarea at bounding box center [296, 186] width 395 height 28
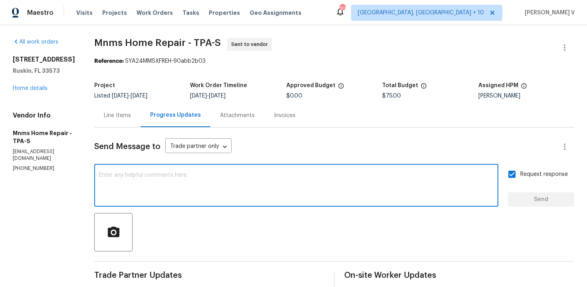
paste textarea "Attention All Work Orders must include before-photos (both close-up and wide-an…"
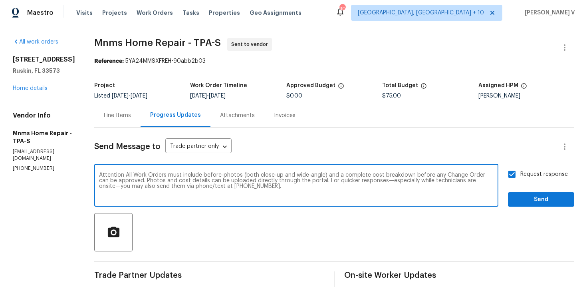
type textarea "Attention All Work Orders must include before-photos (both close-up and wide-an…"
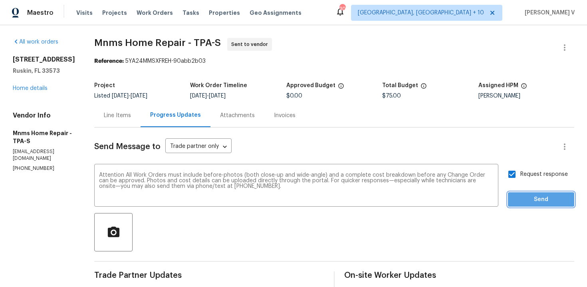
click at [524, 202] on span "Send" at bounding box center [541, 199] width 54 height 10
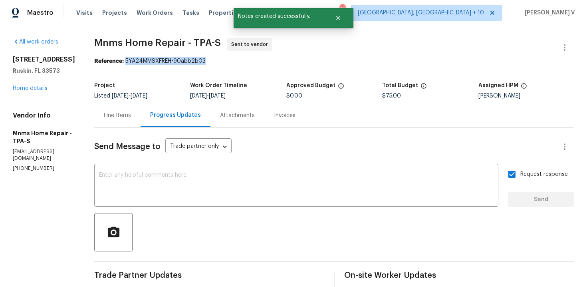
drag, startPoint x: 133, startPoint y: 61, endPoint x: 269, endPoint y: 61, distance: 135.4
click at [269, 61] on div "Reference: 5YA24MMSXFREH-90abb2b03" at bounding box center [334, 61] width 480 height 8
copy div "5YA24MMSXFREH-90abb2b03"
click at [24, 82] on div "10215 Celtic Ash Dr Ruskin, FL 33573 Home details" at bounding box center [44, 74] width 62 height 37
click at [25, 89] on link "Home details" at bounding box center [30, 88] width 35 height 6
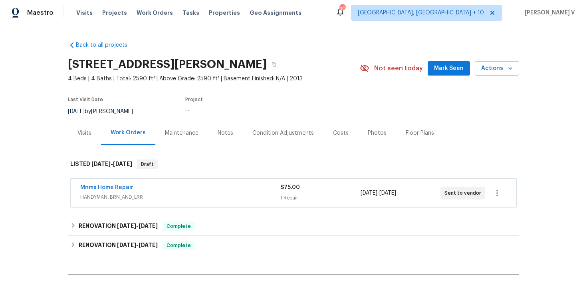
drag, startPoint x: 73, startPoint y: 183, endPoint x: 188, endPoint y: 183, distance: 115.0
click at [188, 183] on div "Mnms Home Repair HANDYMAN, BRN_AND_LRR $75.00 1 Repair 9/3/2025 - 9/5/2025 Sent…" at bounding box center [294, 193] width 446 height 29
drag, startPoint x: 75, startPoint y: 185, endPoint x: 181, endPoint y: 185, distance: 106.2
click at [181, 185] on div "Mnms Home Repair HANDYMAN, BRN_AND_LRR $75.00 1 Repair 9/3/2025 - 9/5/2025 Sent…" at bounding box center [294, 193] width 446 height 29
copy link "Mnms Home Repair"
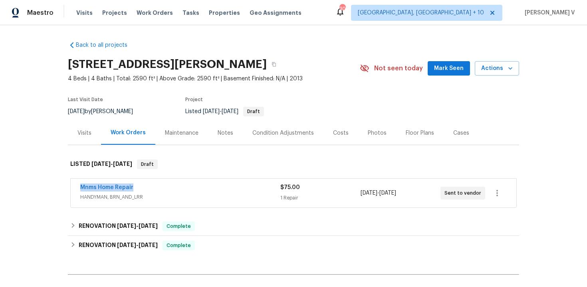
copy link "Mnms Home Repair"
click at [108, 187] on link "Mnms Home Repair" at bounding box center [106, 188] width 53 height 6
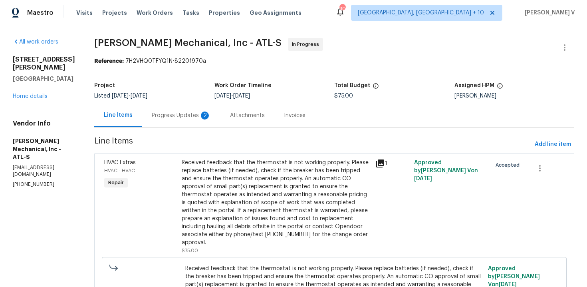
click at [194, 121] on div "Progress Updates 2" at bounding box center [181, 115] width 78 height 24
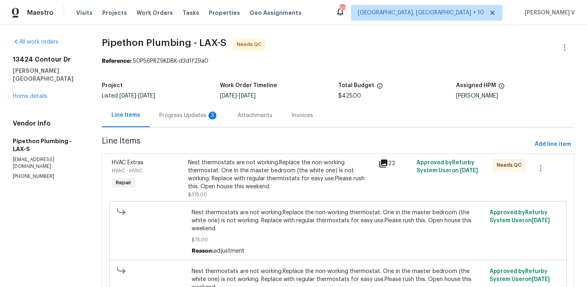
click at [196, 117] on div "Progress Updates 3" at bounding box center [188, 115] width 59 height 8
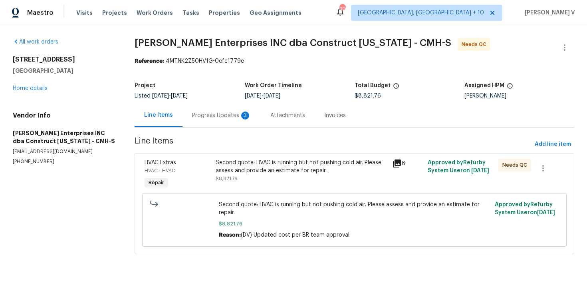
click at [232, 116] on div "Progress Updates 3" at bounding box center [221, 115] width 59 height 8
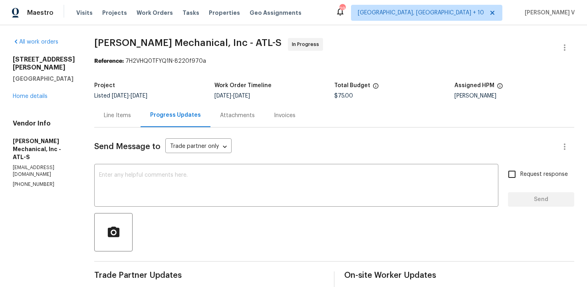
click at [548, 48] on span "[PERSON_NAME] Mechanical, Inc - ATL-S In Progress" at bounding box center [324, 47] width 461 height 19
click at [560, 48] on icon "button" at bounding box center [565, 48] width 10 height 10
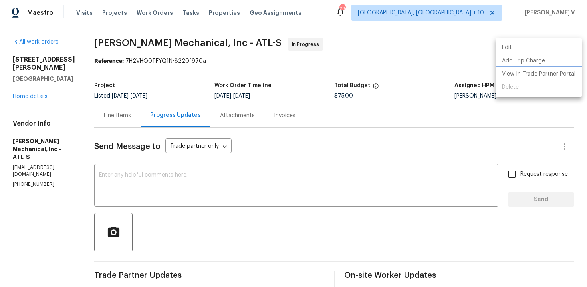
click at [534, 68] on li "View In Trade Partner Portal" at bounding box center [539, 73] width 86 height 13
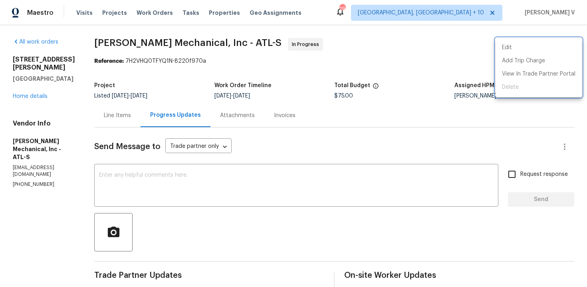
click at [168, 180] on div at bounding box center [293, 143] width 587 height 287
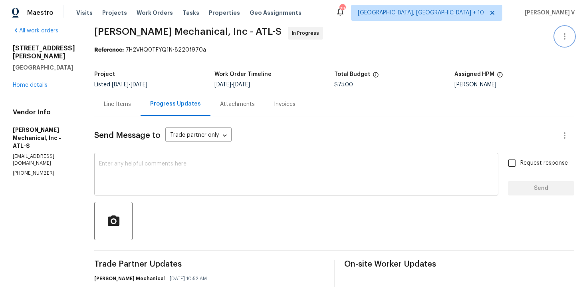
scroll to position [14, 0]
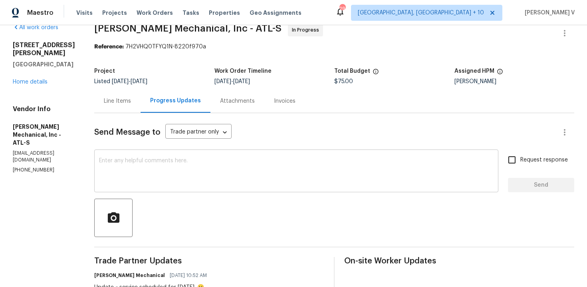
click at [139, 165] on textarea at bounding box center [296, 172] width 395 height 28
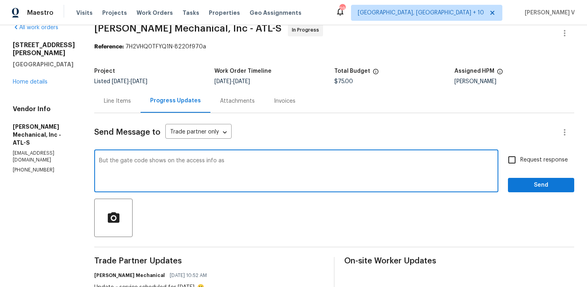
paste textarea "3836"
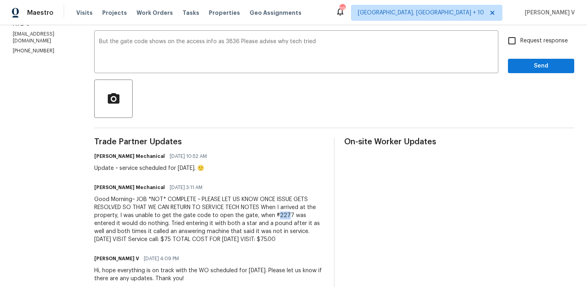
drag, startPoint x: 288, startPoint y: 216, endPoint x: 297, endPoint y: 214, distance: 9.8
click at [297, 214] on div "Good Morning~ JOB *NOT* COMPLETE ~ PLEASE LET US KNOW ONCE ISSUE GETS RESOLVED …" at bounding box center [209, 219] width 230 height 48
drag, startPoint x: 287, startPoint y: 215, endPoint x: 299, endPoint y: 215, distance: 12.0
click at [299, 215] on div "Good Morning~ JOB *NOT* COMPLETE ~ PLEASE LET US KNOW ONCE ISSUE GETS RESOLVED …" at bounding box center [209, 219] width 230 height 48
copy div "#2277"
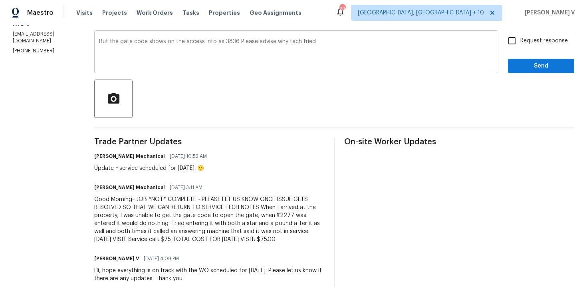
click at [385, 52] on textarea "But the gate code shows on the access info as 3836 Please advise why tech tried" at bounding box center [296, 53] width 395 height 28
paste textarea "#2277"
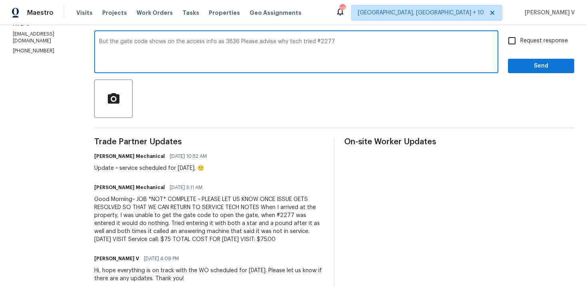
click at [385, 52] on textarea "But the gate code shows on the access info as 3836 Please advise why tech tried…" at bounding box center [296, 53] width 395 height 28
paste textarea "The gate code is listed in the access info as 3836. Could you please clarify wh…"
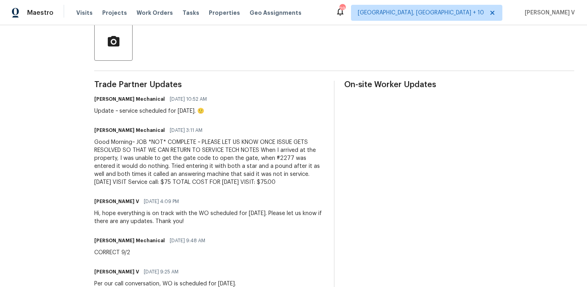
scroll to position [0, 0]
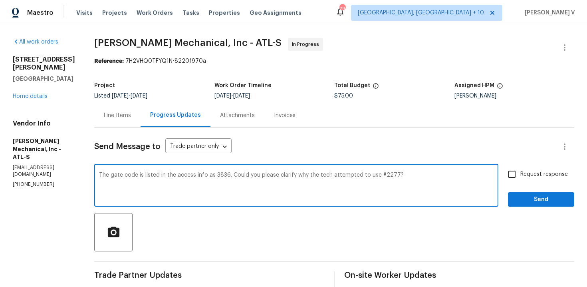
type textarea "The gate code is listed in the access info as 3836. Could you please clarify wh…"
click at [516, 180] on input "Request response" at bounding box center [512, 174] width 17 height 17
checkbox input "true"
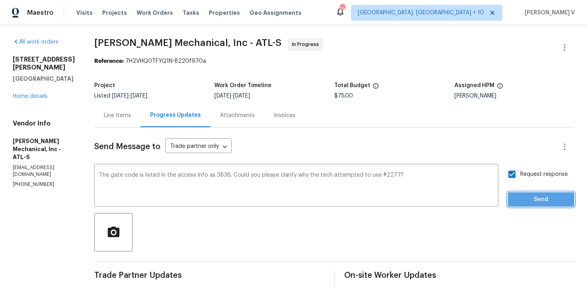
click at [526, 195] on span "Send" at bounding box center [541, 199] width 54 height 10
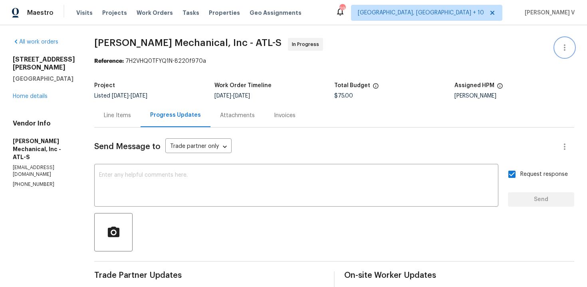
click at [560, 47] on icon "button" at bounding box center [565, 48] width 10 height 10
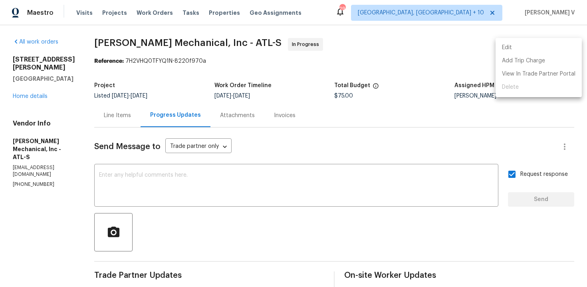
click at [560, 47] on li "Edit" at bounding box center [539, 47] width 86 height 13
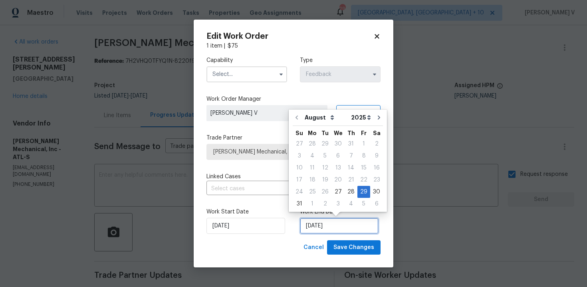
click at [318, 224] on input "29/08/2025" at bounding box center [339, 226] width 79 height 16
click at [347, 202] on div "4" at bounding box center [351, 203] width 13 height 11
type input "04/09/2025"
select select "8"
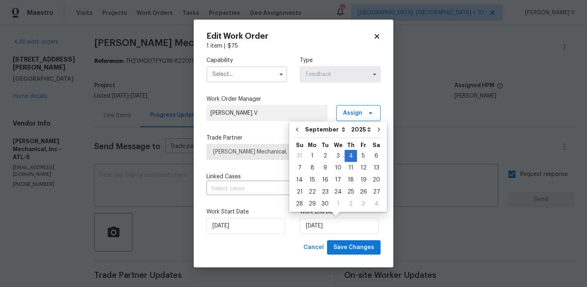
click at [240, 75] on input "text" at bounding box center [246, 74] width 81 height 16
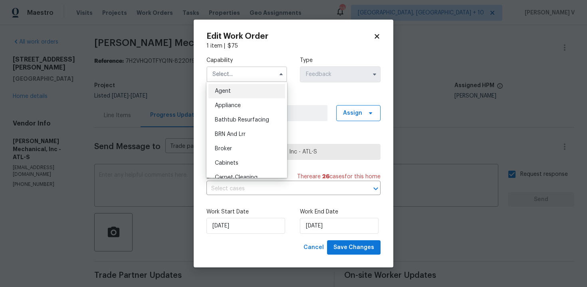
click at [226, 89] on span "Agent" at bounding box center [223, 91] width 16 height 6
type input "Agent"
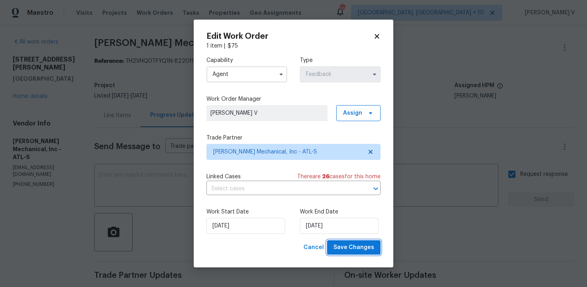
click at [360, 244] on span "Save Changes" at bounding box center [353, 247] width 41 height 10
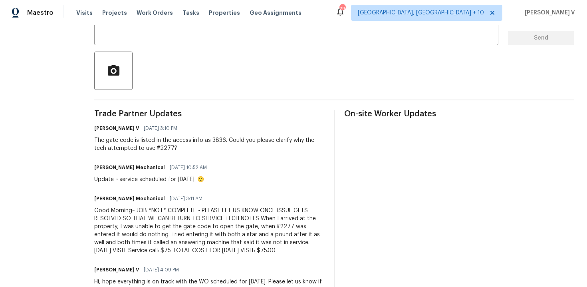
scroll to position [43, 0]
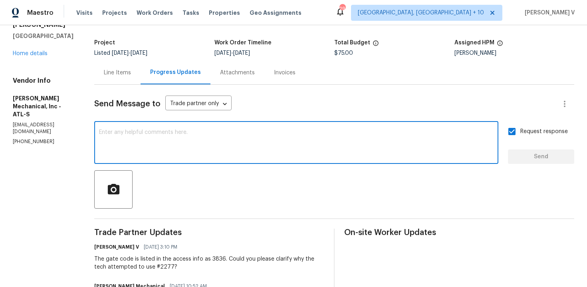
click at [145, 138] on textarea at bounding box center [296, 143] width 395 height 28
paste textarea "Lockbox code 3836"
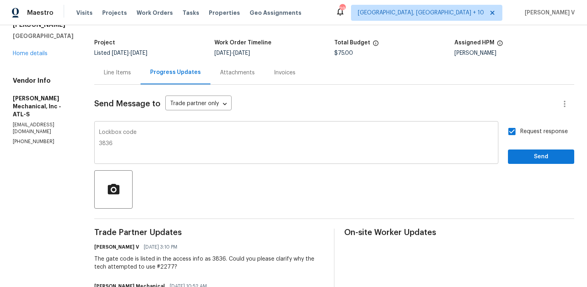
click at [111, 145] on div "Lockbox code 3836 x ​" at bounding box center [296, 143] width 404 height 41
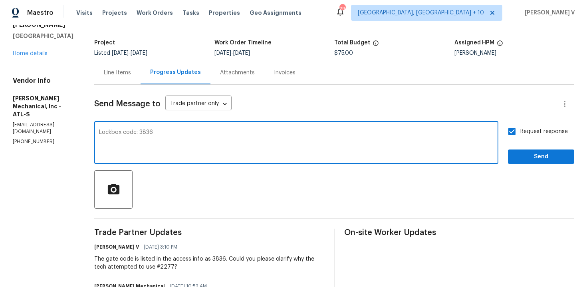
click at [173, 135] on textarea "Lockbox code: 3836" at bounding box center [296, 143] width 395 height 28
paste textarea "Community gate access"
paste textarea "#2277"
type textarea "Lockbox code: 3836 Community gate access: #2277"
click at [528, 154] on span "Send" at bounding box center [541, 157] width 54 height 10
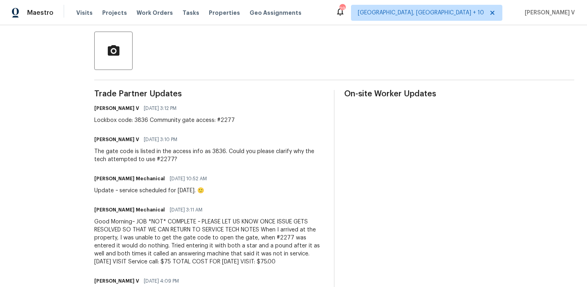
scroll to position [0, 0]
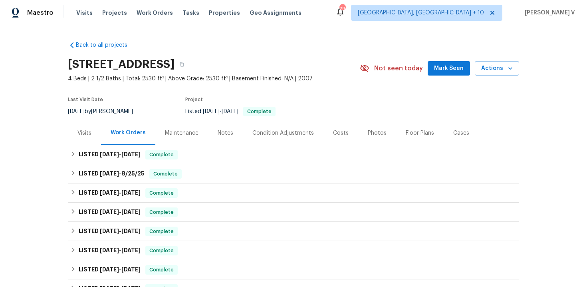
scroll to position [117, 0]
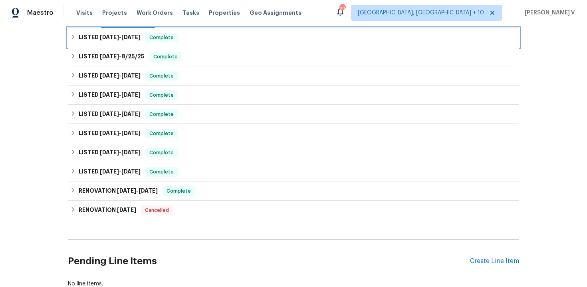
click at [191, 35] on div "LISTED [DATE] - [DATE] Complete" at bounding box center [293, 38] width 447 height 10
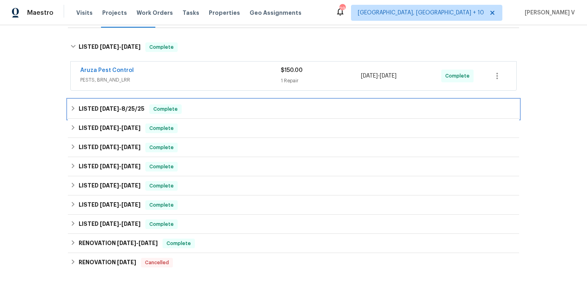
click at [169, 102] on div "LISTED [DATE] - [DATE] Complete" at bounding box center [293, 108] width 451 height 19
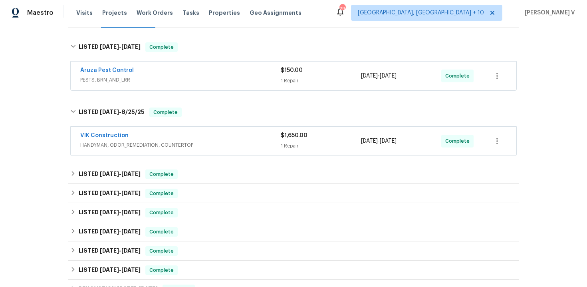
click at [103, 138] on span "VIK Construction" at bounding box center [104, 135] width 48 height 8
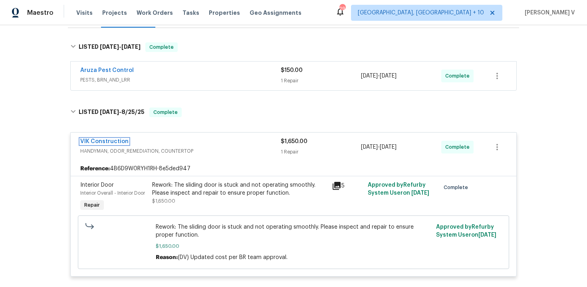
click at [104, 140] on link "VIK Construction" at bounding box center [104, 142] width 48 height 6
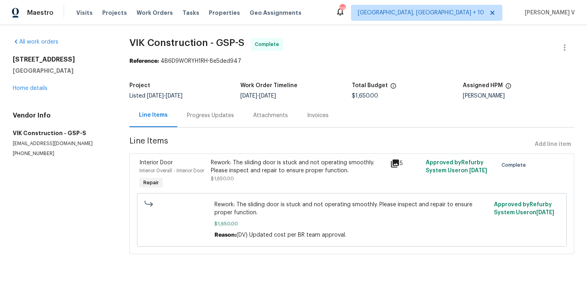
click at [196, 111] on div "Progress Updates" at bounding box center [210, 115] width 47 height 8
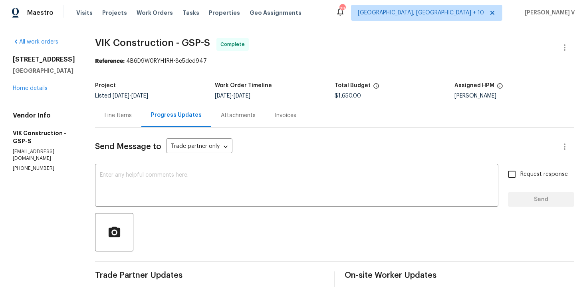
click at [127, 42] on span "VIK Construction - GSP-S" at bounding box center [152, 43] width 115 height 10
copy span "VIK Construction - GSP-S"
click at [43, 165] on p "[PHONE_NUMBER]" at bounding box center [44, 168] width 63 height 7
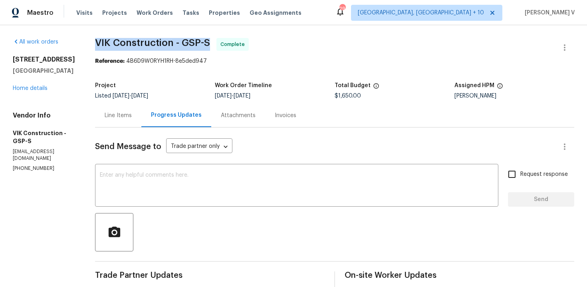
click at [43, 165] on p "[PHONE_NUMBER]" at bounding box center [44, 168] width 63 height 7
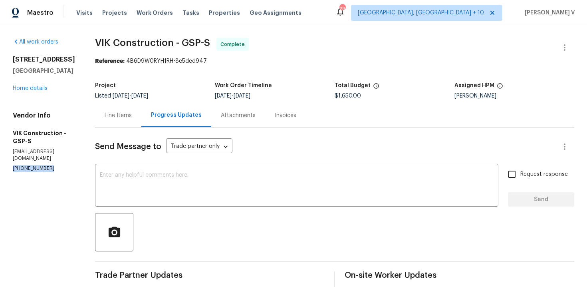
copy p "[PHONE_NUMBER]"
click at [167, 42] on span "VIK Construction - GSP-S" at bounding box center [152, 43] width 115 height 10
click at [118, 48] on span "VIK Construction - GSP-S Complete" at bounding box center [325, 47] width 460 height 19
drag, startPoint x: 110, startPoint y: 42, endPoint x: 187, endPoint y: 43, distance: 76.7
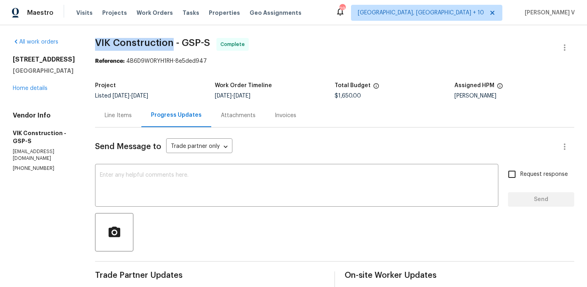
click at [187, 43] on span "VIK Construction - GSP-S" at bounding box center [152, 43] width 115 height 10
copy span "VIK Construction"
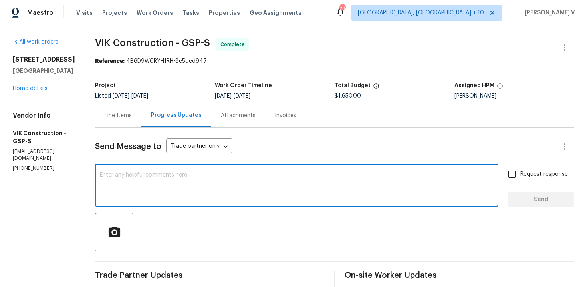
click at [141, 177] on textarea at bounding box center [297, 186] width 394 height 28
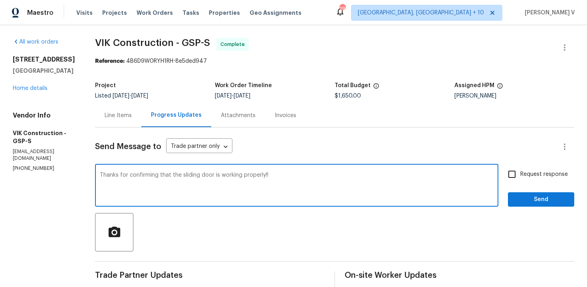
click at [409, 180] on textarea "Thanks for confirming that the sliding door is working properly!!" at bounding box center [297, 186] width 394 height 28
type textarea "Thanks for confirming that the sliding door is working properly!!"
click at [141, 109] on div "Line Items" at bounding box center [118, 115] width 46 height 24
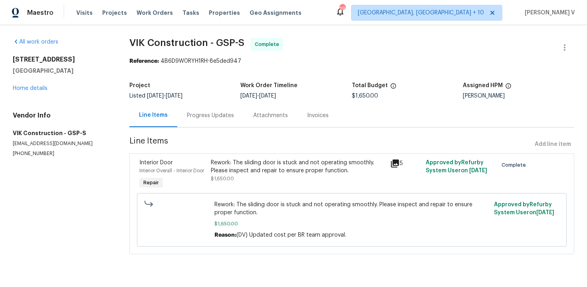
click at [197, 122] on div "Progress Updates" at bounding box center [210, 115] width 66 height 24
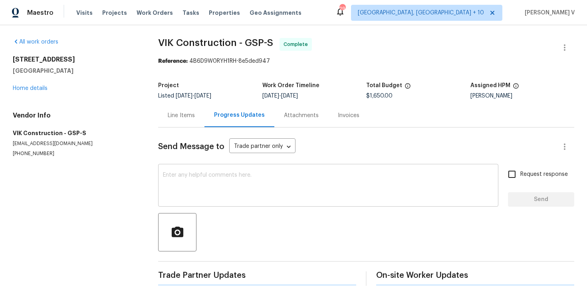
click at [221, 192] on textarea at bounding box center [328, 186] width 331 height 28
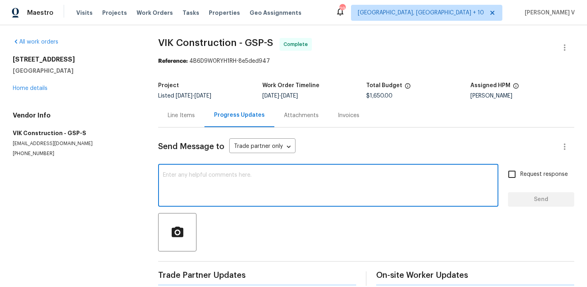
paste textarea "Thanks for confirming that the sliding door is working properly!!"
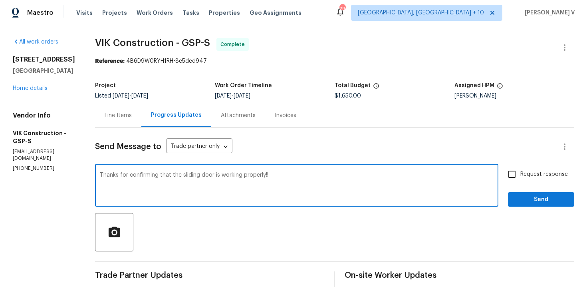
scroll to position [67, 0]
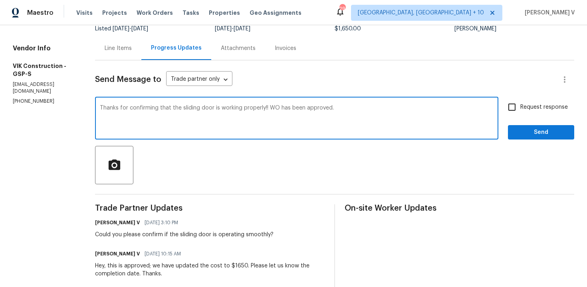
type textarea "Thanks for confirming that the sliding door is working properly!! WO has been a…"
click at [514, 117] on div "Request response Send" at bounding box center [541, 119] width 66 height 41
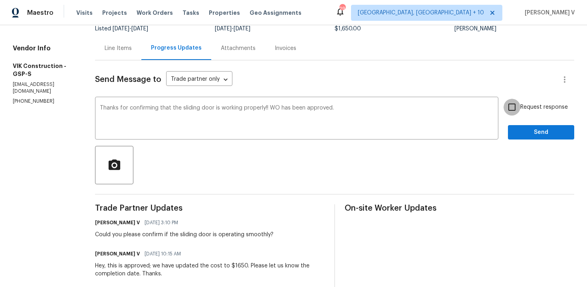
click at [516, 111] on input "Request response" at bounding box center [512, 107] width 17 height 17
checkbox input "true"
click at [526, 132] on span "Send" at bounding box center [541, 132] width 54 height 10
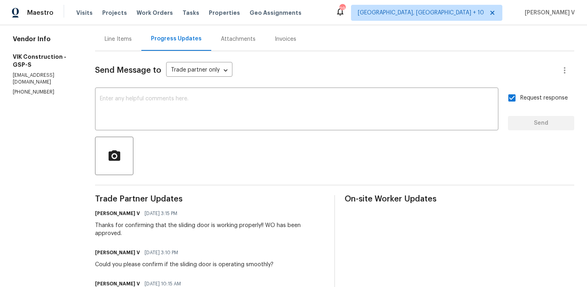
scroll to position [36, 0]
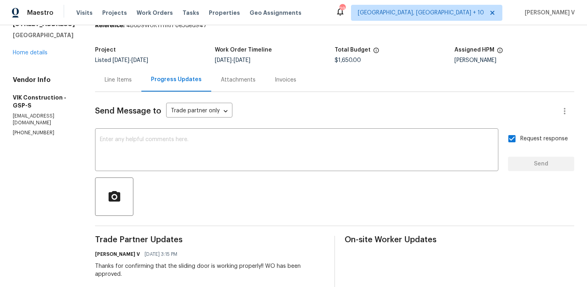
click at [135, 72] on div "Line Items" at bounding box center [118, 80] width 46 height 24
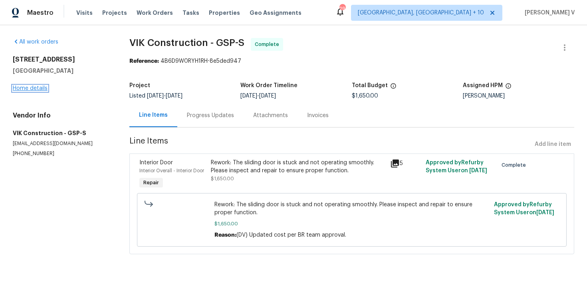
click at [32, 86] on link "Home details" at bounding box center [30, 88] width 35 height 6
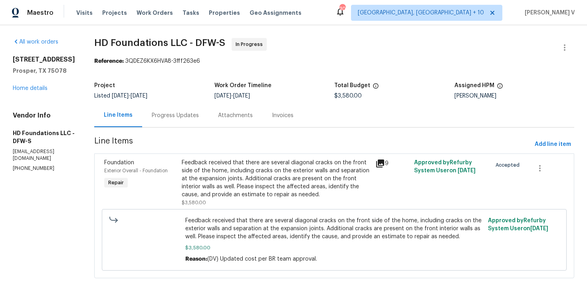
click at [224, 118] on div "Attachments" at bounding box center [235, 115] width 54 height 24
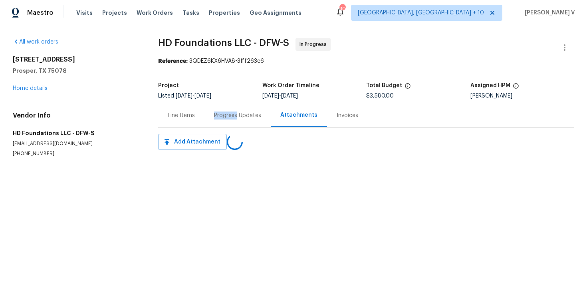
click at [224, 118] on div "Progress Updates" at bounding box center [237, 115] width 47 height 8
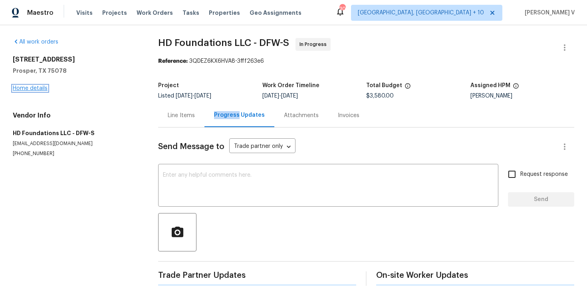
click at [33, 85] on link "Home details" at bounding box center [30, 88] width 35 height 6
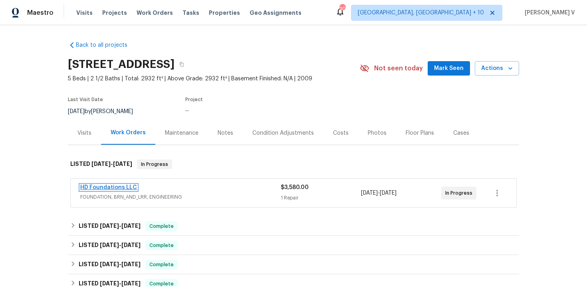
click at [98, 187] on link "HD Foundations LLC" at bounding box center [108, 188] width 57 height 6
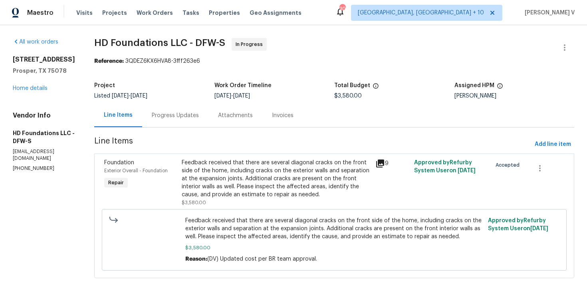
click at [169, 126] on div "Progress Updates" at bounding box center [175, 115] width 66 height 24
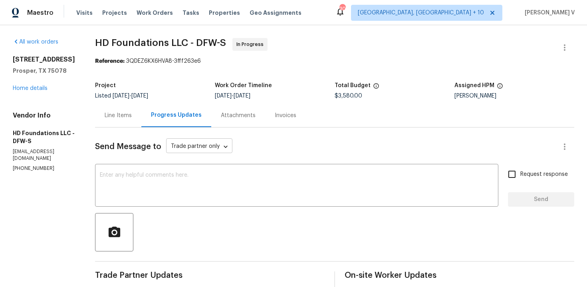
click at [189, 141] on body "Maestro Visits Projects Work Orders Tasks Properties Geo Assignments [STREET_AD…" at bounding box center [293, 143] width 587 height 287
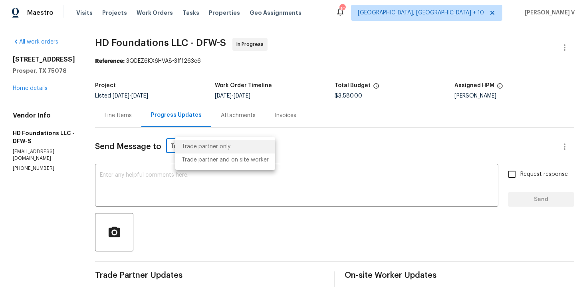
click at [145, 141] on div at bounding box center [293, 143] width 587 height 287
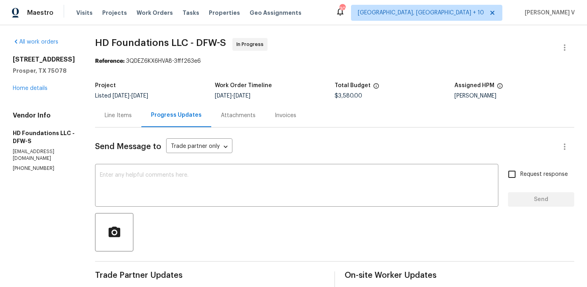
copy p "[PHONE_NUMBER]"
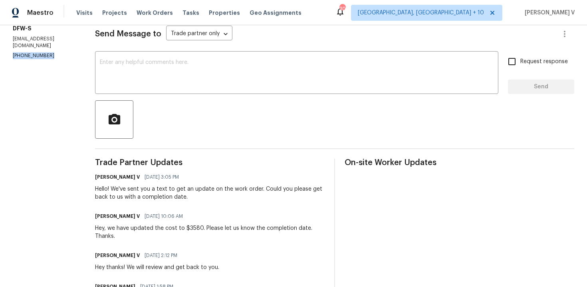
scroll to position [60, 0]
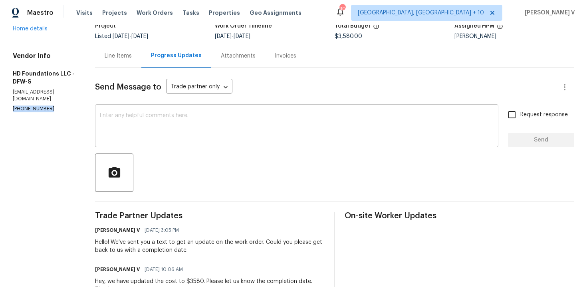
click at [168, 109] on div "x ​" at bounding box center [296, 126] width 403 height 41
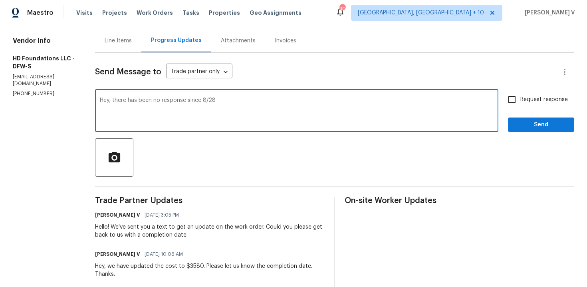
scroll to position [111, 0]
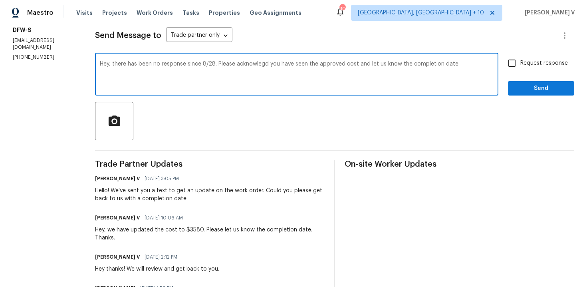
click at [234, 95] on div "Send Message to Trade partner only Trade partner only ​ Hey, there has been no …" at bounding box center [334, 235] width 479 height 439
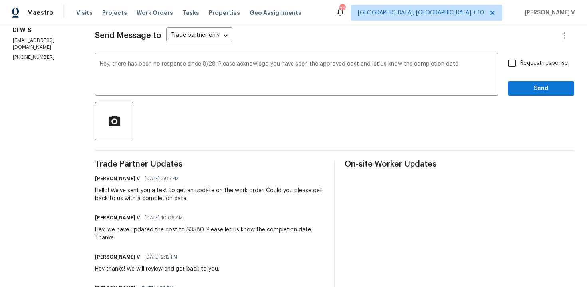
click at [234, 95] on div "Send Message to Trade partner only Trade partner only ​ Hey, there has been no …" at bounding box center [334, 235] width 479 height 439
click at [270, 62] on textarea "Hey, there has been no response since 8/28. Please acknowlegd you have seen the…" at bounding box center [297, 75] width 394 height 28
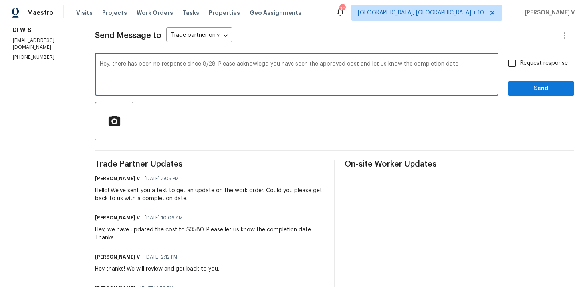
click at [270, 62] on textarea "Hey, there has been no response since 8/28. Please acknowlegd you have seen the…" at bounding box center [297, 75] width 394 height 28
paste textarea "we haven’t received a response since 8/28. Could you please acknowledge the app…"
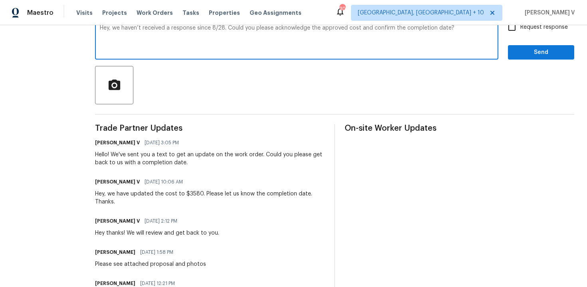
scroll to position [113, 0]
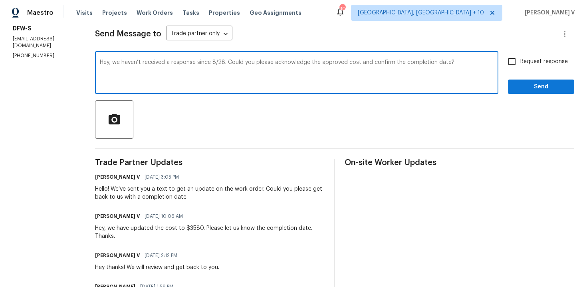
type textarea "Hey, we haven’t received a response since 8/28. Could you please acknowledge th…"
click at [519, 69] on input "Request response" at bounding box center [512, 61] width 17 height 17
checkbox input "true"
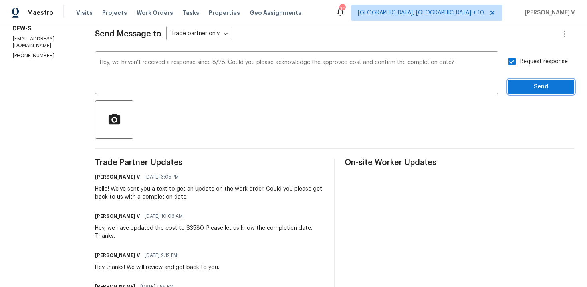
click at [526, 89] on span "Send" at bounding box center [541, 87] width 54 height 10
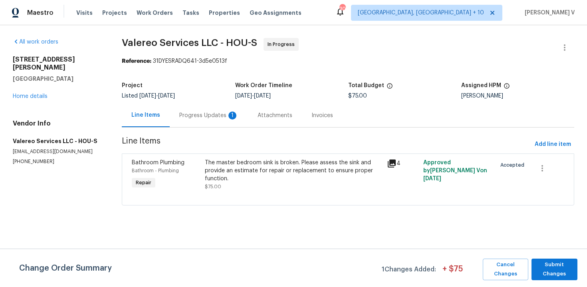
click at [192, 113] on div "Progress Updates 1" at bounding box center [208, 115] width 59 height 8
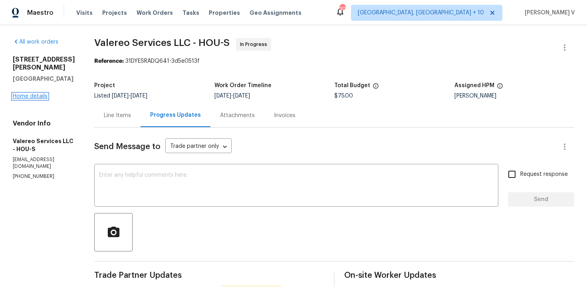
click at [35, 93] on link "Home details" at bounding box center [30, 96] width 35 height 6
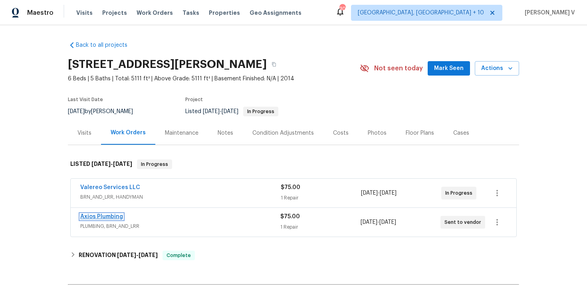
click at [107, 215] on link "Axios Plumbing" at bounding box center [101, 217] width 43 height 6
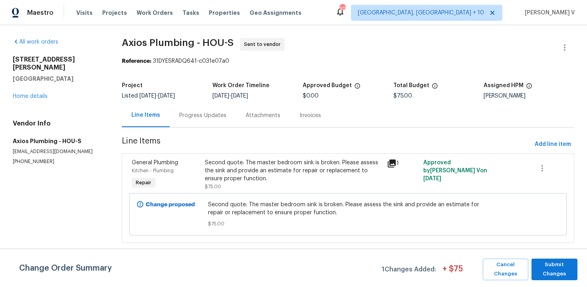
click at [200, 109] on div "Progress Updates" at bounding box center [203, 115] width 66 height 24
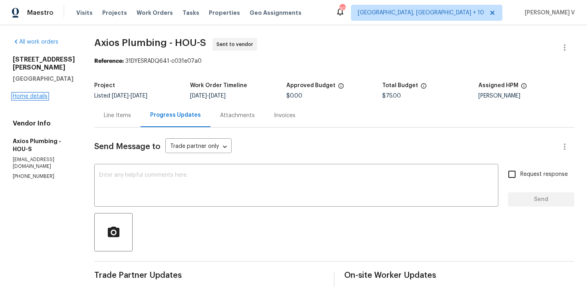
click at [40, 93] on link "Home details" at bounding box center [30, 96] width 35 height 6
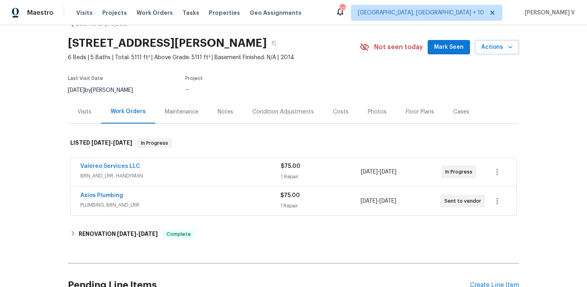
scroll to position [45, 0]
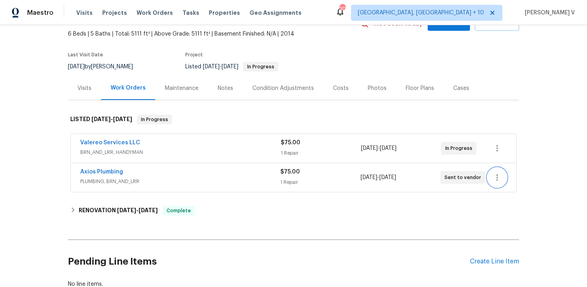
click at [500, 169] on button "button" at bounding box center [497, 177] width 19 height 19
click at [492, 173] on li "Edit" at bounding box center [531, 177] width 86 height 13
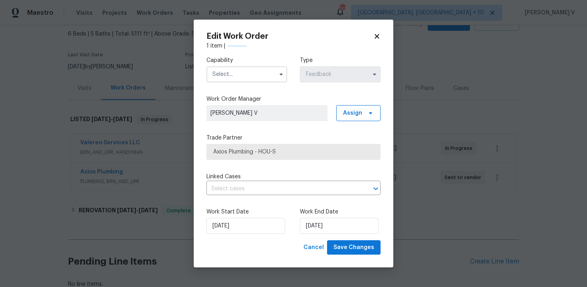
click at [245, 71] on input "text" at bounding box center [246, 74] width 81 height 16
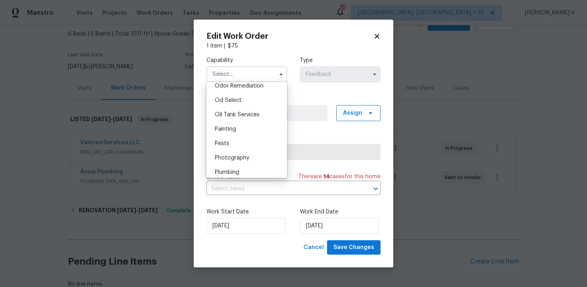
scroll to position [687, 0]
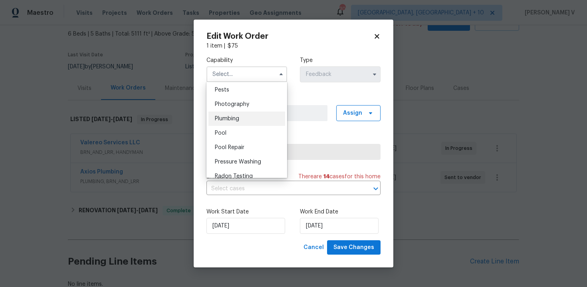
click at [239, 120] on span "Plumbing" at bounding box center [227, 119] width 24 height 6
type input "Plumbing"
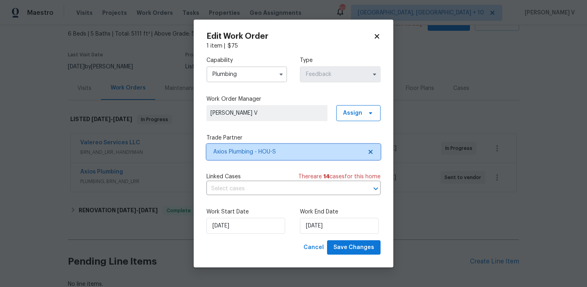
click at [371, 146] on span "Axios Plumbing - HOU-S" at bounding box center [293, 152] width 174 height 16
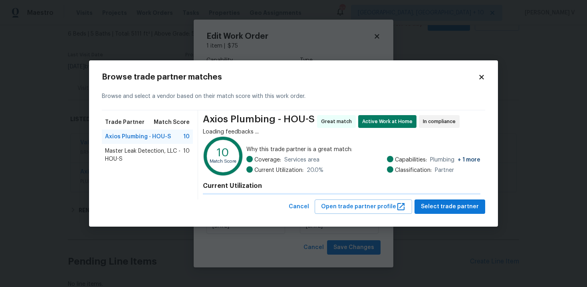
click at [371, 146] on span "Why this trade partner is a great match:" at bounding box center [363, 149] width 234 height 8
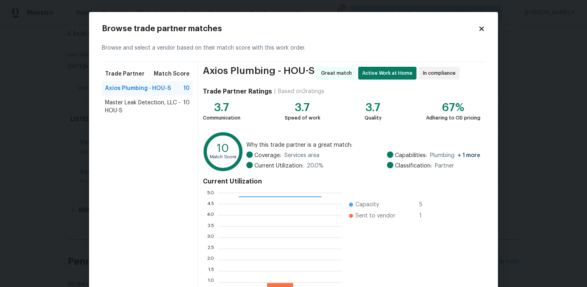
scroll to position [65, 0]
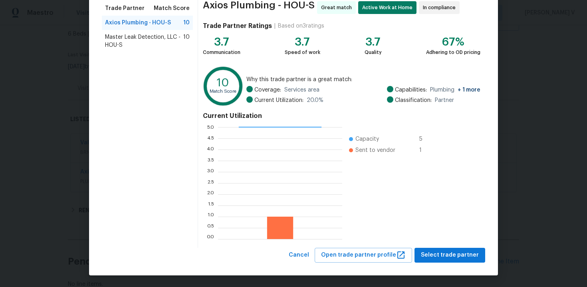
click at [172, 38] on span "Master Leak Detection, LLC - HOU-S" at bounding box center [144, 41] width 78 height 16
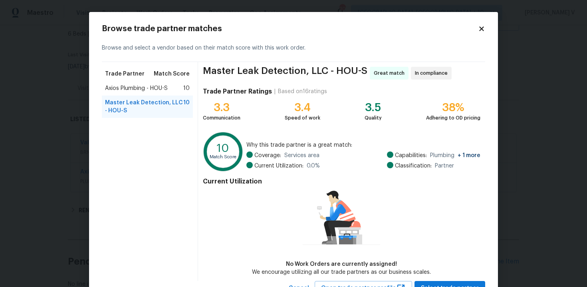
scroll to position [33, 0]
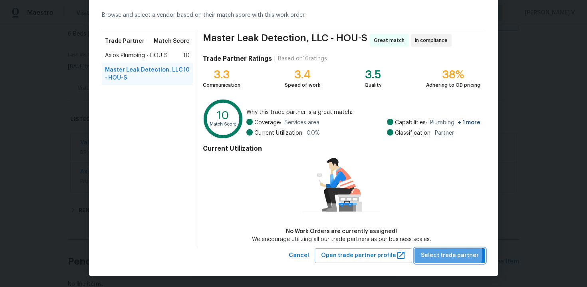
click at [450, 254] on span "Select trade partner" at bounding box center [450, 255] width 58 height 10
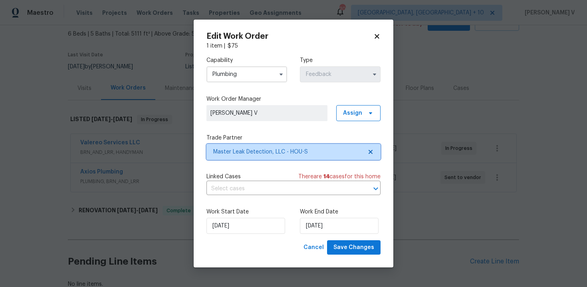
scroll to position [0, 0]
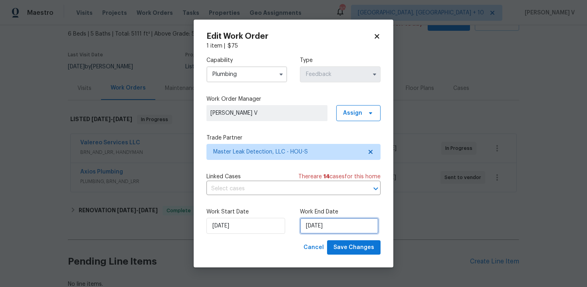
click at [335, 228] on input "04/09/2025" at bounding box center [339, 226] width 79 height 16
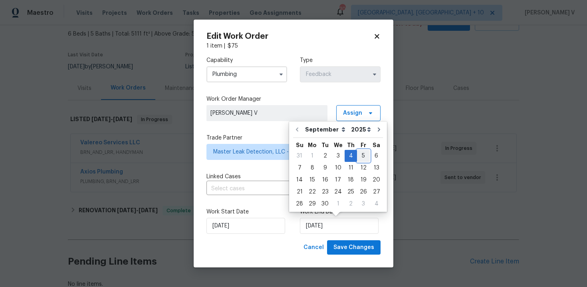
click at [357, 158] on div "5" at bounding box center [363, 155] width 13 height 11
type input "05/09/2025"
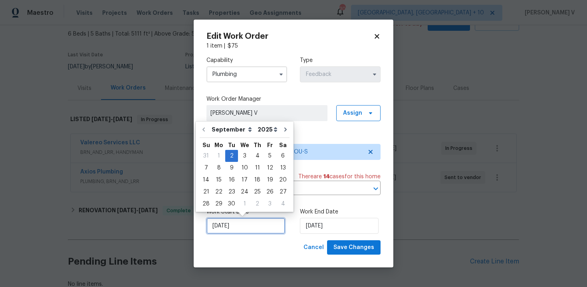
click at [238, 223] on input "02/09/2025" at bounding box center [245, 226] width 79 height 16
click at [245, 157] on div "3" at bounding box center [244, 155] width 13 height 11
type input "03/09/2025"
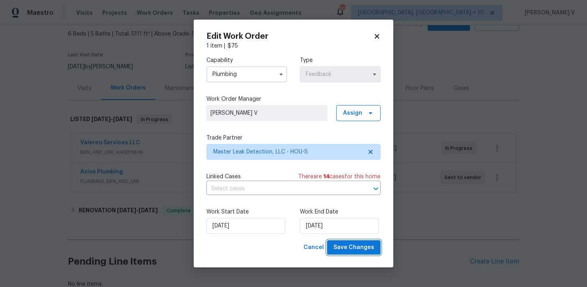
click at [341, 246] on span "Save Changes" at bounding box center [353, 247] width 41 height 10
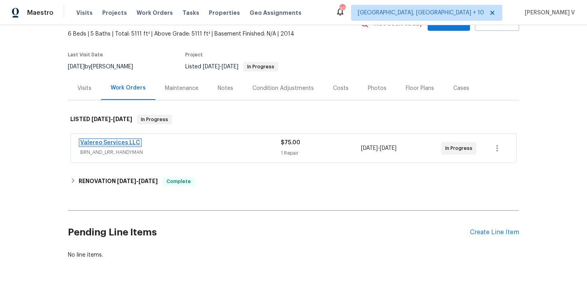
click at [121, 145] on link "Valereo Services LLC" at bounding box center [110, 143] width 60 height 6
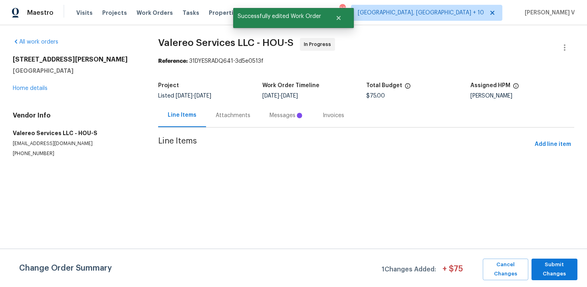
click at [254, 118] on div "Attachments" at bounding box center [233, 115] width 54 height 24
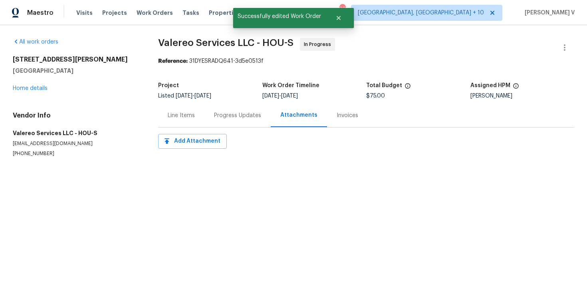
click at [254, 118] on div "Progress Updates" at bounding box center [237, 115] width 47 height 8
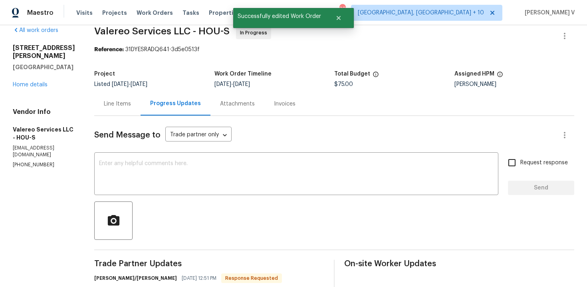
scroll to position [472, 0]
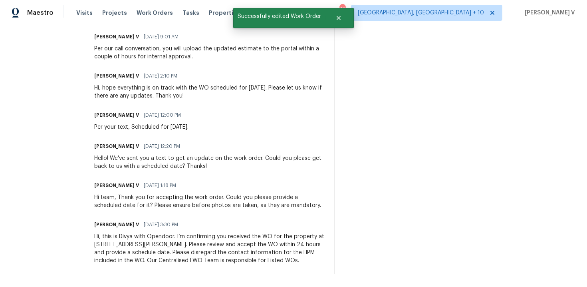
click at [131, 243] on div "Hi, this is Divya with Opendoor. I’m confirming you received the WO for the pro…" at bounding box center [209, 248] width 230 height 32
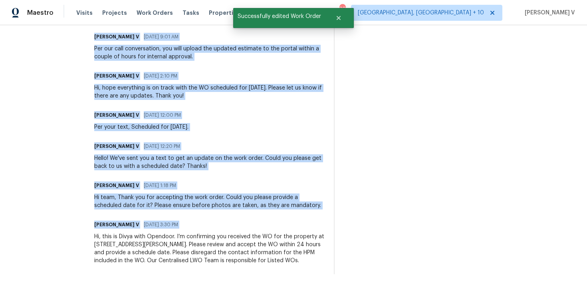
copy div "Trade Partner Updates Jeromy/Lori 09/03/2025 12:51 PM Response Requested Okay, …"
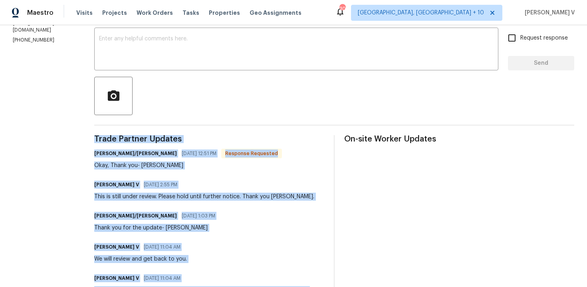
scroll to position [0, 0]
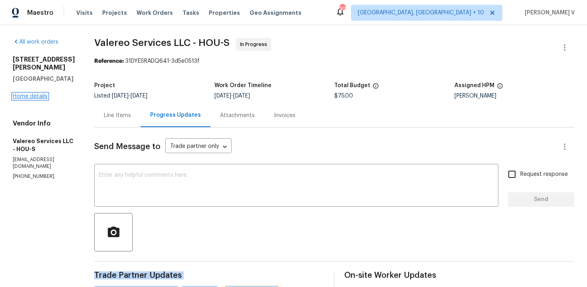
click at [32, 93] on link "Home details" at bounding box center [30, 96] width 35 height 6
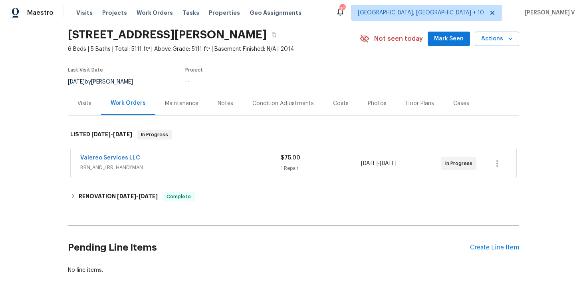
scroll to position [71, 0]
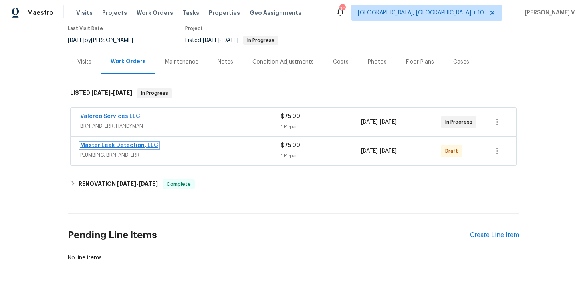
click at [115, 143] on link "Master Leak Detection, LLC" at bounding box center [119, 146] width 78 height 6
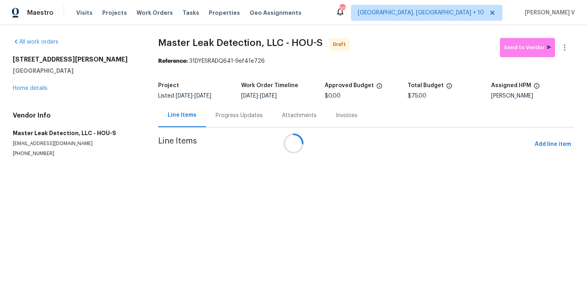
click at [227, 111] on div at bounding box center [293, 143] width 587 height 287
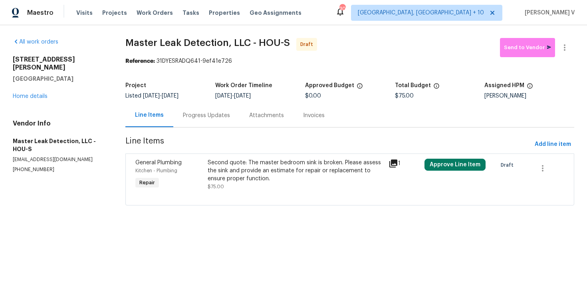
click at [227, 111] on div "Progress Updates" at bounding box center [206, 115] width 66 height 24
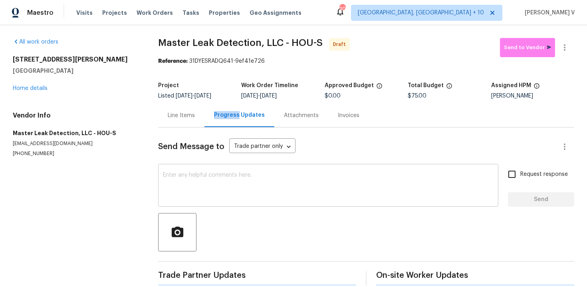
click at [252, 183] on textarea at bounding box center [328, 186] width 331 height 28
paste textarea "Hi, this is Divya with Opendoor. I’m confirming you received the WO for the pro…"
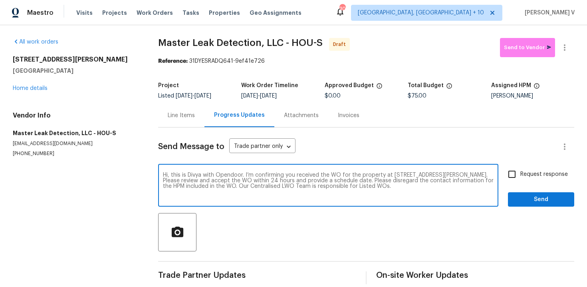
type textarea "Hi, this is Divya with Opendoor. I’m confirming you received the WO for the pro…"
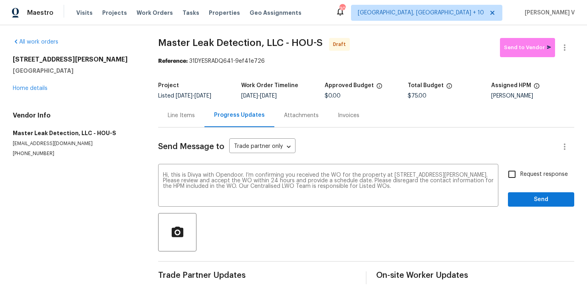
click at [525, 186] on div "Request response Send" at bounding box center [541, 186] width 66 height 41
click at [518, 171] on input "Request response" at bounding box center [512, 174] width 17 height 17
checkbox input "true"
click at [526, 200] on span "Send" at bounding box center [541, 199] width 54 height 10
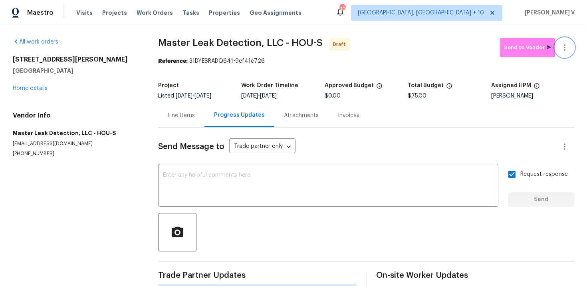
click at [561, 49] on icon "button" at bounding box center [565, 48] width 10 height 10
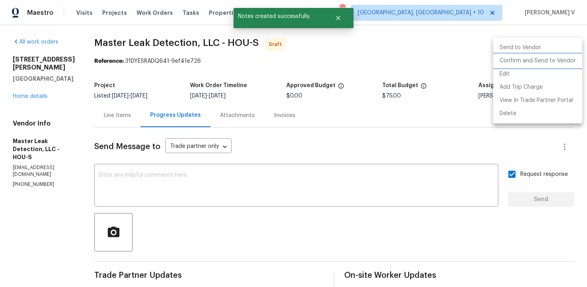
click at [528, 58] on li "Confirm and Send to Vendor" at bounding box center [537, 60] width 89 height 13
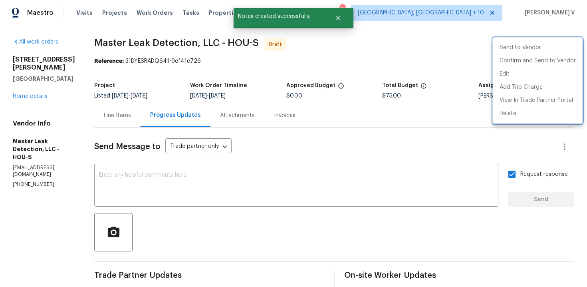
click at [182, 55] on div at bounding box center [293, 143] width 587 height 287
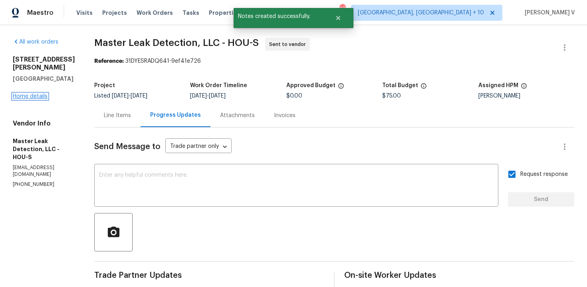
click at [36, 93] on link "Home details" at bounding box center [30, 96] width 35 height 6
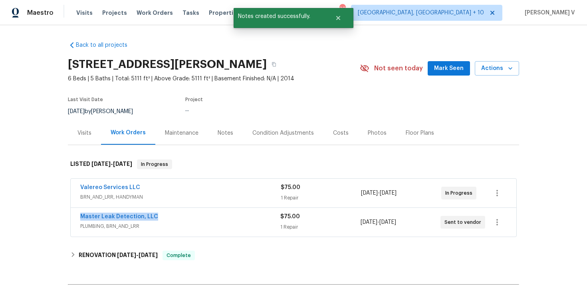
drag, startPoint x: 68, startPoint y: 217, endPoint x: 235, endPoint y: 214, distance: 166.6
click at [235, 214] on div "Valereo Services LLC BRN_AND_LRR, HANDYMAN $75.00 1 Repair 8/22/2025 - 8/28/202…" at bounding box center [293, 208] width 451 height 62
copy link "Master Leak Detection, LLC"
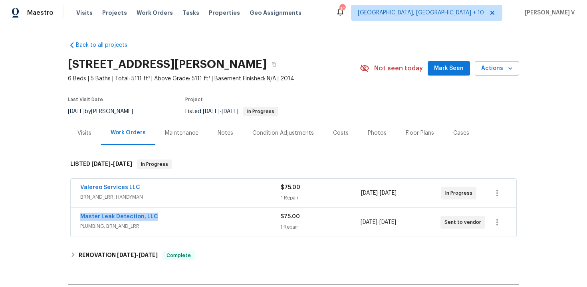
copy link "Master Leak Detection, LLC"
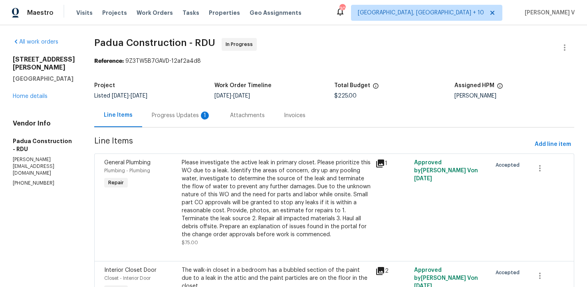
click at [171, 117] on div "Progress Updates 1" at bounding box center [181, 115] width 59 height 8
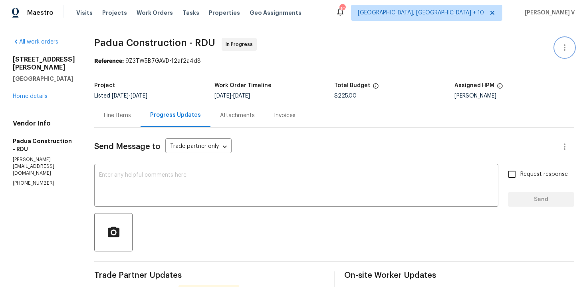
click at [570, 42] on button "button" at bounding box center [564, 47] width 19 height 19
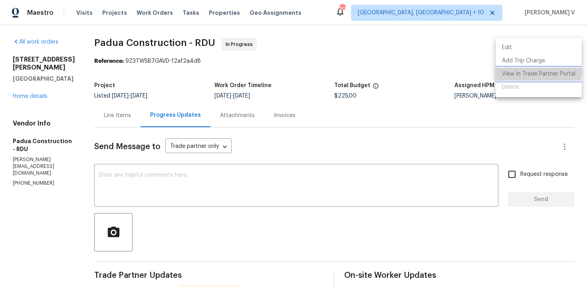
click at [534, 72] on li "View In Trade Partner Portal" at bounding box center [539, 73] width 86 height 13
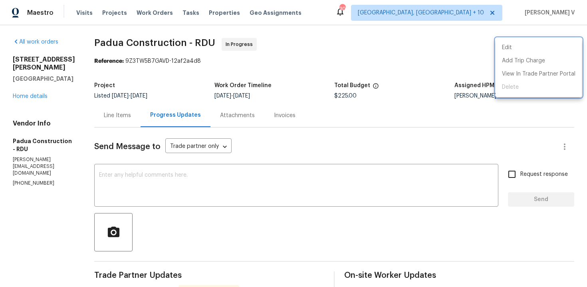
click at [30, 115] on div at bounding box center [293, 143] width 587 height 287
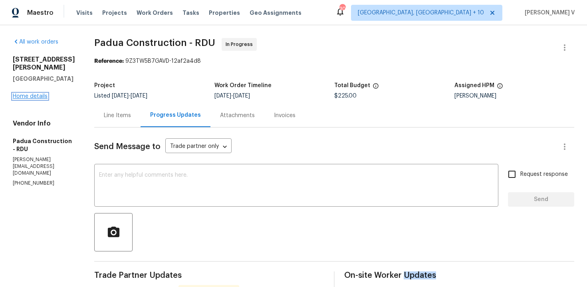
click at [31, 99] on link "Home details" at bounding box center [30, 96] width 35 height 6
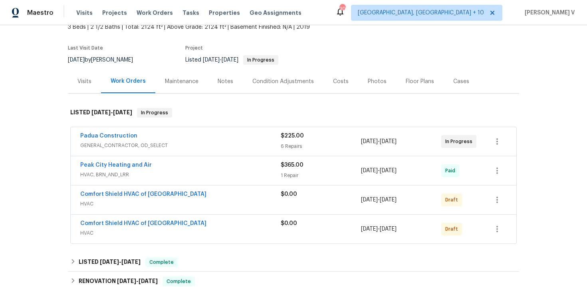
scroll to position [61, 0]
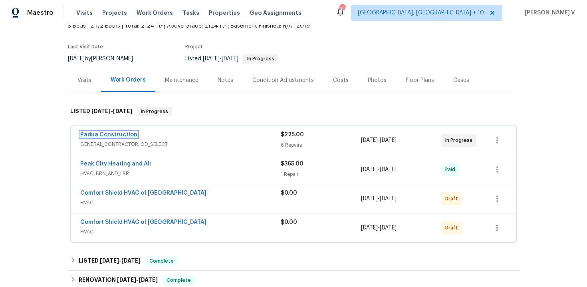
click at [108, 132] on link "Padua Construction" at bounding box center [108, 135] width 57 height 6
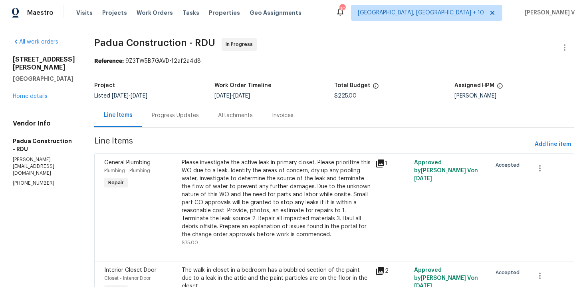
click at [165, 105] on div "Progress Updates" at bounding box center [175, 115] width 66 height 24
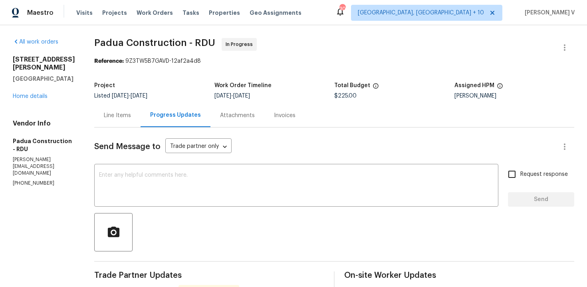
click at [103, 106] on div "Line Items" at bounding box center [117, 115] width 46 height 24
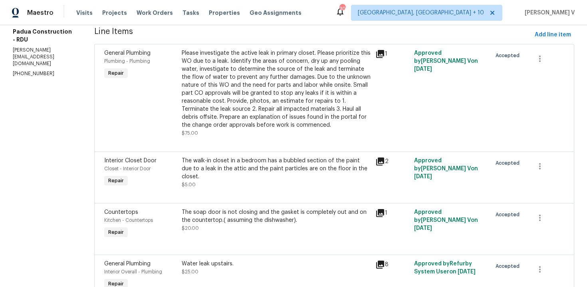
scroll to position [119, 0]
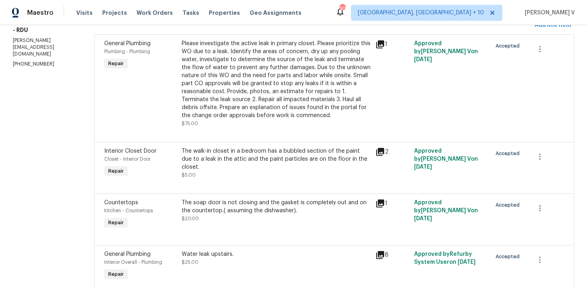
click at [232, 174] on div "The walk-in closet in a bedroom has a bubbled section of the paint due to a lea…" at bounding box center [276, 163] width 194 height 37
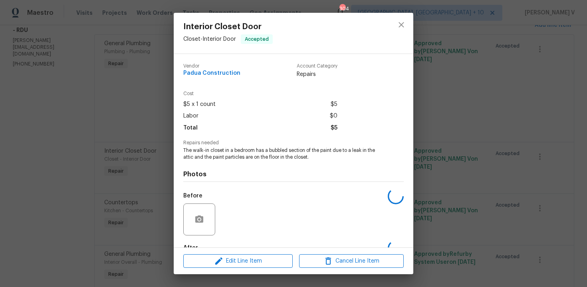
scroll to position [48, 0]
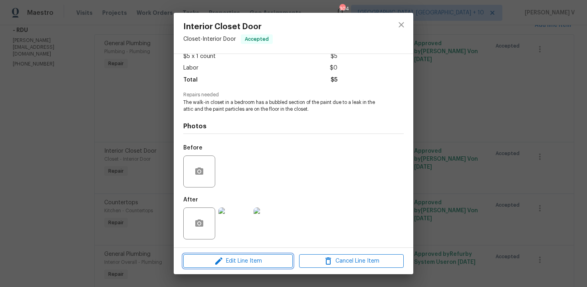
click at [226, 260] on span "Edit Line Item" at bounding box center [238, 261] width 105 height 10
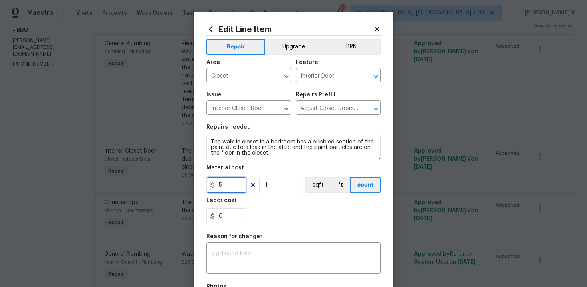
click at [229, 180] on input "5" at bounding box center [226, 185] width 40 height 16
type input "150"
click at [238, 269] on div "x ​" at bounding box center [293, 259] width 174 height 30
paste textarea "(DV) Updated per vendor’s final cost."
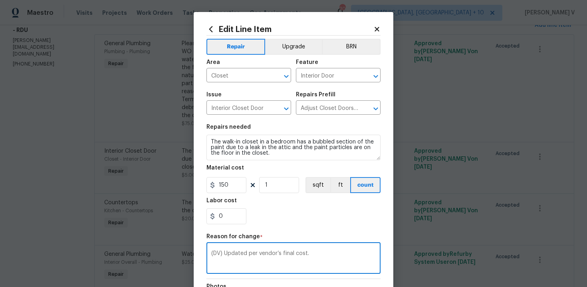
scroll to position [107, 0]
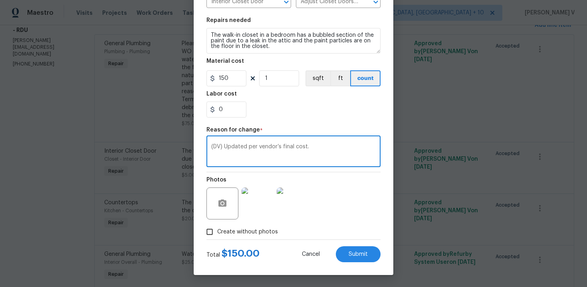
type textarea "(DV) Updated per vendor’s final cost."
click at [368, 255] on button "Submit" at bounding box center [358, 254] width 45 height 16
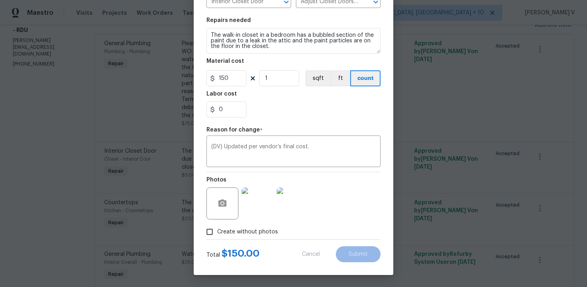
type input "5"
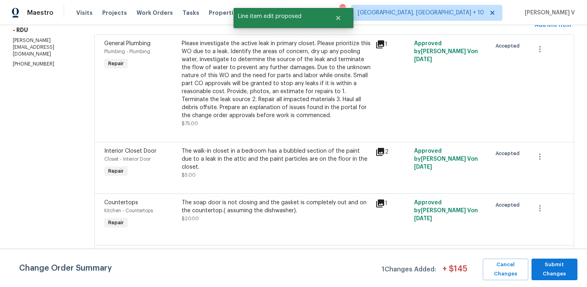
scroll to position [0, 0]
click at [552, 278] on span "Submit Changes" at bounding box center [555, 269] width 38 height 18
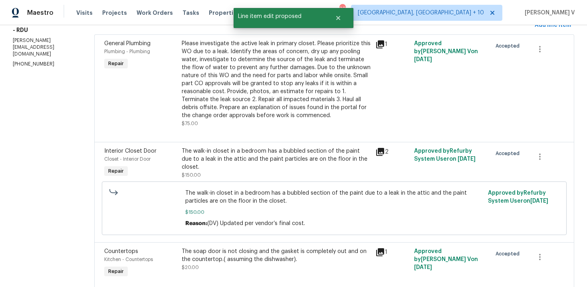
click at [221, 121] on div "Please investigate the active leak in primary closet. Please prioritize this WO…" at bounding box center [276, 84] width 189 height 88
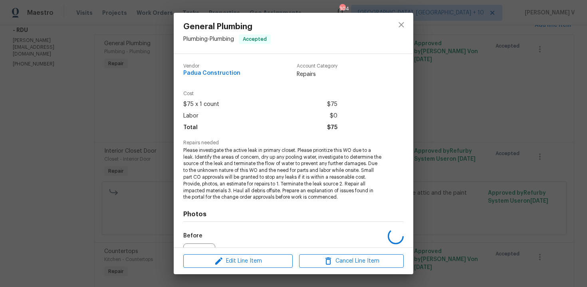
scroll to position [88, 0]
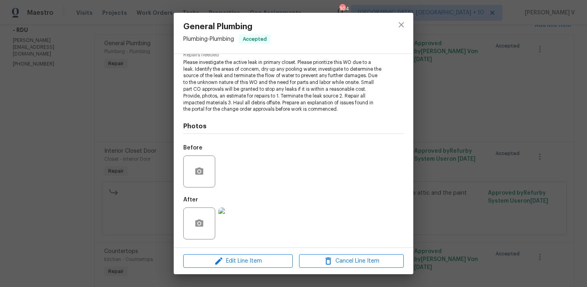
click at [211, 270] on div "Edit Line Item Cancel Line Item" at bounding box center [294, 261] width 240 height 27
click at [213, 268] on div "Edit Line Item Cancel Line Item" at bounding box center [294, 261] width 240 height 27
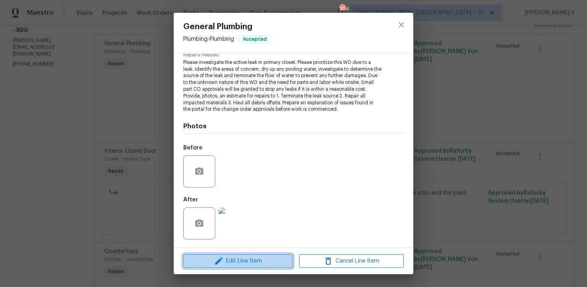
click at [215, 265] on icon "button" at bounding box center [219, 261] width 10 height 10
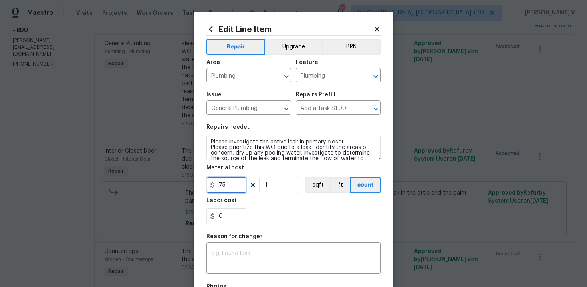
click at [232, 187] on input "75" at bounding box center [226, 185] width 40 height 16
type input "150"
click at [237, 272] on div "x ​" at bounding box center [293, 259] width 174 height 30
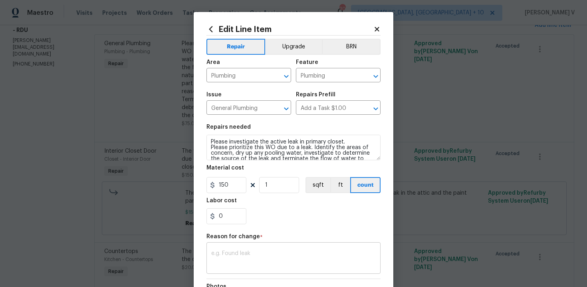
paste textarea "(DV) Updated per vendor’s final cost."
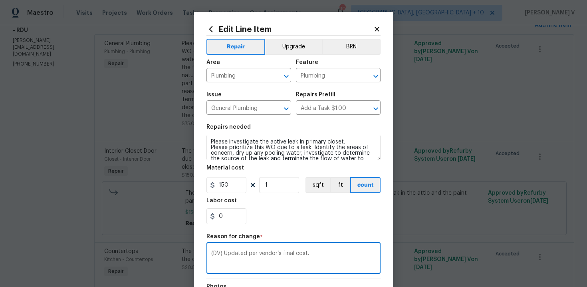
scroll to position [107, 0]
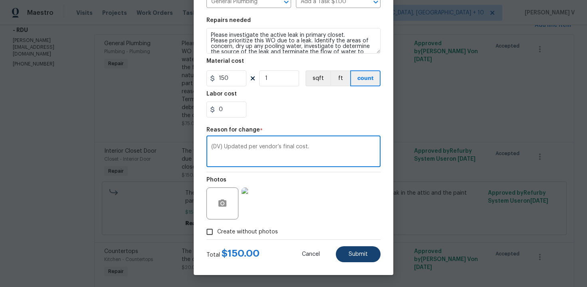
type textarea "(DV) Updated per vendor’s final cost."
click at [365, 255] on span "Submit" at bounding box center [358, 254] width 19 height 6
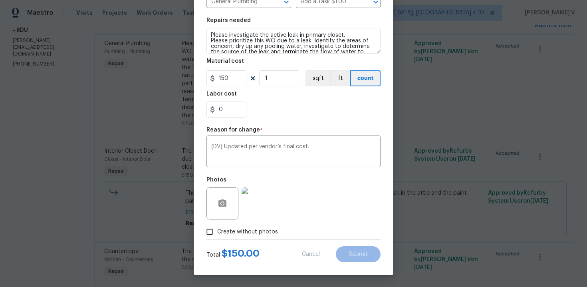
type input "75"
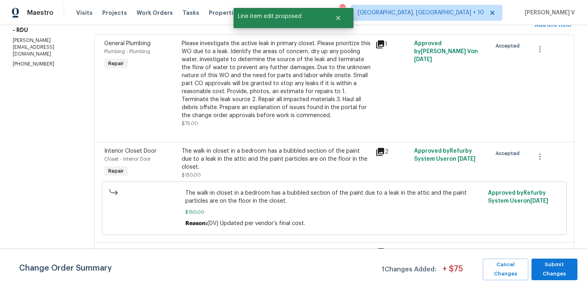
scroll to position [0, 0]
click at [557, 272] on span "Submit Changes" at bounding box center [555, 269] width 38 height 18
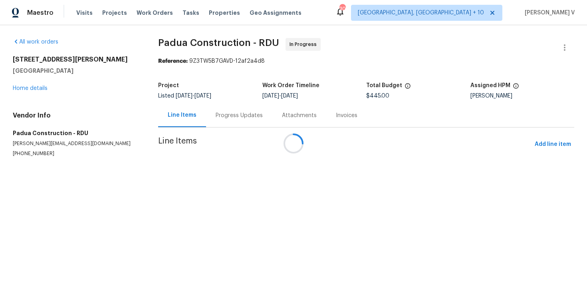
click at [272, 109] on div "Attachments" at bounding box center [299, 115] width 54 height 24
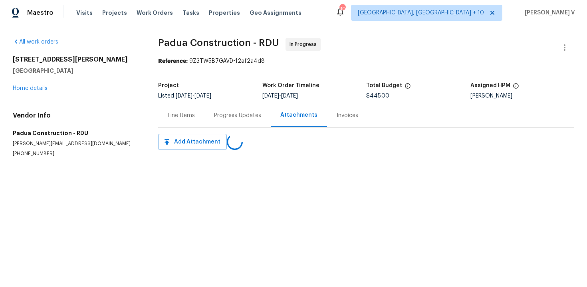
click at [222, 109] on div "Progress Updates" at bounding box center [237, 115] width 66 height 24
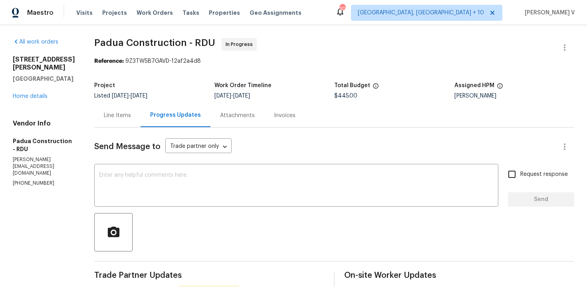
click at [103, 105] on div "Line Items" at bounding box center [117, 115] width 46 height 24
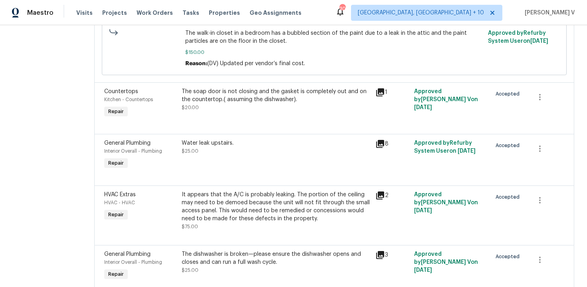
scroll to position [393, 0]
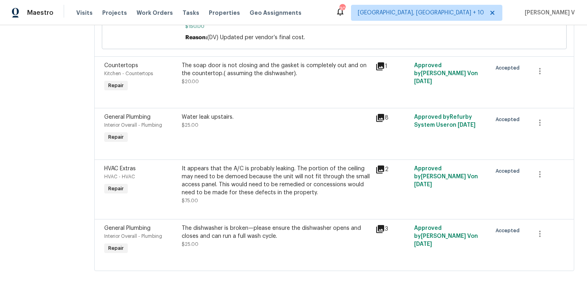
click at [225, 137] on div "Water leak upstairs. $25.00" at bounding box center [276, 129] width 194 height 37
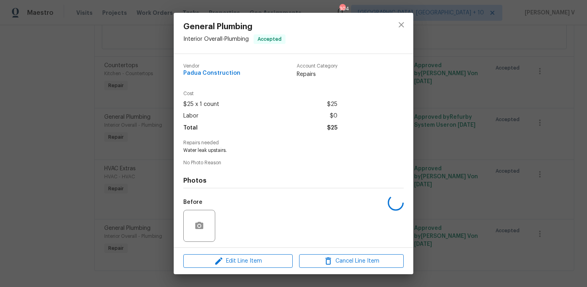
scroll to position [54, 0]
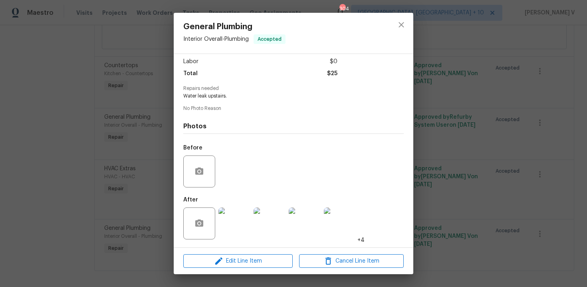
click at [141, 132] on div "General Plumbing Interior Overall - Plumbing Accepted Vendor Padua Construction…" at bounding box center [293, 143] width 587 height 287
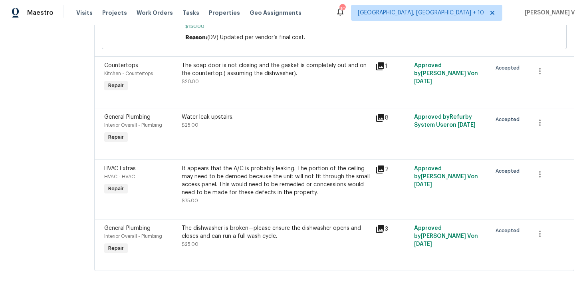
click at [233, 178] on div "It appears that the A/C is probably leaking. The portion of the ceiling may nee…" at bounding box center [276, 181] width 189 height 32
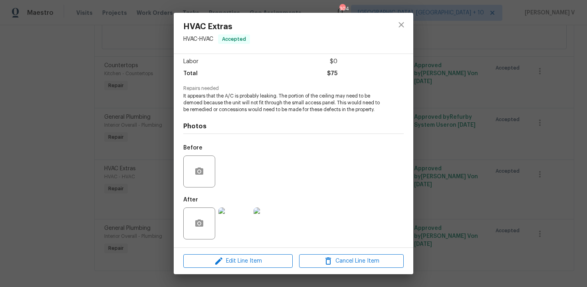
click at [133, 180] on div "HVAC Extras HVAC - HVAC Accepted Vendor Padua Construction Account Category Rep…" at bounding box center [293, 143] width 587 height 287
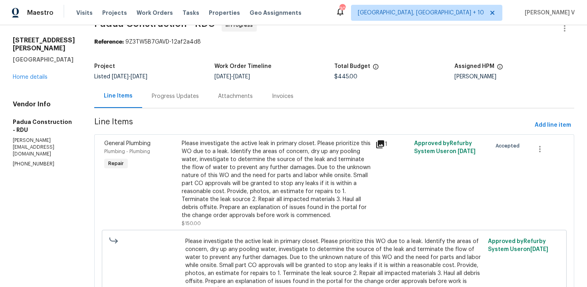
scroll to position [0, 0]
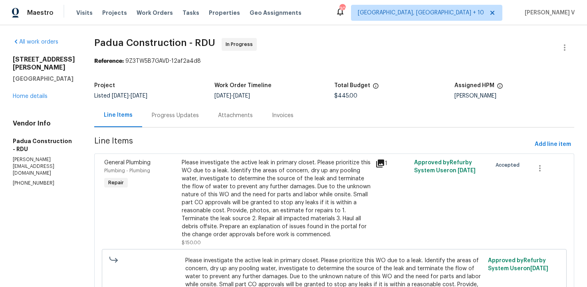
click at [149, 122] on div "Progress Updates" at bounding box center [175, 115] width 66 height 24
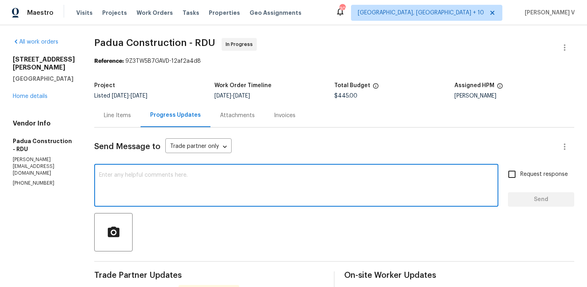
click at [138, 199] on textarea at bounding box center [296, 186] width 395 height 28
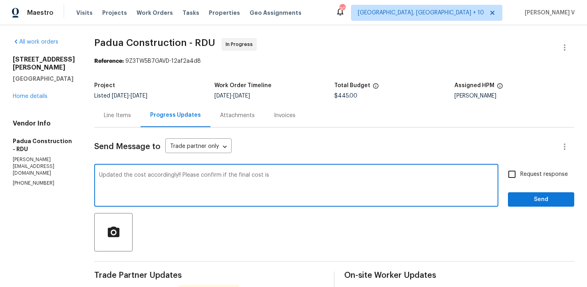
click at [341, 99] on div "Project Listed 7/29/2025 - 8/29/2025 Work Order Timeline 8/27/2025 - 8/29/2025 …" at bounding box center [334, 91] width 480 height 26
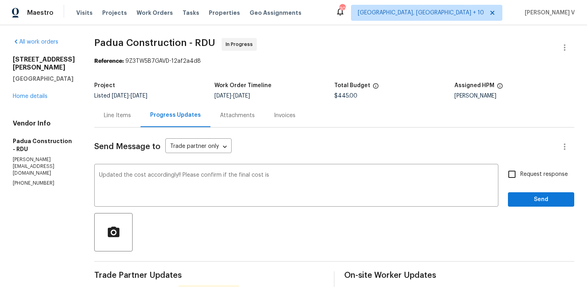
click at [341, 99] on div "Project Listed 7/29/2025 - 8/29/2025 Work Order Timeline 8/27/2025 - 8/29/2025 …" at bounding box center [334, 91] width 480 height 26
copy span "$445.00"
click at [300, 169] on div "Updated the cost accordingly!! Please confirm if the final cost is x ​" at bounding box center [296, 186] width 404 height 41
paste textarea "$445.00"
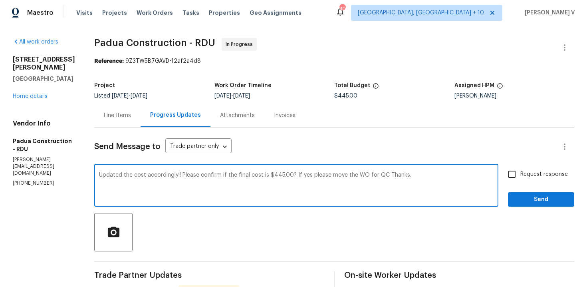
type textarea "Updated the cost accordingly!! Please confirm if the final cost is $445.00? If …"
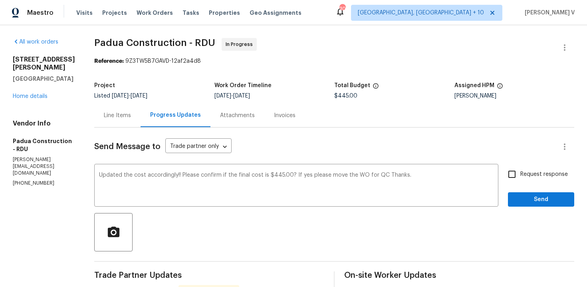
click at [512, 173] on input "Request response" at bounding box center [512, 174] width 17 height 17
checkbox input "true"
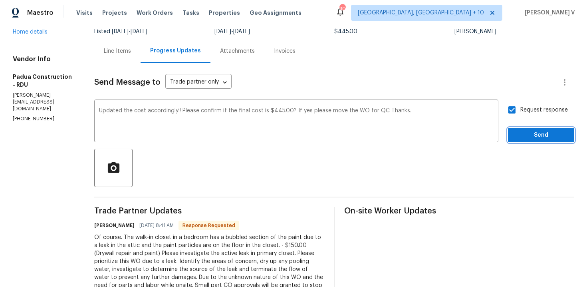
click at [527, 133] on span "Send" at bounding box center [541, 135] width 54 height 10
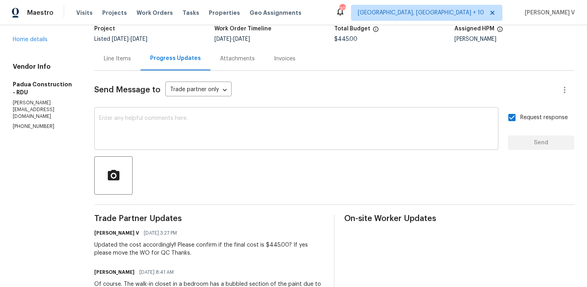
scroll to position [56, 0]
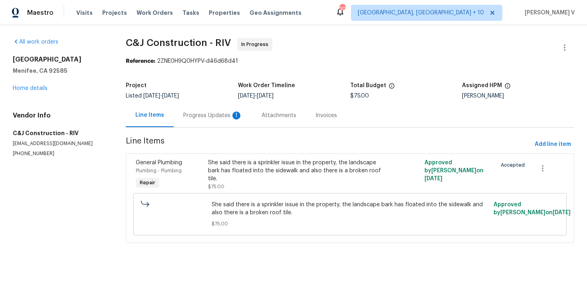
click at [188, 117] on div "Progress Updates 1" at bounding box center [212, 115] width 59 height 8
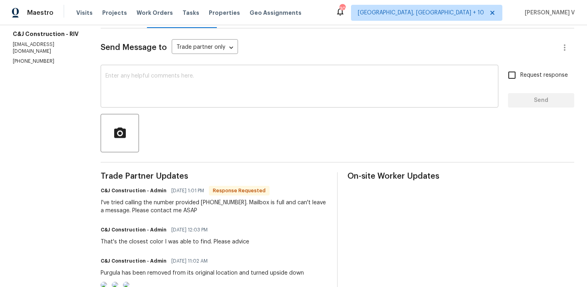
scroll to position [93, 0]
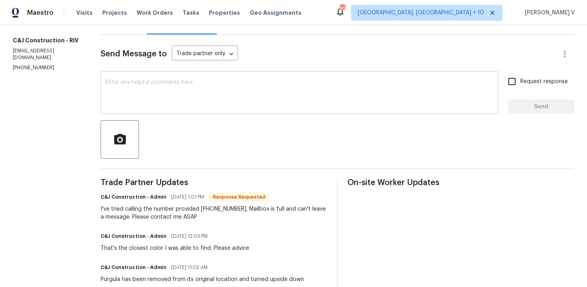
click at [159, 85] on textarea at bounding box center [299, 93] width 388 height 28
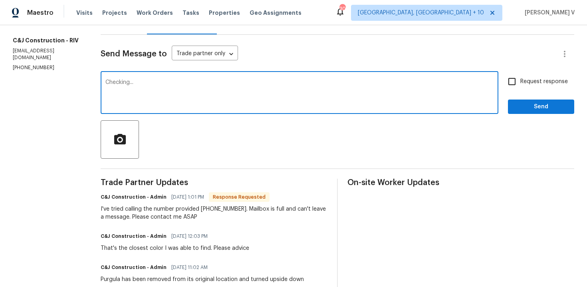
type textarea "Checking..."
click at [558, 111] on span "Send" at bounding box center [541, 107] width 54 height 10
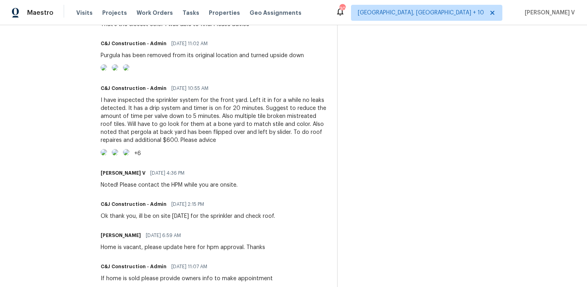
scroll to position [361, 0]
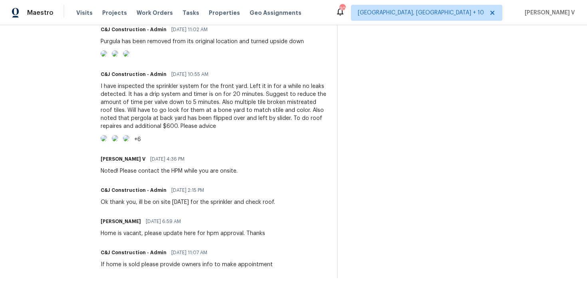
click at [137, 130] on div "I have inspected the sprinkler system for the front yard. Left it in for a whil…" at bounding box center [214, 106] width 227 height 48
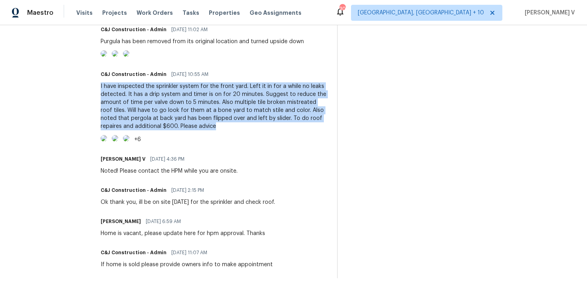
copy div "I have inspected the sprinkler system for the front yard. Left it in for a whil…"
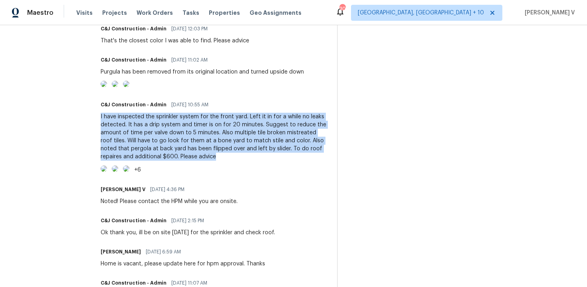
click at [162, 71] on div "Purgula has been removed from its original location and turned upside down" at bounding box center [202, 72] width 203 height 8
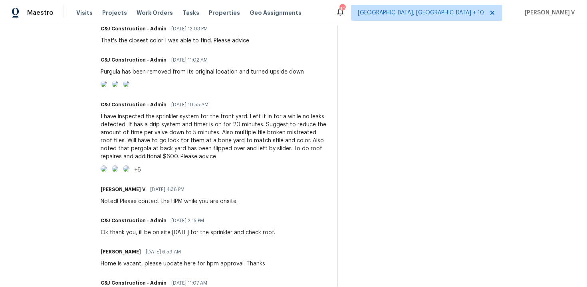
click at [162, 71] on div "Purgula has been removed from its original location and turned upside down" at bounding box center [202, 72] width 203 height 8
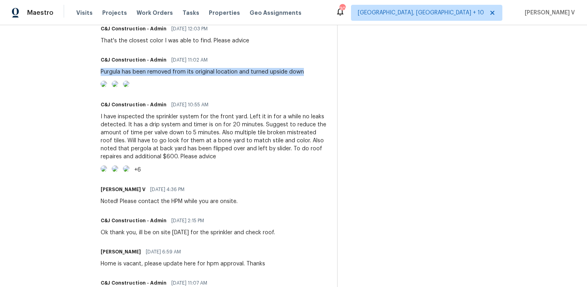
copy div "Purgula has been removed from its original location and turned upside down"
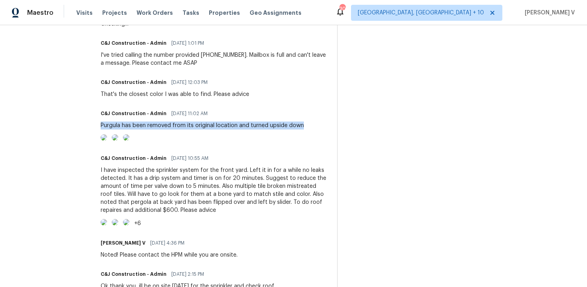
scroll to position [265, 0]
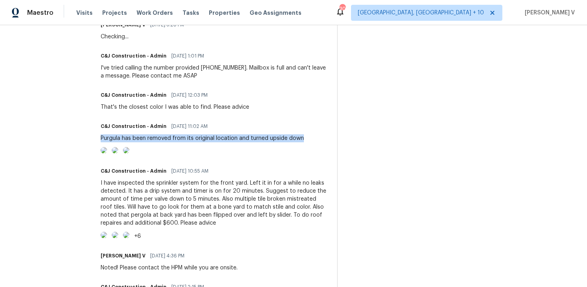
click at [160, 106] on div "That's the closest color I was able to find. Please advice" at bounding box center [175, 107] width 149 height 8
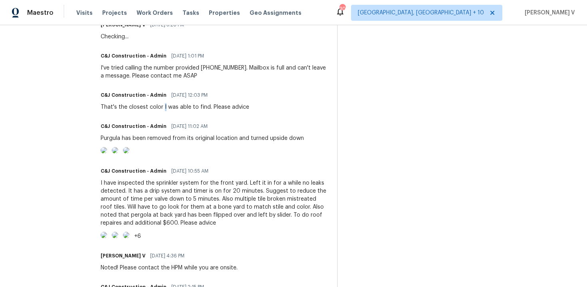
click at [160, 106] on div "That's the closest color I was able to find. Please advice" at bounding box center [175, 107] width 149 height 8
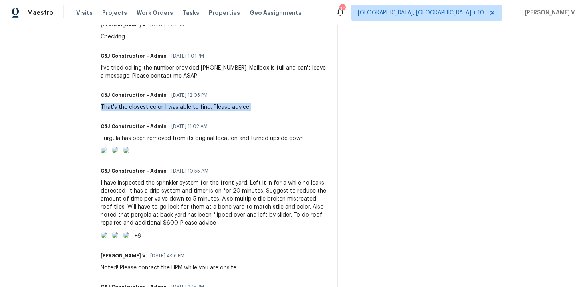
click at [160, 106] on div "That's the closest color I was able to find. Please advice" at bounding box center [175, 107] width 149 height 8
copy div "That's the closest color I was able to find. Please advice"
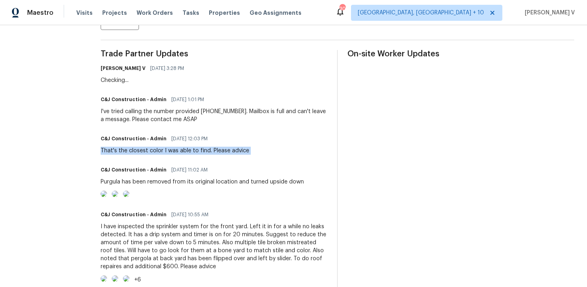
scroll to position [204, 0]
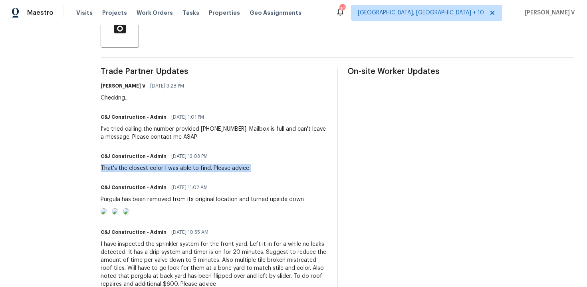
click at [151, 137] on div "I've tried calling the number provided [PHONE_NUMBER]. Mailbox is full and can'…" at bounding box center [214, 133] width 227 height 16
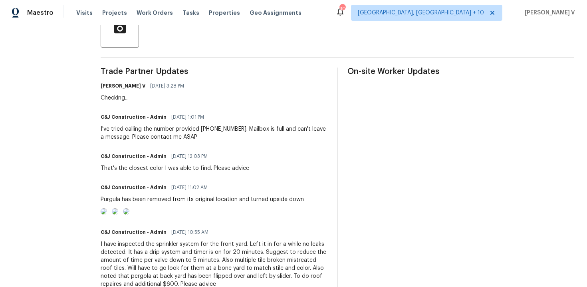
click at [151, 137] on div "I've tried calling the number provided [PHONE_NUMBER]. Mailbox is full and can'…" at bounding box center [214, 133] width 227 height 16
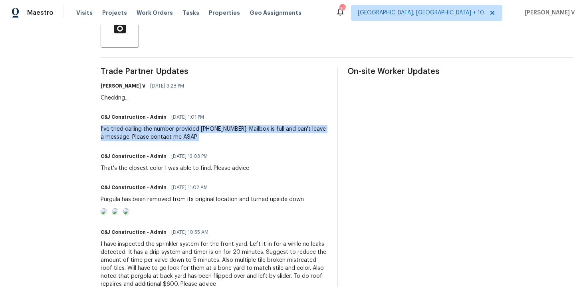
copy div "I've tried calling the number provided [PHONE_NUMBER]. Mailbox is full and can'…"
click at [107, 214] on img at bounding box center [104, 211] width 6 height 6
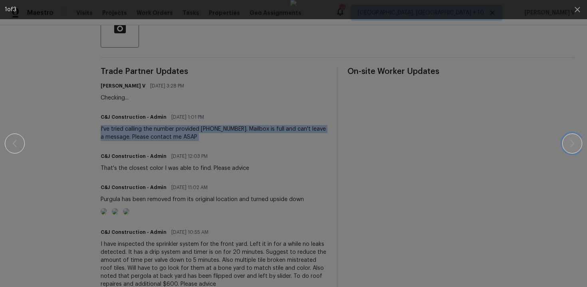
click at [572, 147] on icon "button" at bounding box center [573, 144] width 10 height 10
click at [568, 145] on icon "button" at bounding box center [573, 144] width 10 height 10
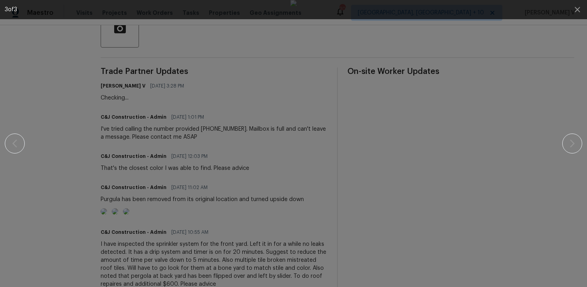
click at [391, 143] on div at bounding box center [293, 143] width 518 height 287
click at [573, 9] on icon "button" at bounding box center [578, 10] width 10 height 10
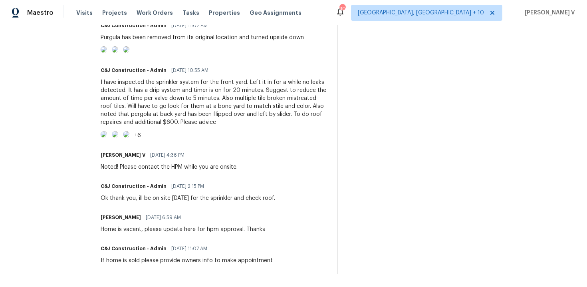
scroll to position [391, 0]
click at [107, 137] on img at bounding box center [104, 134] width 6 height 6
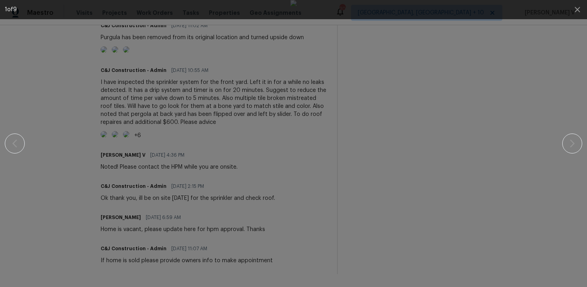
drag, startPoint x: 582, startPoint y: 141, endPoint x: 574, endPoint y: 141, distance: 8.4
click at [582, 141] on div "1 of 9" at bounding box center [293, 143] width 587 height 287
click at [574, 141] on icon "button" at bounding box center [573, 144] width 10 height 10
click at [574, 142] on icon "button" at bounding box center [573, 144] width 10 height 10
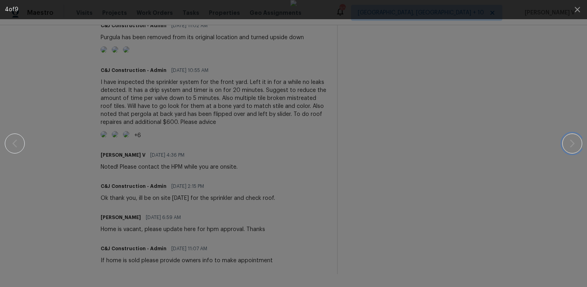
click at [574, 142] on icon "button" at bounding box center [573, 144] width 10 height 10
click at [568, 139] on icon "button" at bounding box center [573, 144] width 10 height 10
click at [570, 144] on icon "button" at bounding box center [573, 144] width 10 height 10
click at [580, 137] on div at bounding box center [293, 143] width 577 height 287
click at [61, 130] on div at bounding box center [293, 143] width 518 height 287
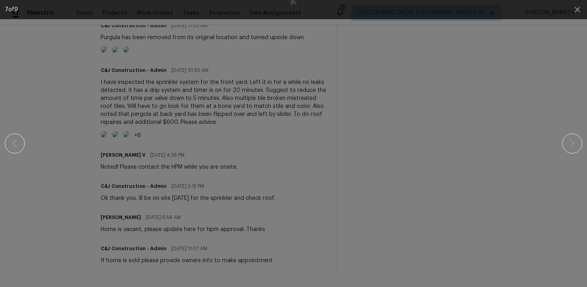
click at [61, 130] on div at bounding box center [293, 143] width 518 height 287
click at [577, 12] on icon "button" at bounding box center [578, 10] width 10 height 10
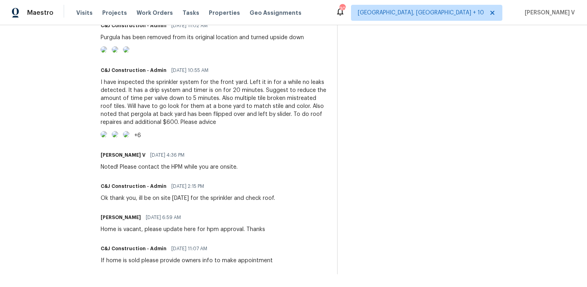
click at [231, 101] on div "I have inspected the sprinkler system for the front yard. Left it in for a whil…" at bounding box center [214, 102] width 227 height 48
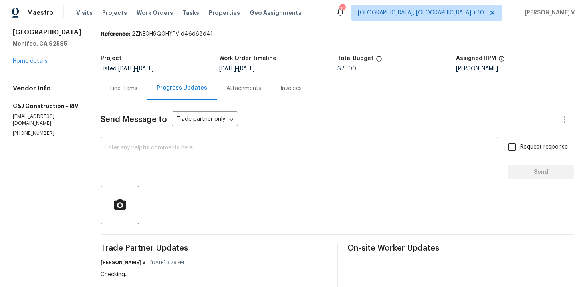
scroll to position [0, 0]
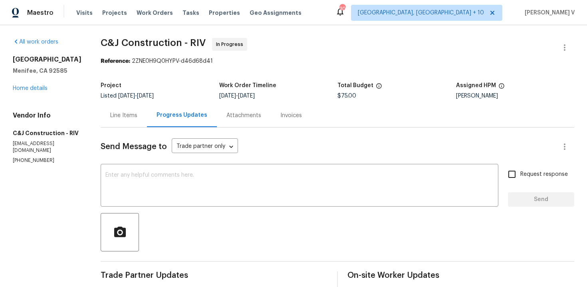
click at [43, 91] on div "27117 Great Plains Ct Menifee, CA 92585 Home details" at bounding box center [47, 74] width 69 height 37
click at [40, 90] on link "Home details" at bounding box center [30, 88] width 35 height 6
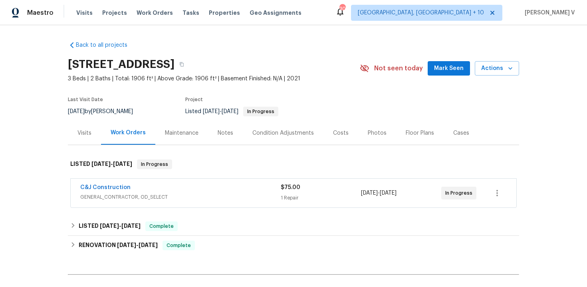
scroll to position [20, 0]
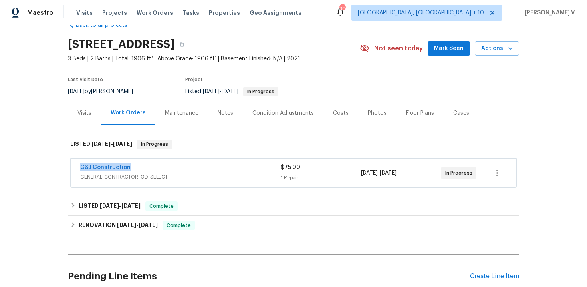
drag, startPoint x: 72, startPoint y: 166, endPoint x: 187, endPoint y: 166, distance: 114.2
click at [187, 166] on div "C&J Construction GENERAL_CONTRACTOR, OD_SELECT $75.00 1 Repair 9/1/2025 - 9/3/2…" at bounding box center [294, 173] width 446 height 29
copy link "C&J Construction"
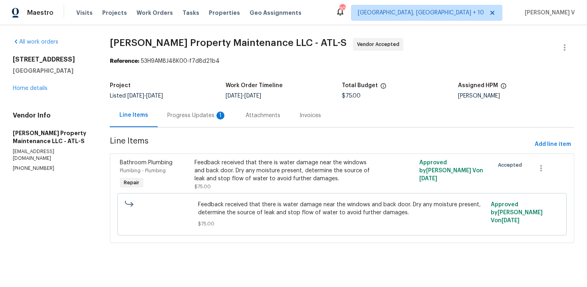
click at [189, 118] on div "Progress Updates 1" at bounding box center [196, 115] width 59 height 8
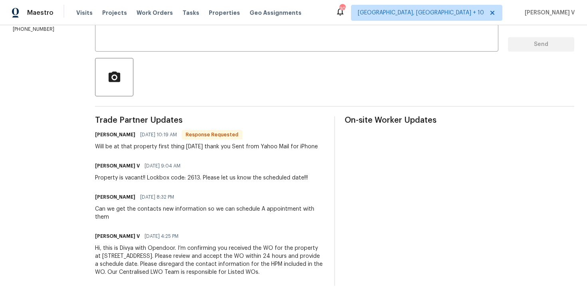
scroll to position [27, 0]
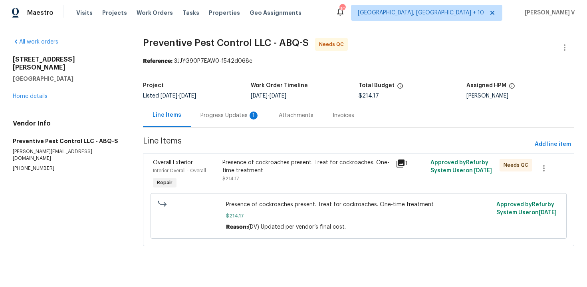
click at [247, 119] on div "Progress Updates 1" at bounding box center [229, 115] width 59 height 8
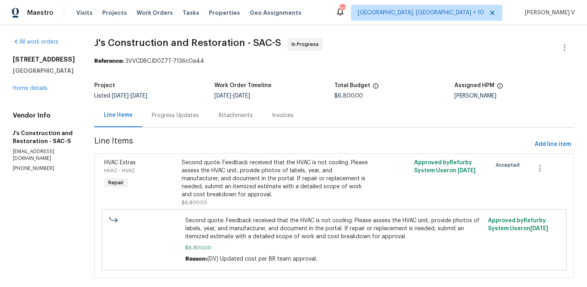
click at [187, 116] on div "Progress Updates" at bounding box center [175, 115] width 47 height 8
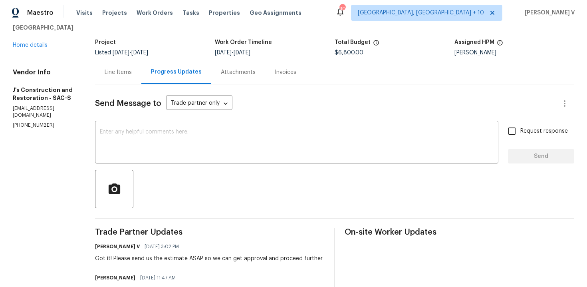
scroll to position [44, 0]
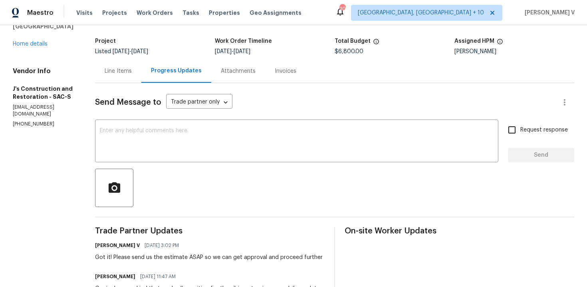
click at [25, 125] on p "(916) 848-9554" at bounding box center [44, 124] width 63 height 7
copy p "(916) 848-9554"
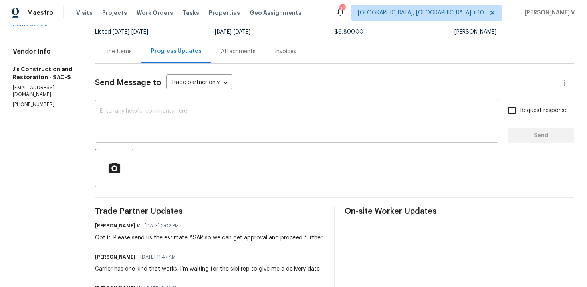
click at [157, 107] on div "x ​" at bounding box center [296, 122] width 403 height 41
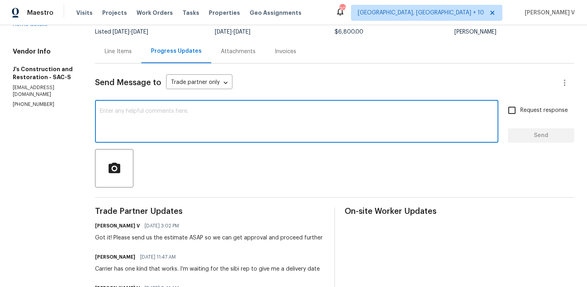
paste textarea "We've sent you a text to check on the status of the work order. Could you pleas…"
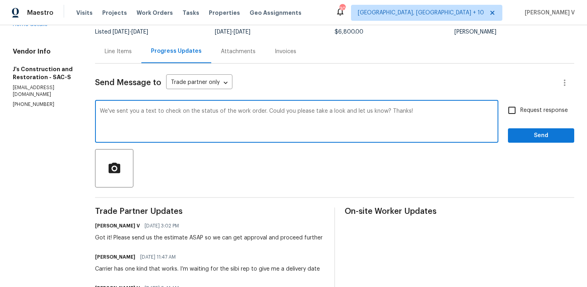
type textarea "We've sent you a text to check on the status of the work order. Could you pleas…"
click at [522, 108] on span "Request response" at bounding box center [544, 110] width 48 height 8
click at [520, 108] on input "Request response" at bounding box center [512, 110] width 17 height 17
checkbox input "true"
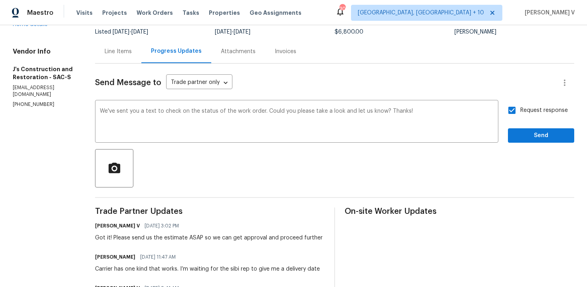
scroll to position [161, 0]
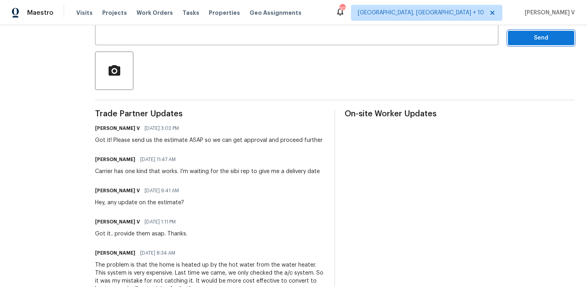
click at [525, 36] on span "Send" at bounding box center [541, 38] width 54 height 10
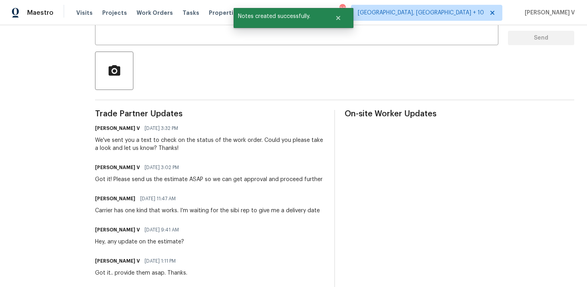
scroll to position [4, 0]
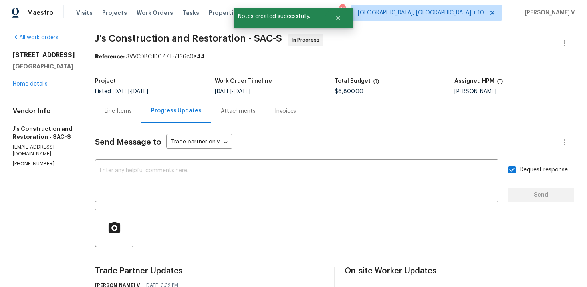
click at [29, 88] on div "1900 Danbrook Dr Unit 1415 Sacramento, CA 95835 Home details" at bounding box center [44, 69] width 63 height 37
click at [30, 87] on link "Home details" at bounding box center [30, 84] width 35 height 6
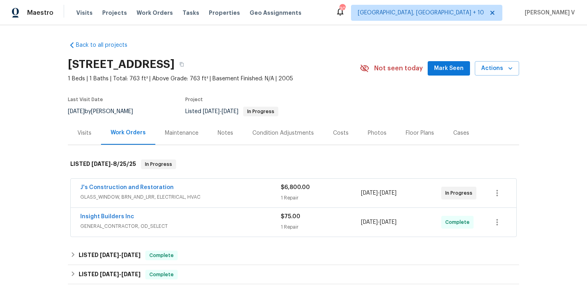
scroll to position [33, 0]
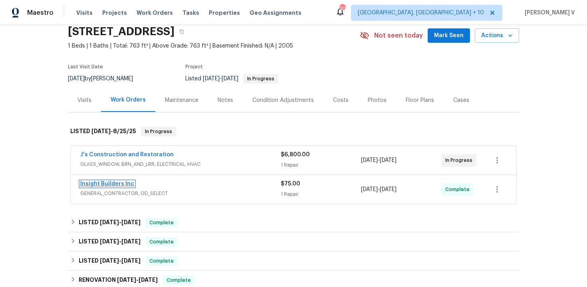
click at [114, 186] on link "Insight Builders Inc" at bounding box center [107, 184] width 54 height 6
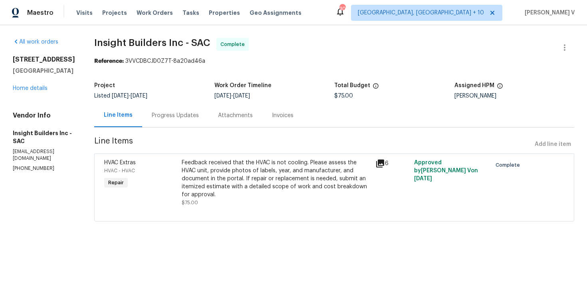
click at [186, 107] on div "Progress Updates" at bounding box center [175, 115] width 66 height 24
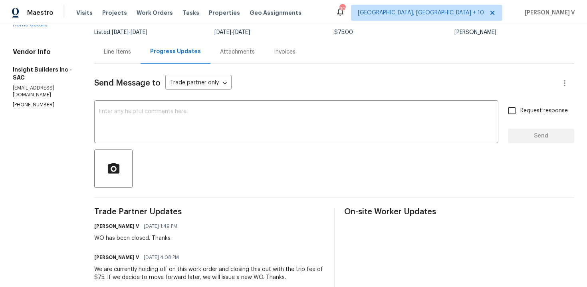
scroll to position [72, 0]
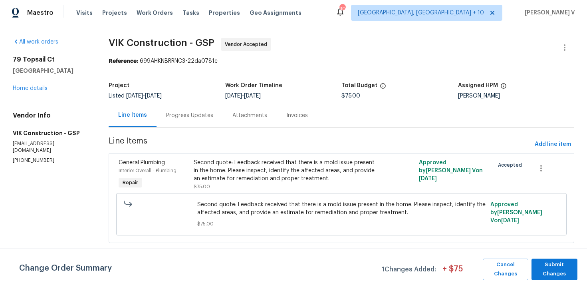
click at [212, 123] on div "Progress Updates" at bounding box center [190, 115] width 66 height 24
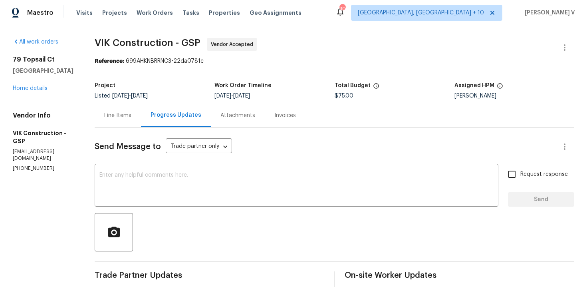
click at [44, 85] on div "[STREET_ADDRESS] Home details" at bounding box center [44, 74] width 63 height 37
click at [36, 91] on link "Home details" at bounding box center [30, 88] width 35 height 6
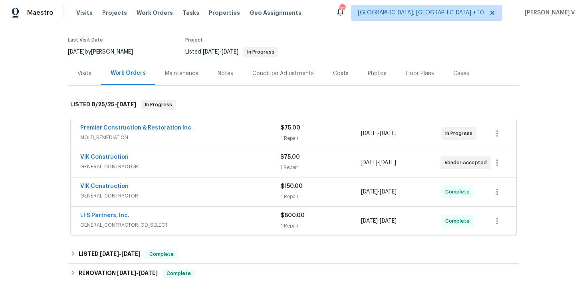
scroll to position [66, 0]
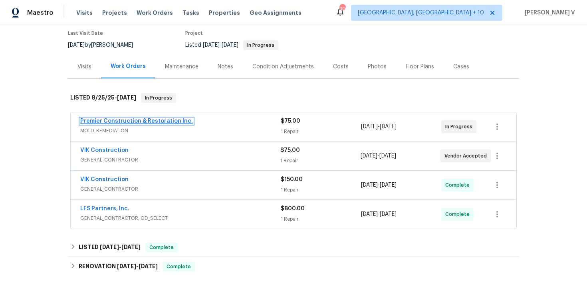
click at [136, 121] on link "Premier Construction & Restoration Inc." at bounding box center [136, 121] width 113 height 6
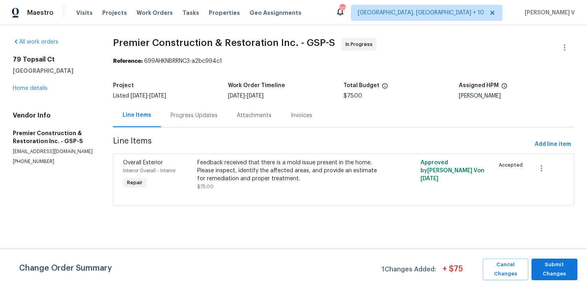
click at [216, 117] on div "Progress Updates" at bounding box center [194, 115] width 66 height 24
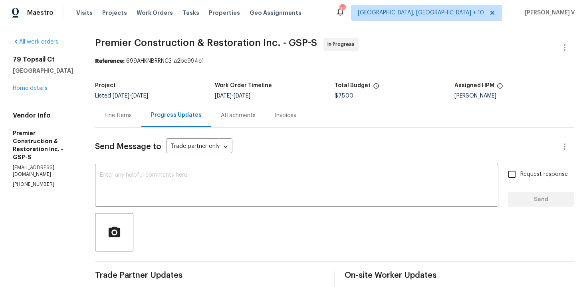
click at [36, 91] on div "[STREET_ADDRESS] Home details" at bounding box center [44, 74] width 63 height 37
